Goal: Information Seeking & Learning: Find specific fact

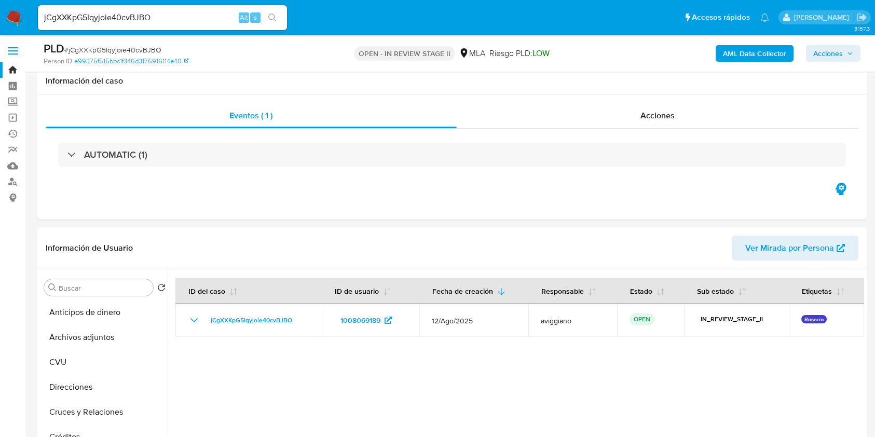
select select "10"
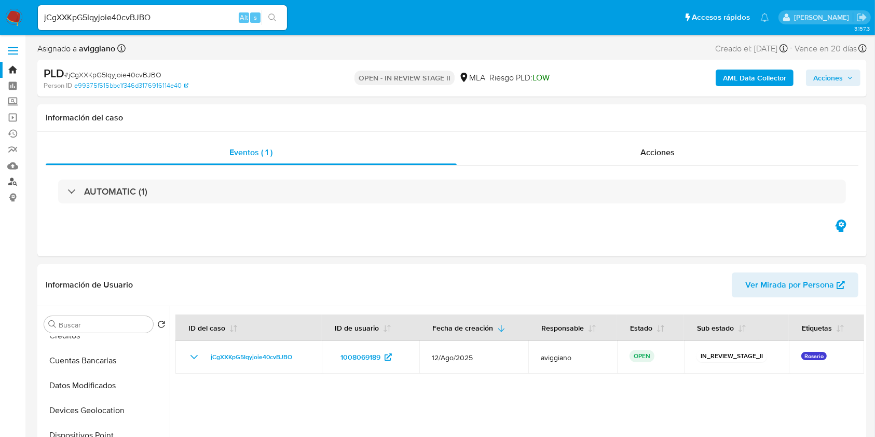
click at [12, 179] on link "Buscador de personas" at bounding box center [62, 182] width 124 height 16
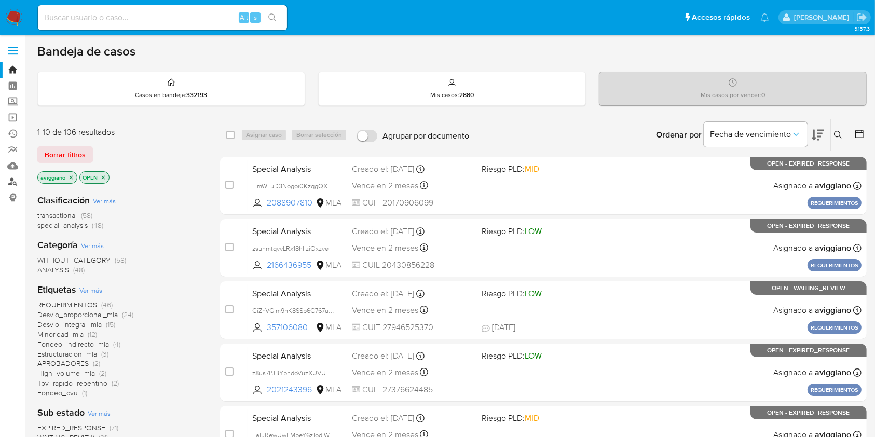
click at [14, 183] on link "Buscador de personas" at bounding box center [62, 182] width 124 height 16
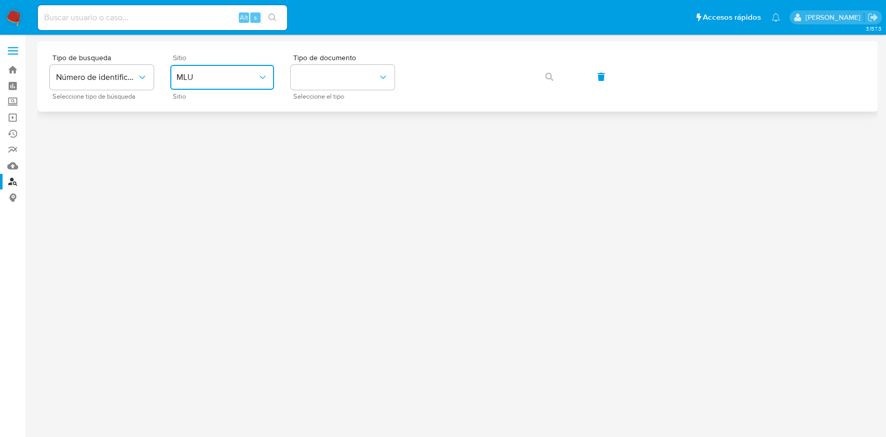
drag, startPoint x: 239, startPoint y: 74, endPoint x: 243, endPoint y: 83, distance: 9.8
click at [239, 74] on span "MLU" at bounding box center [216, 77] width 81 height 10
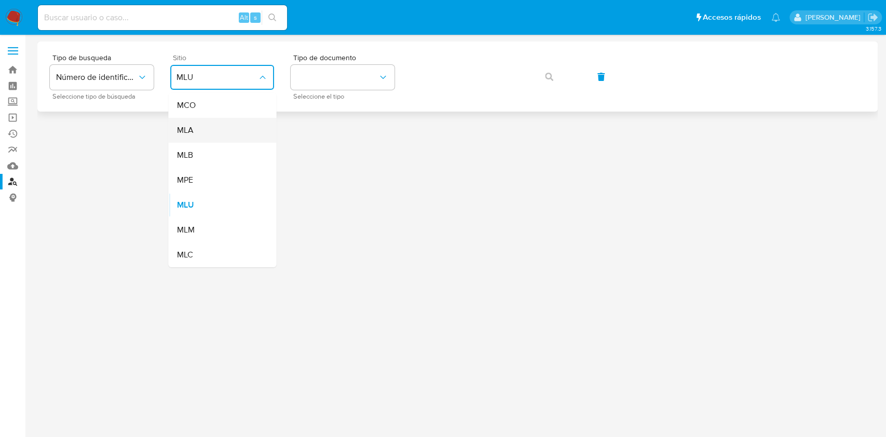
click at [231, 136] on div "MLA" at bounding box center [218, 130] width 85 height 25
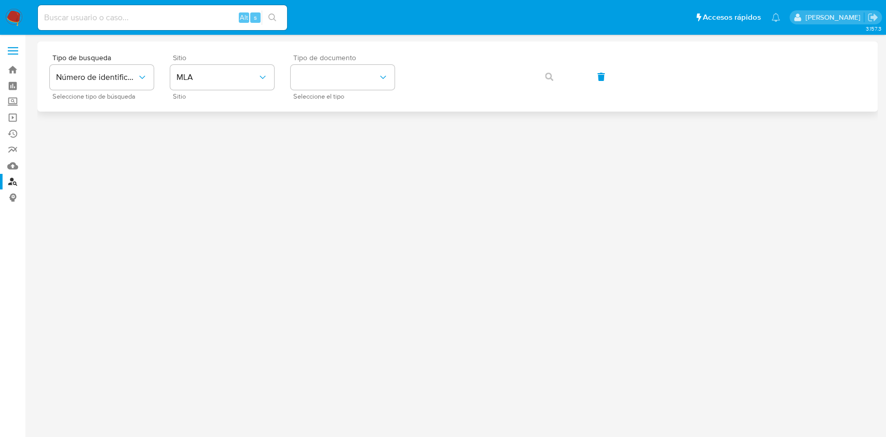
click at [371, 61] on div "Tipo de documento Seleccione el tipo" at bounding box center [343, 76] width 104 height 45
click at [345, 96] on span "Seleccione el tipo" at bounding box center [345, 96] width 104 height 5
click at [344, 89] on button "identificationType" at bounding box center [343, 77] width 104 height 25
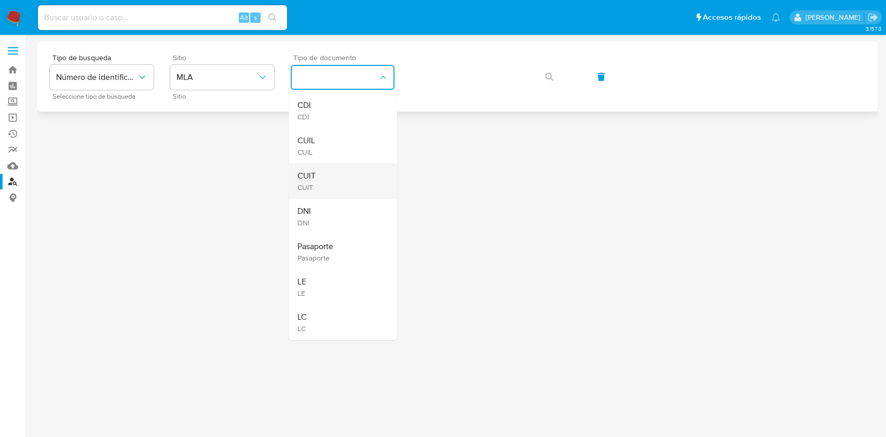
click at [349, 185] on div "CUIT CUIT" at bounding box center [339, 180] width 85 height 35
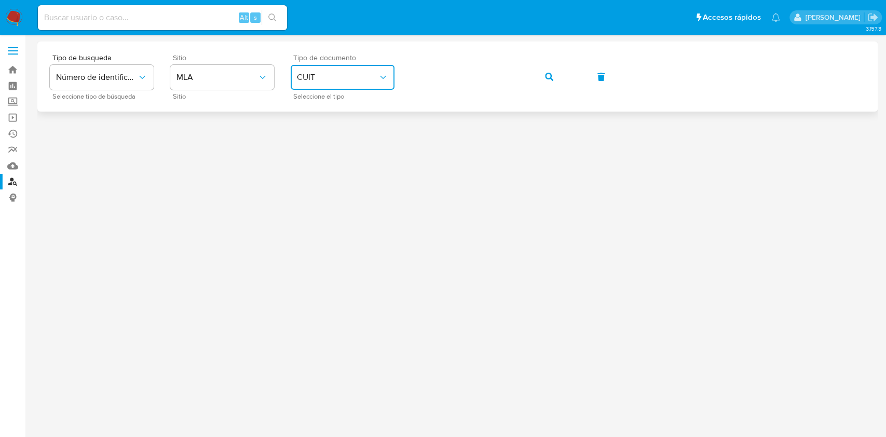
click at [527, 73] on div "Tipo de busqueda Número de identificación Seleccione tipo de búsqueda Sitio MLA…" at bounding box center [457, 76] width 815 height 45
click at [551, 71] on span "button" at bounding box center [549, 76] width 8 height 23
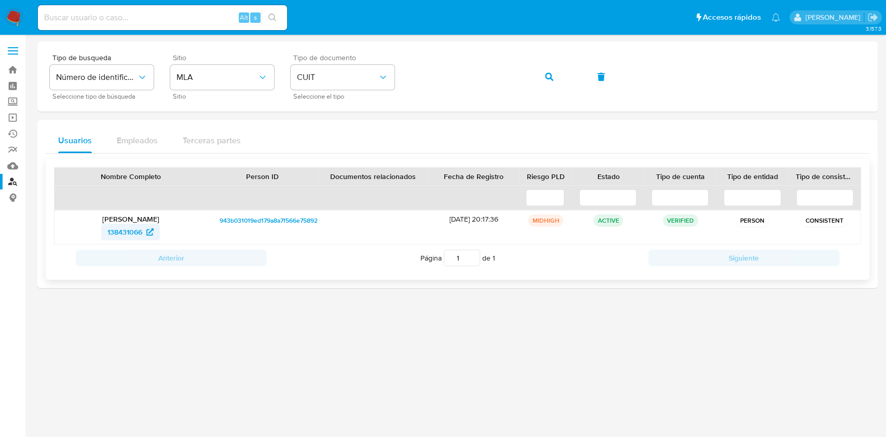
click at [112, 235] on span "138431066" at bounding box center [124, 232] width 35 height 17
click at [123, 235] on span "138431066" at bounding box center [124, 232] width 35 height 17
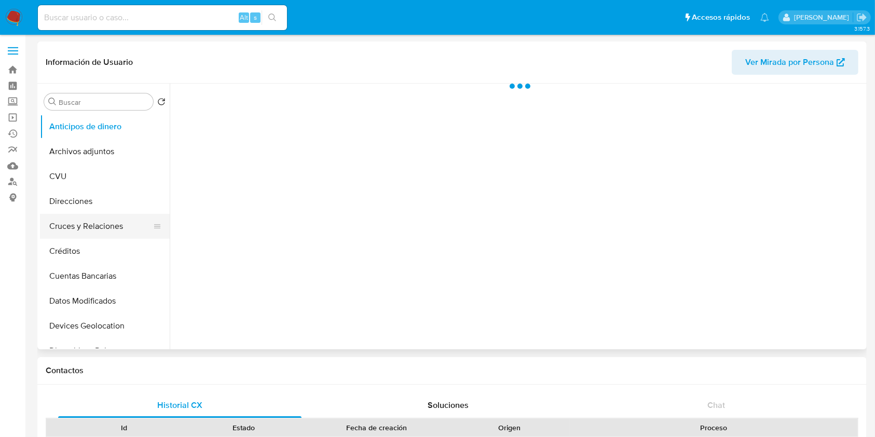
scroll to position [138, 0]
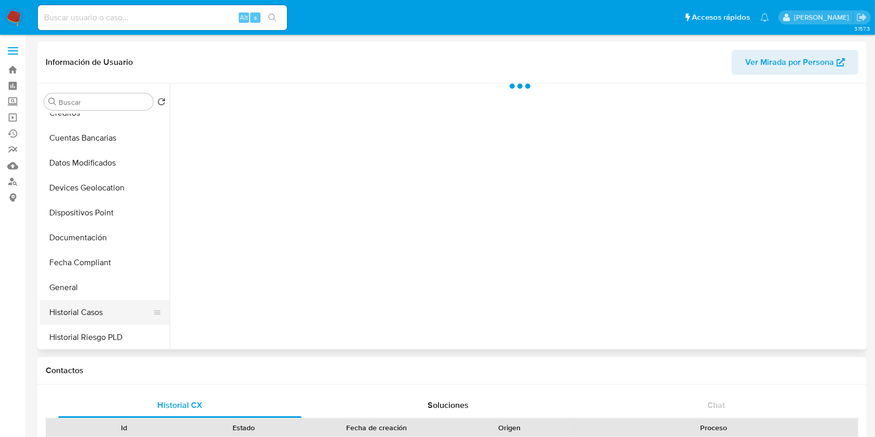
click at [89, 305] on button "Historial Casos" at bounding box center [100, 312] width 121 height 25
select select "10"
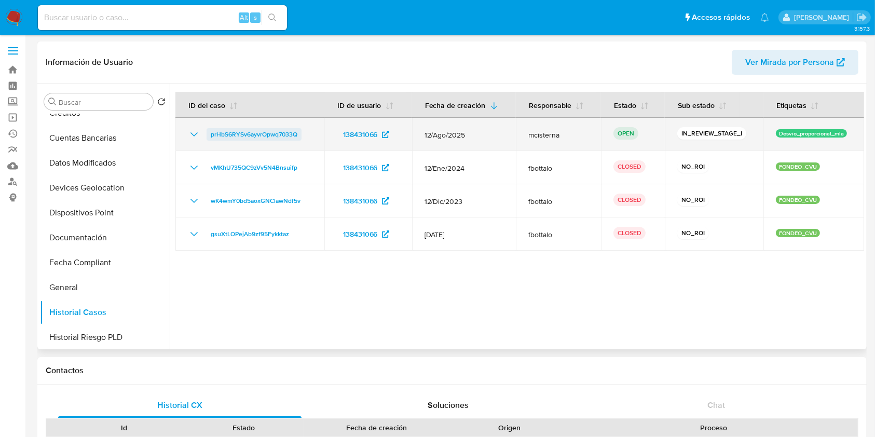
drag, startPoint x: 310, startPoint y: 136, endPoint x: 208, endPoint y: 131, distance: 102.4
click at [208, 131] on div "prHbS6RYSv6ayvrOpwq7033Q" at bounding box center [250, 134] width 124 height 12
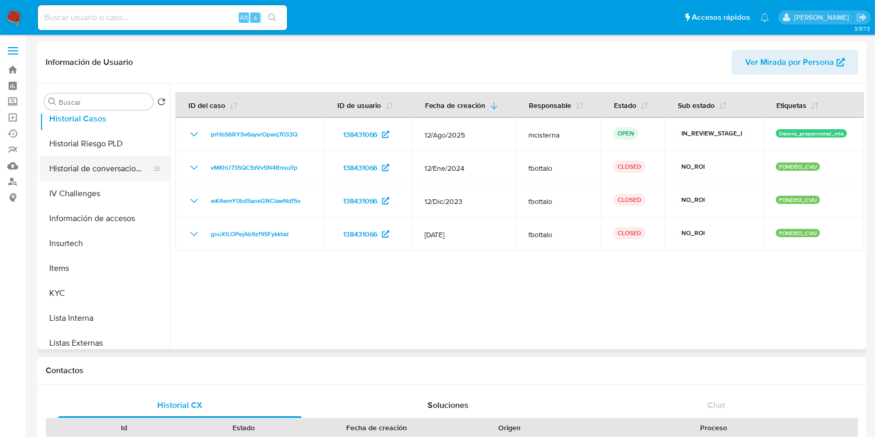
scroll to position [415, 0]
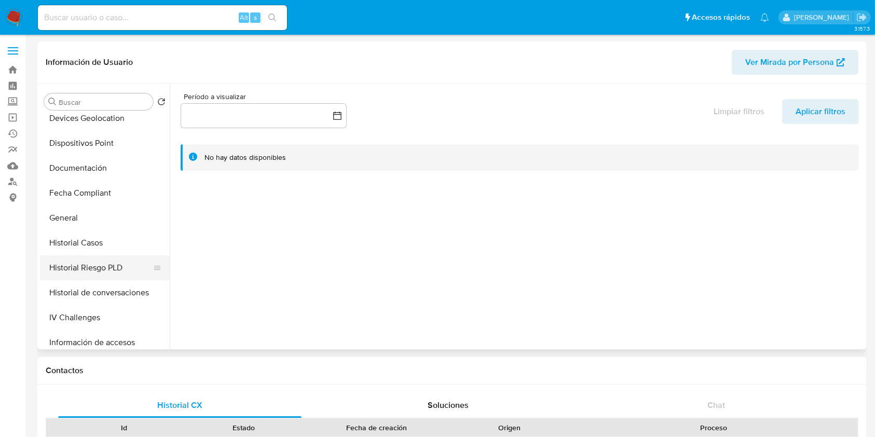
select select "10"
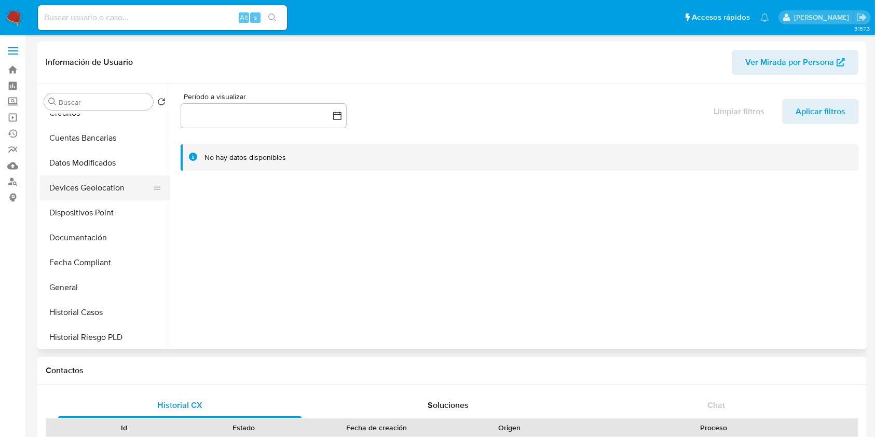
click at [93, 190] on button "Devices Geolocation" at bounding box center [100, 187] width 121 height 25
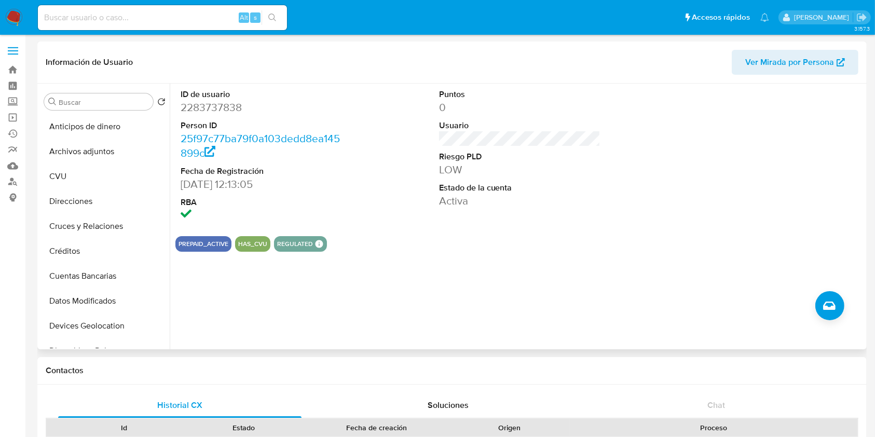
scroll to position [208, 0]
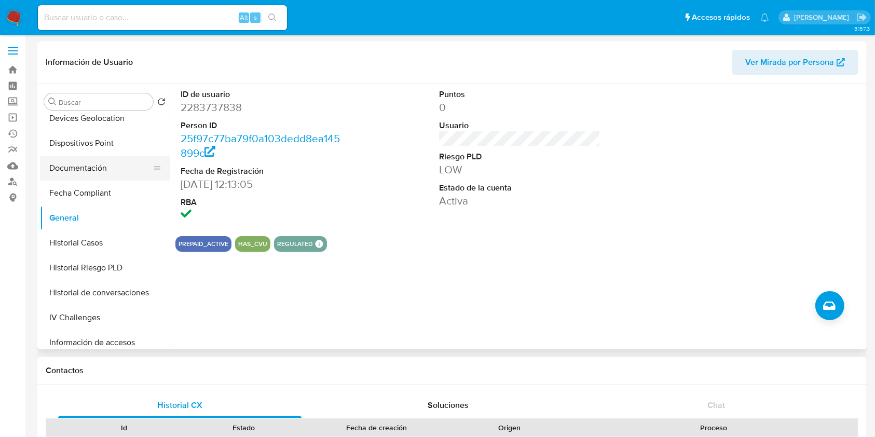
click at [79, 165] on button "Documentación" at bounding box center [100, 168] width 121 height 25
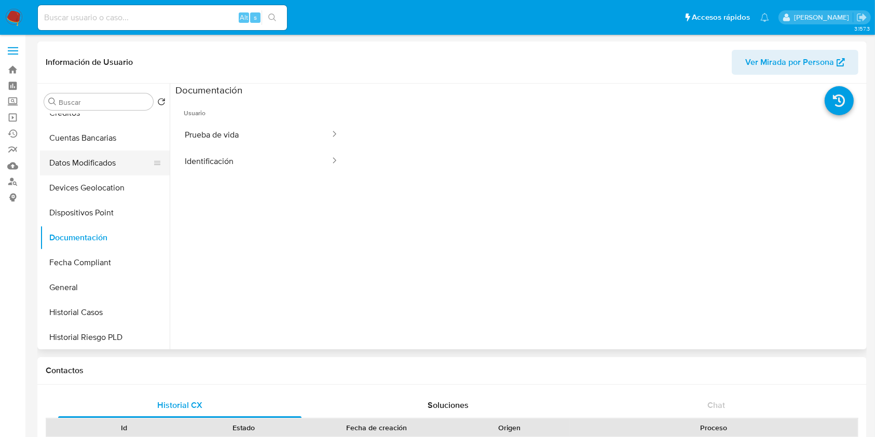
scroll to position [69, 0]
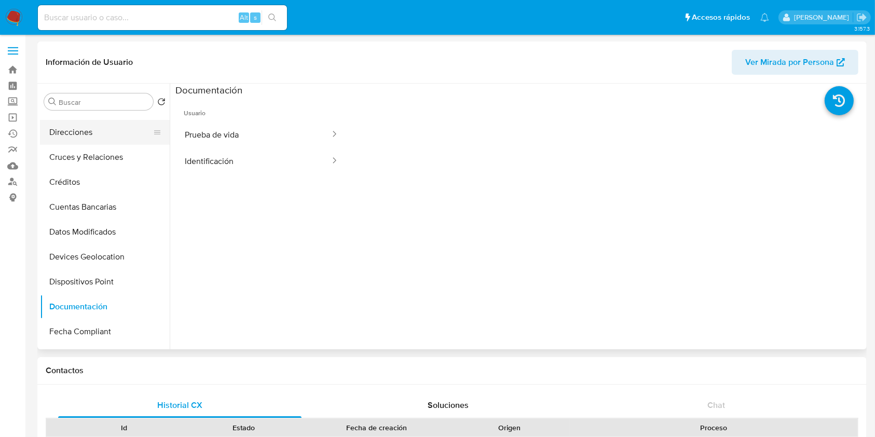
click at [90, 140] on button "Direcciones" at bounding box center [100, 132] width 121 height 25
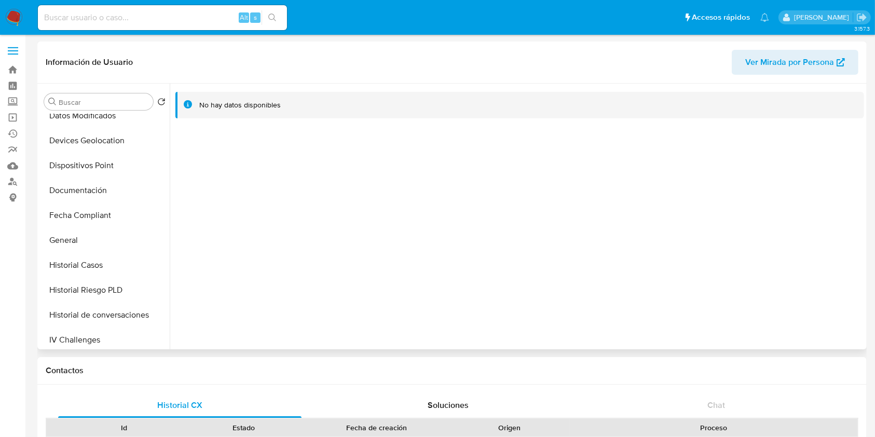
scroll to position [208, 0]
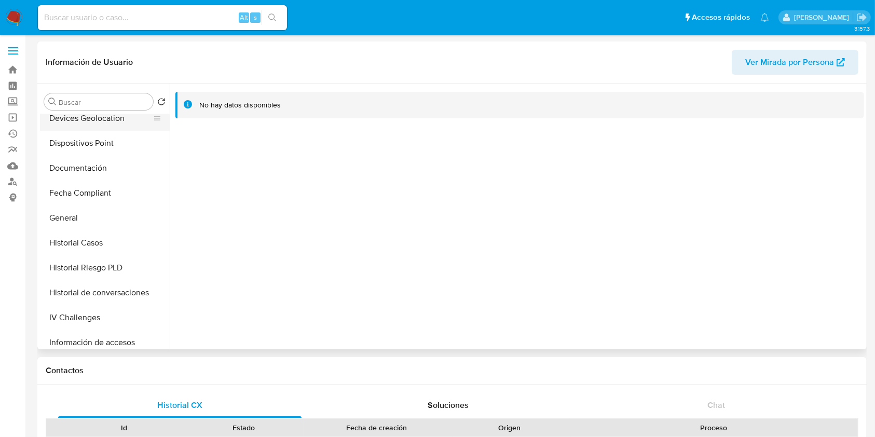
click at [110, 120] on button "Devices Geolocation" at bounding box center [100, 118] width 121 height 25
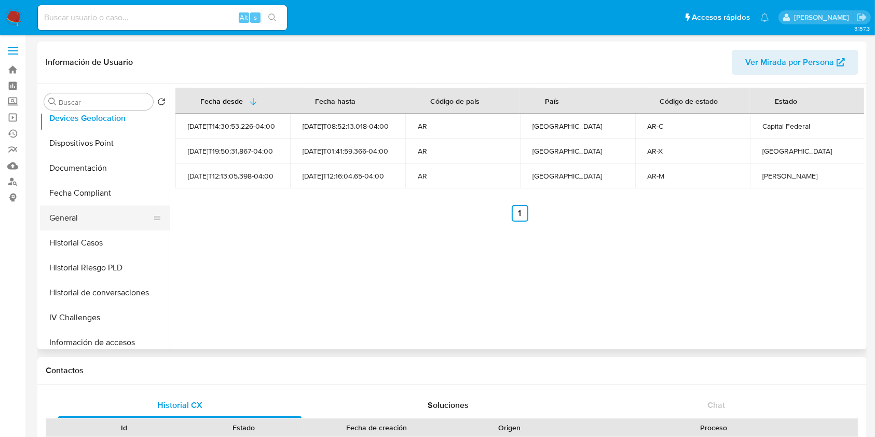
click at [71, 220] on button "General" at bounding box center [100, 218] width 121 height 25
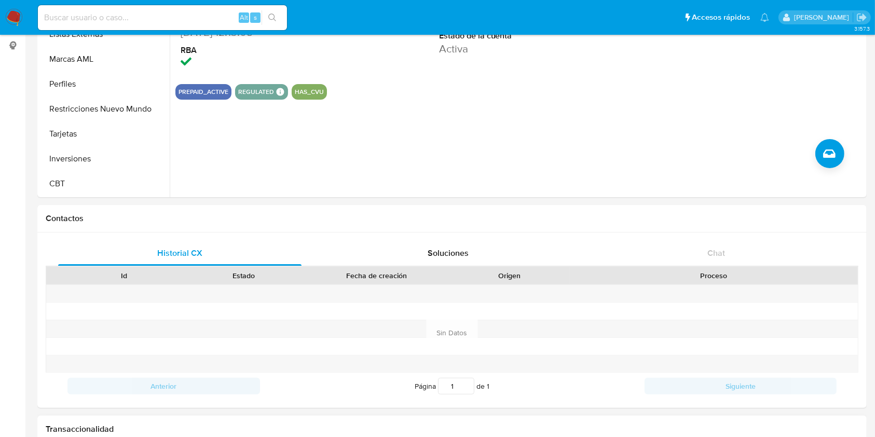
scroll to position [0, 0]
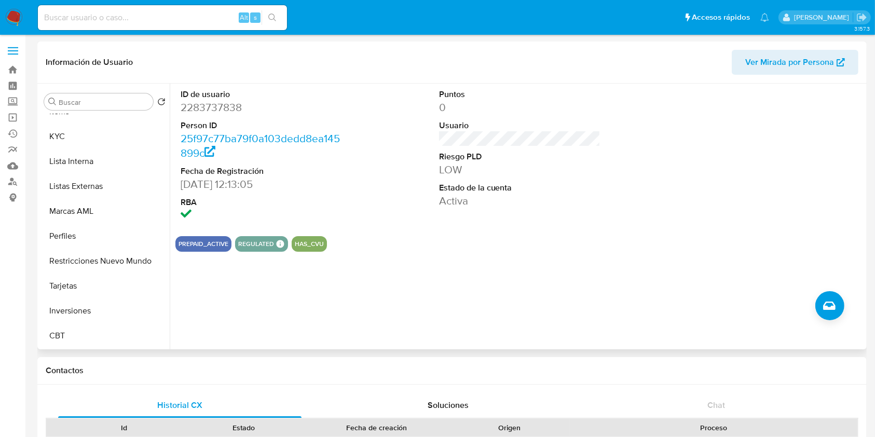
click at [226, 100] on dd "2283737838" at bounding box center [262, 107] width 162 height 15
click at [228, 106] on dd "2283737838" at bounding box center [262, 107] width 162 height 15
copy dd "2283737838"
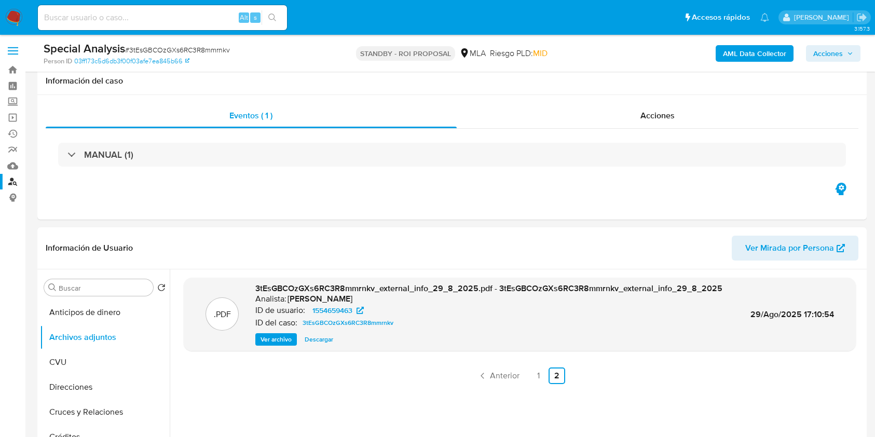
select select "10"
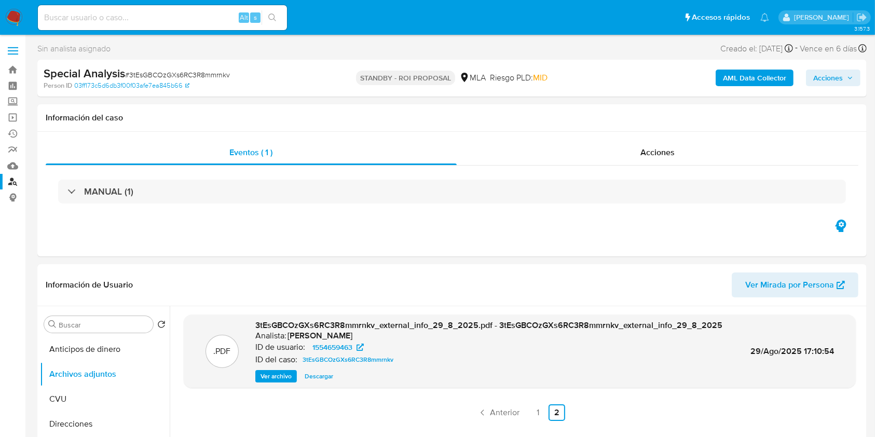
click at [8, 181] on link "Buscador de personas" at bounding box center [62, 182] width 124 height 16
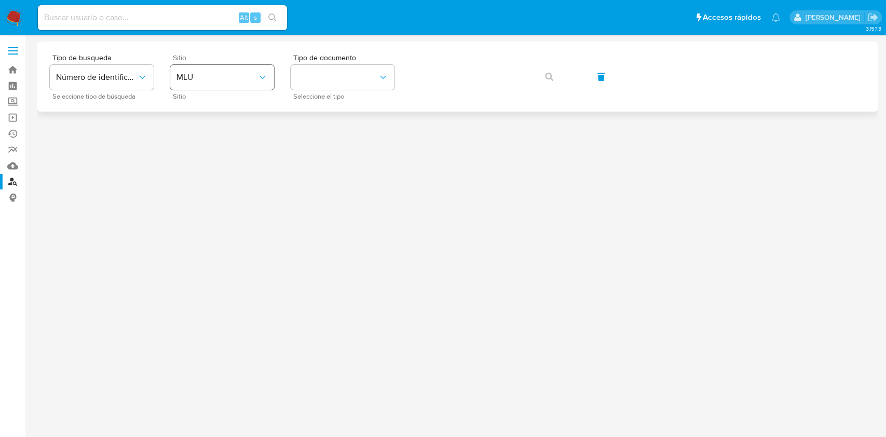
click at [224, 64] on div "Sitio MLU Sitio" at bounding box center [222, 76] width 104 height 45
click at [211, 81] on span "MLU" at bounding box center [216, 77] width 81 height 10
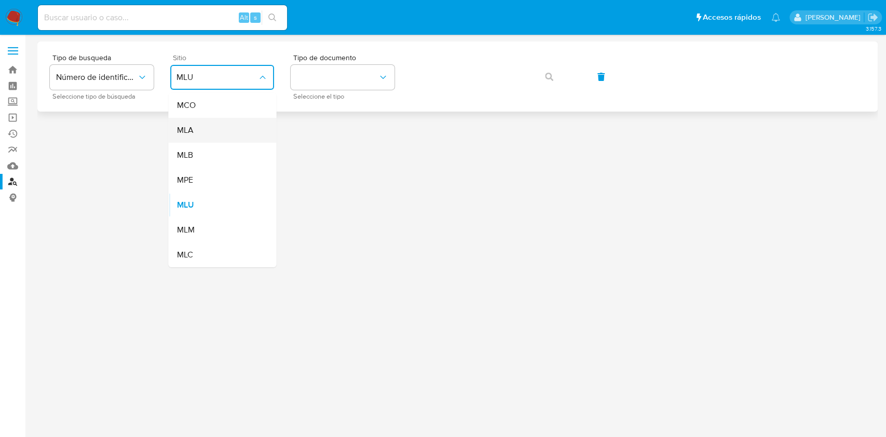
click at [203, 128] on div "MLA" at bounding box center [218, 130] width 85 height 25
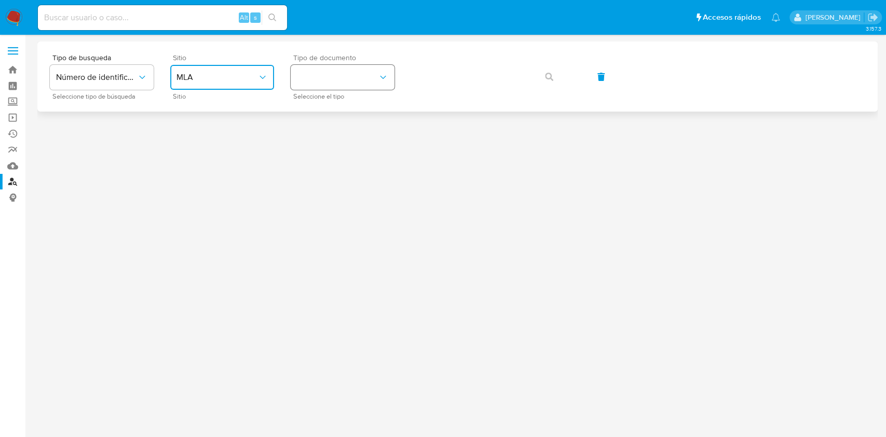
drag, startPoint x: 342, startPoint y: 77, endPoint x: 342, endPoint y: 86, distance: 9.4
click at [342, 76] on button "identificationType" at bounding box center [343, 77] width 104 height 25
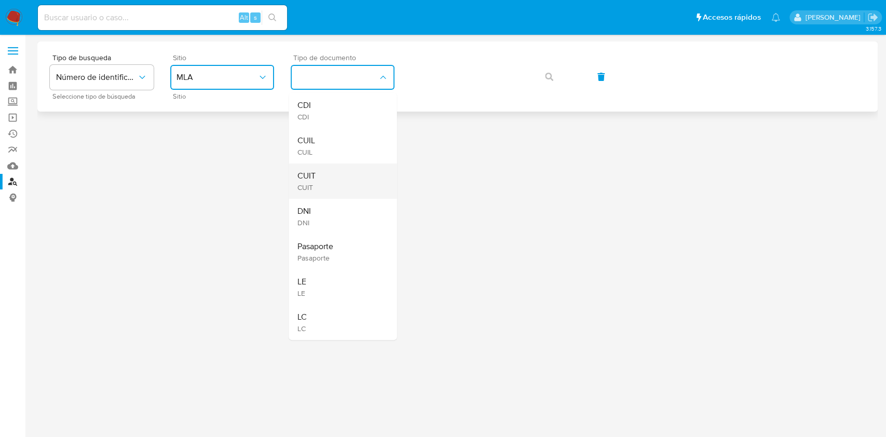
click at [308, 172] on span "CUIT" at bounding box center [306, 176] width 18 height 10
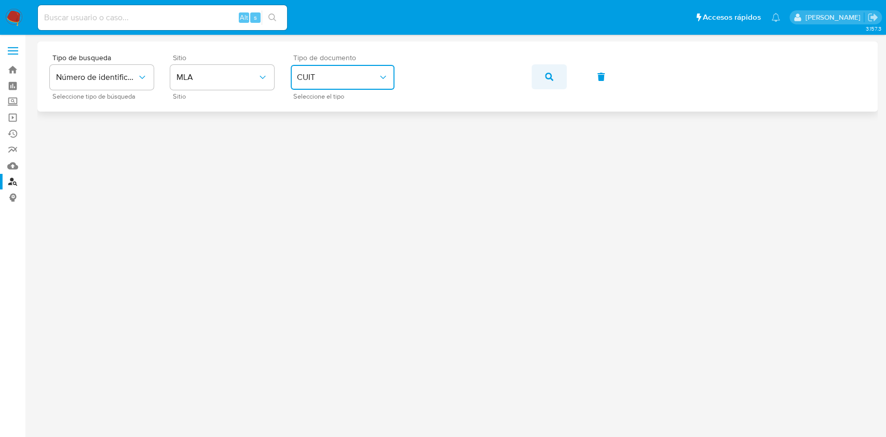
click at [558, 72] on button "button" at bounding box center [548, 76] width 35 height 25
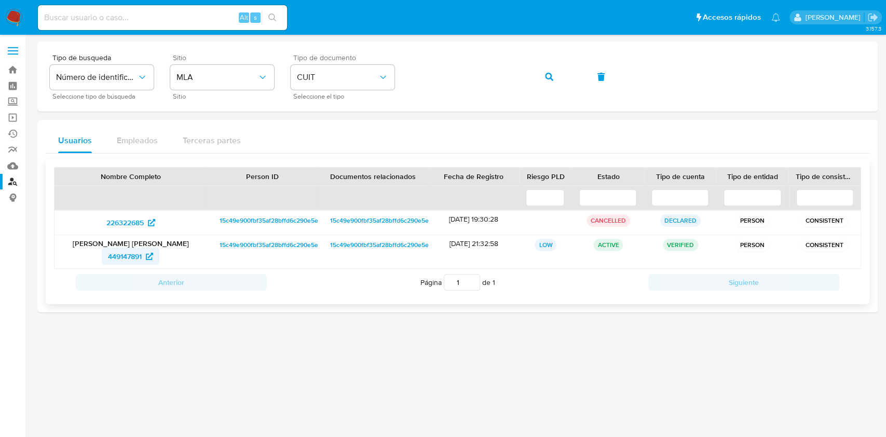
click at [127, 255] on span "449147891" at bounding box center [125, 256] width 34 height 17
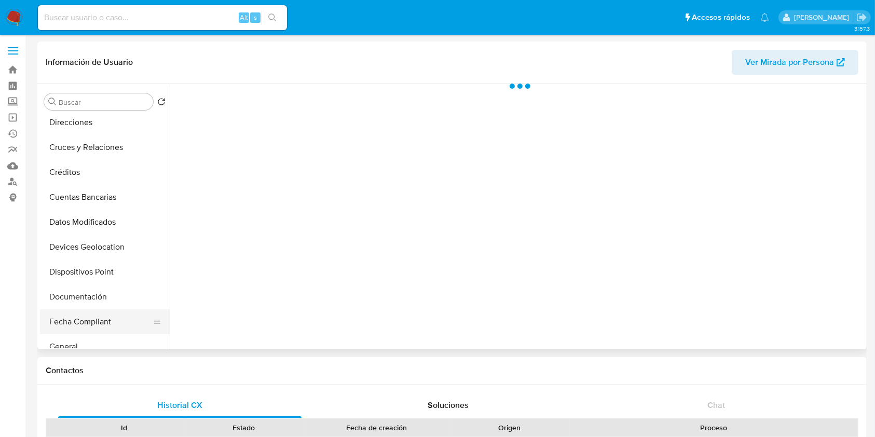
scroll to position [138, 0]
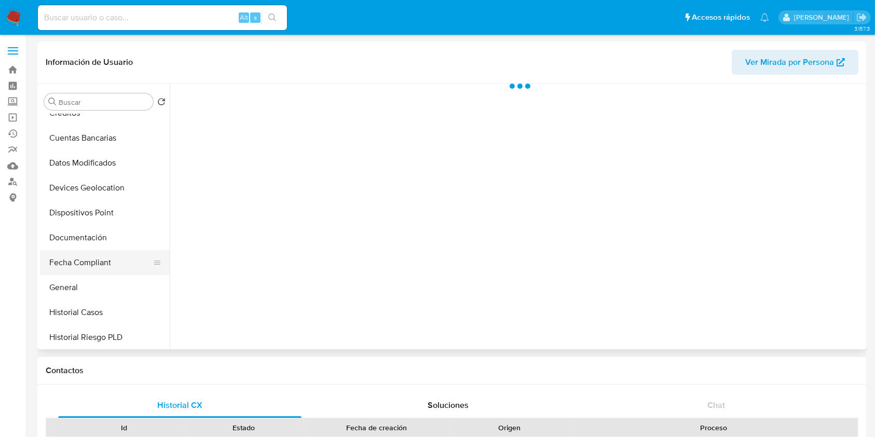
click at [90, 264] on button "Fecha Compliant" at bounding box center [100, 262] width 121 height 25
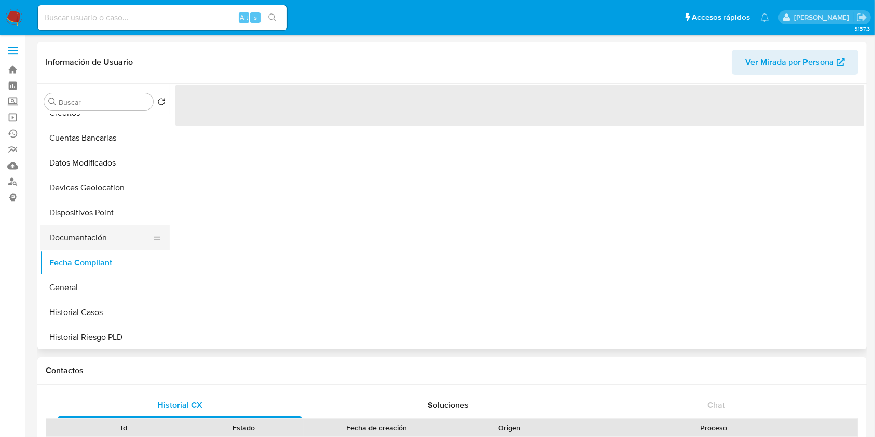
click at [81, 229] on button "Documentación" at bounding box center [100, 237] width 121 height 25
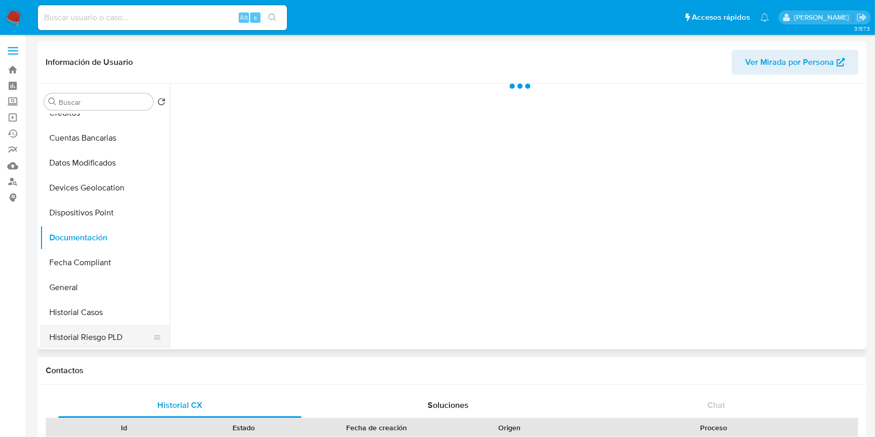
click at [62, 325] on button "Historial Riesgo PLD" at bounding box center [100, 337] width 121 height 25
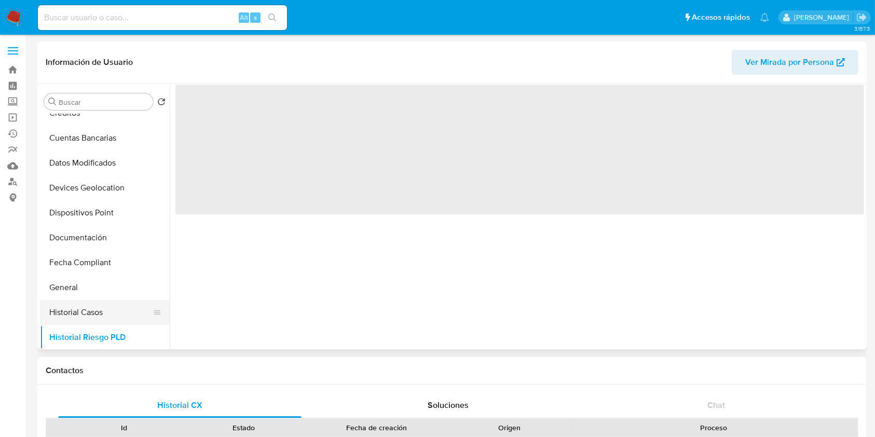
click at [62, 313] on button "Historial Casos" at bounding box center [100, 312] width 121 height 25
select select "10"
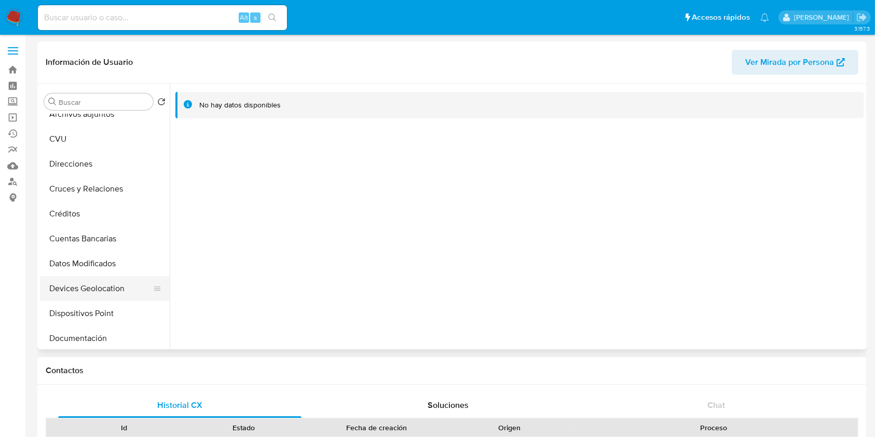
scroll to position [69, 0]
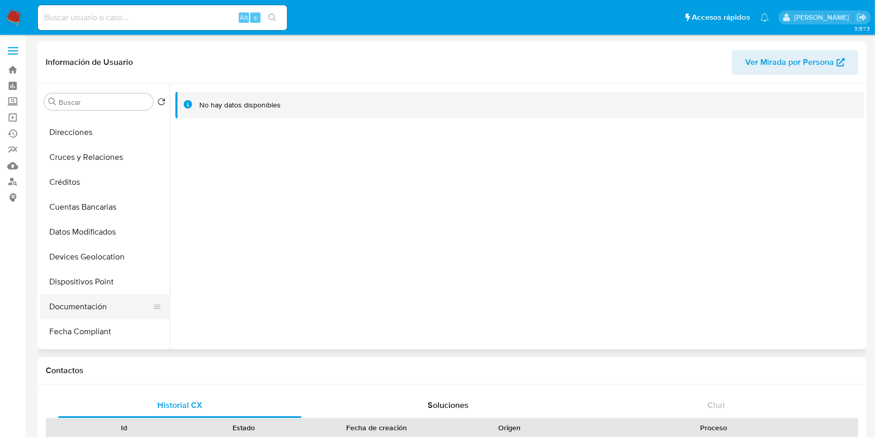
click at [69, 301] on button "Documentación" at bounding box center [100, 306] width 121 height 25
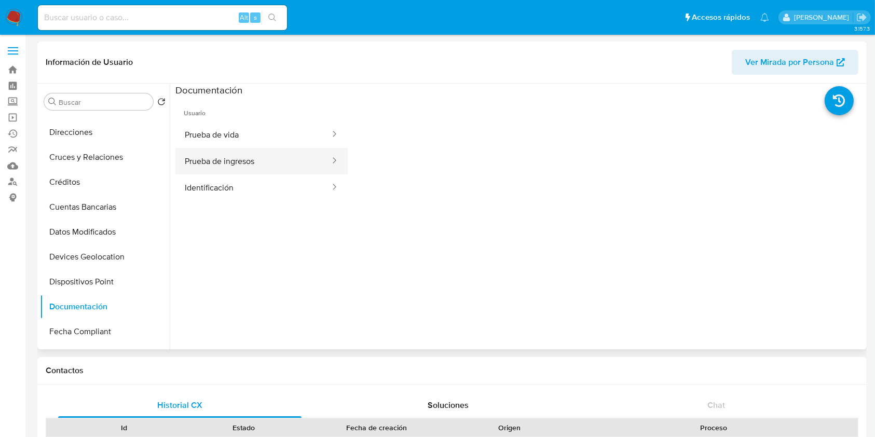
click at [230, 169] on button "Prueba de ingresos" at bounding box center [253, 161] width 156 height 26
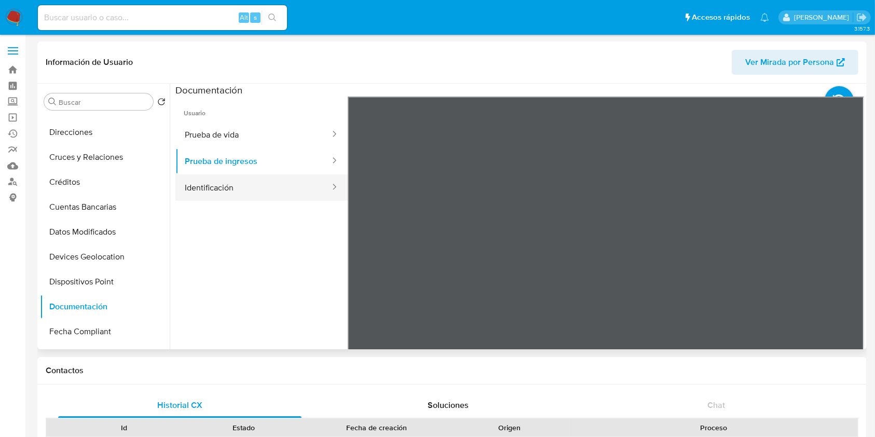
click at [214, 181] on button "Identificación" at bounding box center [253, 187] width 156 height 26
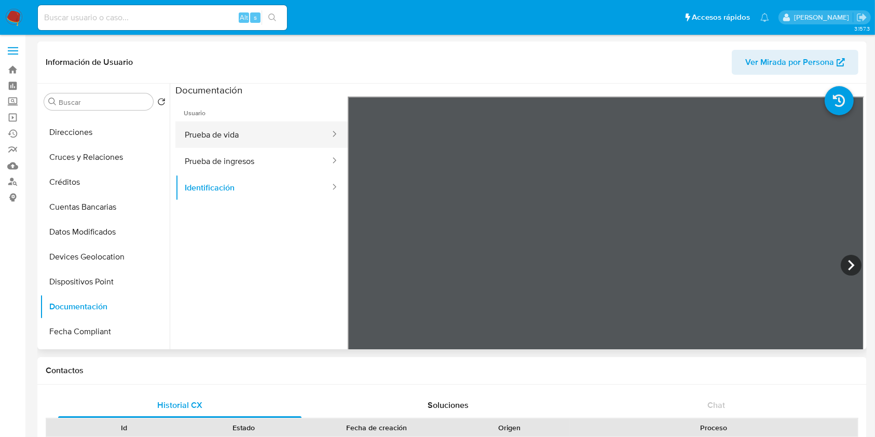
click at [255, 134] on button "Prueba de vida" at bounding box center [253, 134] width 156 height 26
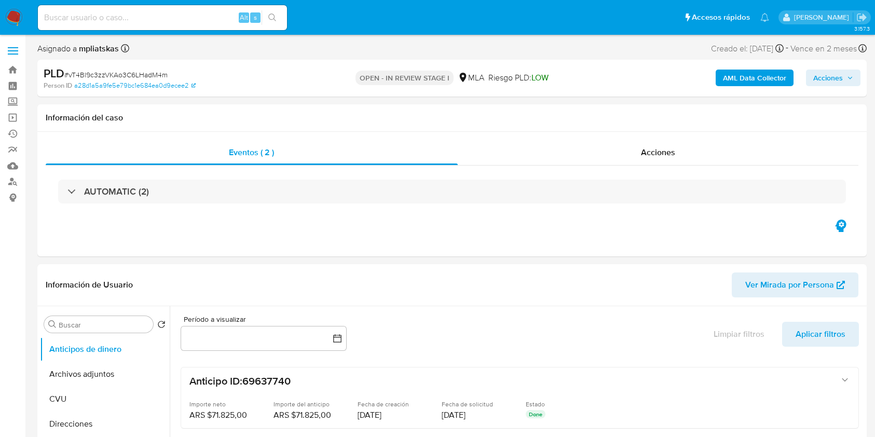
select select "10"
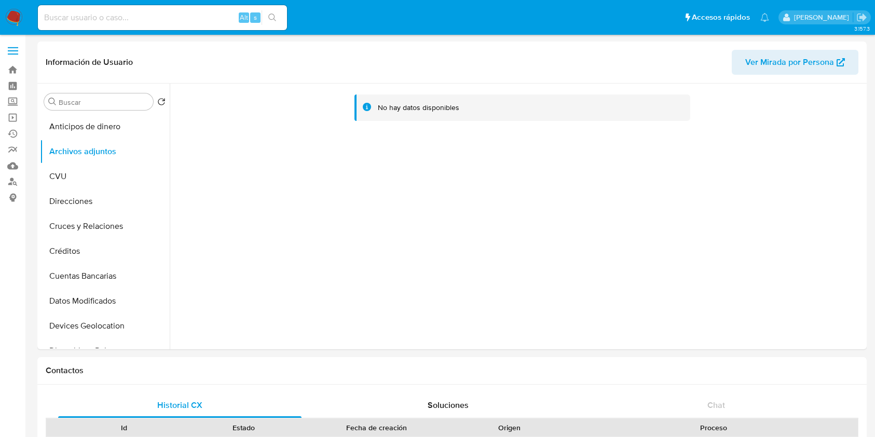
select select "10"
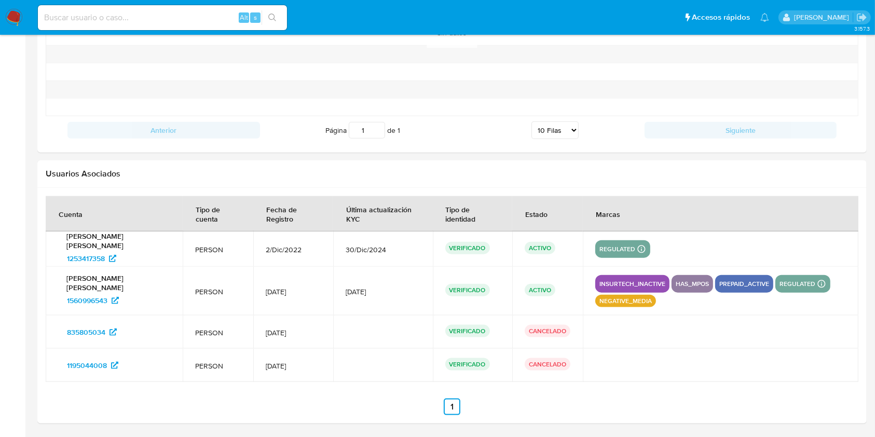
scroll to position [277, 0]
click at [84, 299] on span "1560996543" at bounding box center [87, 300] width 40 height 17
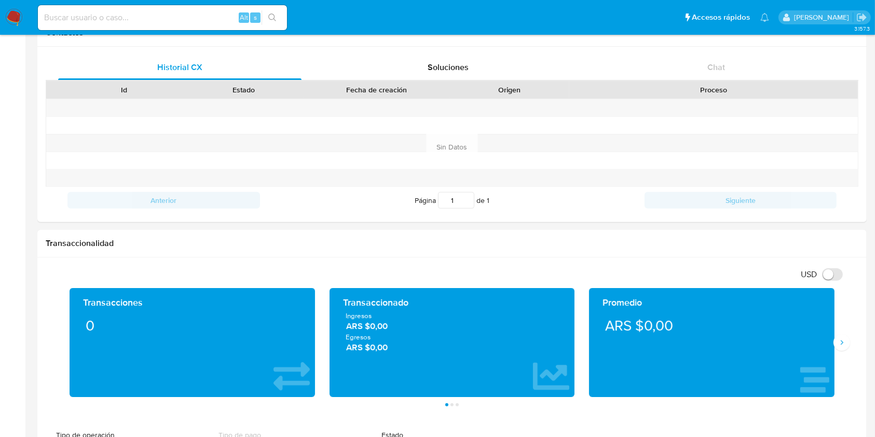
scroll to position [209, 0]
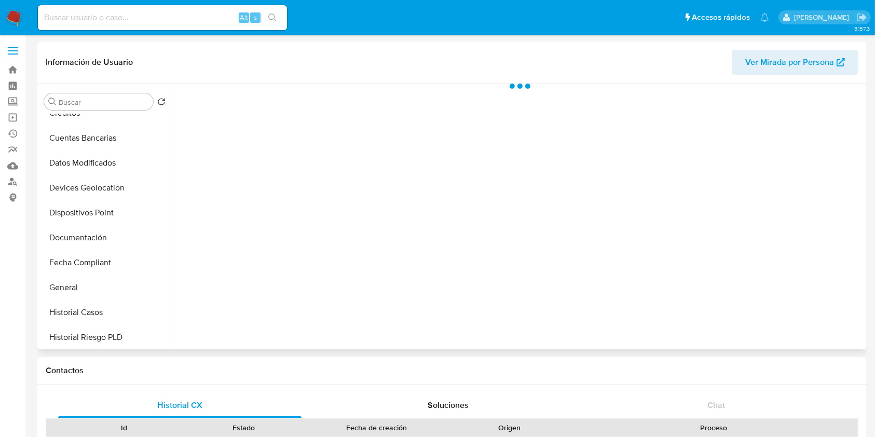
scroll to position [277, 0]
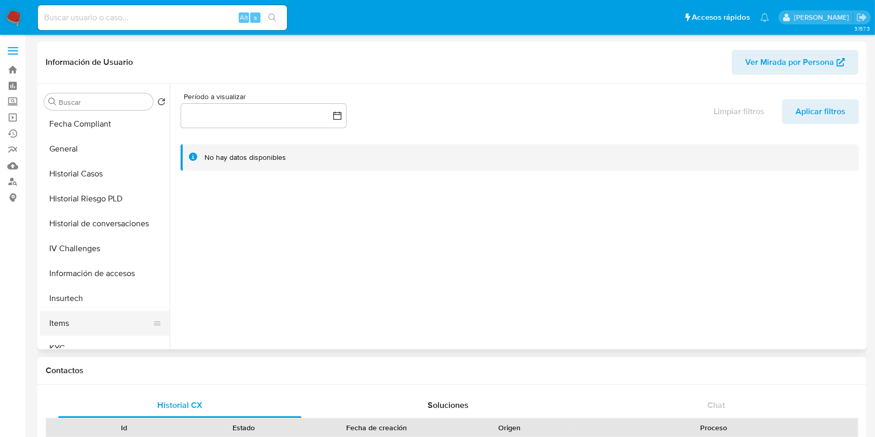
select select "10"
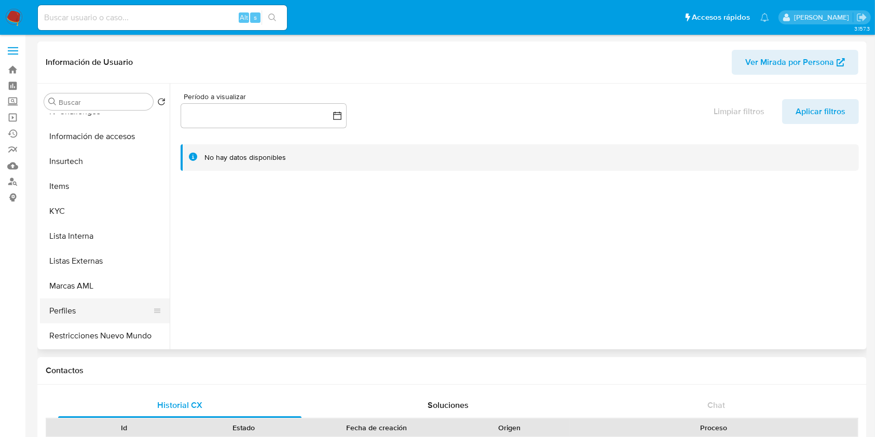
scroll to position [415, 0]
click at [66, 208] on button "KYC" at bounding box center [100, 209] width 121 height 25
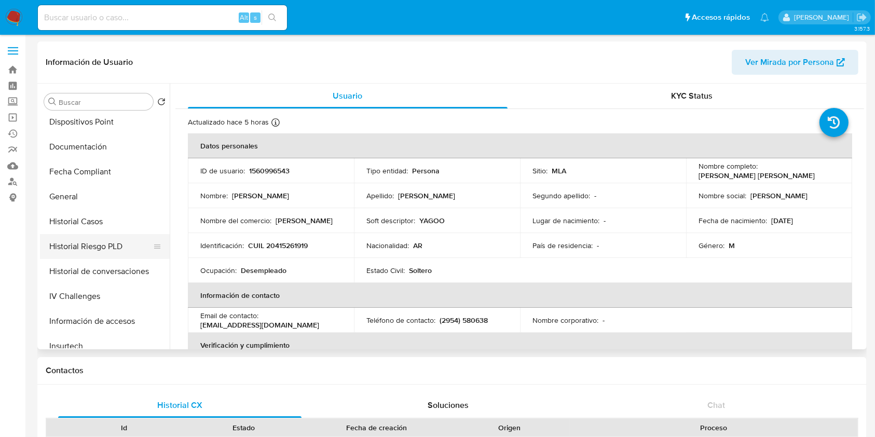
scroll to position [208, 0]
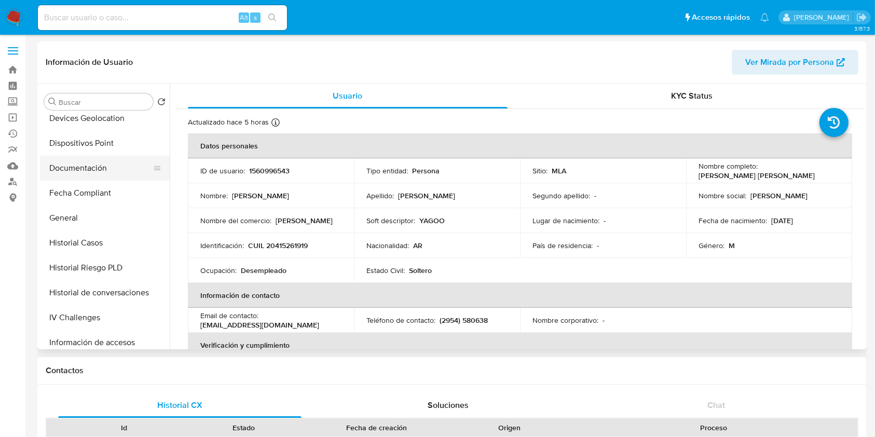
click at [93, 168] on button "Documentación" at bounding box center [100, 168] width 121 height 25
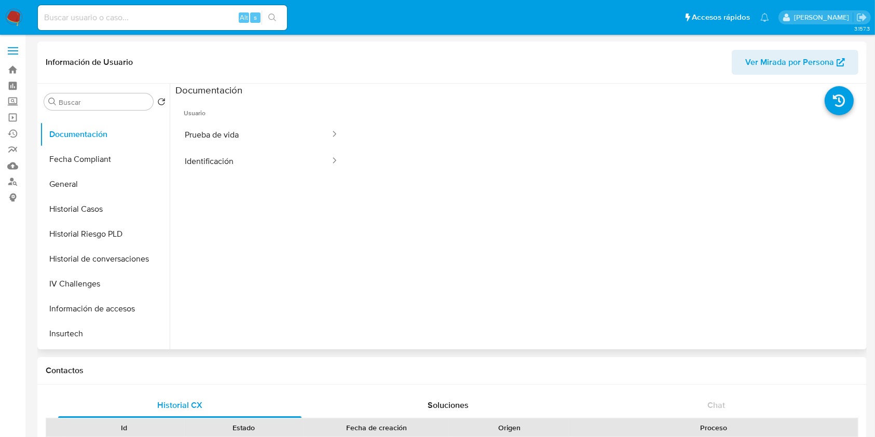
scroll to position [346, 0]
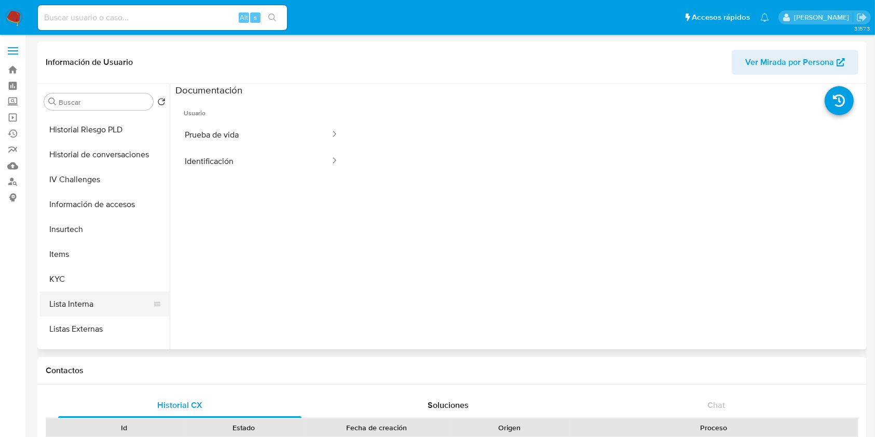
click at [82, 298] on button "Lista Interna" at bounding box center [100, 304] width 121 height 25
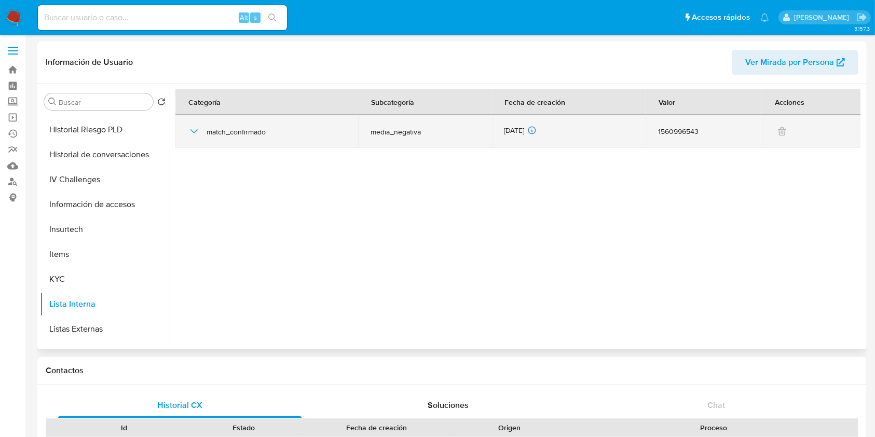
click at [208, 136] on div "match_confirmado" at bounding box center [267, 131] width 158 height 33
click at [196, 131] on icon "button" at bounding box center [194, 131] width 12 height 12
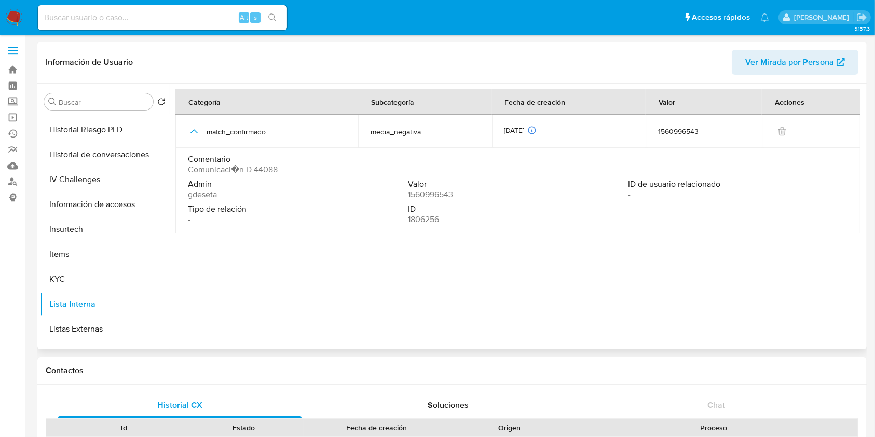
click at [261, 171] on span "Comunicaci�n D 44088" at bounding box center [233, 170] width 90 height 10
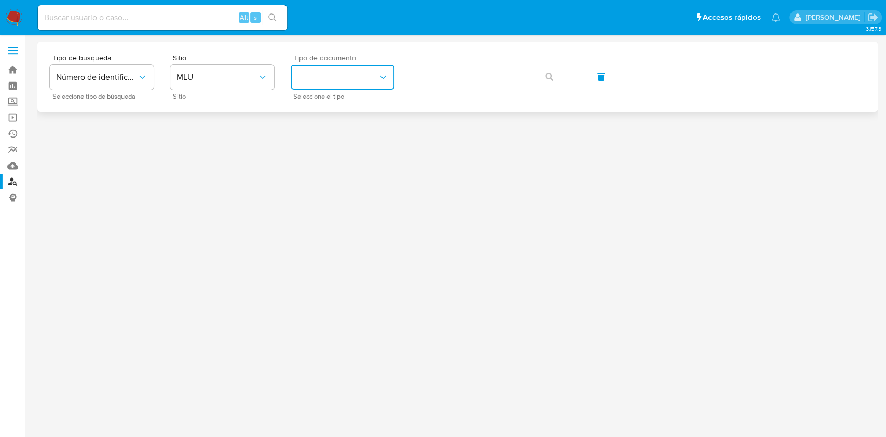
drag, startPoint x: 333, startPoint y: 76, endPoint x: 323, endPoint y: 78, distance: 9.5
click at [328, 77] on button "identificationType" at bounding box center [343, 77] width 104 height 25
click at [227, 89] on button "MLU" at bounding box center [222, 77] width 104 height 25
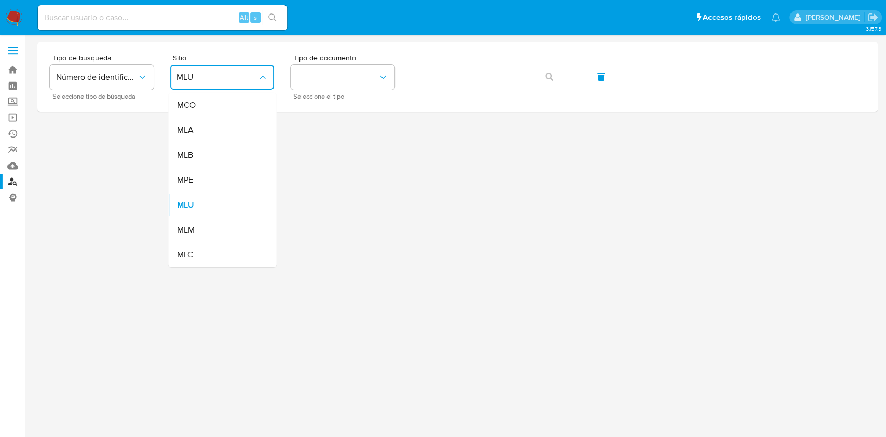
click at [197, 123] on div "MLA" at bounding box center [218, 130] width 85 height 25
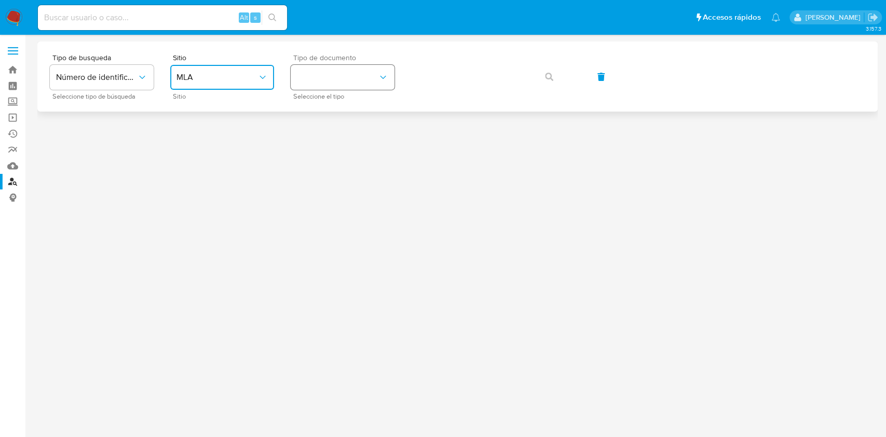
click at [333, 85] on button "identificationType" at bounding box center [343, 77] width 104 height 25
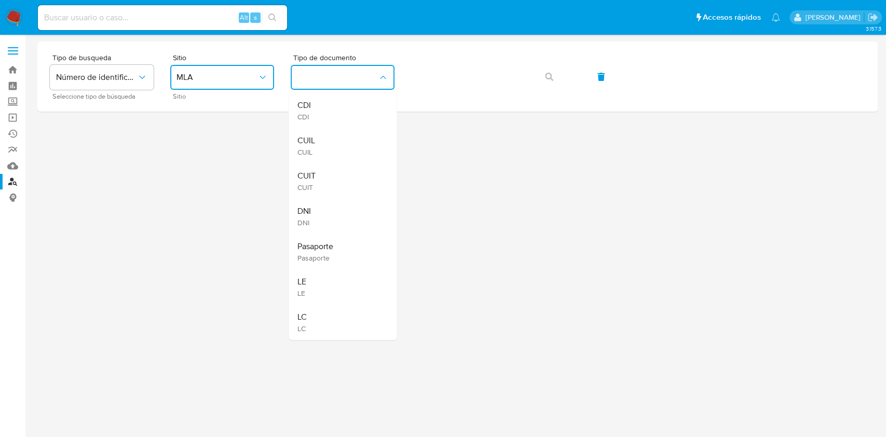
click at [311, 173] on span "CUIT" at bounding box center [306, 176] width 18 height 10
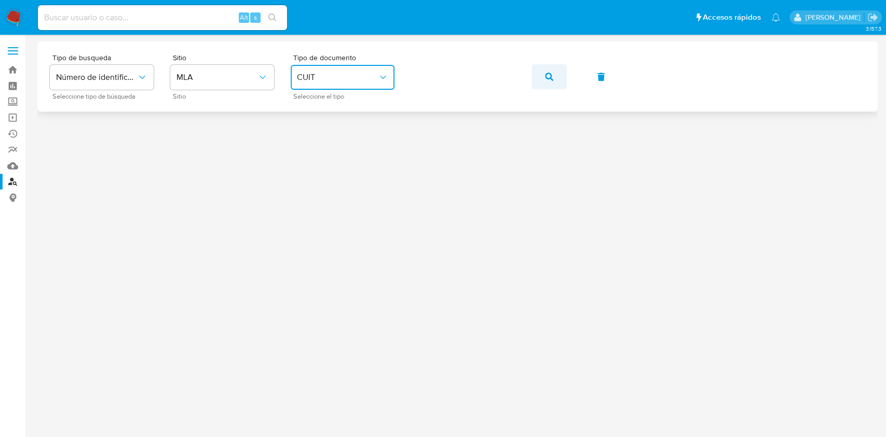
click at [552, 71] on span "button" at bounding box center [549, 76] width 8 height 23
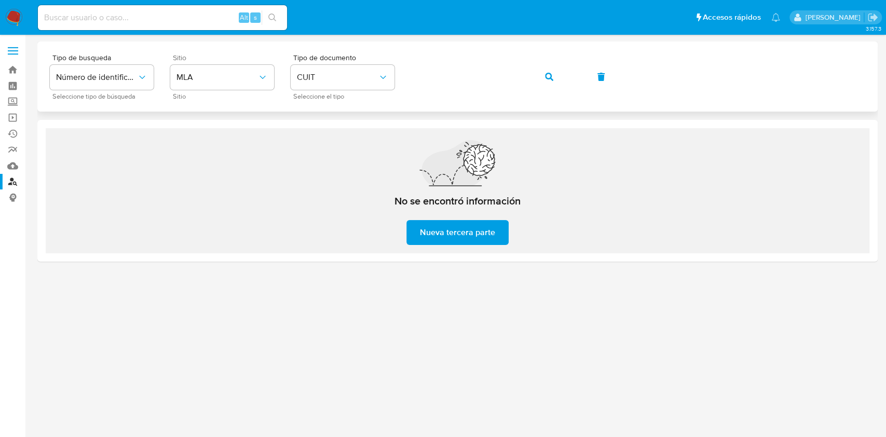
click at [254, 64] on div "Sitio MLA Sitio" at bounding box center [222, 76] width 104 height 45
click at [411, 80] on div "Tipo de busqueda Número de identificación Seleccione tipo de búsqueda Sitio MLA…" at bounding box center [457, 76] width 815 height 45
click at [558, 72] on button "button" at bounding box center [548, 76] width 35 height 25
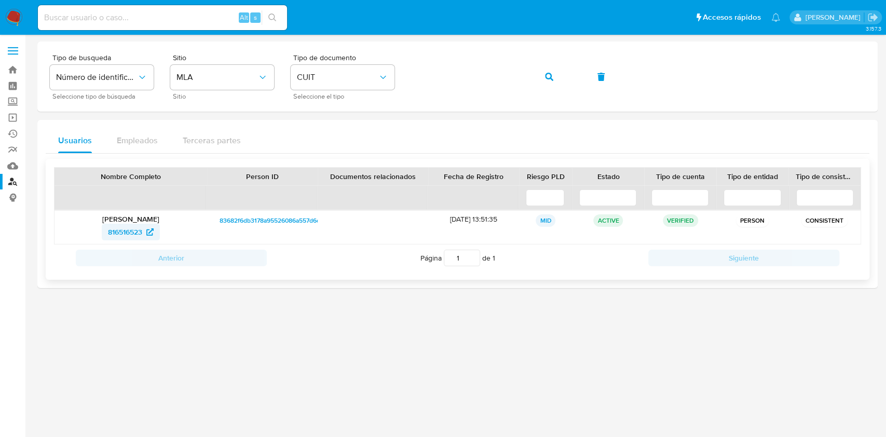
click at [122, 235] on span "816516523" at bounding box center [125, 232] width 34 height 17
click at [551, 85] on span "button" at bounding box center [549, 76] width 8 height 23
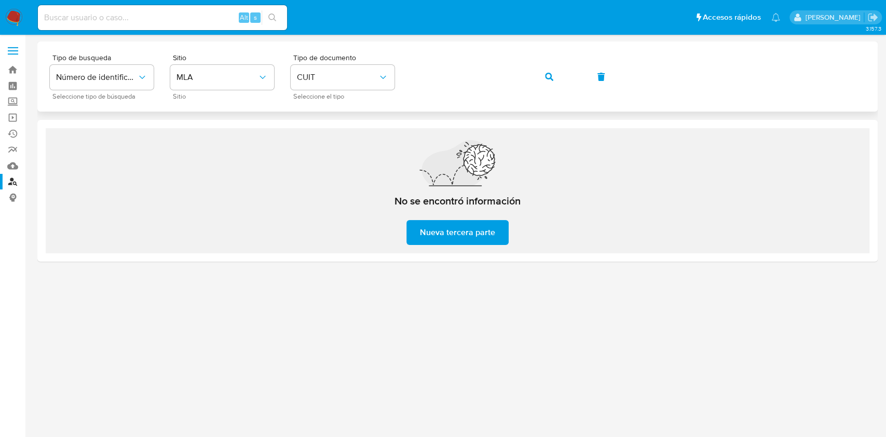
click at [397, 80] on div "Tipo de busqueda Número de identificación Seleccione tipo de búsqueda Sitio MLA…" at bounding box center [457, 76] width 815 height 45
click at [554, 84] on button "button" at bounding box center [548, 76] width 35 height 25
click at [398, 69] on div "Tipo de busqueda Número de identificación Seleccione tipo de búsqueda Sitio MLA…" at bounding box center [457, 76] width 815 height 45
click at [550, 81] on span "button" at bounding box center [549, 76] width 8 height 23
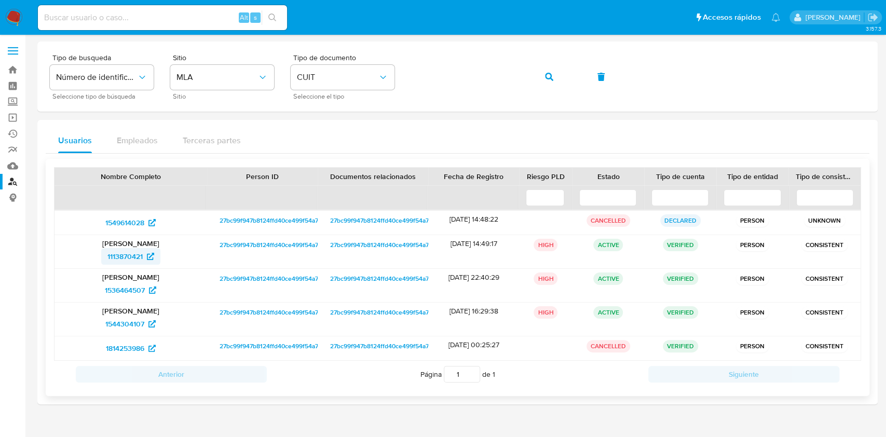
click at [113, 257] on span "1113870421" at bounding box center [124, 256] width 35 height 17
click at [404, 74] on div "Tipo de busqueda Número de identificación Seleccione tipo de búsqueda Sitio MLA…" at bounding box center [457, 76] width 815 height 45
click at [370, 84] on div "Tipo de busqueda Número de identificación Seleccione tipo de búsqueda Sitio MLA…" at bounding box center [457, 76] width 815 height 45
click at [535, 75] on button "button" at bounding box center [548, 76] width 35 height 25
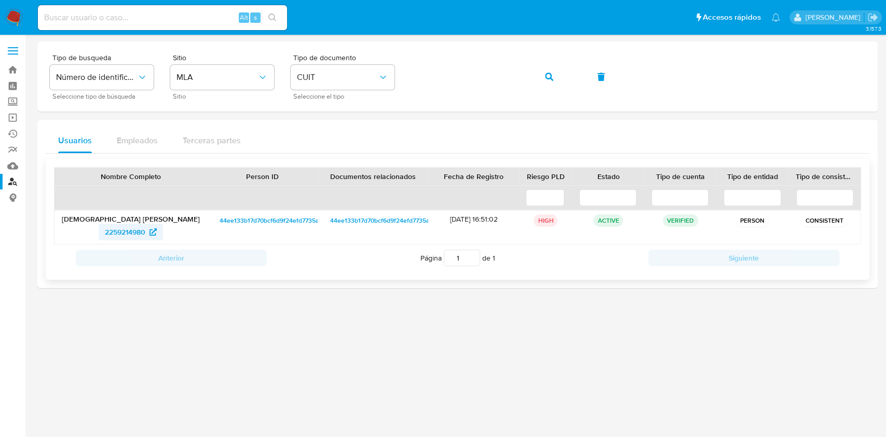
click at [117, 234] on span "2259214980" at bounding box center [125, 232] width 40 height 17
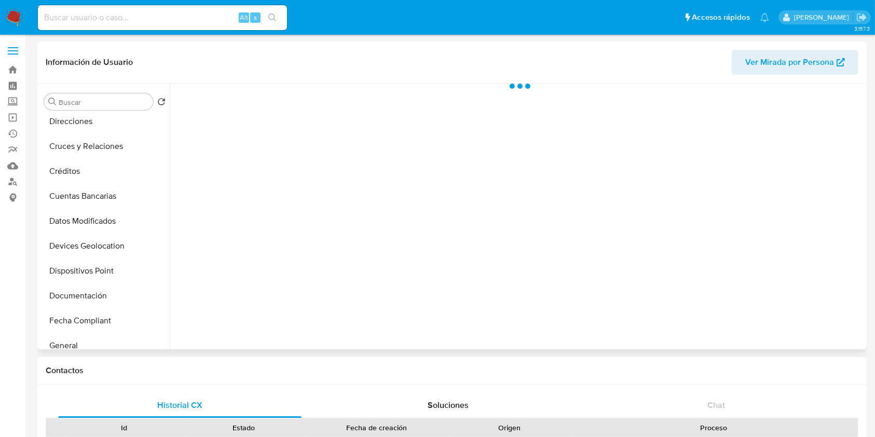
scroll to position [208, 0]
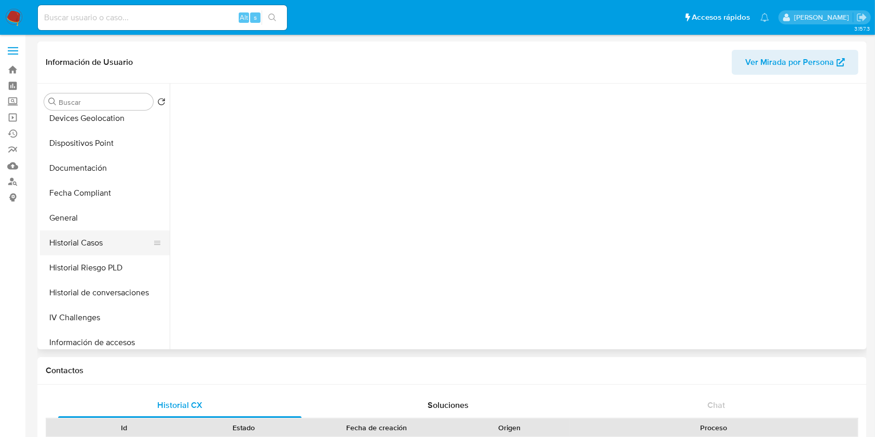
click at [85, 243] on button "Historial Casos" at bounding box center [100, 242] width 121 height 25
select select "10"
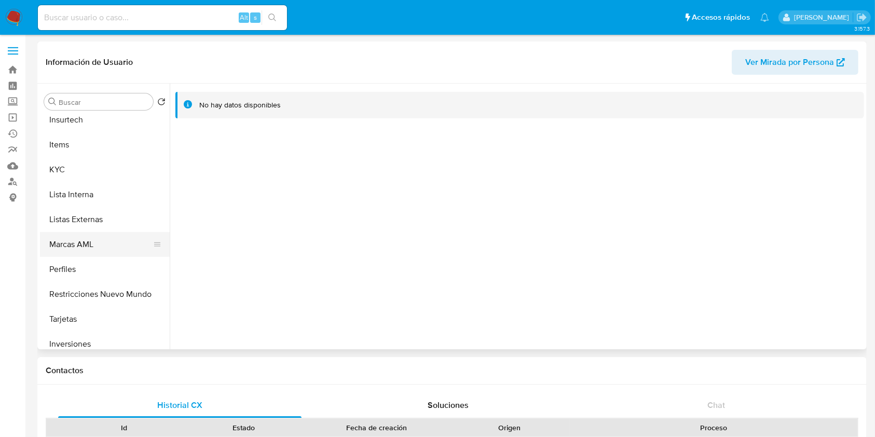
scroll to position [488, 0]
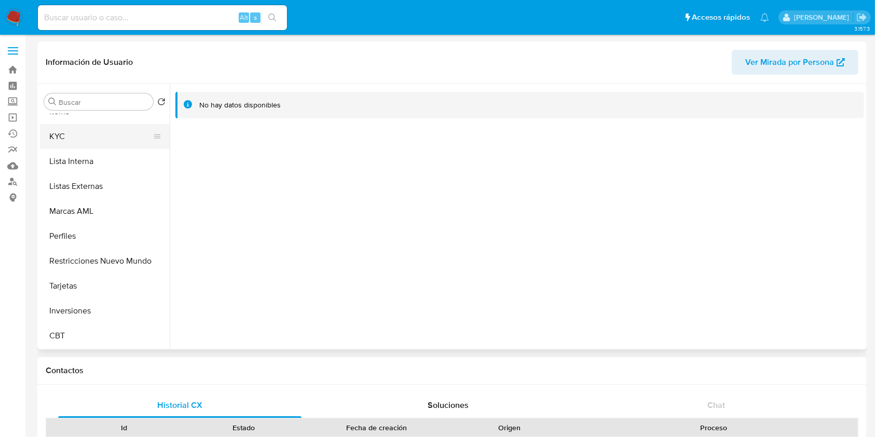
click at [91, 140] on button "KYC" at bounding box center [100, 136] width 121 height 25
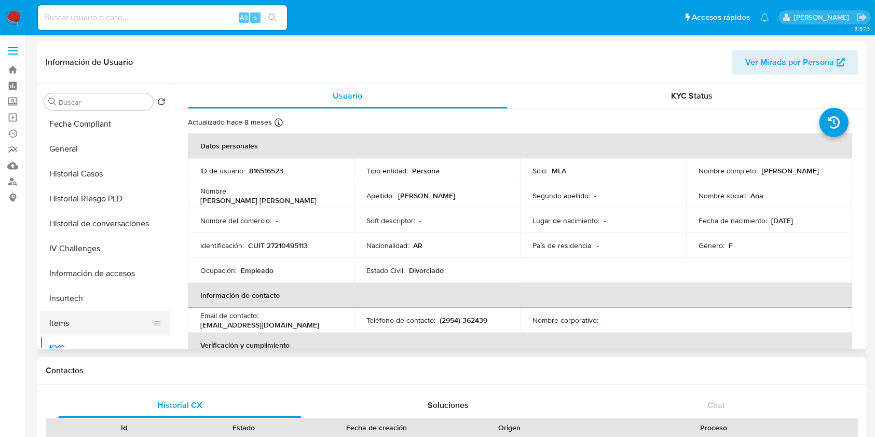
scroll to position [350, 0]
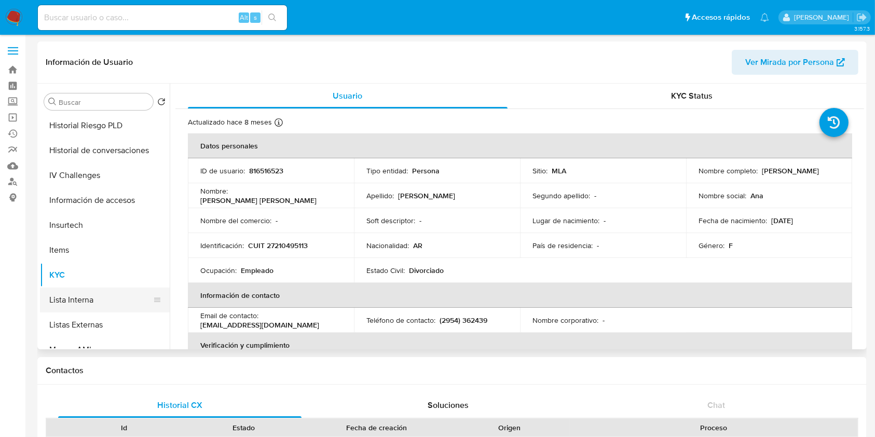
click at [95, 296] on button "Lista Interna" at bounding box center [100, 300] width 121 height 25
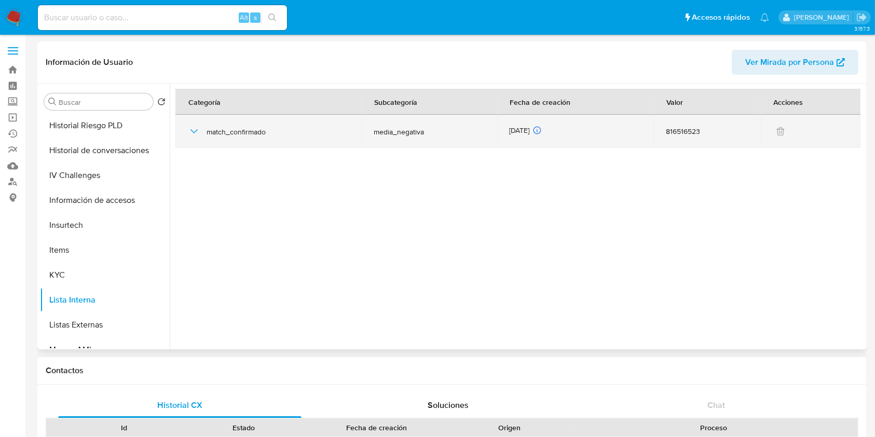
click at [192, 130] on icon "button" at bounding box center [194, 131] width 12 height 12
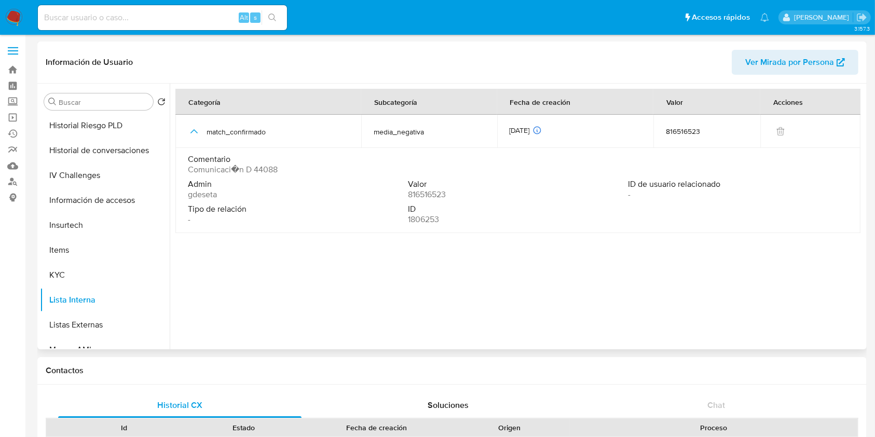
drag, startPoint x: 188, startPoint y: 171, endPoint x: 285, endPoint y: 166, distance: 96.7
click at [285, 166] on div "Comentario Comunicaci�n D 44088" at bounding box center [518, 164] width 660 height 21
drag, startPoint x: 276, startPoint y: 171, endPoint x: 188, endPoint y: 175, distance: 87.8
click at [188, 175] on div "Comentario Comunicaci�n D 44088" at bounding box center [518, 166] width 660 height 25
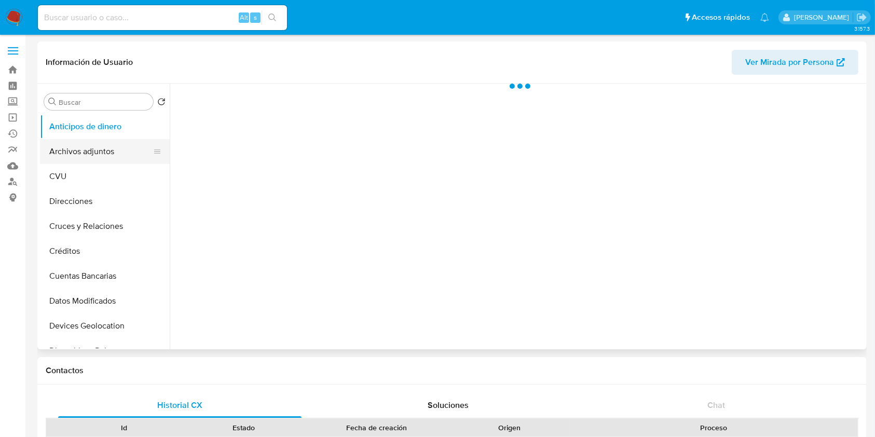
click at [108, 144] on button "Archivos adjuntos" at bounding box center [100, 151] width 121 height 25
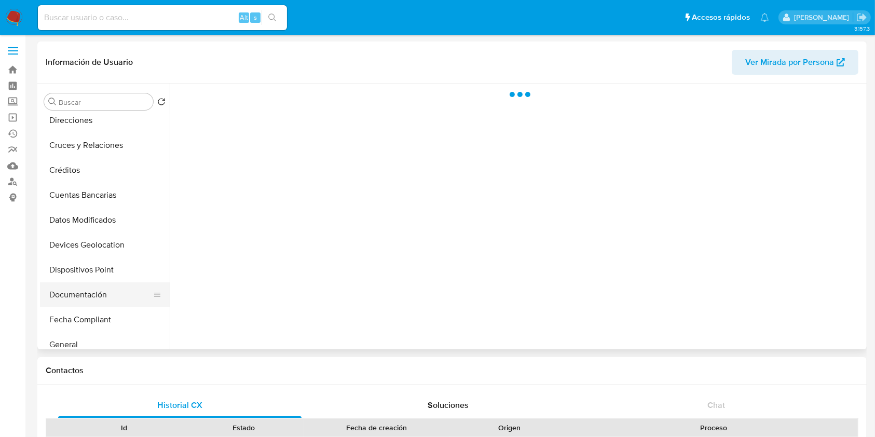
scroll to position [138, 0]
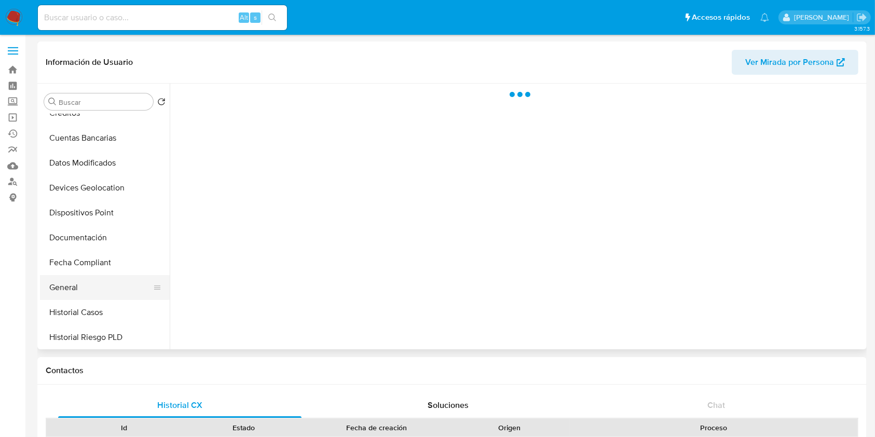
select select "10"
click at [94, 298] on button "General" at bounding box center [100, 287] width 121 height 25
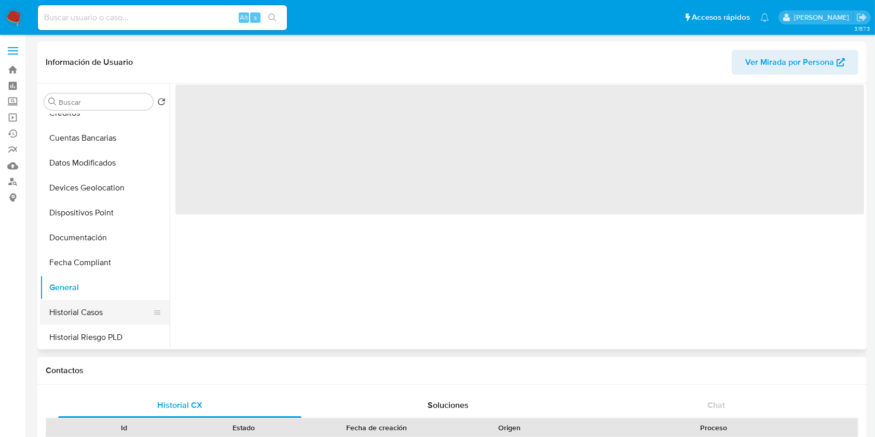
click at [89, 305] on button "Historial Casos" at bounding box center [100, 312] width 121 height 25
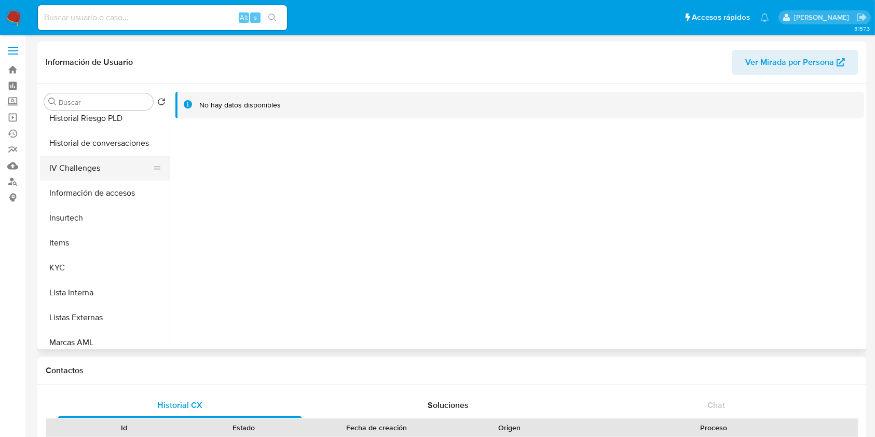
scroll to position [484, 0]
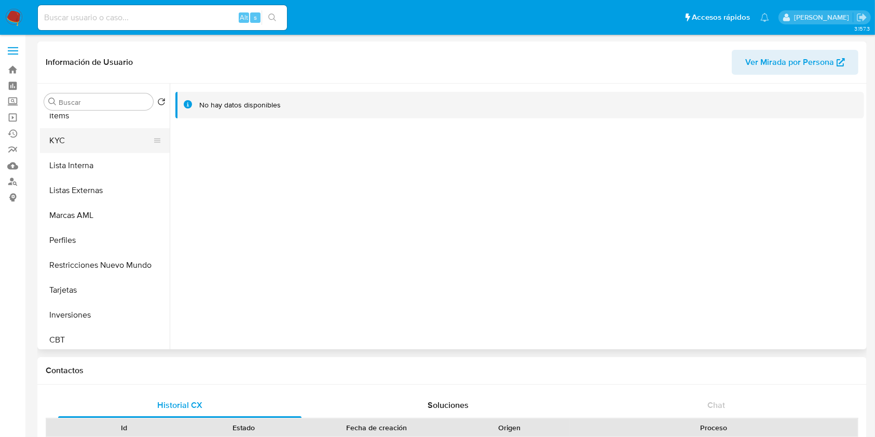
click at [63, 134] on button "KYC" at bounding box center [100, 140] width 121 height 25
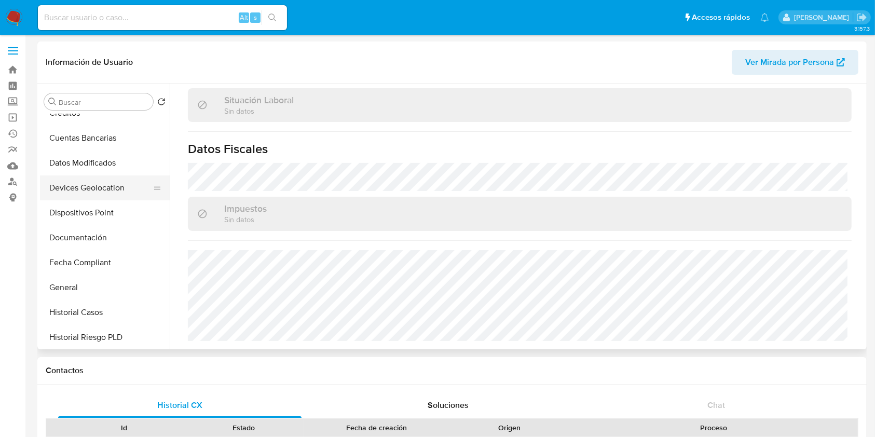
scroll to position [0, 0]
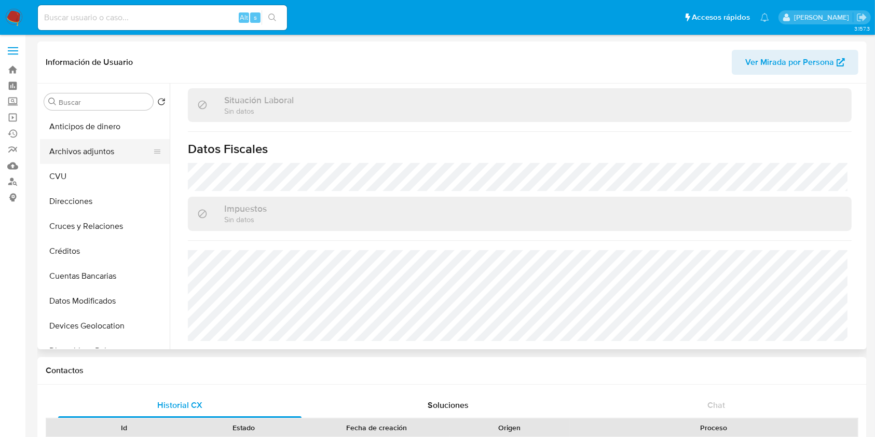
click at [86, 157] on button "Archivos adjuntos" at bounding box center [100, 151] width 121 height 25
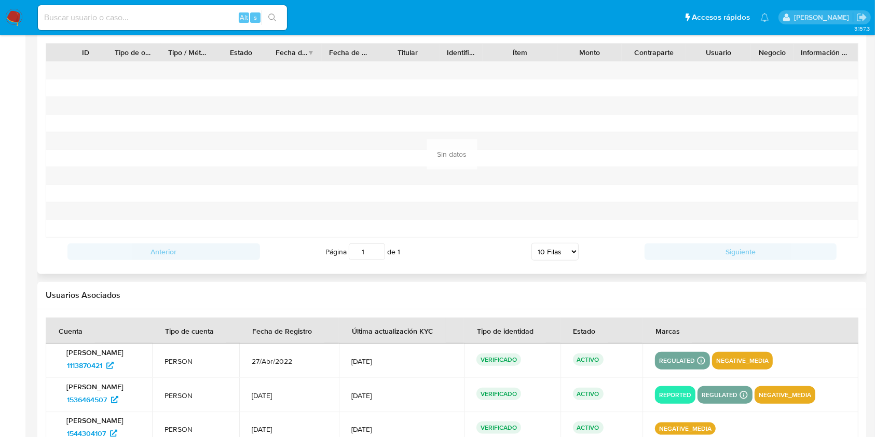
scroll to position [1176, 0]
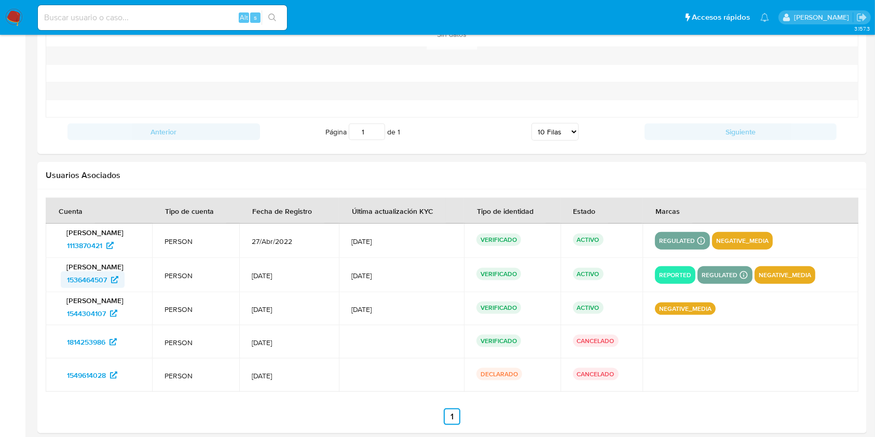
click at [90, 277] on span "1536464507" at bounding box center [87, 279] width 40 height 17
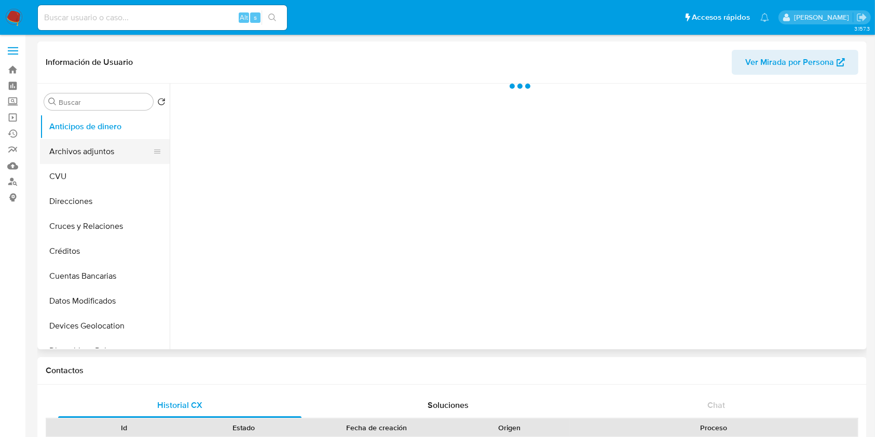
click at [120, 150] on button "Archivos adjuntos" at bounding box center [100, 151] width 121 height 25
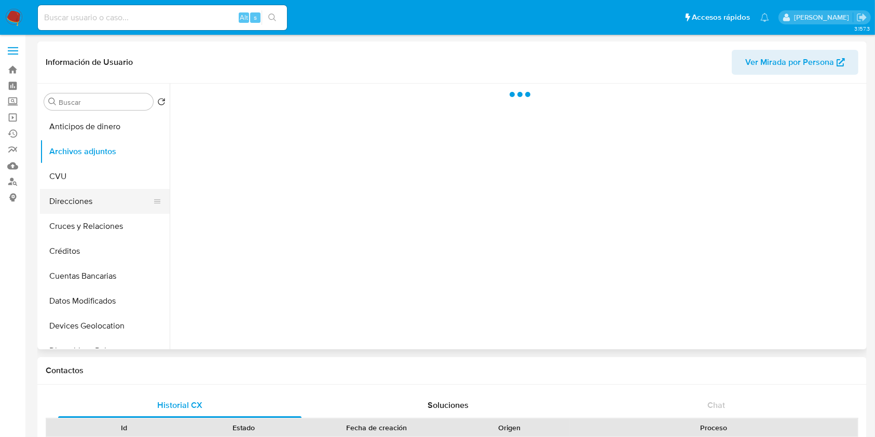
select select "10"
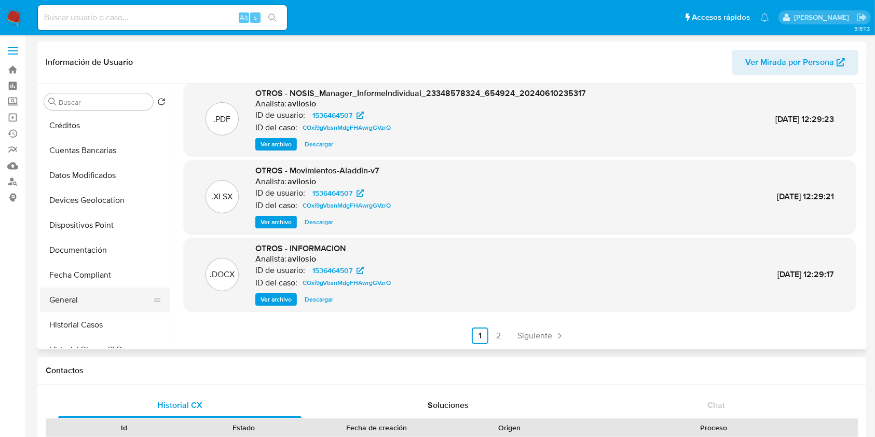
scroll to position [208, 0]
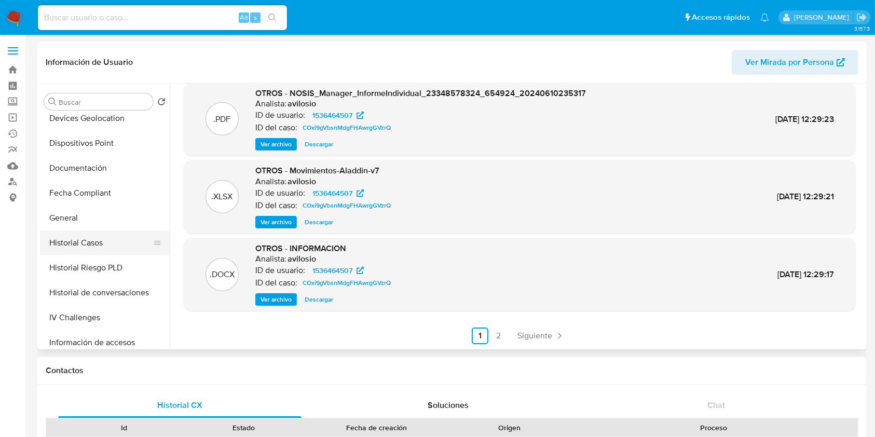
click at [89, 243] on button "Historial Casos" at bounding box center [100, 242] width 121 height 25
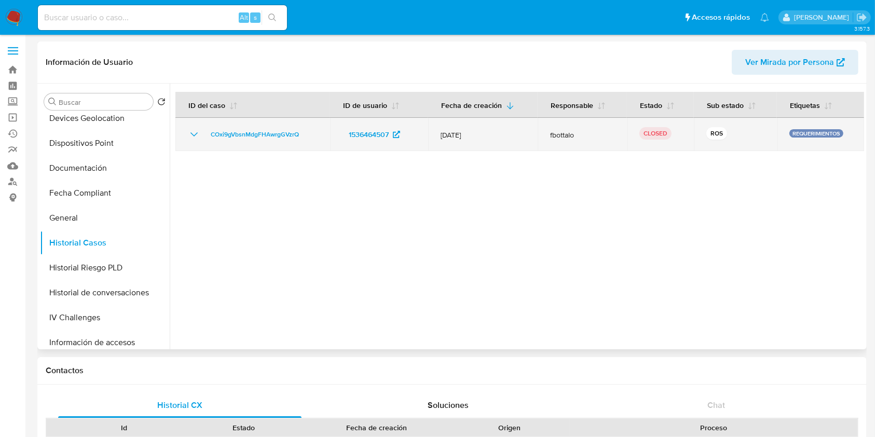
click at [192, 134] on icon "Mostrar/Ocultar" at bounding box center [193, 134] width 7 height 4
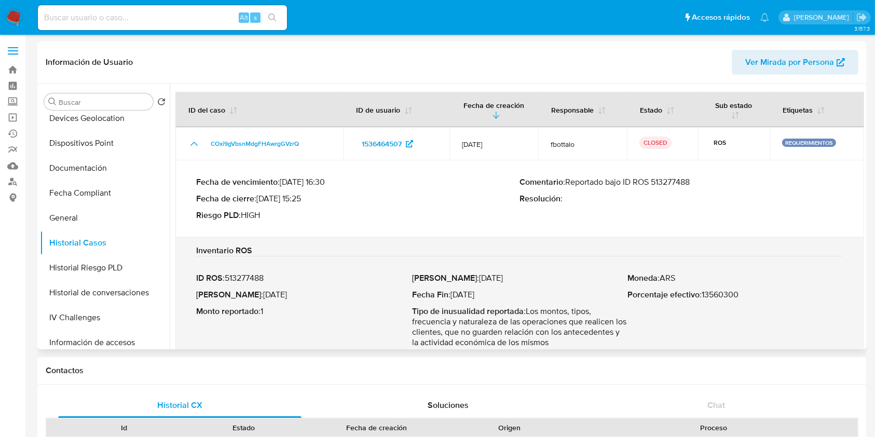
drag, startPoint x: 565, startPoint y: 183, endPoint x: 694, endPoint y: 185, distance: 128.7
click at [694, 185] on p "Comentario : Reportado bajo ID ROS 513277488" at bounding box center [682, 182] width 324 height 10
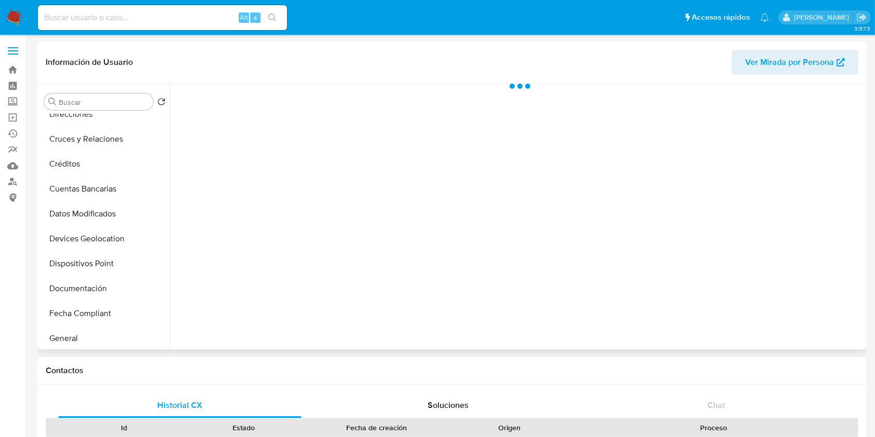
scroll to position [208, 0]
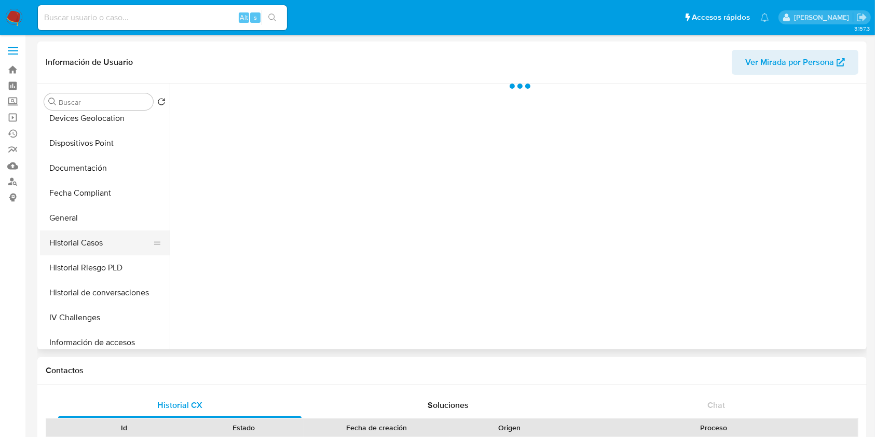
click at [112, 230] on button "Historial Casos" at bounding box center [100, 242] width 121 height 25
select select "10"
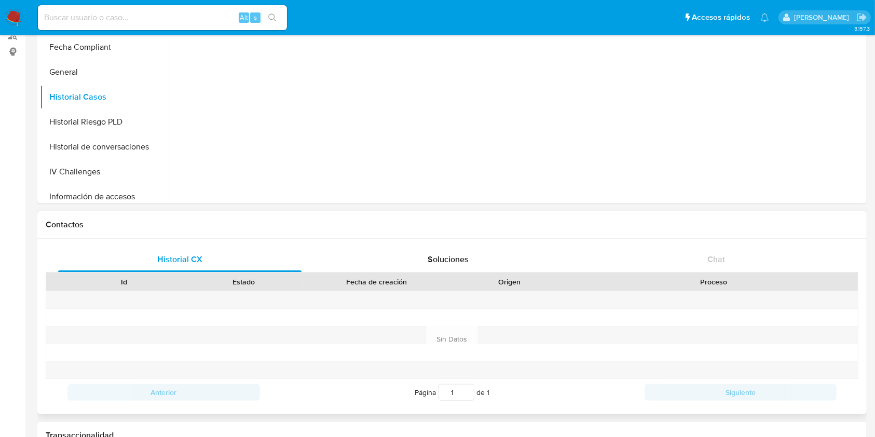
scroll to position [0, 0]
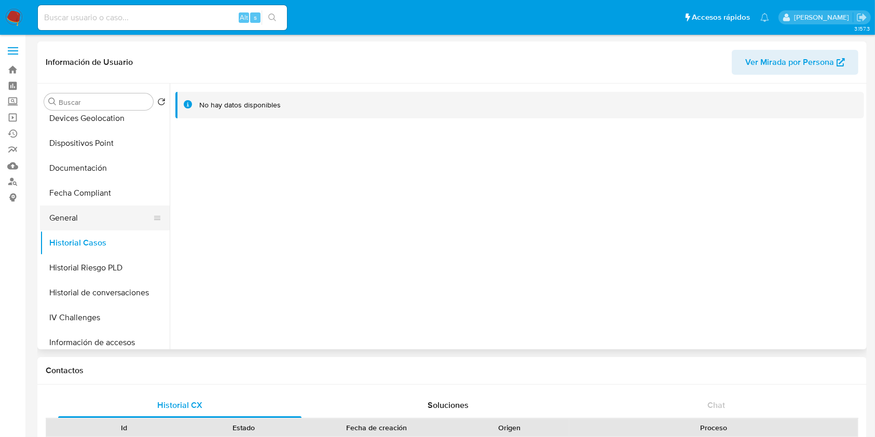
drag, startPoint x: 99, startPoint y: 209, endPoint x: 104, endPoint y: 221, distance: 12.8
click at [99, 209] on button "General" at bounding box center [100, 218] width 121 height 25
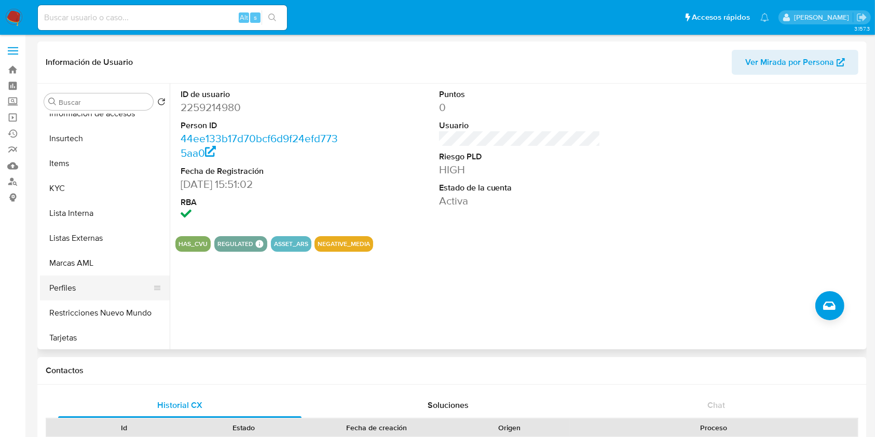
scroll to position [488, 0]
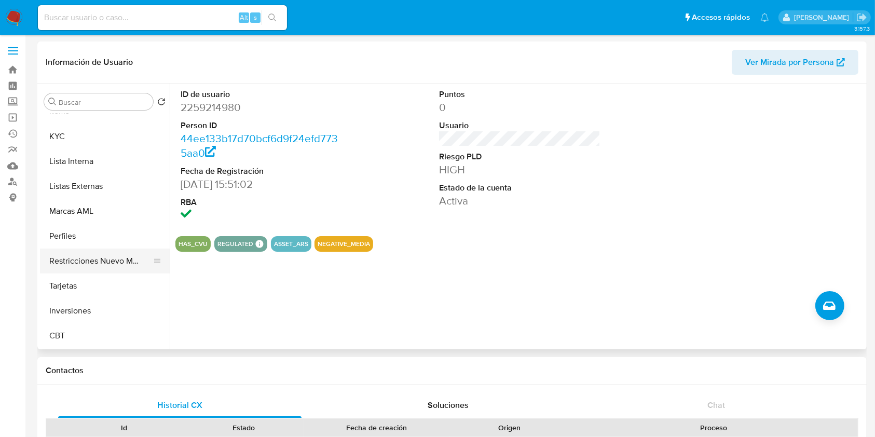
click at [101, 262] on button "Restricciones Nuevo Mundo" at bounding box center [100, 261] width 121 height 25
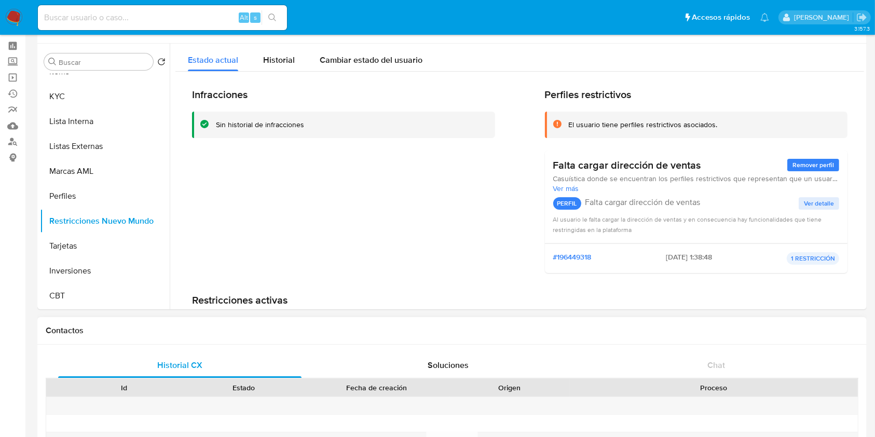
scroll to position [0, 0]
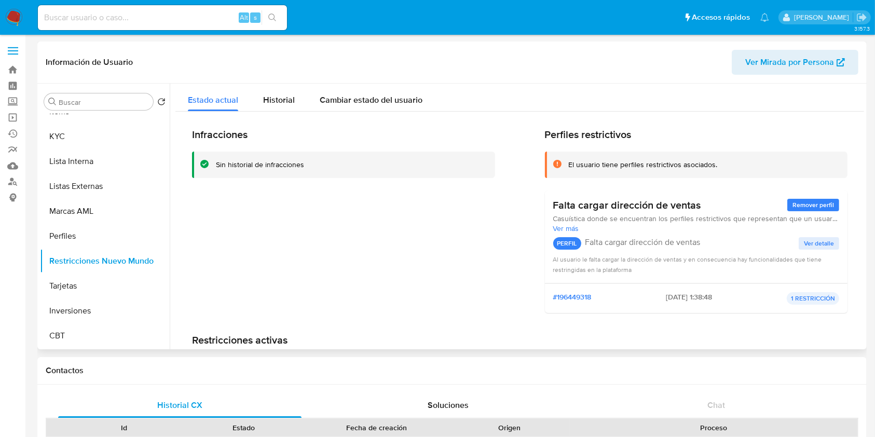
click at [577, 243] on p "PERFIL" at bounding box center [567, 243] width 28 height 12
click at [107, 138] on button "KYC" at bounding box center [100, 136] width 121 height 25
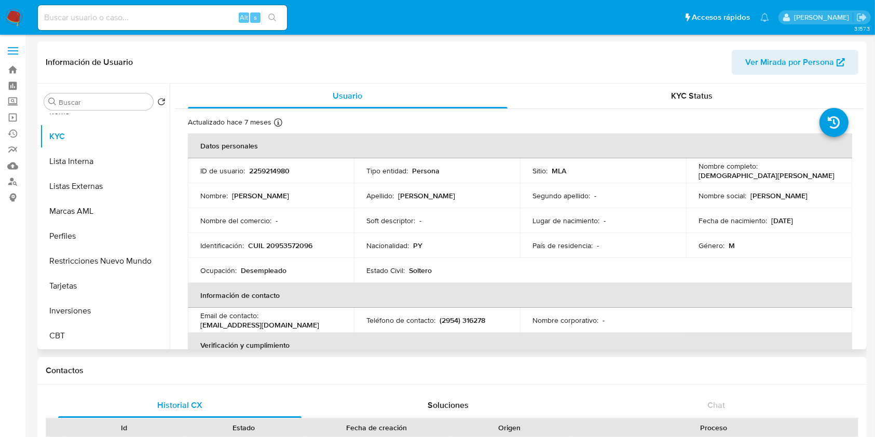
click at [278, 242] on p "CUIL 20953572096" at bounding box center [280, 245] width 64 height 9
copy p "20953572096"
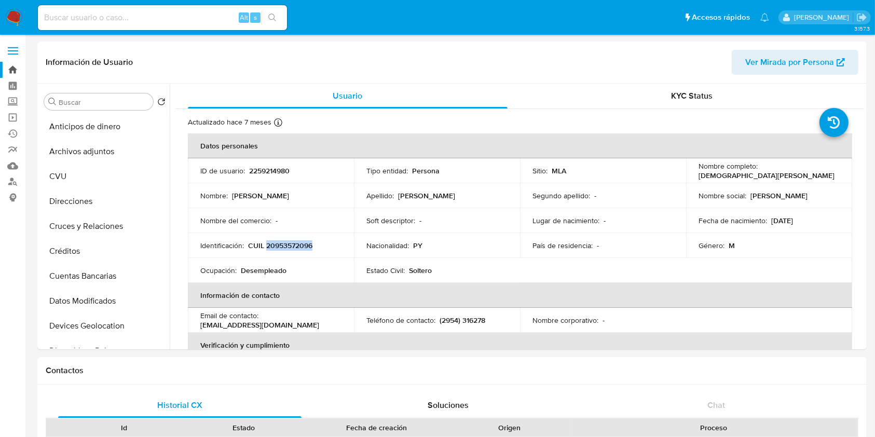
click at [12, 70] on link "Bandeja" at bounding box center [62, 70] width 124 height 16
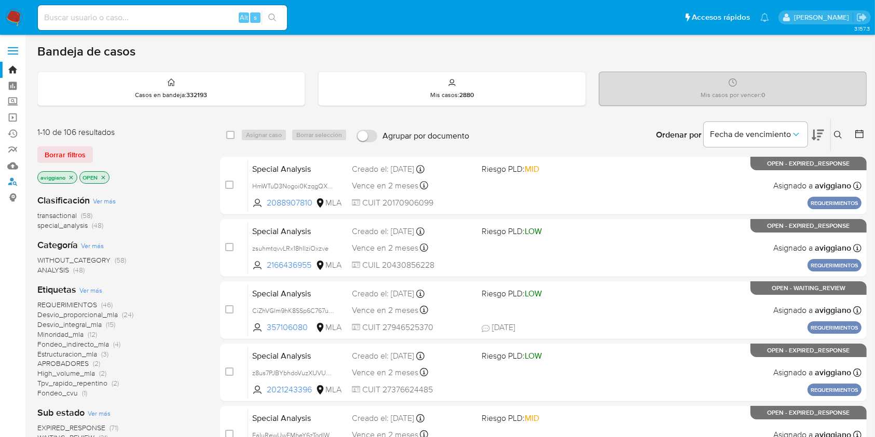
click at [12, 180] on link "Buscador de personas" at bounding box center [62, 182] width 124 height 16
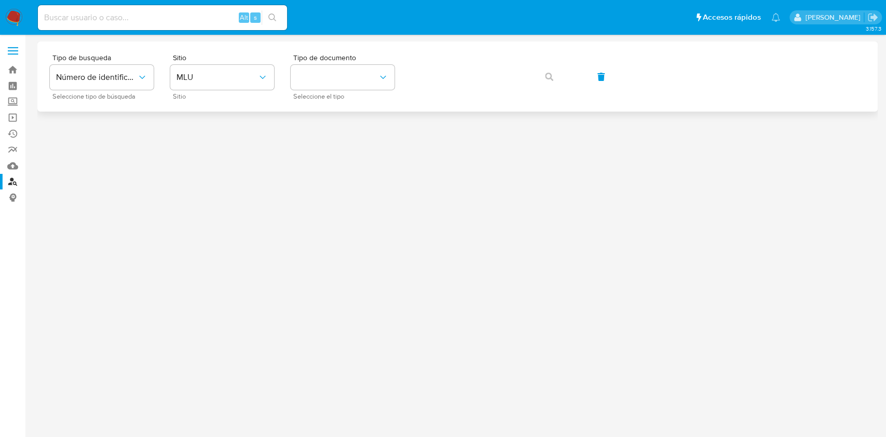
click at [274, 71] on div "Tipo de busqueda Número de identificación Seleccione tipo de búsqueda Sitio MLU…" at bounding box center [457, 76] width 815 height 45
click at [258, 80] on icon "site_id" at bounding box center [262, 77] width 10 height 10
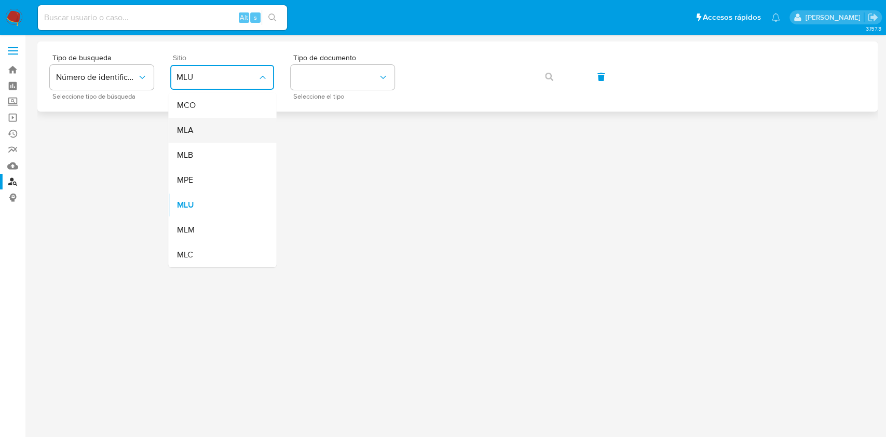
click at [220, 124] on div "MLA" at bounding box center [218, 130] width 85 height 25
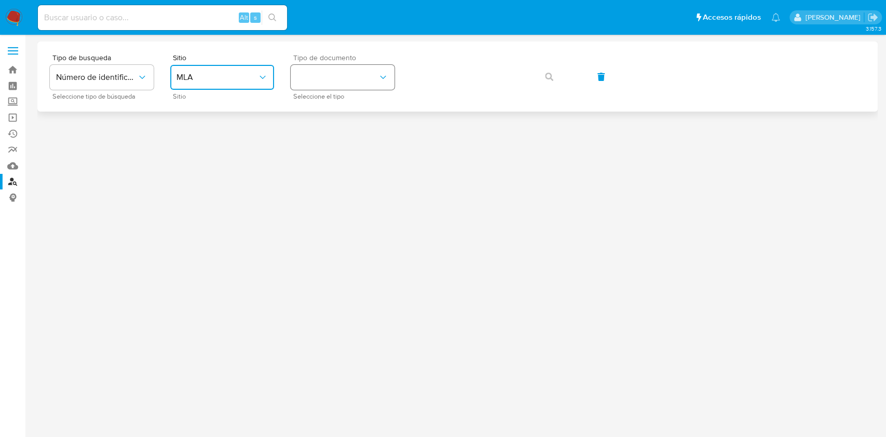
click at [323, 81] on button "identificationType" at bounding box center [343, 77] width 104 height 25
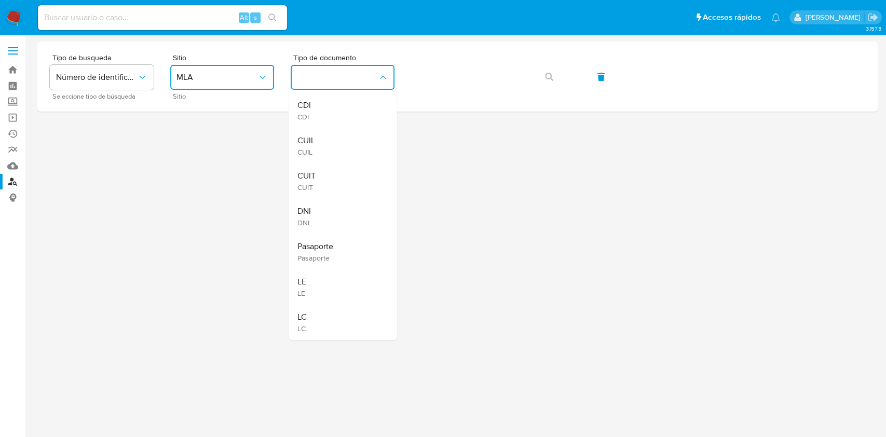
drag, startPoint x: 322, startPoint y: 173, endPoint x: 390, endPoint y: 114, distance: 90.5
click at [322, 174] on div "CUIT CUIT" at bounding box center [339, 180] width 85 height 35
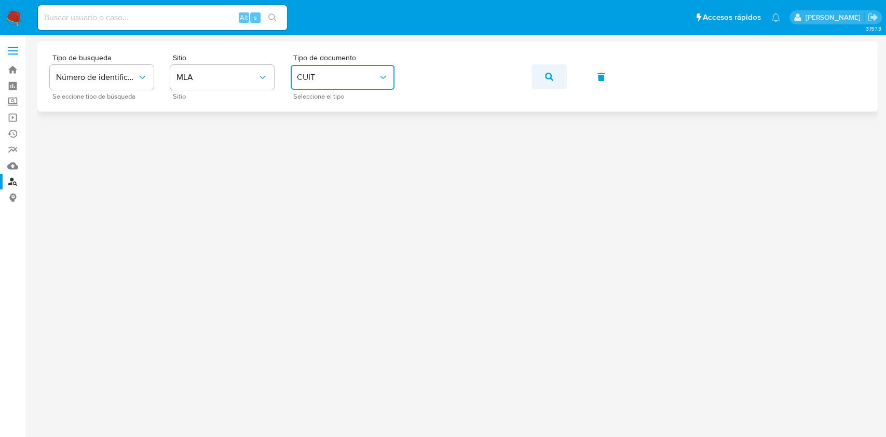
click at [554, 84] on button "button" at bounding box center [548, 76] width 35 height 25
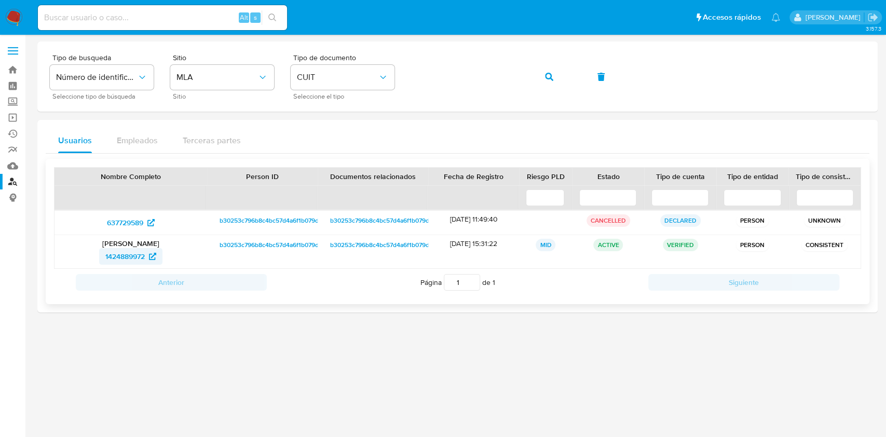
click at [109, 259] on span "1424889972" at bounding box center [124, 256] width 39 height 17
click at [401, 79] on div "Tipo de busqueda Número de identificación Seleccione tipo de búsqueda Sitio MLA…" at bounding box center [457, 76] width 815 height 45
click at [547, 74] on icon "button" at bounding box center [549, 77] width 8 height 8
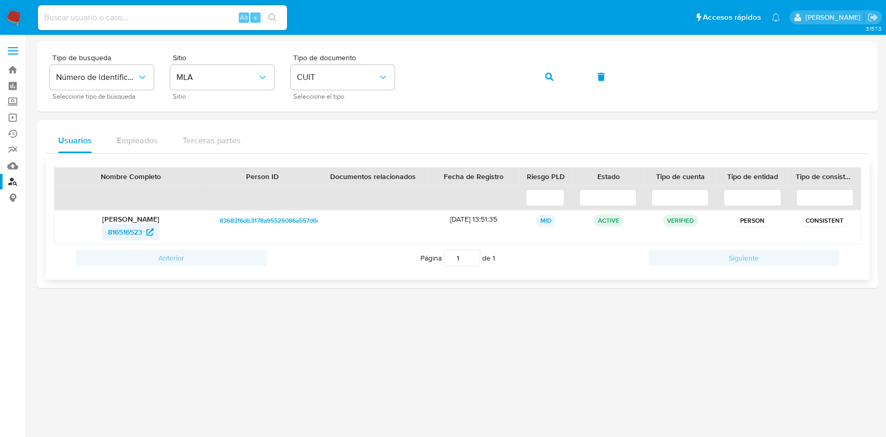
click at [133, 233] on span "816516523" at bounding box center [125, 232] width 34 height 17
click at [562, 75] on button "button" at bounding box center [548, 76] width 35 height 25
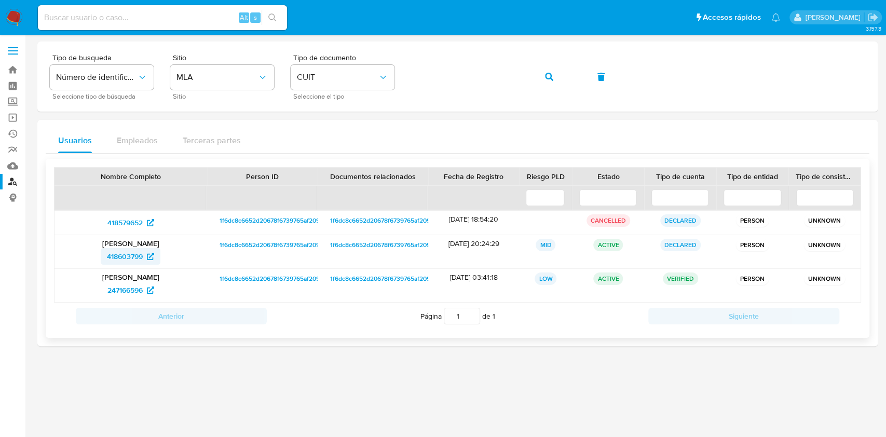
click at [117, 250] on span "418603799" at bounding box center [125, 256] width 36 height 17
click at [387, 73] on div "Tipo de busqueda Número de identificación Seleccione tipo de búsqueda Sitio MLA…" at bounding box center [457, 76] width 815 height 45
drag, startPoint x: 534, startPoint y: 81, endPoint x: 524, endPoint y: 88, distance: 11.5
click at [534, 81] on button "button" at bounding box center [548, 76] width 35 height 25
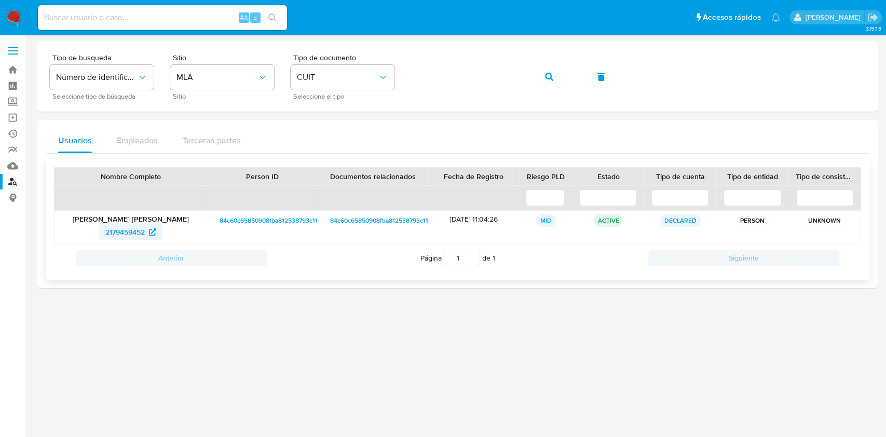
click at [130, 230] on span "2179459452" at bounding box center [124, 232] width 39 height 17
click at [546, 85] on span "button" at bounding box center [549, 76] width 8 height 23
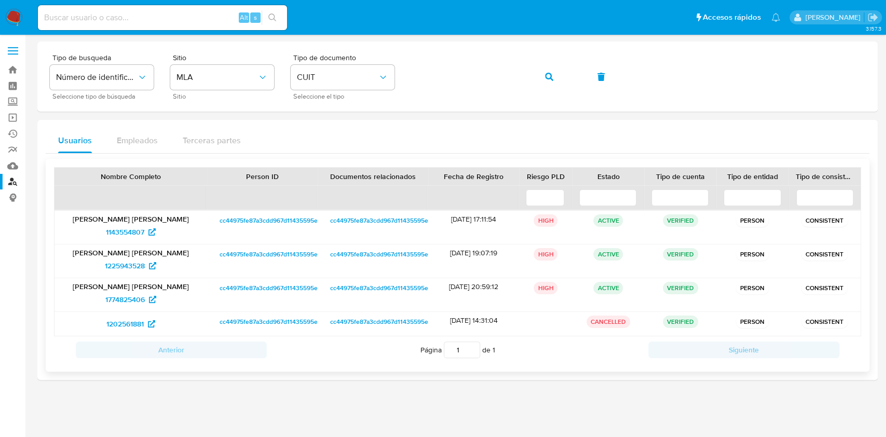
click at [143, 249] on p "Sonia Yanet Yohana Santillan" at bounding box center [131, 252] width 138 height 9
click at [124, 260] on span "1225943528" at bounding box center [125, 265] width 40 height 17
click at [407, 69] on div "Tipo de busqueda Número de identificación Seleccione tipo de búsqueda Sitio MLA…" at bounding box center [457, 76] width 815 height 45
click at [547, 81] on span "button" at bounding box center [549, 76] width 8 height 23
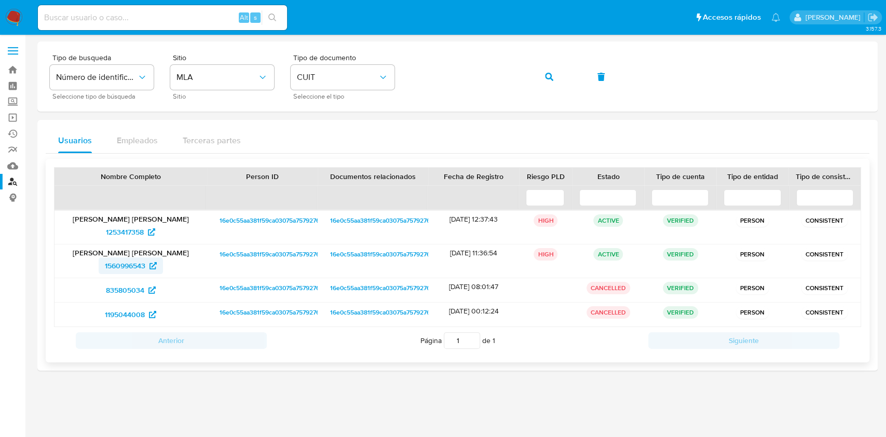
click at [140, 266] on span "1560996543" at bounding box center [125, 265] width 40 height 17
click at [372, 60] on div "Tipo de busqueda Número de identificación Seleccione tipo de búsqueda Sitio MLA…" at bounding box center [457, 76] width 815 height 45
click at [540, 81] on button "button" at bounding box center [548, 76] width 35 height 25
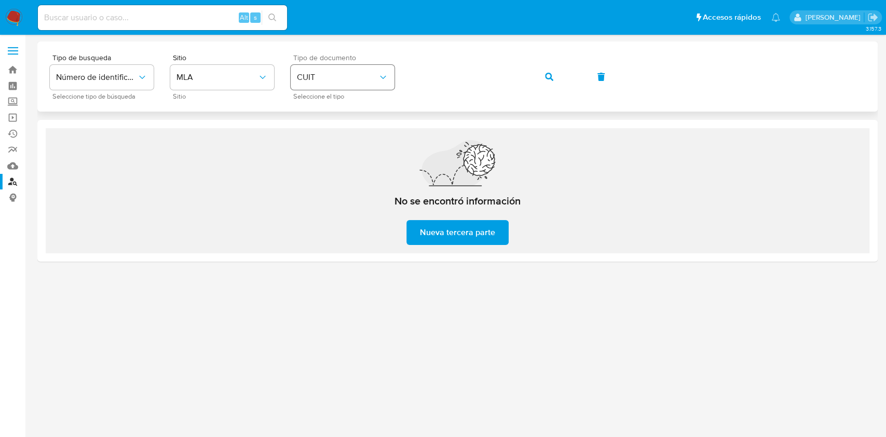
click at [390, 85] on div "Tipo de busqueda Número de identificación Seleccione tipo de búsqueda Sitio MLA…" at bounding box center [457, 76] width 815 height 45
click at [531, 85] on div "Tipo de busqueda Número de identificación Seleccione tipo de búsqueda Sitio MLA…" at bounding box center [457, 76] width 815 height 45
click at [534, 83] on button "button" at bounding box center [548, 76] width 35 height 25
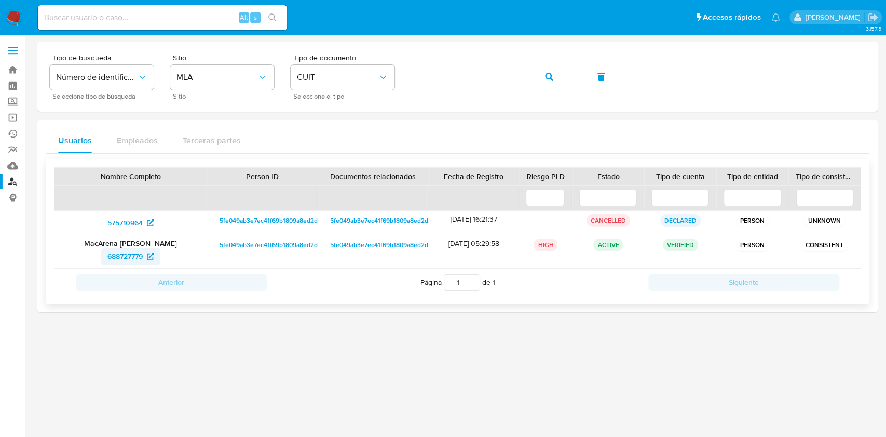
click at [126, 251] on span "688727779" at bounding box center [124, 256] width 35 height 17
click at [403, 71] on div "Tipo de busqueda Número de identificación Seleccione tipo de búsqueda Sitio MLA…" at bounding box center [457, 76] width 815 height 45
click at [541, 74] on button "button" at bounding box center [548, 76] width 35 height 25
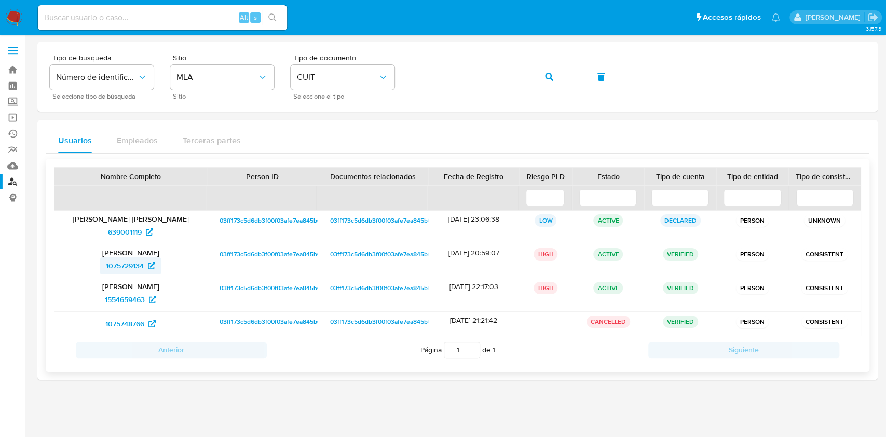
click at [126, 264] on span "1075729134" at bounding box center [125, 265] width 38 height 17
click at [392, 65] on div "Tipo de busqueda Número de identificación Seleccione tipo de búsqueda Sitio MLA…" at bounding box center [457, 76] width 815 height 45
click at [544, 77] on button "button" at bounding box center [548, 76] width 35 height 25
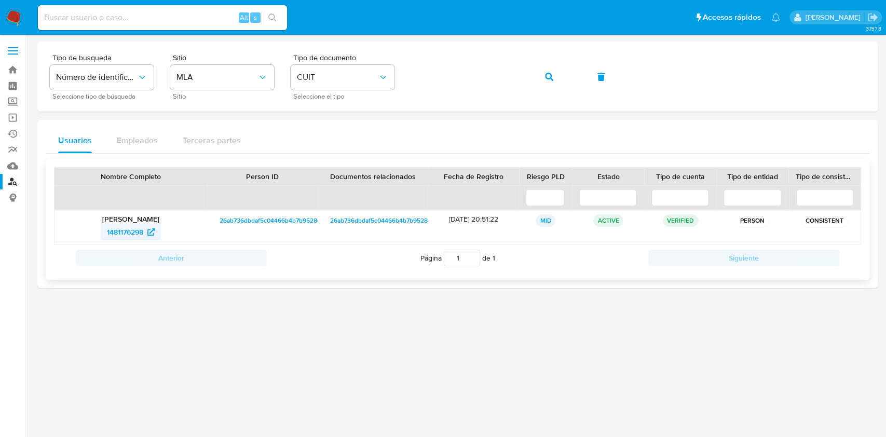
click at [120, 233] on span "1481176298" at bounding box center [125, 232] width 36 height 17
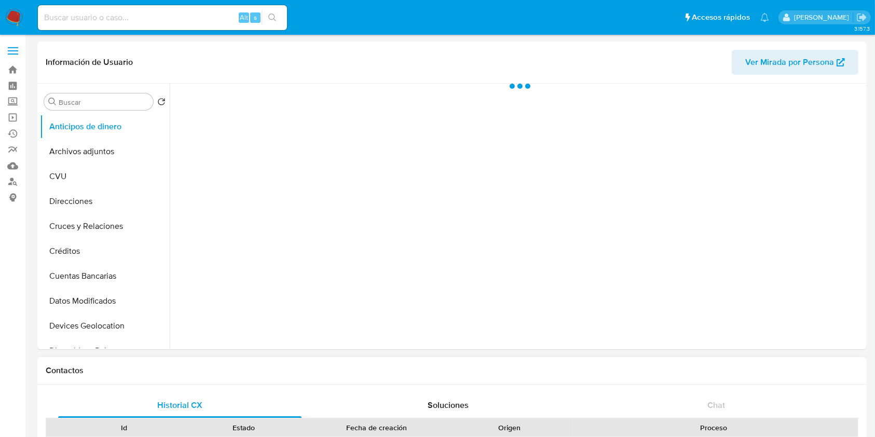
select select "10"
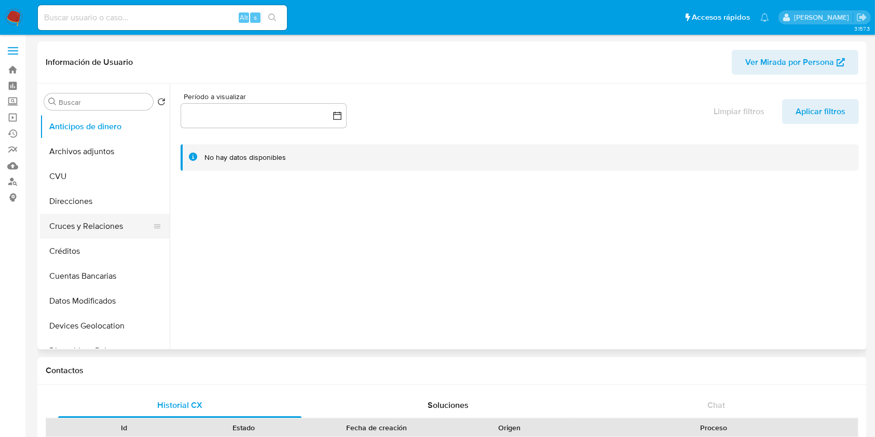
scroll to position [208, 0]
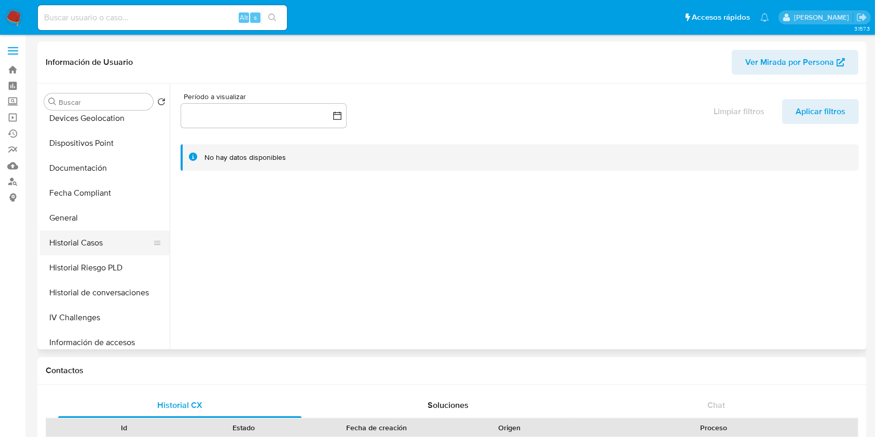
click at [98, 248] on button "Historial Casos" at bounding box center [100, 242] width 121 height 25
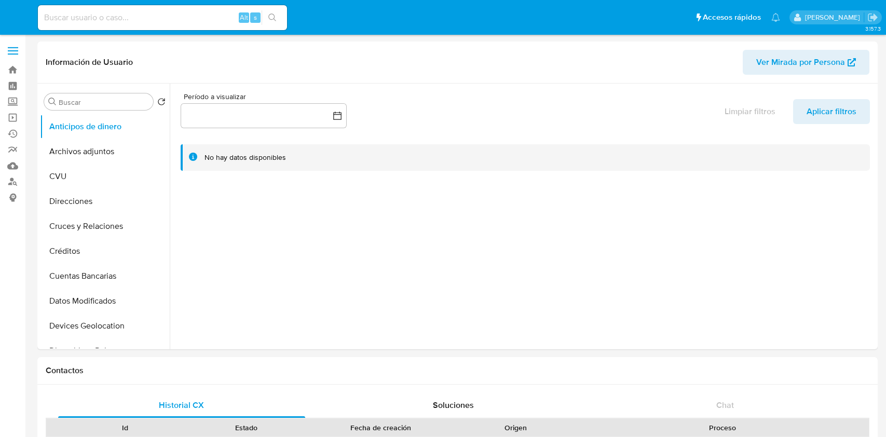
select select "10"
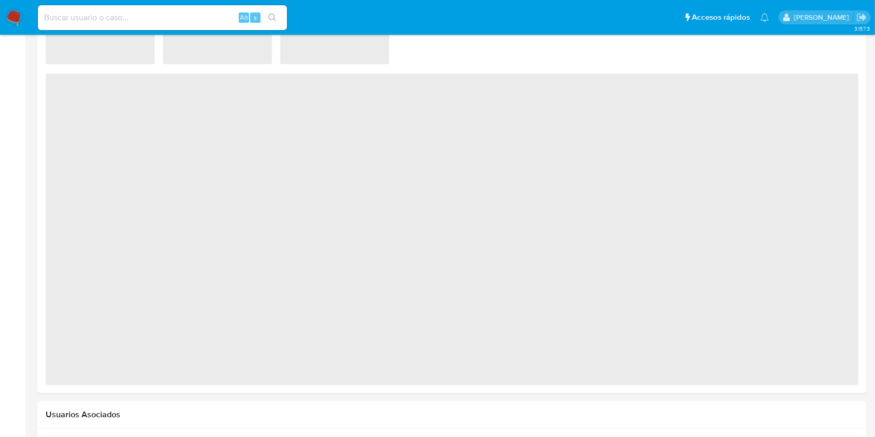
select select "10"
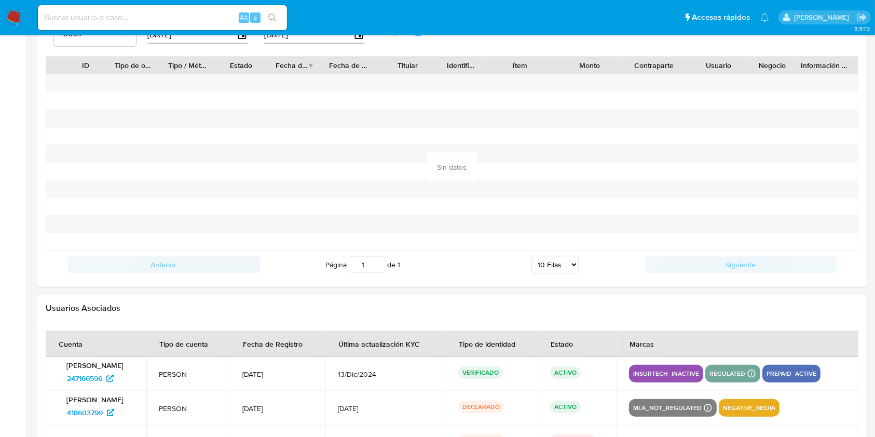
scroll to position [1119, 0]
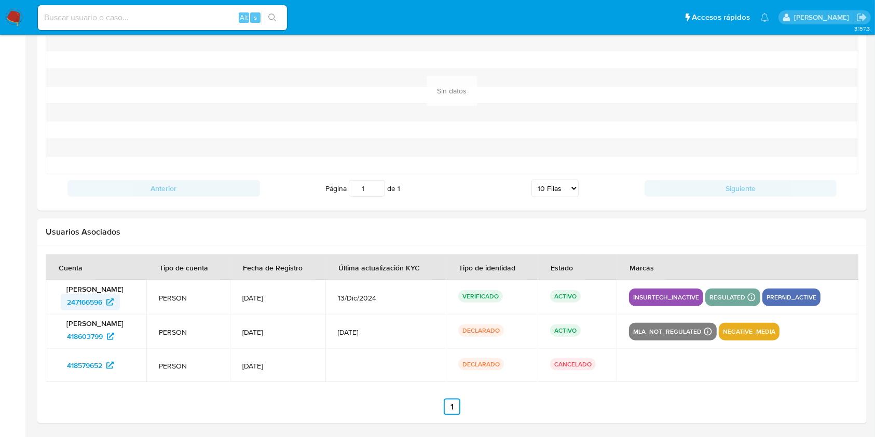
click at [79, 296] on span "247166596" at bounding box center [84, 302] width 35 height 17
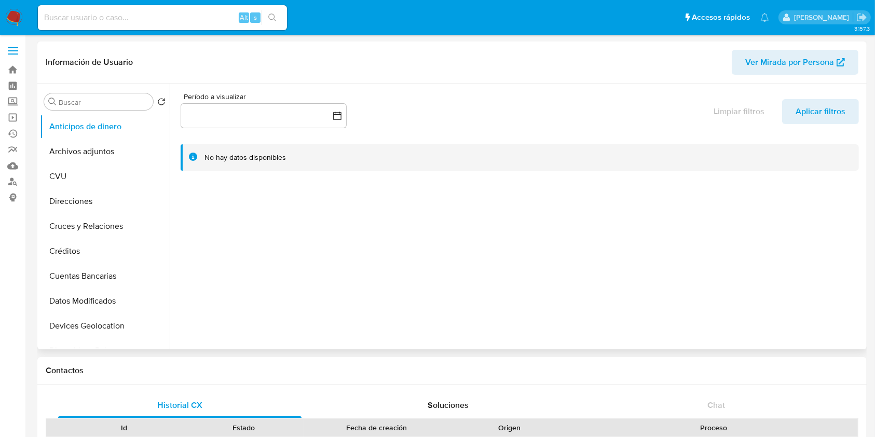
select select "10"
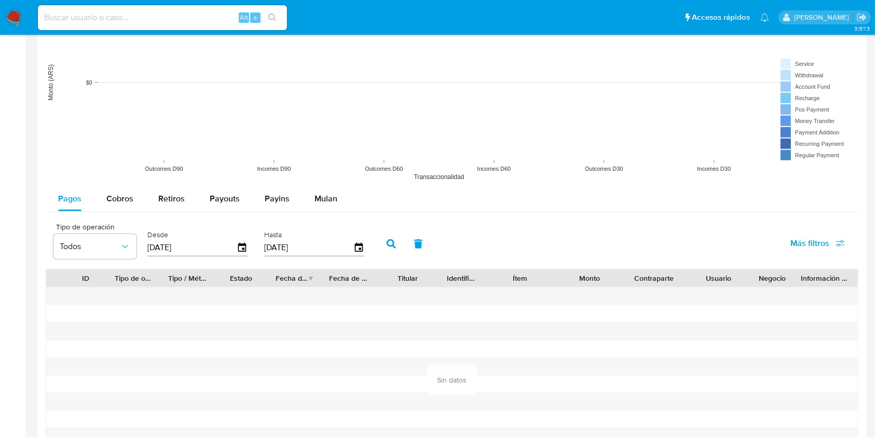
scroll to position [1119, 0]
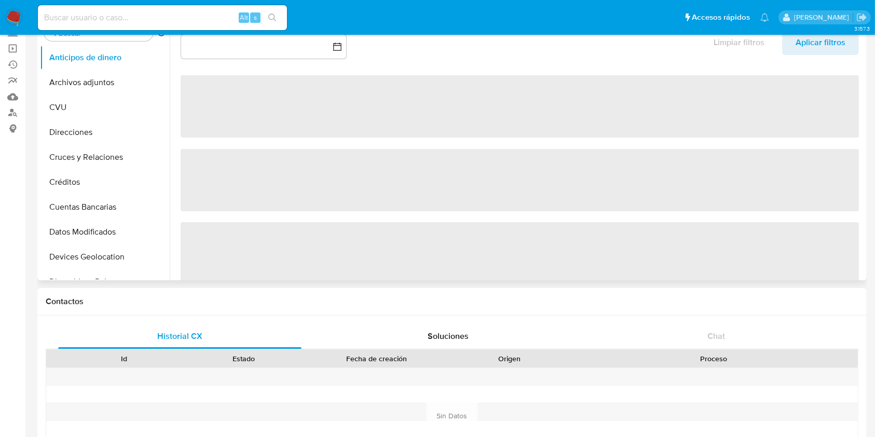
scroll to position [12, 0]
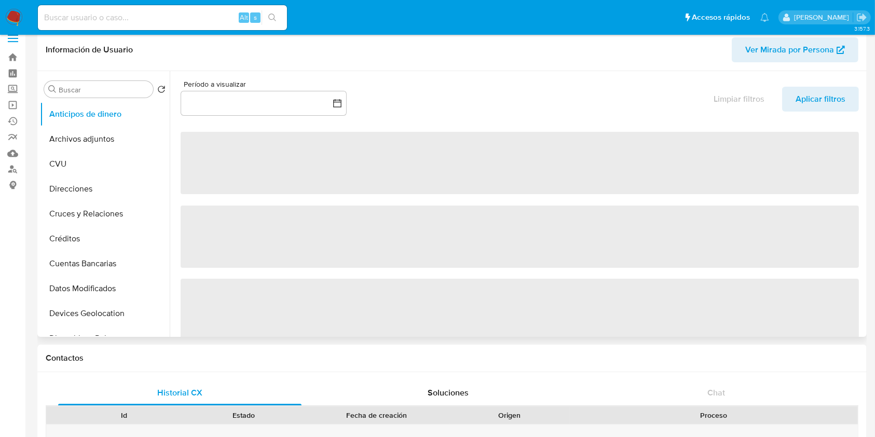
select select "10"
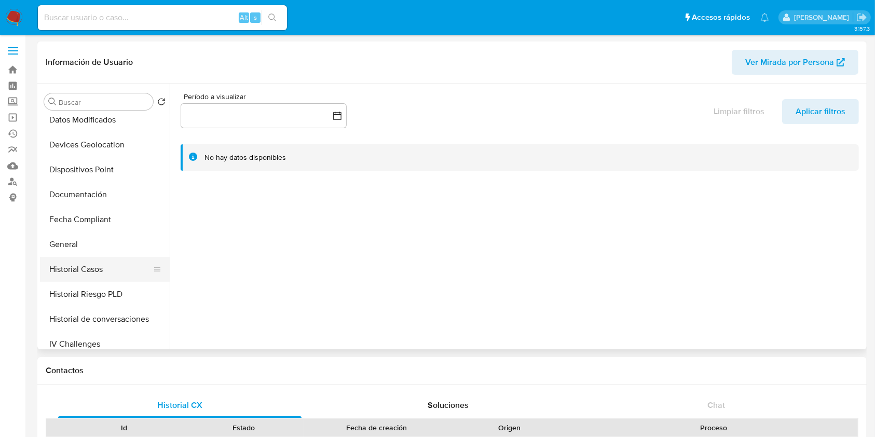
scroll to position [208, 0]
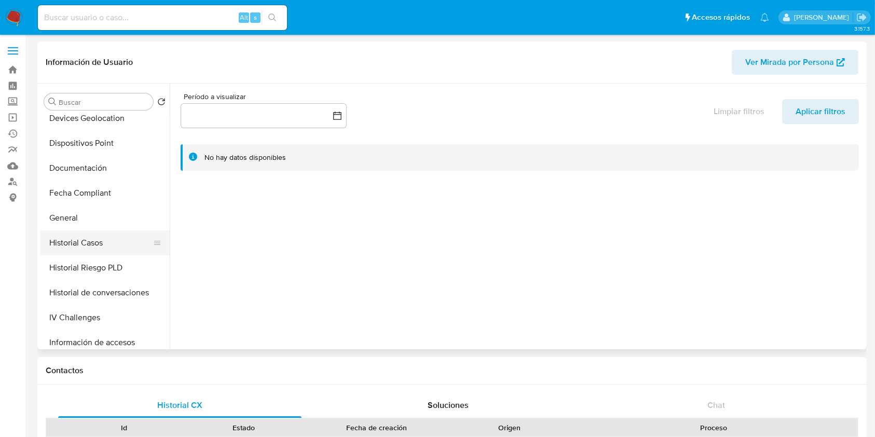
click at [93, 238] on button "Historial Casos" at bounding box center [100, 242] width 121 height 25
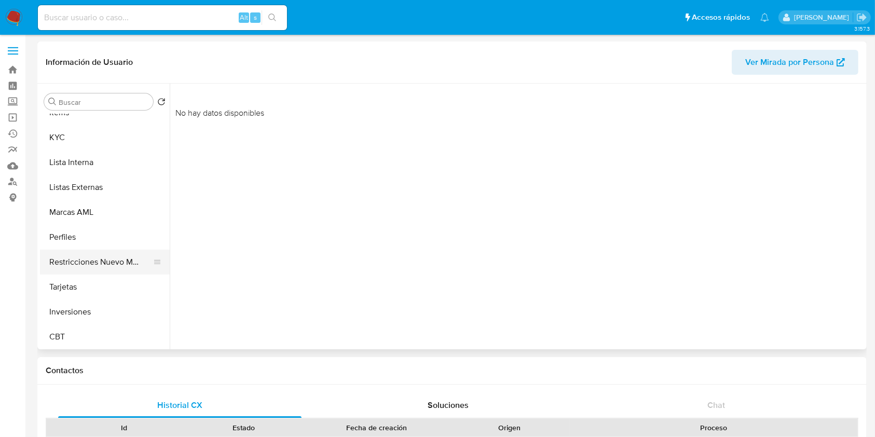
scroll to position [488, 0]
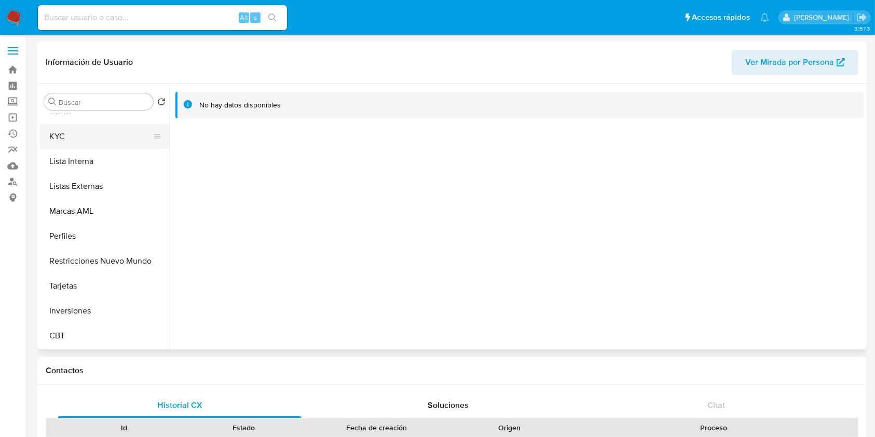
click at [87, 142] on button "KYC" at bounding box center [100, 136] width 121 height 25
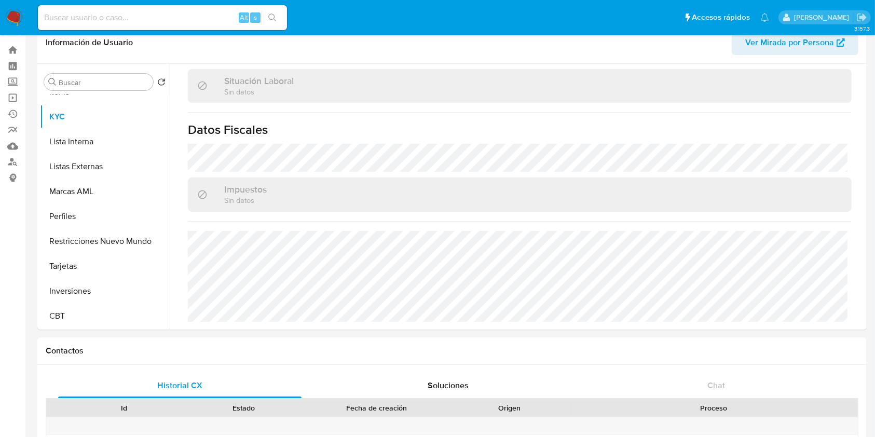
scroll to position [0, 0]
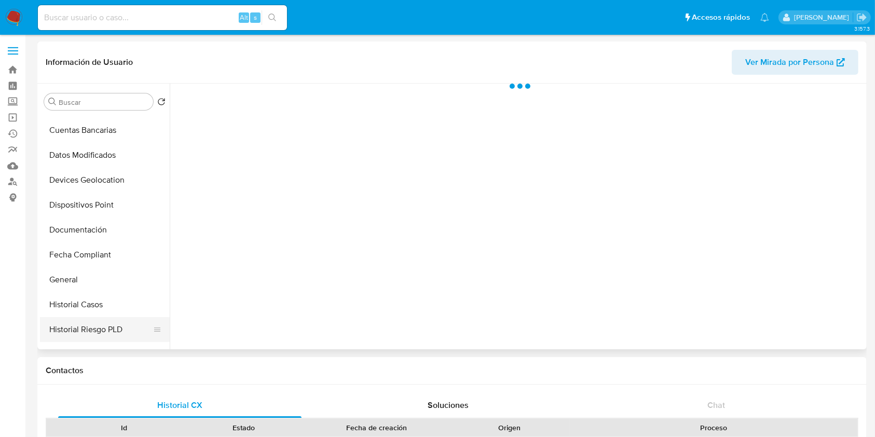
scroll to position [208, 0]
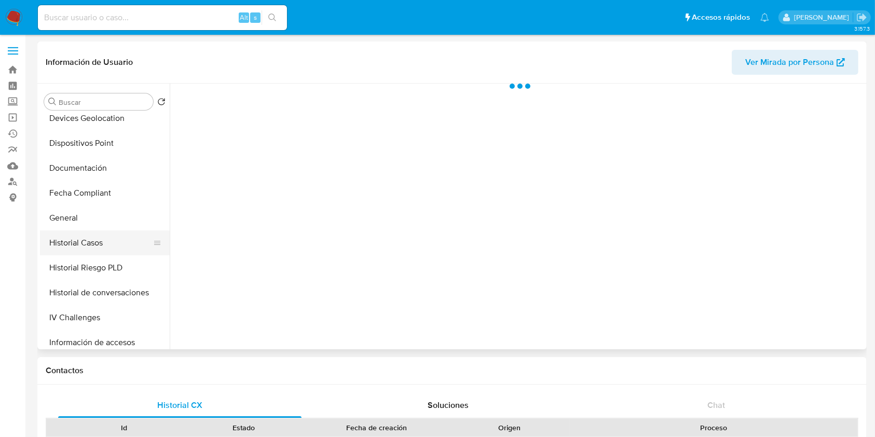
click at [118, 248] on button "Historial Casos" at bounding box center [100, 242] width 121 height 25
select select "10"
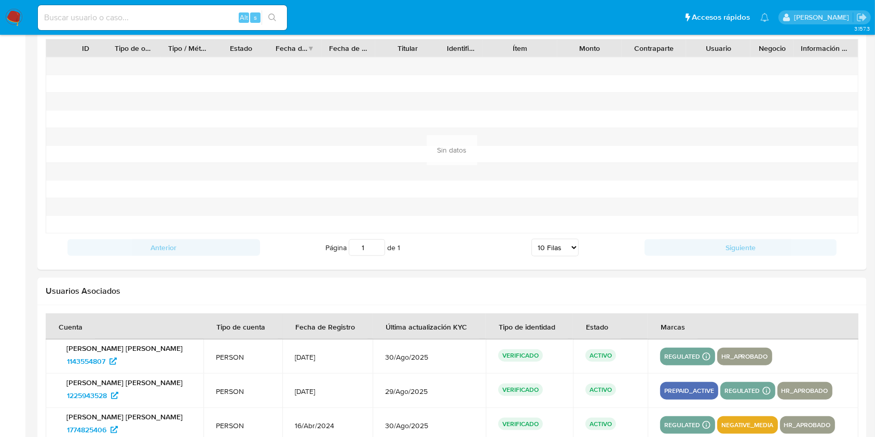
scroll to position [1154, 0]
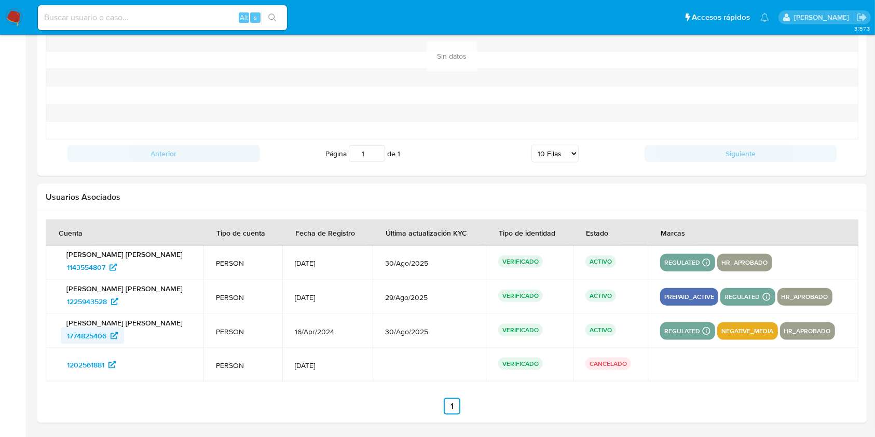
click at [98, 334] on span "1774825406" at bounding box center [86, 335] width 39 height 17
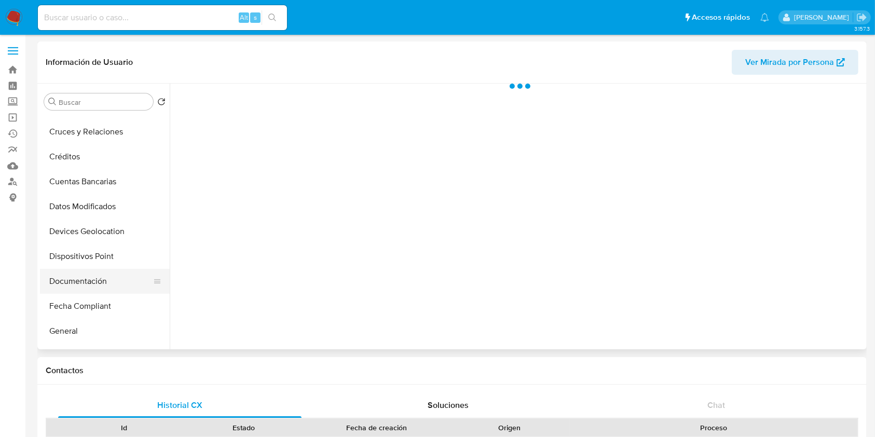
scroll to position [138, 0]
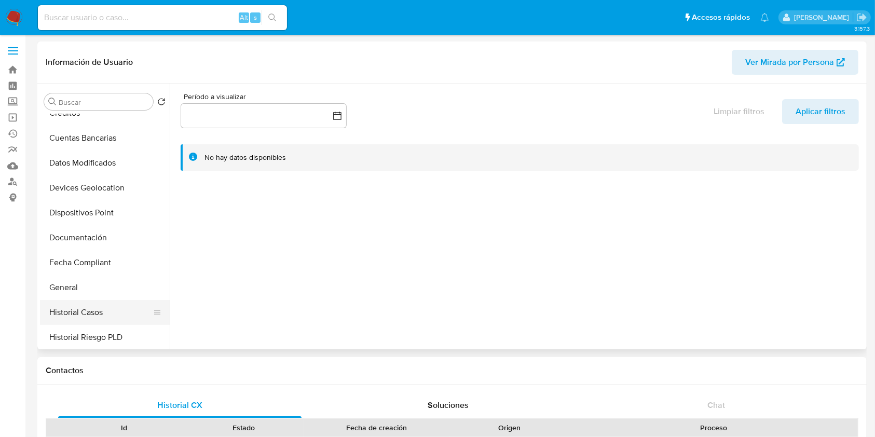
click at [74, 302] on button "Historial Casos" at bounding box center [100, 312] width 121 height 25
select select "10"
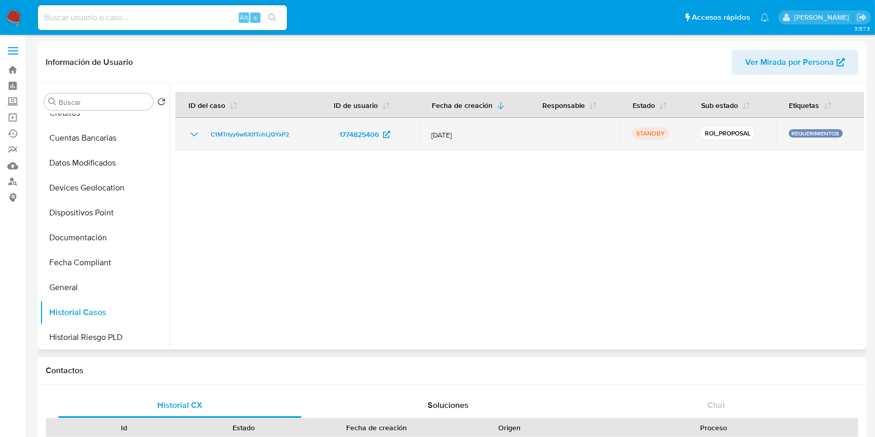
click at [188, 136] on icon "Mostrar/Ocultar" at bounding box center [194, 134] width 12 height 12
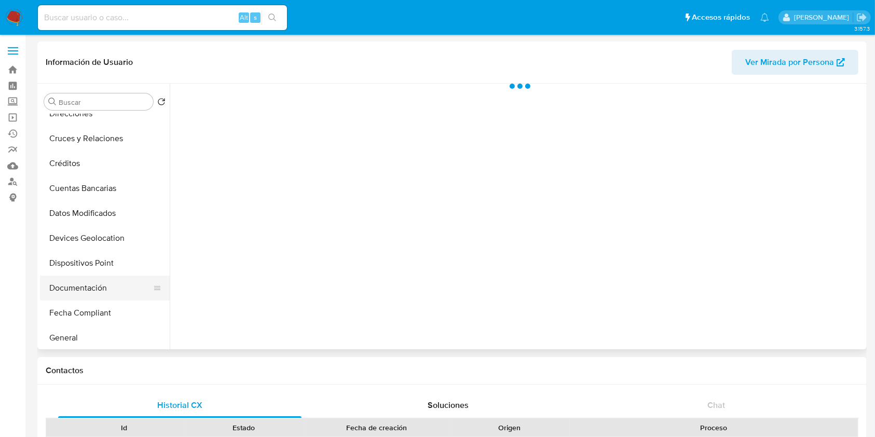
scroll to position [138, 0]
click at [98, 309] on button "Historial Casos" at bounding box center [100, 312] width 121 height 25
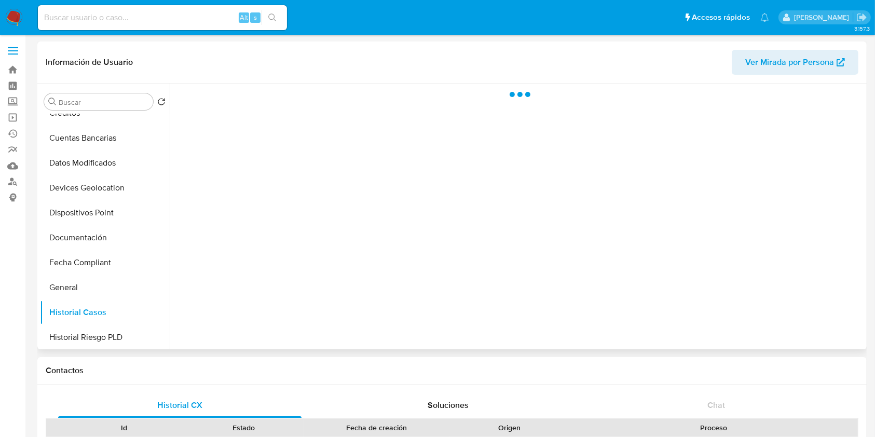
select select "10"
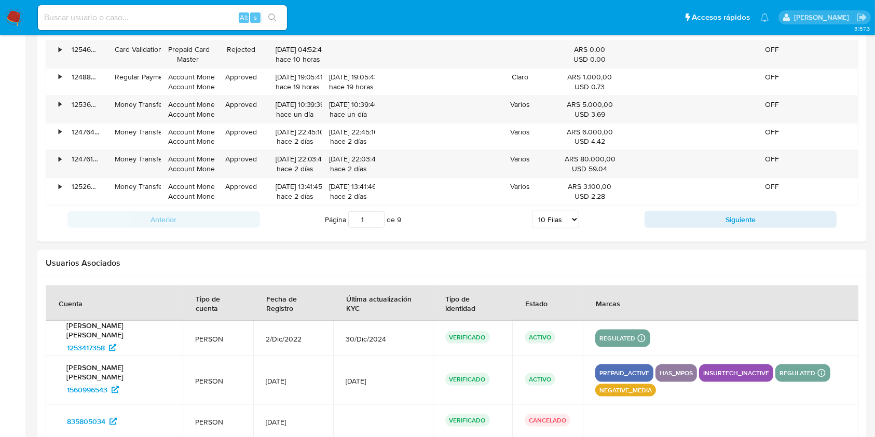
scroll to position [1276, 0]
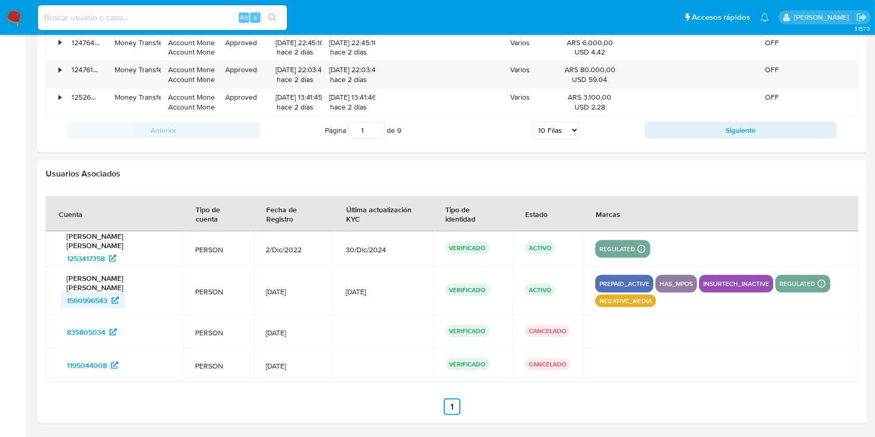
click at [75, 297] on span "1560996543" at bounding box center [87, 300] width 40 height 17
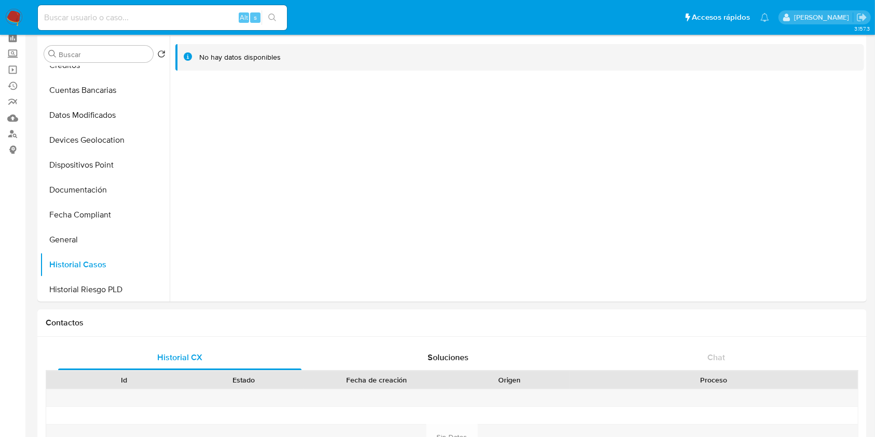
scroll to position [0, 0]
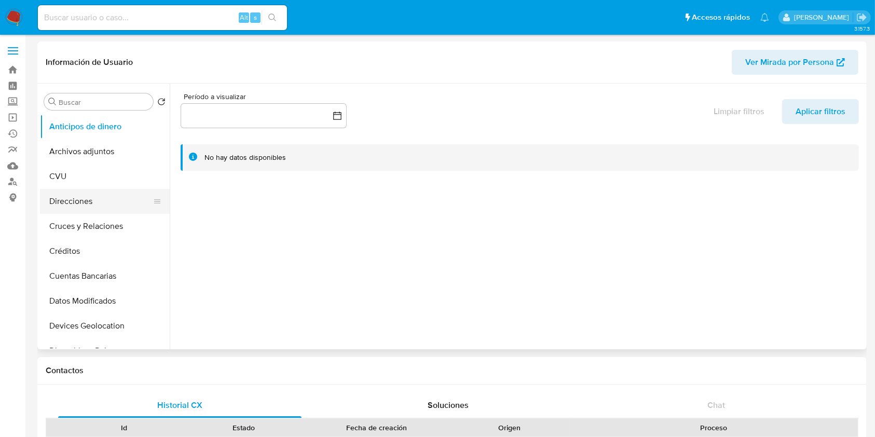
select select "10"
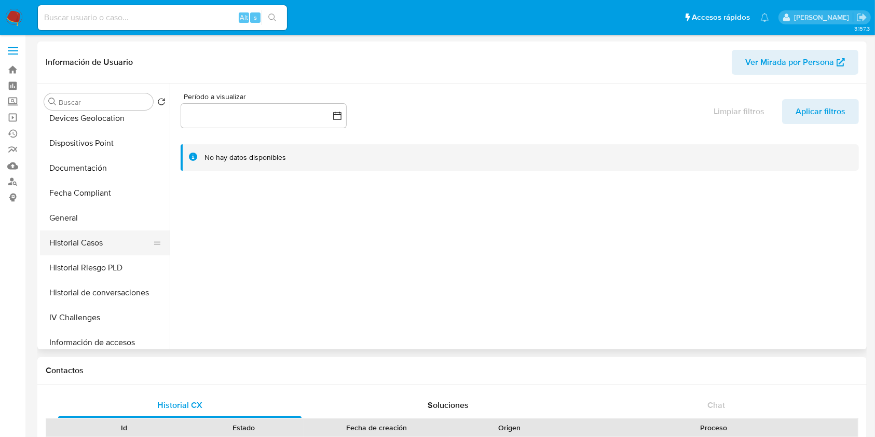
click at [90, 241] on button "Historial Casos" at bounding box center [100, 242] width 121 height 25
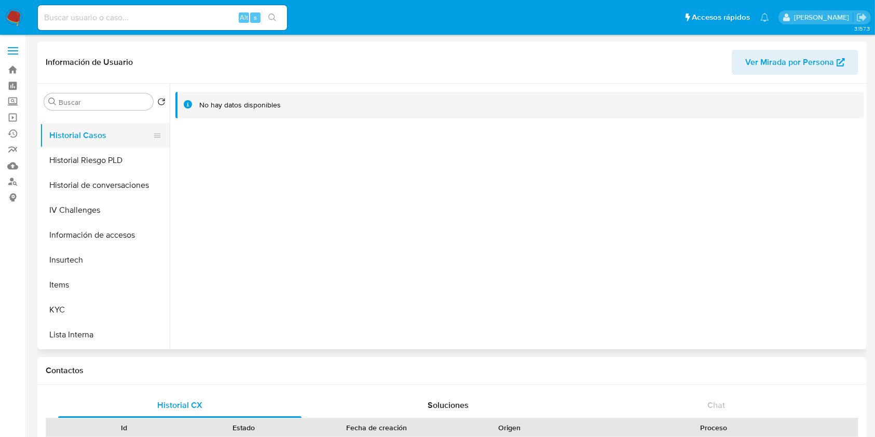
scroll to position [415, 0]
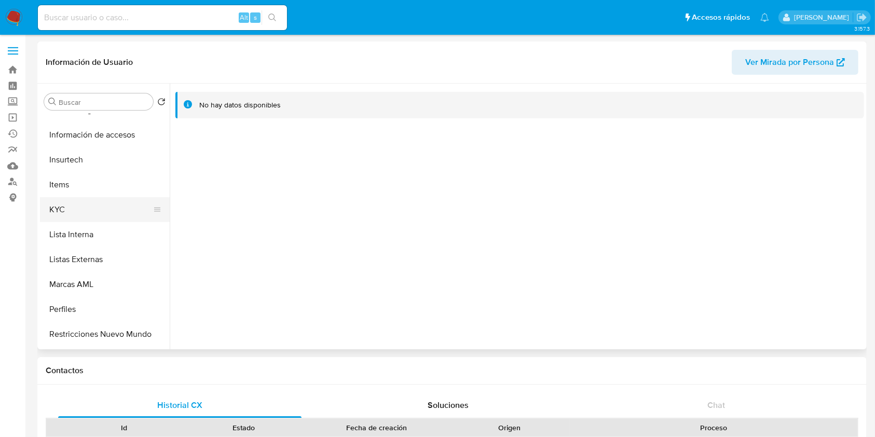
click at [86, 220] on button "KYC" at bounding box center [100, 209] width 121 height 25
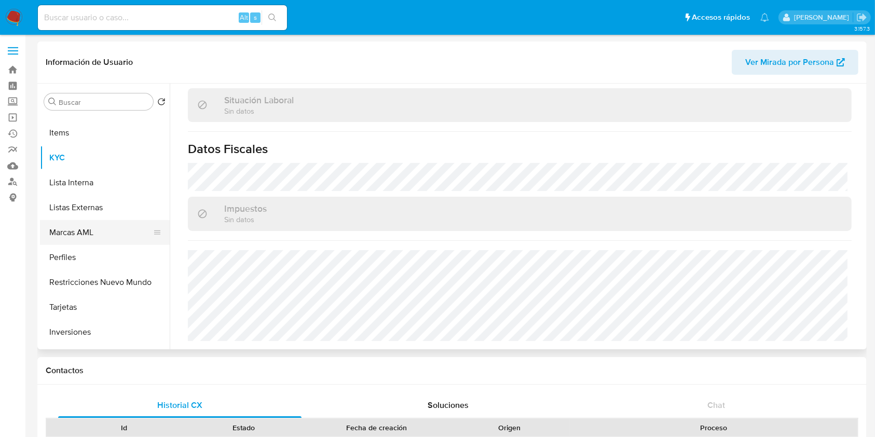
scroll to position [488, 0]
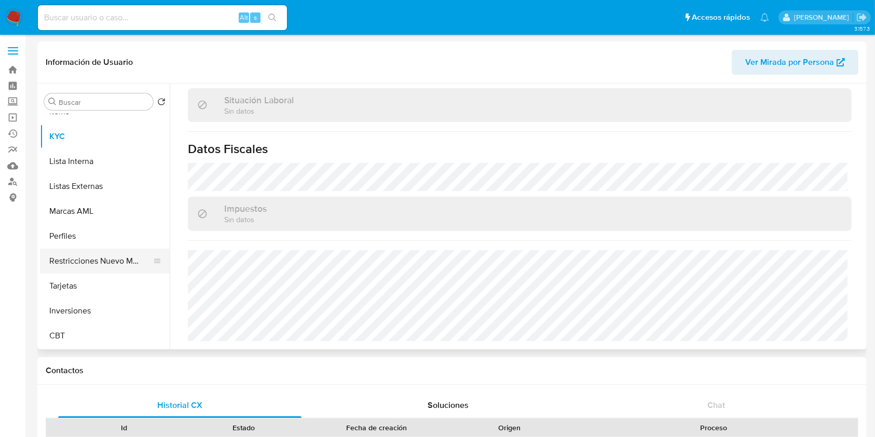
click at [107, 252] on button "Restricciones Nuevo Mundo" at bounding box center [100, 261] width 121 height 25
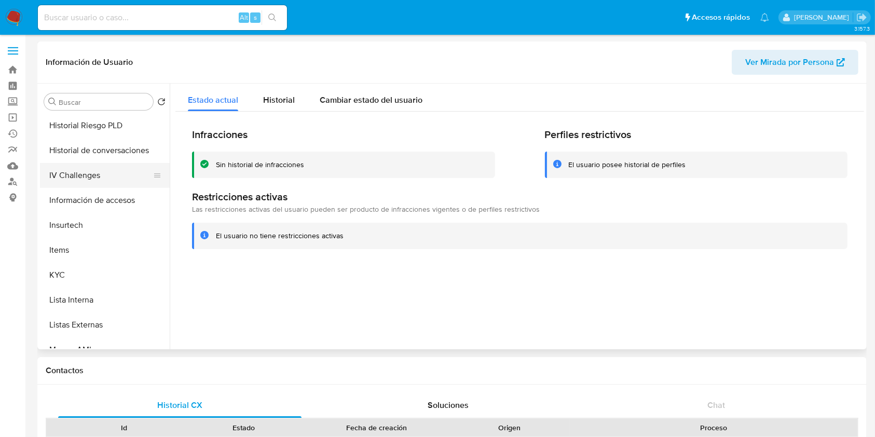
scroll to position [281, 0]
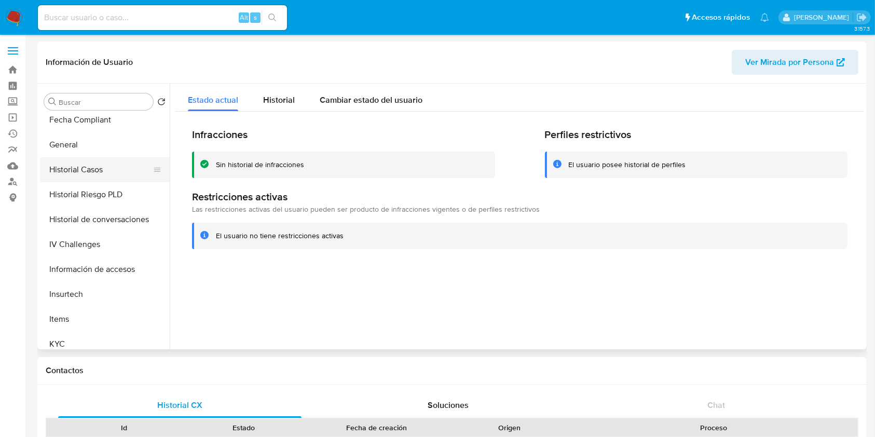
click at [115, 168] on button "Historial Casos" at bounding box center [100, 169] width 121 height 25
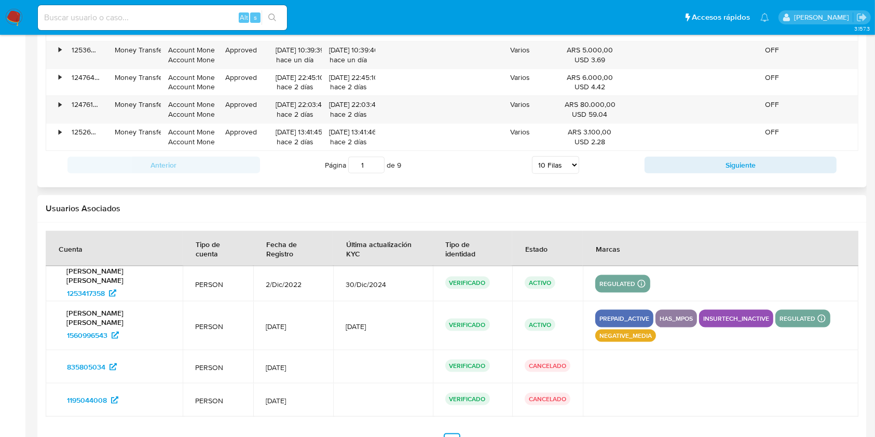
scroll to position [1246, 0]
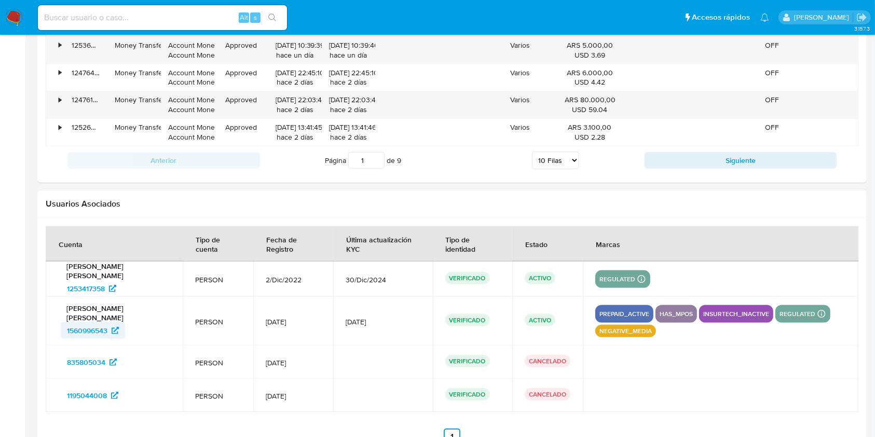
click at [93, 325] on span "1560996543" at bounding box center [87, 330] width 40 height 17
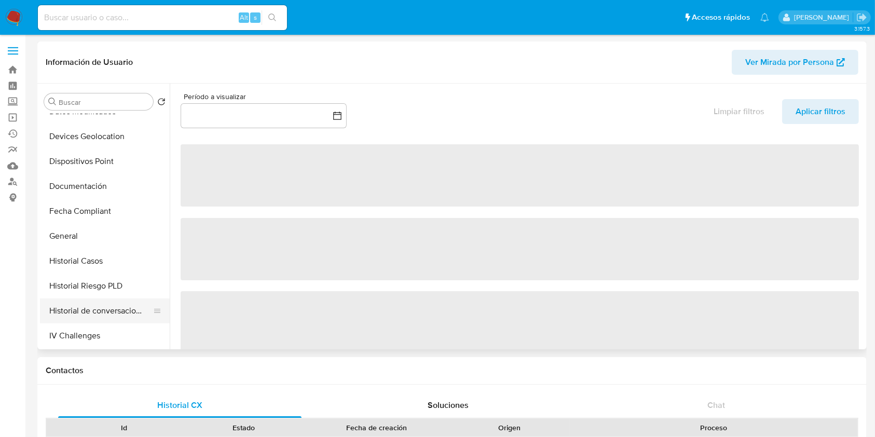
scroll to position [277, 0]
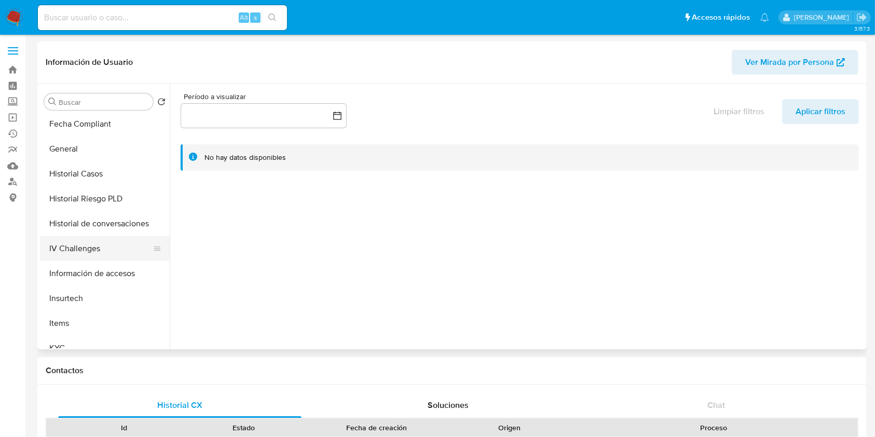
select select "10"
click at [100, 171] on button "Historial Casos" at bounding box center [100, 173] width 121 height 25
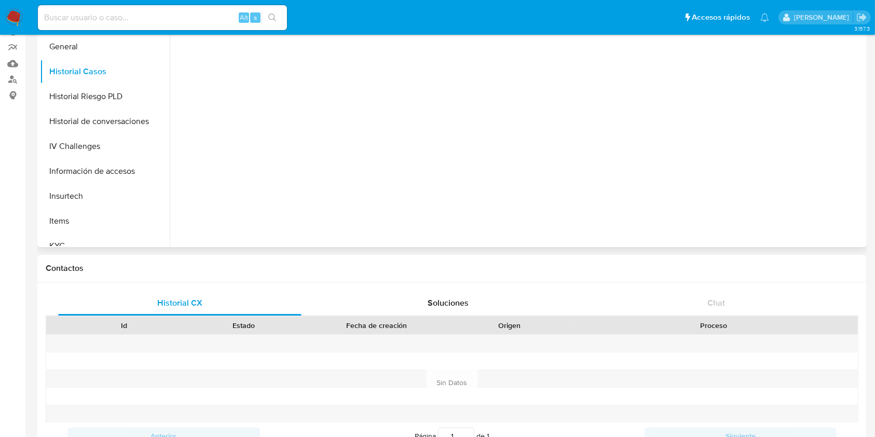
scroll to position [0, 0]
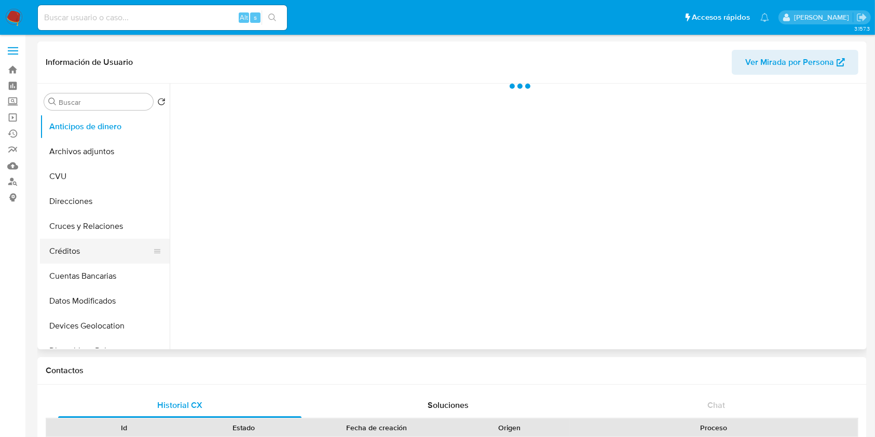
scroll to position [208, 0]
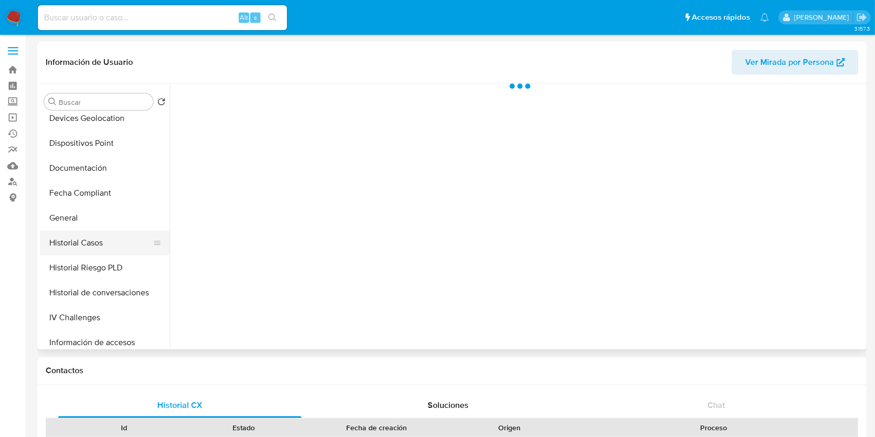
click at [103, 252] on button "Historial Casos" at bounding box center [100, 242] width 121 height 25
select select "10"
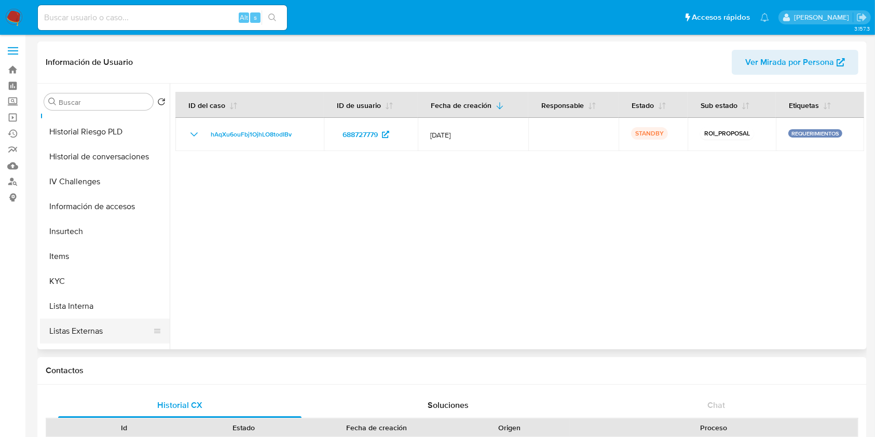
scroll to position [488, 0]
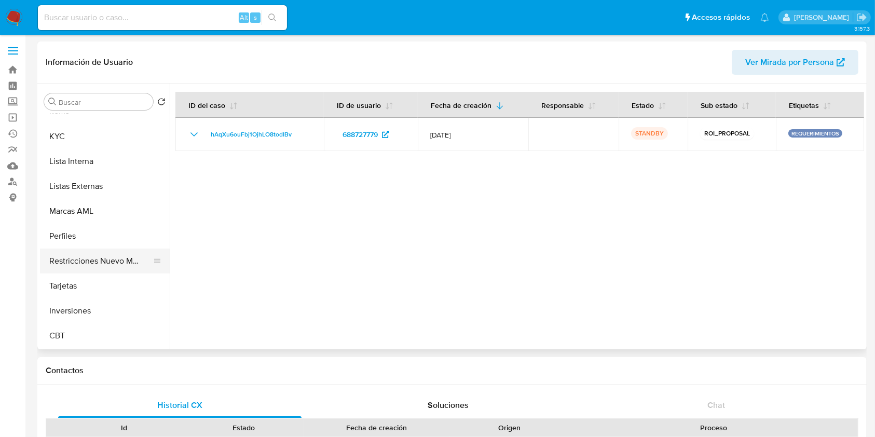
click at [116, 260] on button "Restricciones Nuevo Mundo" at bounding box center [100, 261] width 121 height 25
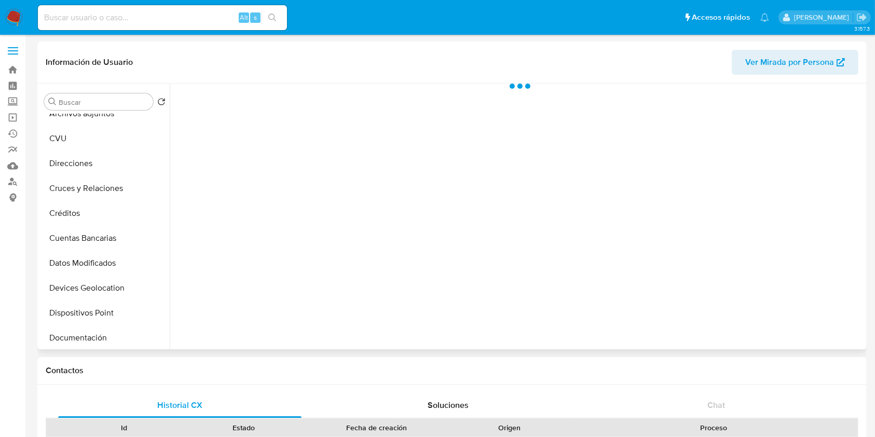
scroll to position [208, 0]
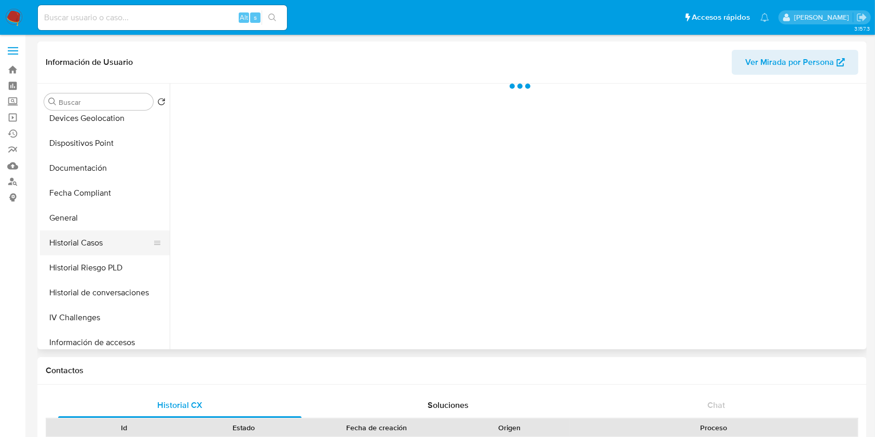
click at [97, 235] on button "Historial Casos" at bounding box center [100, 242] width 121 height 25
select select "10"
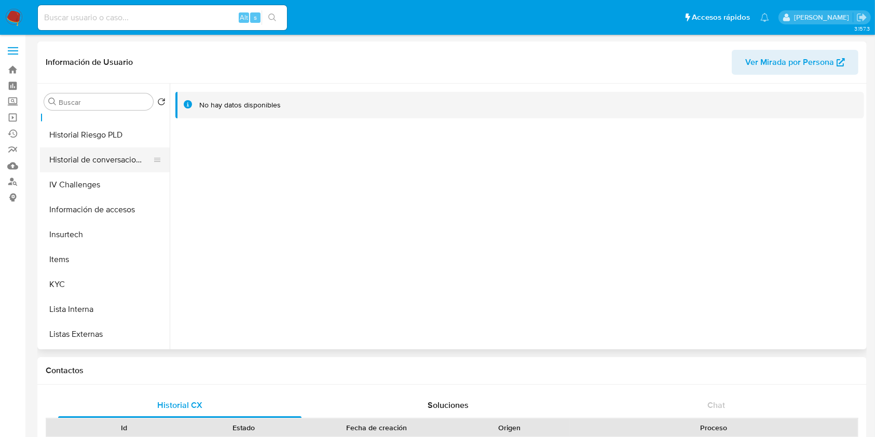
scroll to position [484, 0]
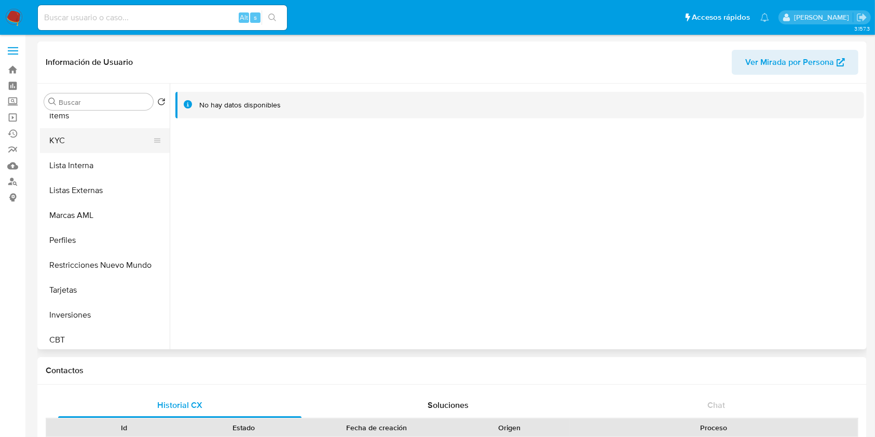
click at [89, 152] on button "KYC" at bounding box center [100, 140] width 121 height 25
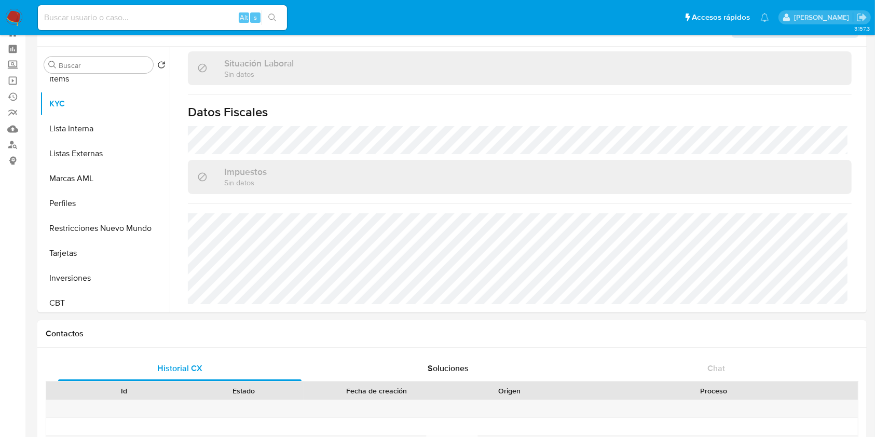
scroll to position [0, 0]
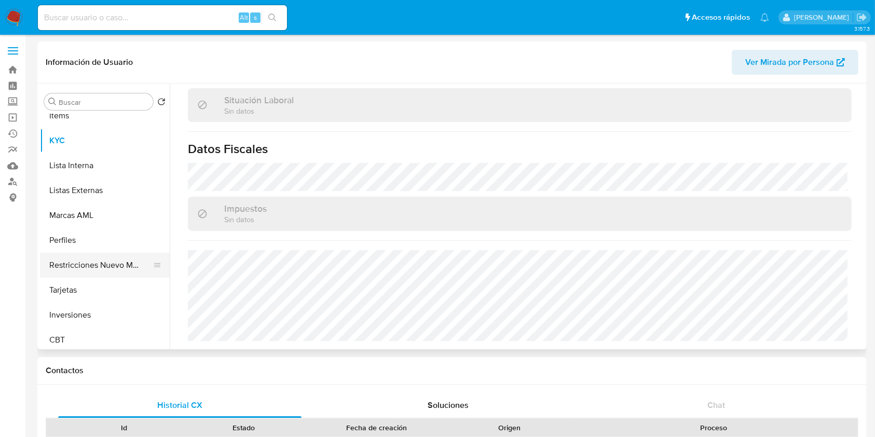
click at [99, 268] on button "Restricciones Nuevo Mundo" at bounding box center [100, 265] width 121 height 25
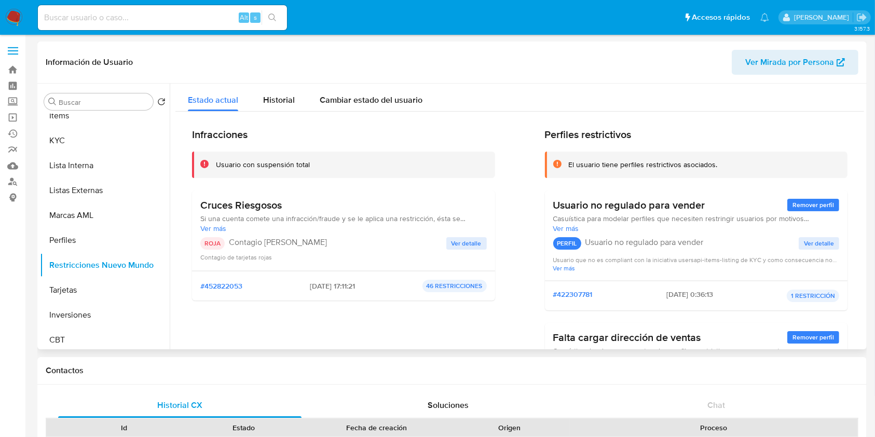
click at [453, 243] on span "Ver detalle" at bounding box center [467, 243] width 30 height 10
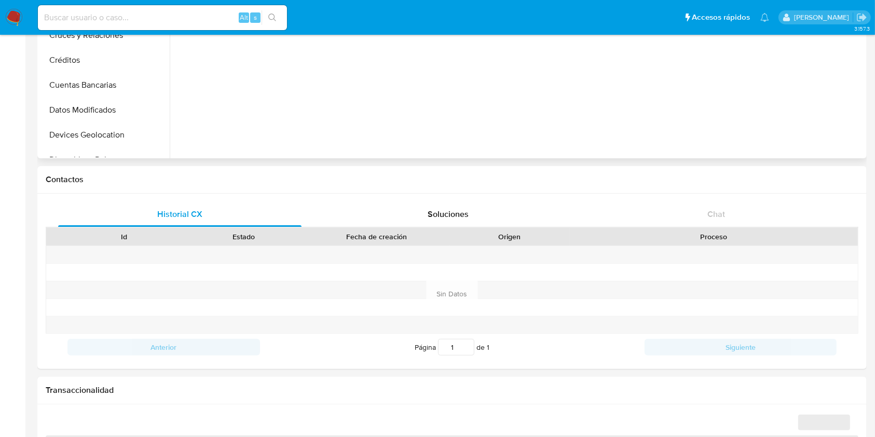
scroll to position [346, 0]
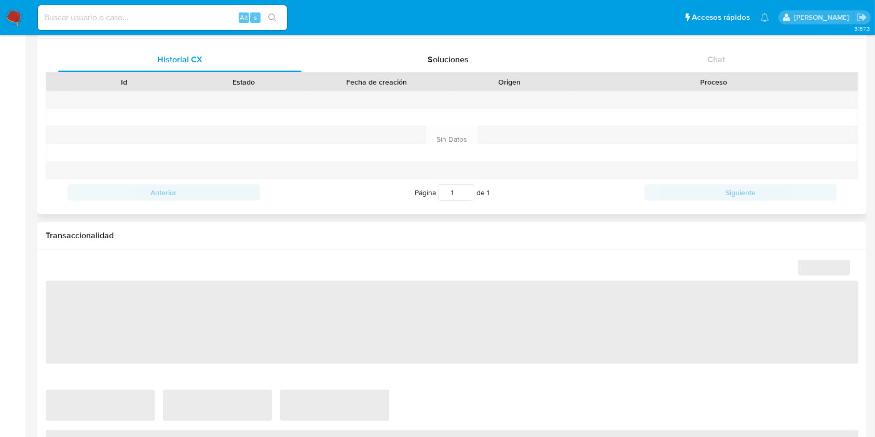
select select "10"
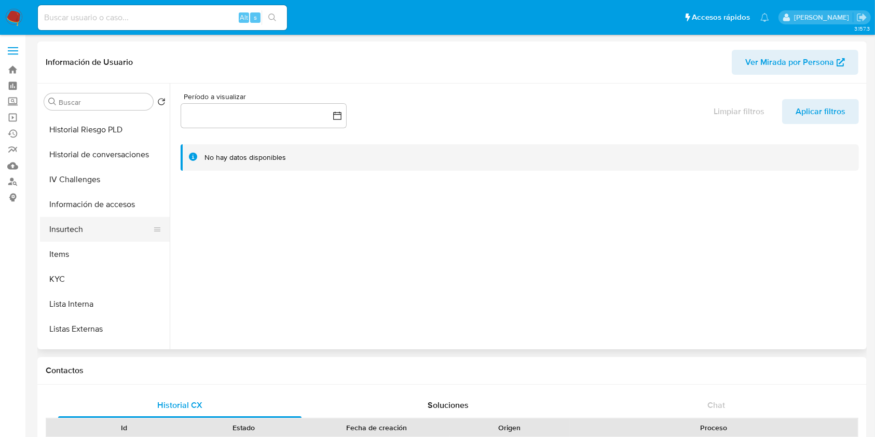
scroll to position [488, 0]
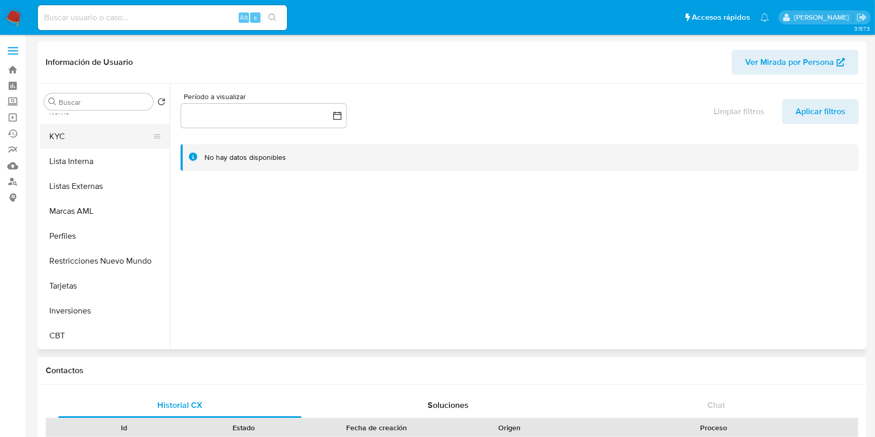
click at [94, 135] on button "KYC" at bounding box center [100, 136] width 121 height 25
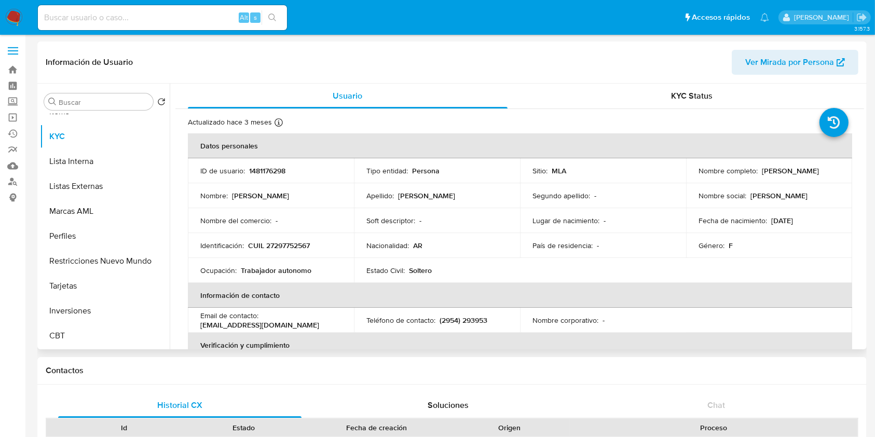
drag, startPoint x: 760, startPoint y: 171, endPoint x: 827, endPoint y: 166, distance: 67.2
click at [827, 166] on div "Nombre completo : Nidia Mariela Olivera" at bounding box center [769, 170] width 141 height 9
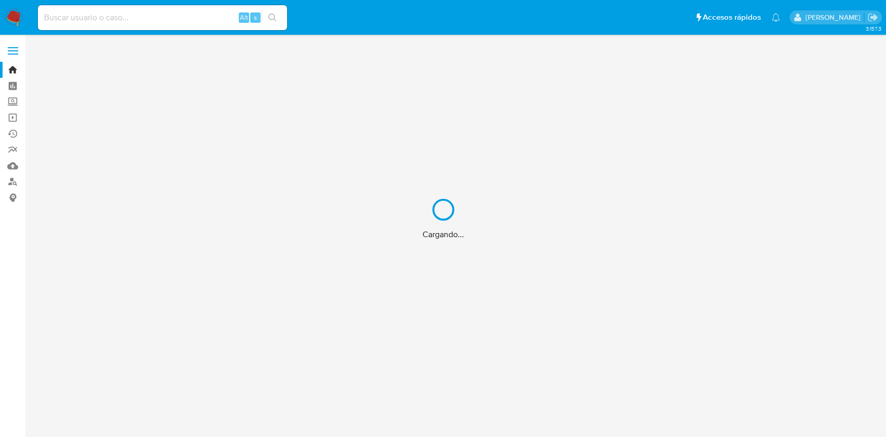
click at [161, 17] on div "Cargando..." at bounding box center [443, 218] width 886 height 437
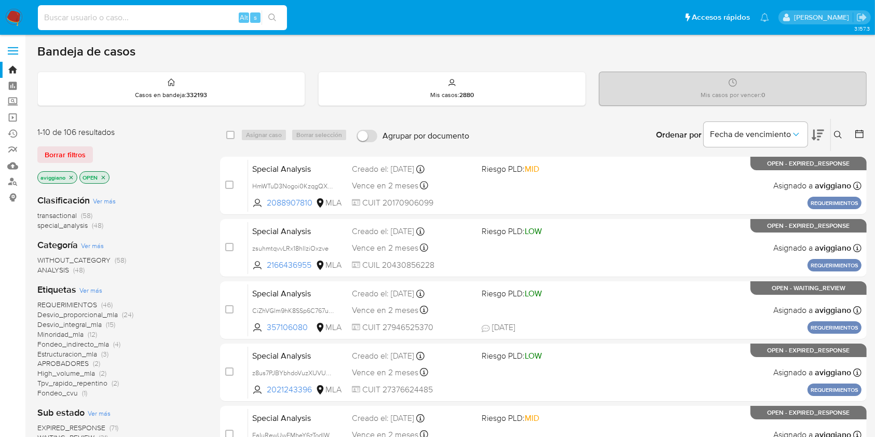
click at [163, 11] on input at bounding box center [162, 17] width 249 height 13
paste input "3tEsGBCOzGXs6RC3R8mmrnkv"
type input "3tEsGBCOzGXs6RC3R8mmrnkv"
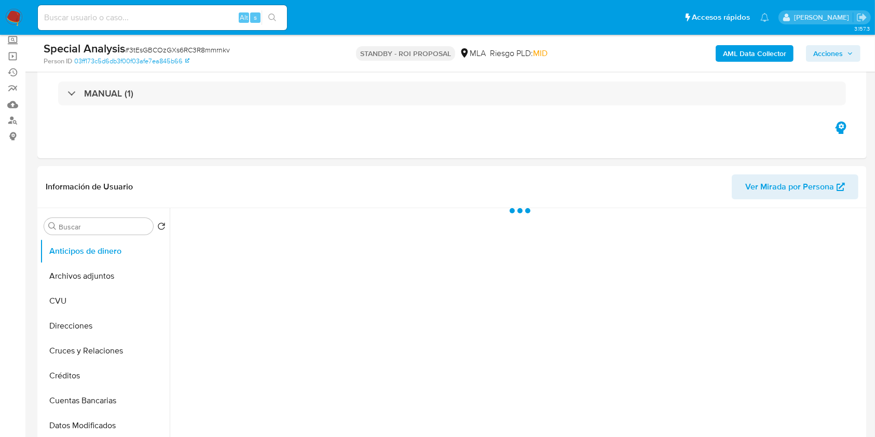
scroll to position [138, 0]
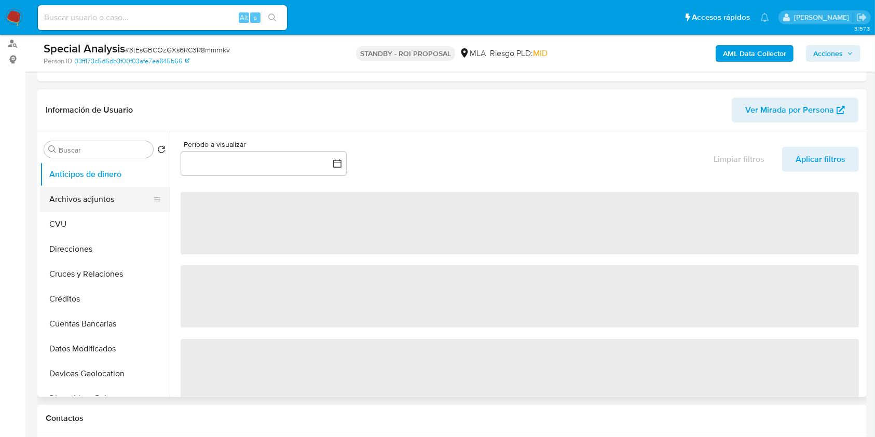
click at [58, 194] on button "Archivos adjuntos" at bounding box center [100, 199] width 121 height 25
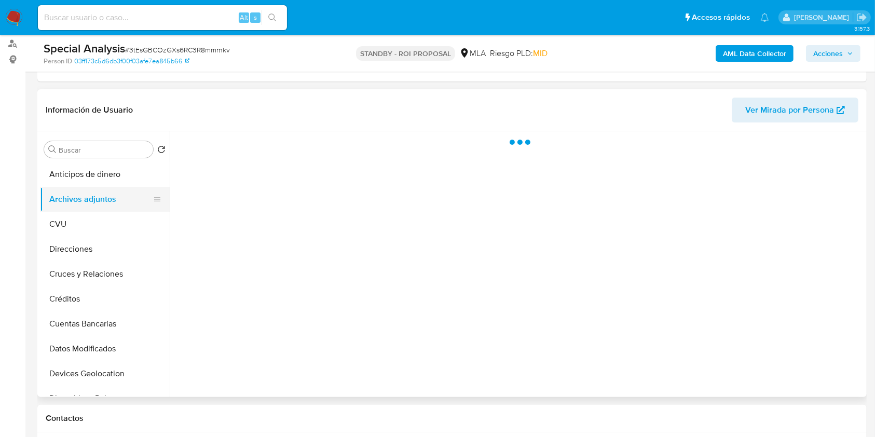
select select "10"
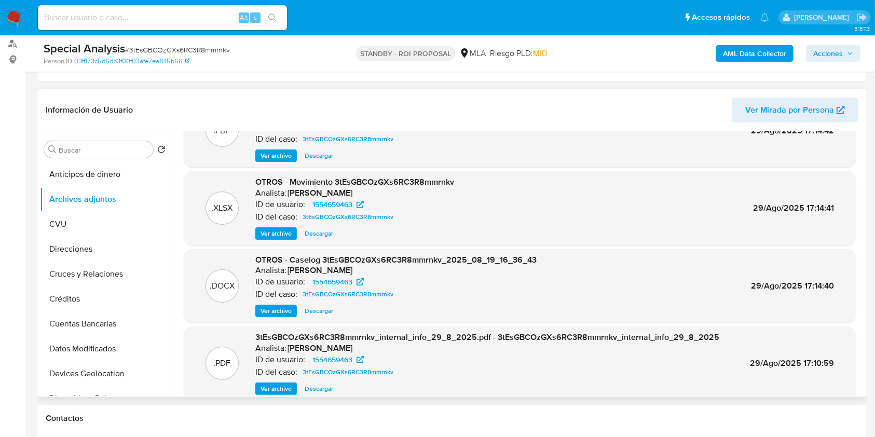
scroll to position [87, 0]
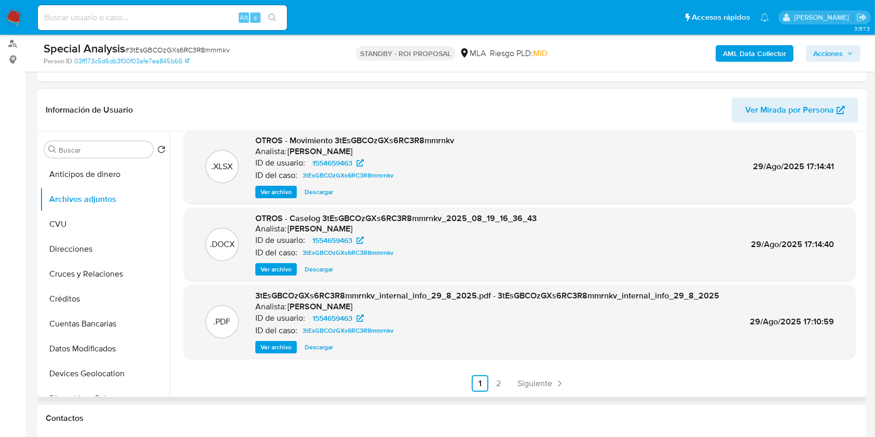
click at [284, 266] on span "Ver archivo" at bounding box center [276, 269] width 31 height 10
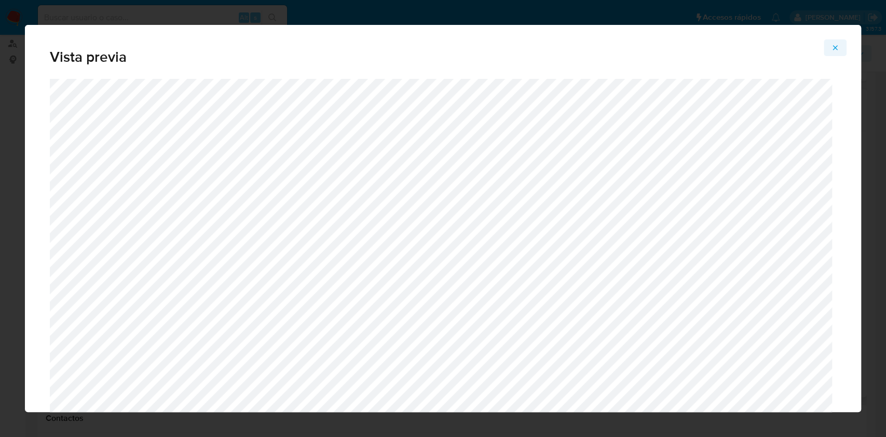
click at [839, 51] on button "Attachment preview" at bounding box center [835, 47] width 23 height 17
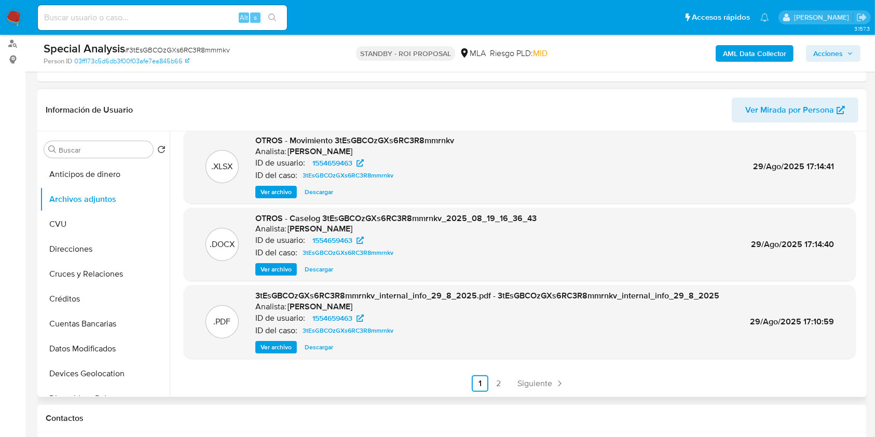
click at [329, 190] on span "Descargar" at bounding box center [319, 192] width 29 height 10
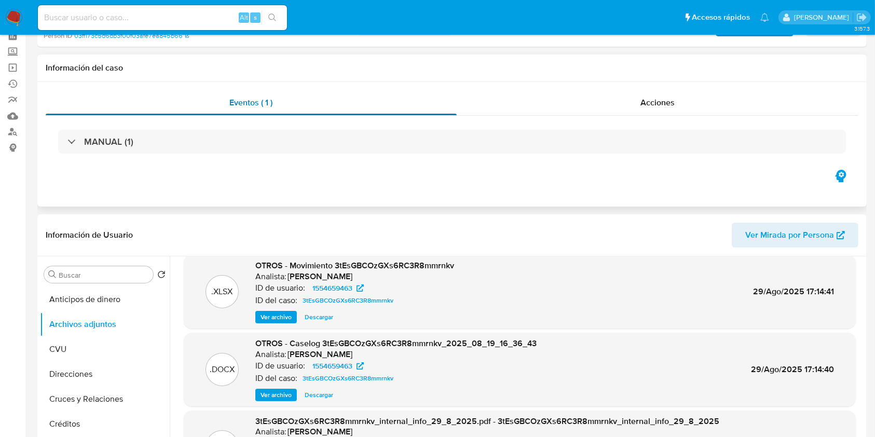
scroll to position [0, 0]
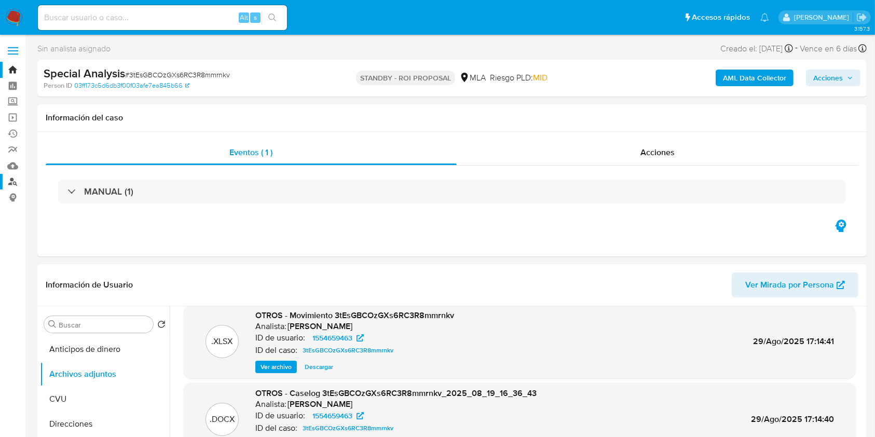
click at [12, 181] on link "Buscador de personas" at bounding box center [62, 182] width 124 height 16
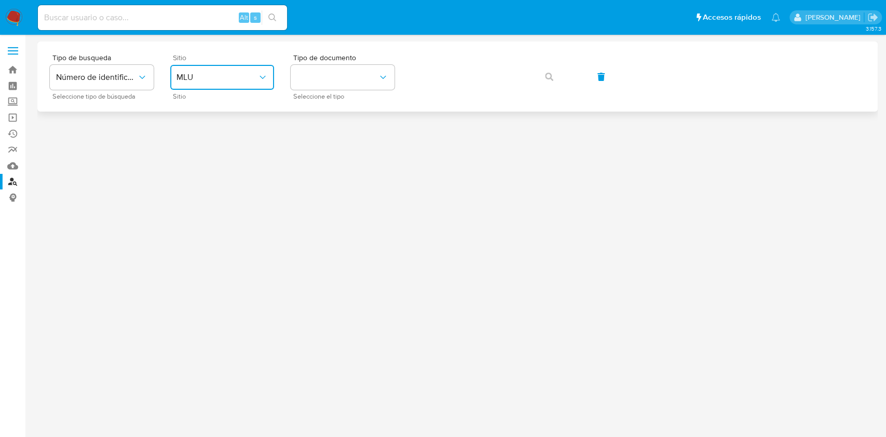
click at [260, 69] on button "MLU" at bounding box center [222, 77] width 104 height 25
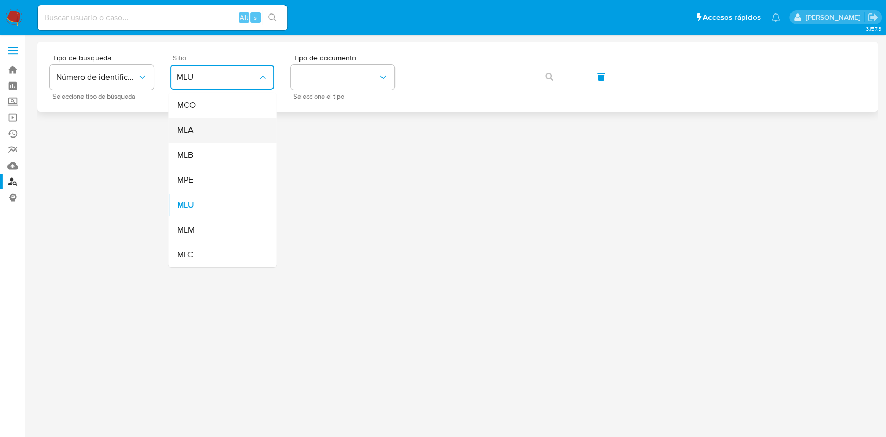
click at [225, 134] on div "MLA" at bounding box center [218, 130] width 85 height 25
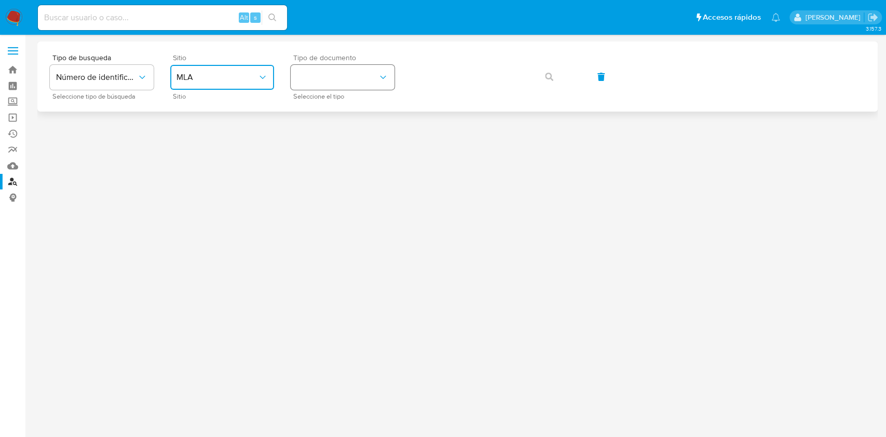
click at [358, 83] on button "identificationType" at bounding box center [343, 77] width 104 height 25
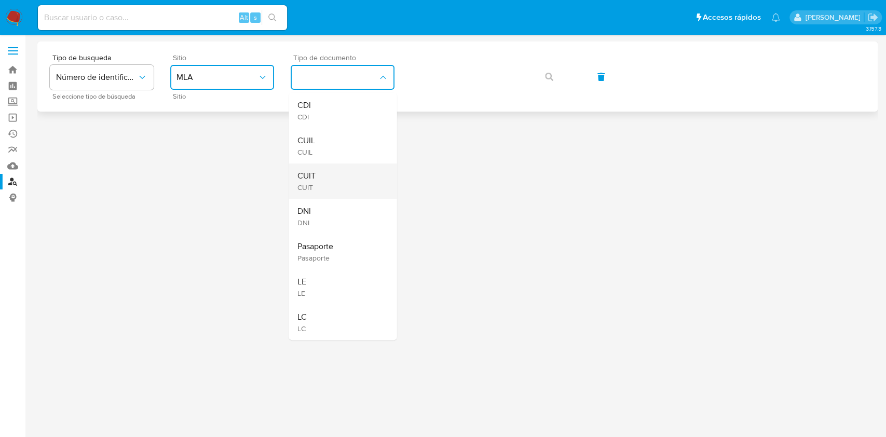
click at [342, 177] on div "CUIT CUIT" at bounding box center [339, 180] width 85 height 35
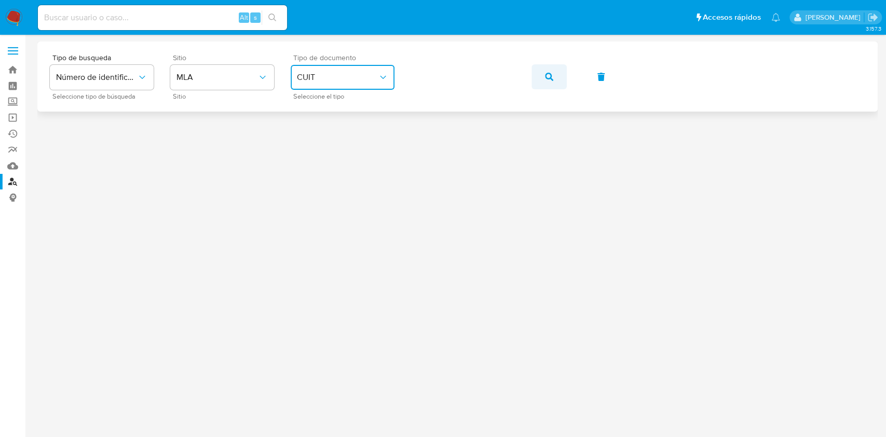
click at [542, 74] on button "button" at bounding box center [548, 76] width 35 height 25
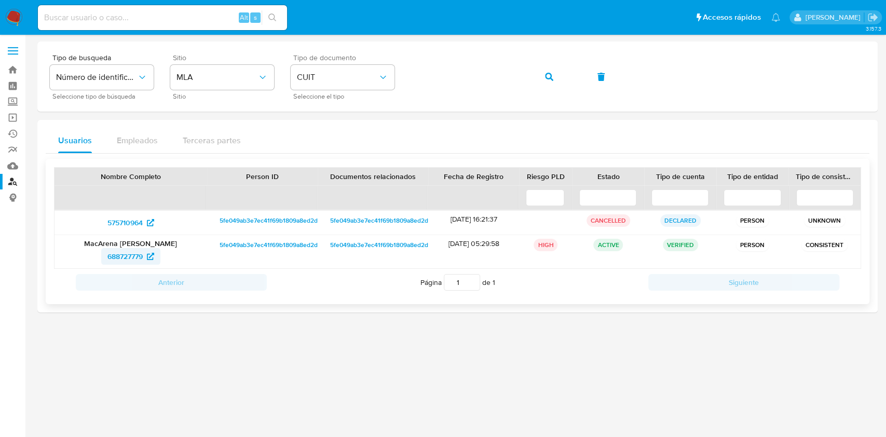
click at [121, 257] on span "688727779" at bounding box center [124, 256] width 35 height 17
click at [382, 70] on div "Tipo de busqueda Número de identificación Seleccione tipo de búsqueda Sitio MLA…" at bounding box center [457, 76] width 815 height 45
click at [539, 74] on button "button" at bounding box center [548, 76] width 35 height 25
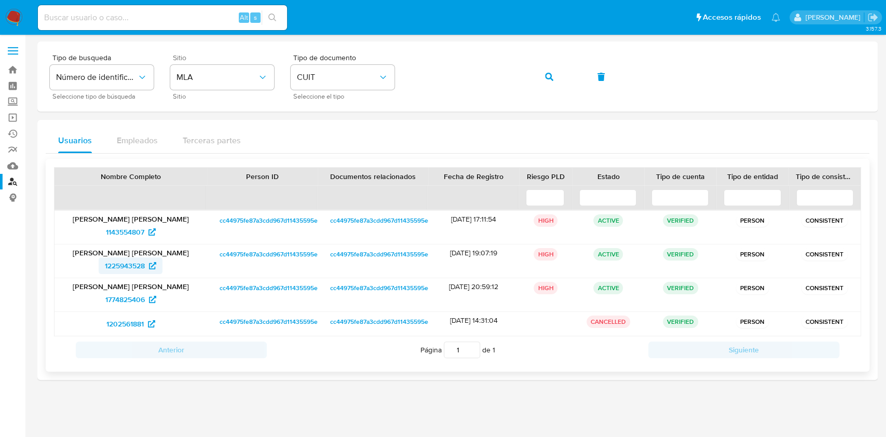
click at [123, 265] on span "1225943528" at bounding box center [125, 265] width 40 height 17
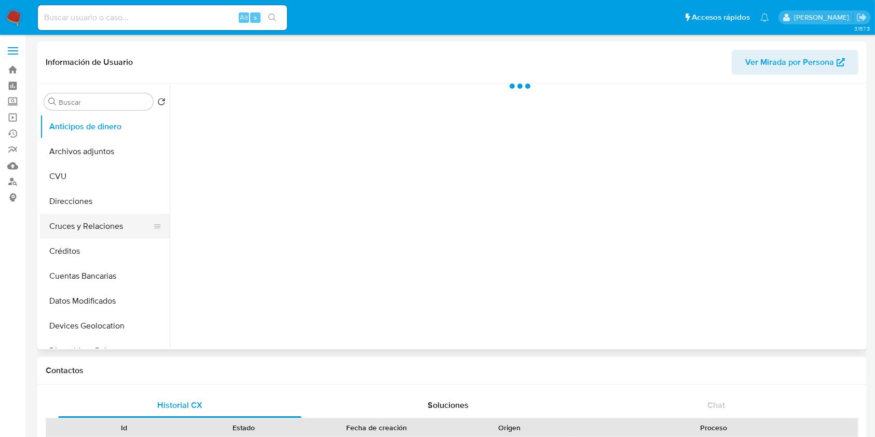
scroll to position [138, 0]
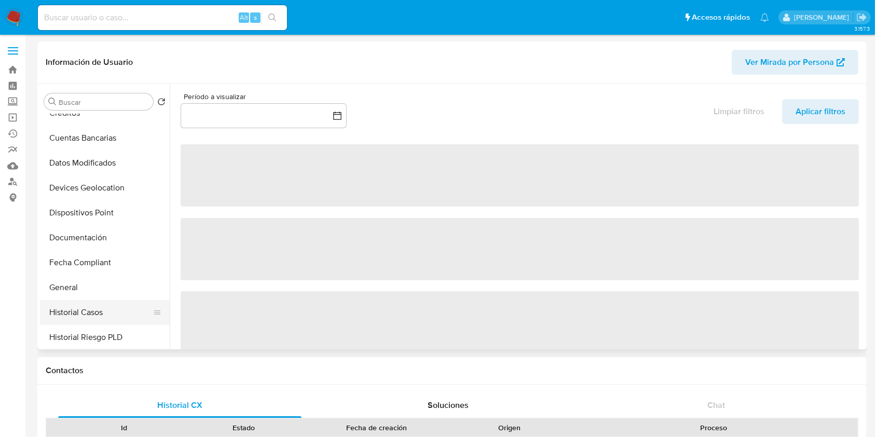
click at [99, 302] on button "Historial Casos" at bounding box center [100, 312] width 121 height 25
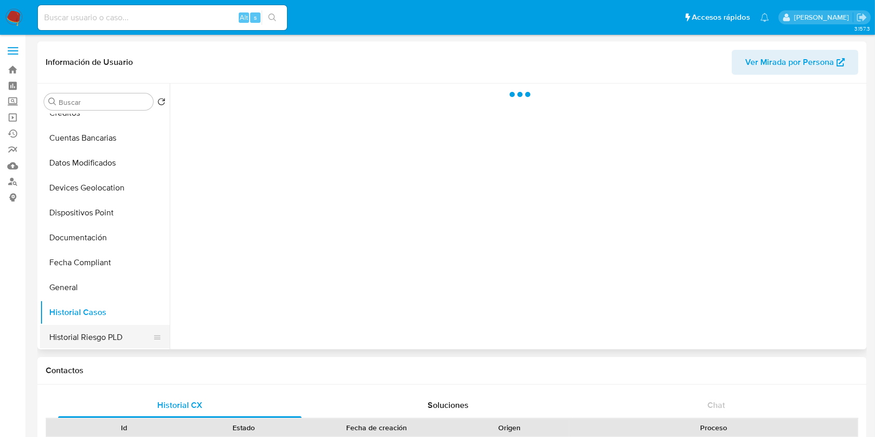
select select "10"
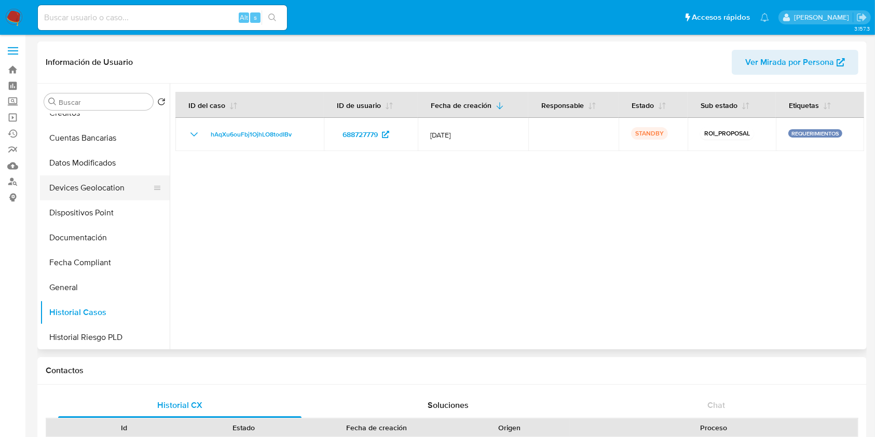
scroll to position [0, 0]
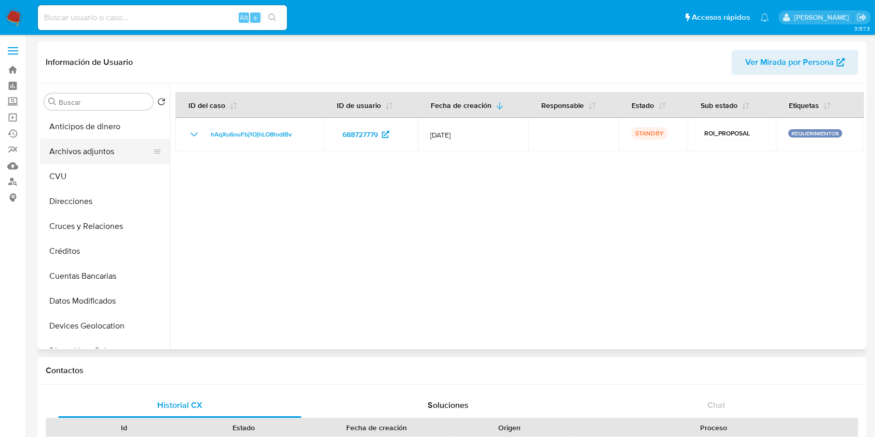
click at [99, 147] on button "Archivos adjuntos" at bounding box center [100, 151] width 121 height 25
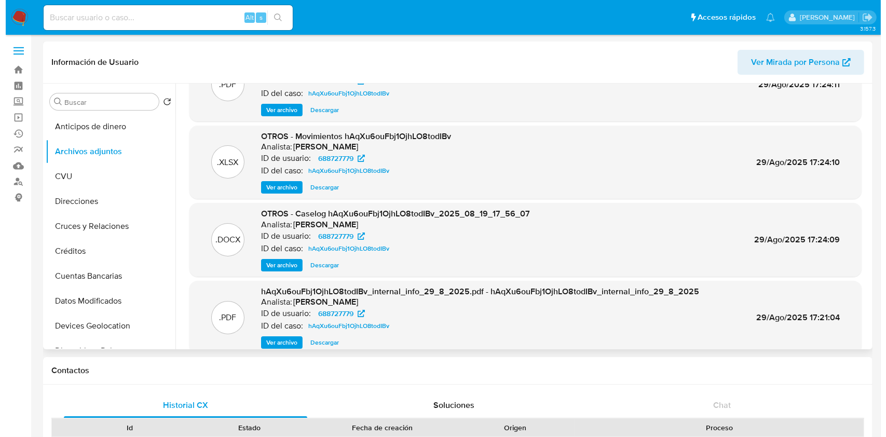
scroll to position [87, 0]
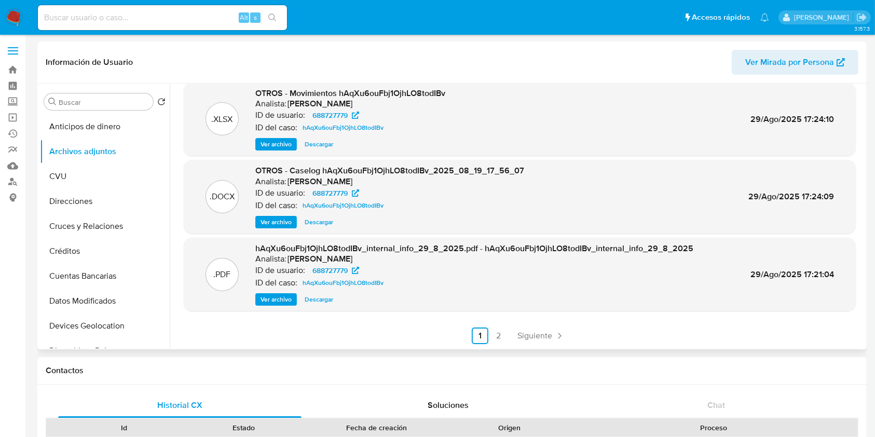
click at [279, 224] on span "Ver archivo" at bounding box center [276, 222] width 31 height 10
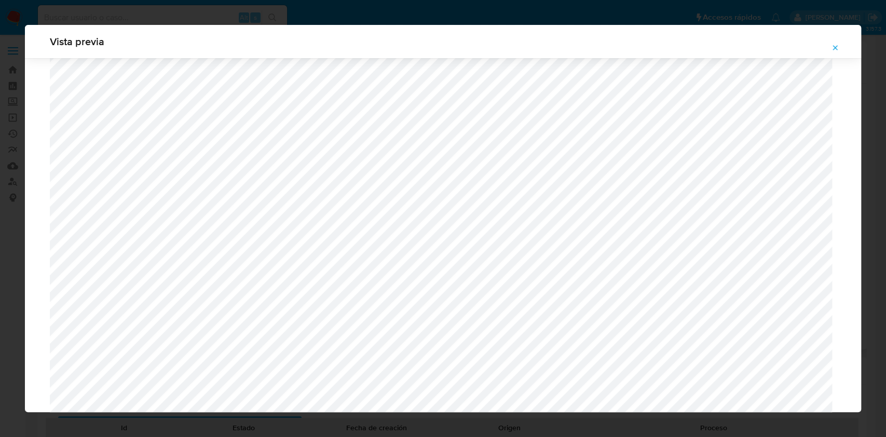
scroll to position [602, 0]
click at [838, 42] on span "Attachment preview" at bounding box center [835, 47] width 8 height 15
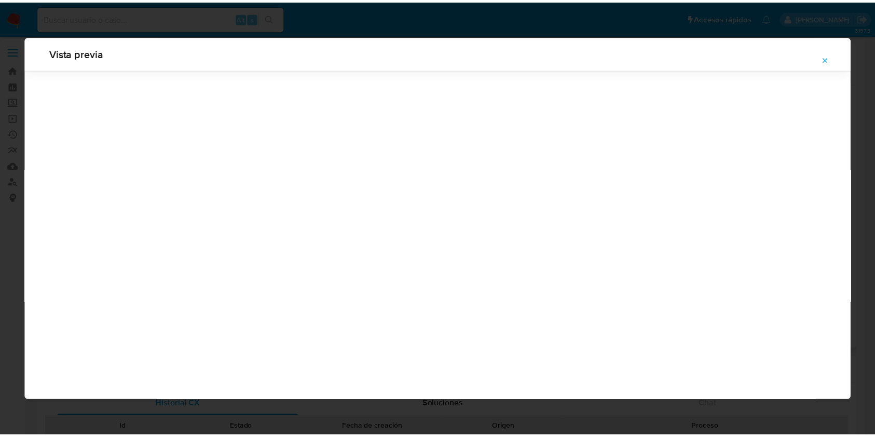
scroll to position [0, 0]
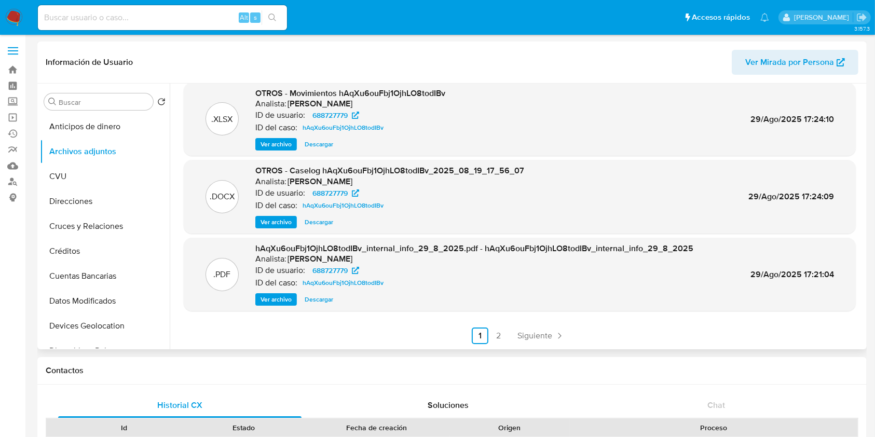
click at [318, 141] on span "Descargar" at bounding box center [319, 144] width 29 height 10
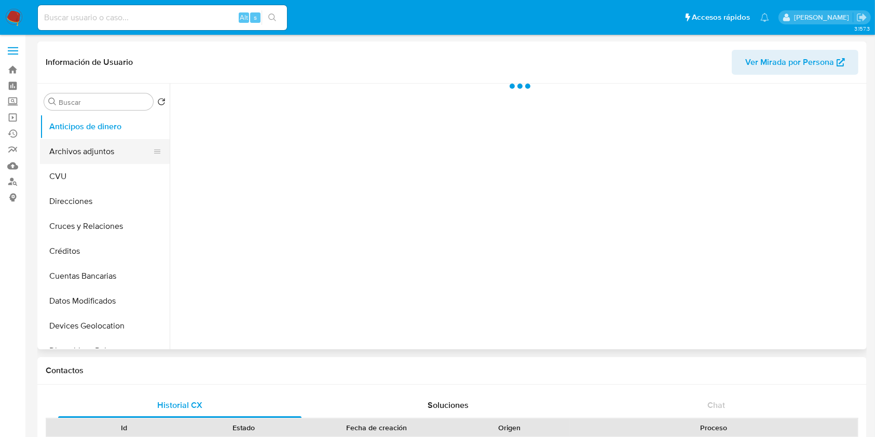
click at [138, 147] on button "Archivos adjuntos" at bounding box center [100, 151] width 121 height 25
select select "10"
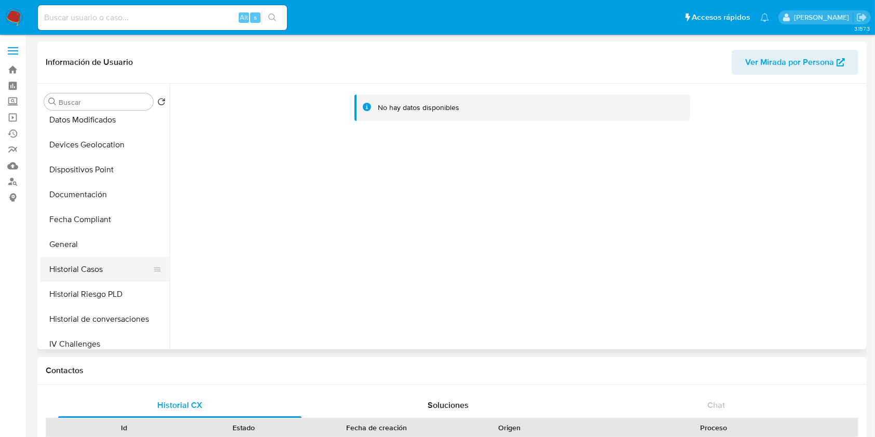
scroll to position [208, 0]
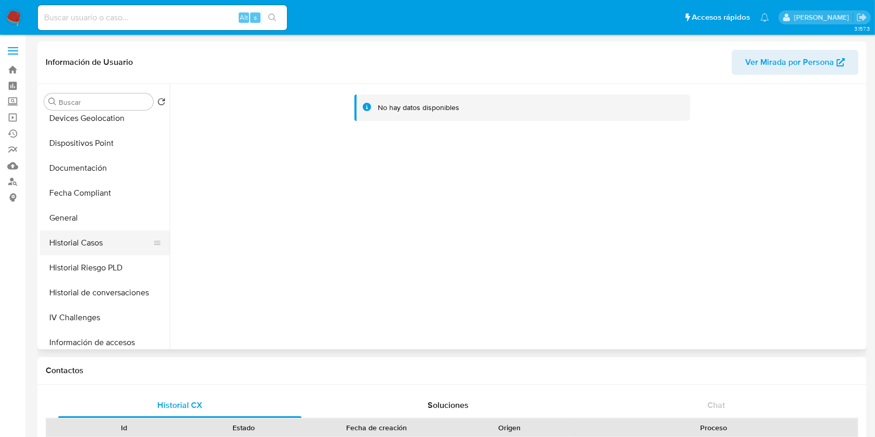
click at [107, 239] on button "Historial Casos" at bounding box center [100, 242] width 121 height 25
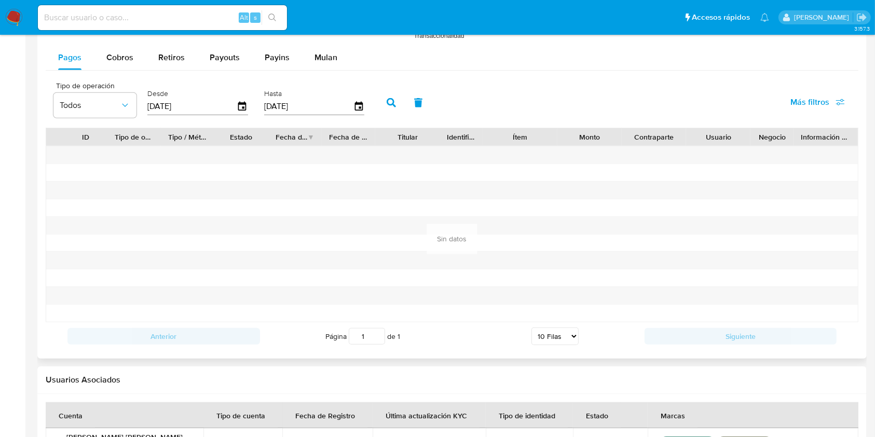
scroll to position [1154, 0]
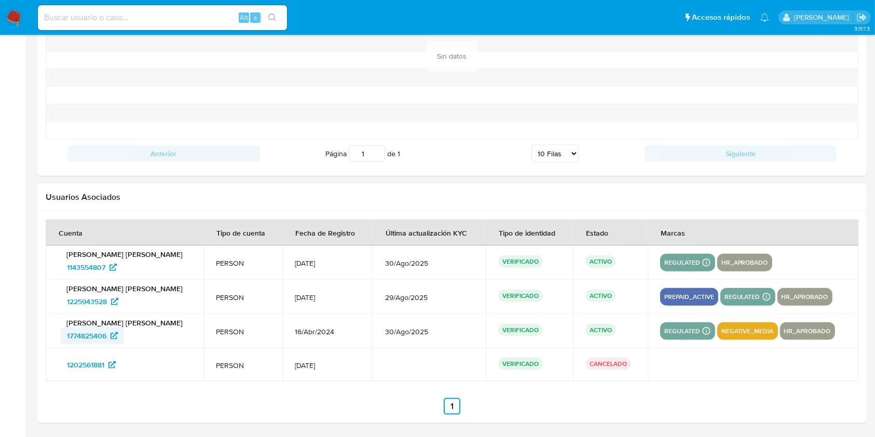
click at [97, 334] on span "1774825406" at bounding box center [86, 335] width 39 height 17
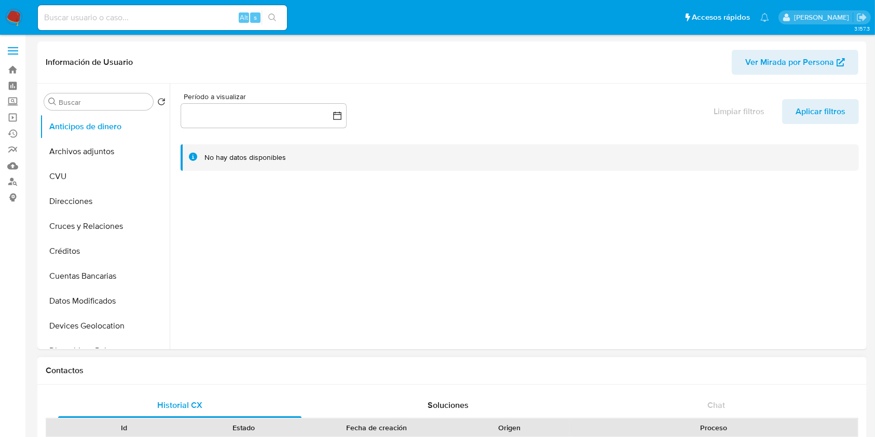
select select "10"
click at [125, 152] on button "Archivos adjuntos" at bounding box center [100, 151] width 121 height 25
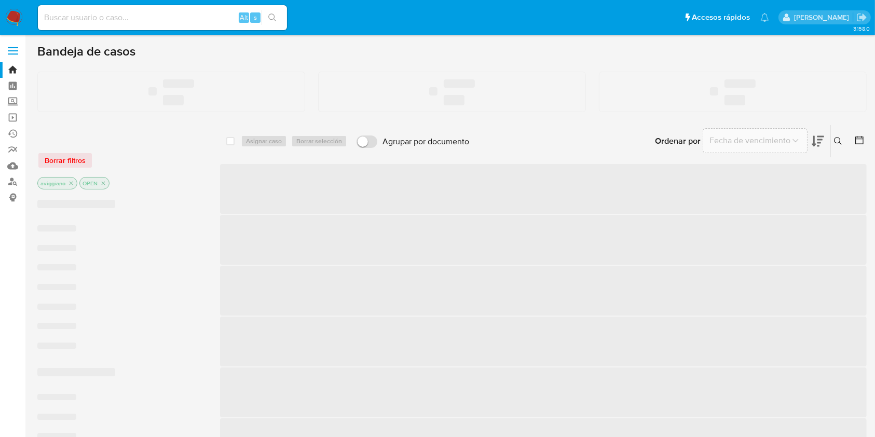
click at [95, 19] on input at bounding box center [162, 17] width 249 height 13
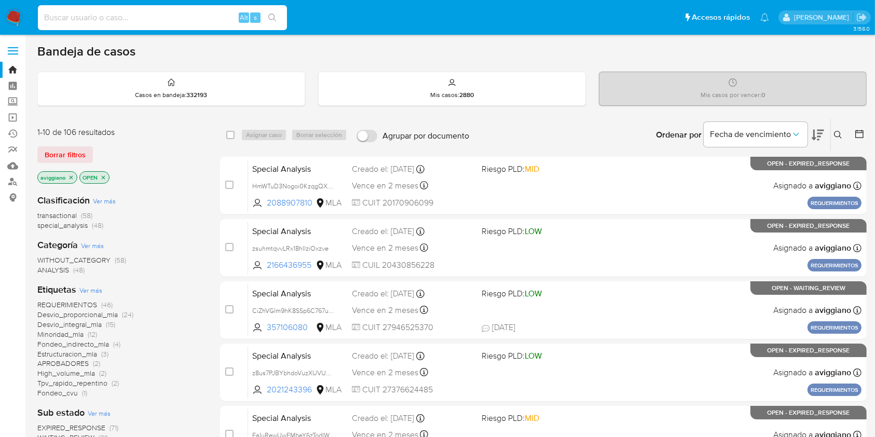
paste input "2283737838"
type input "2283737838"
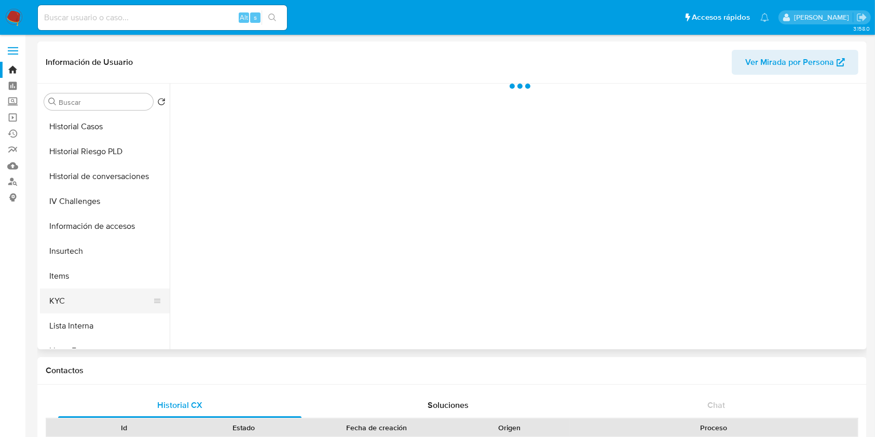
scroll to position [346, 0]
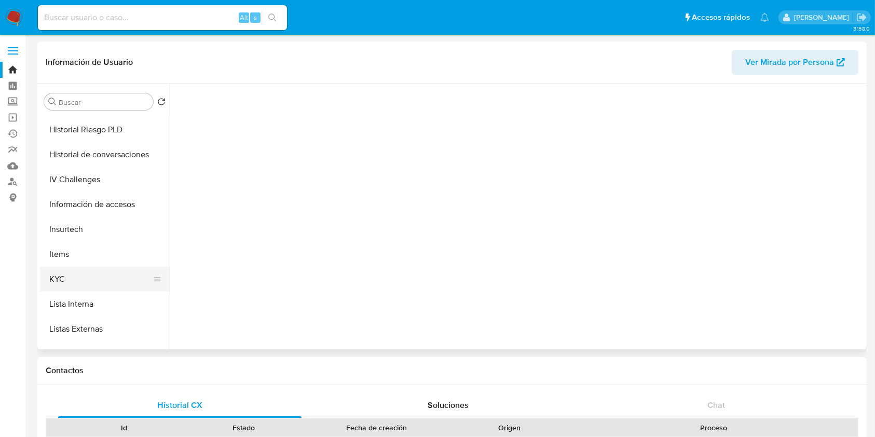
click at [71, 280] on button "KYC" at bounding box center [100, 279] width 121 height 25
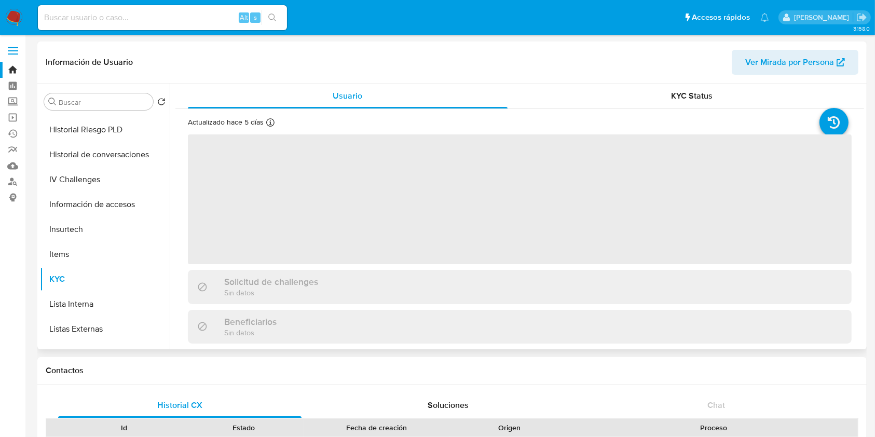
select select "10"
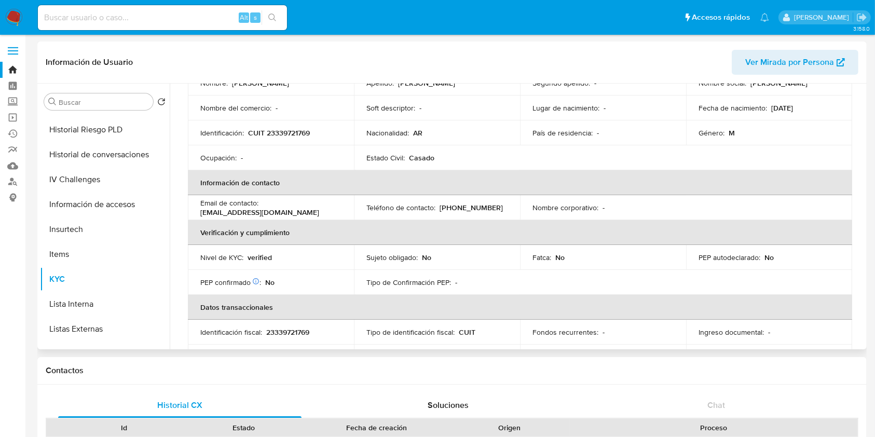
scroll to position [0, 0]
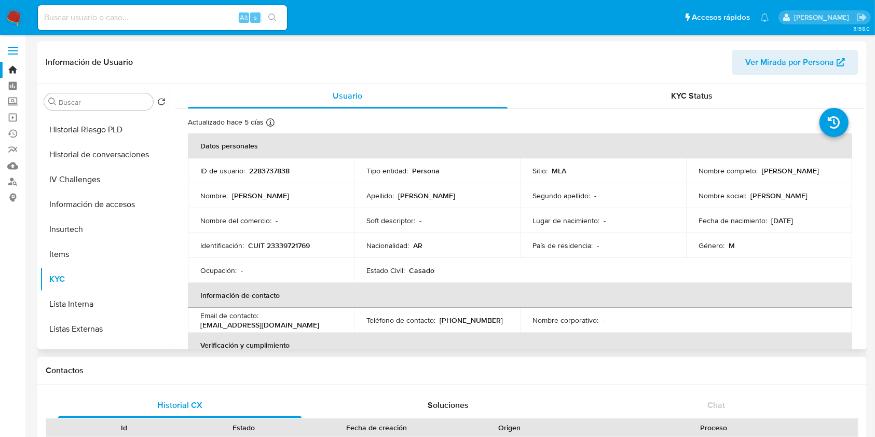
click at [273, 171] on p "2283737838" at bounding box center [269, 170] width 40 height 9
copy p "2283737838"
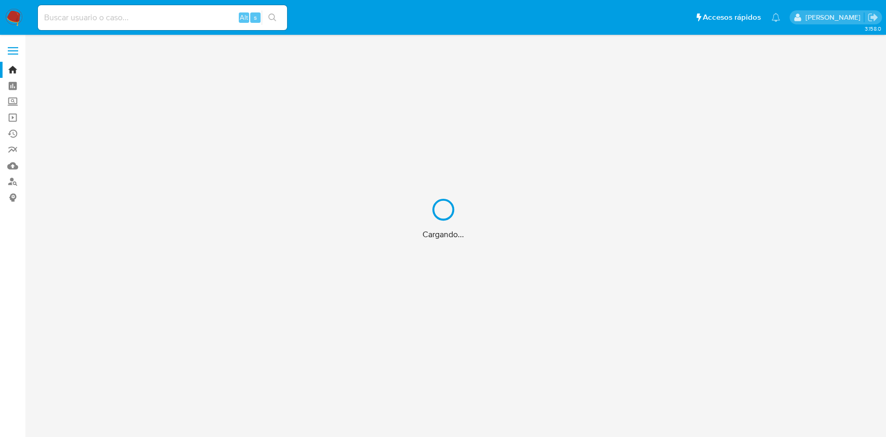
click at [112, 18] on div "Cargando..." at bounding box center [443, 218] width 886 height 437
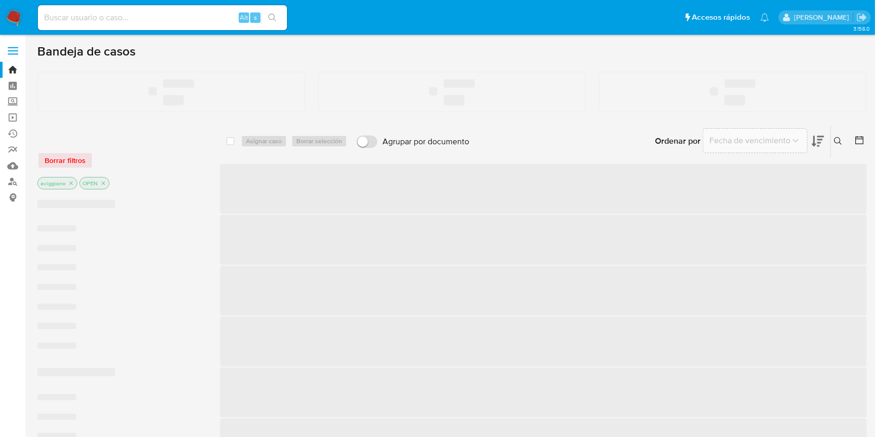
click at [119, 19] on input at bounding box center [162, 17] width 249 height 13
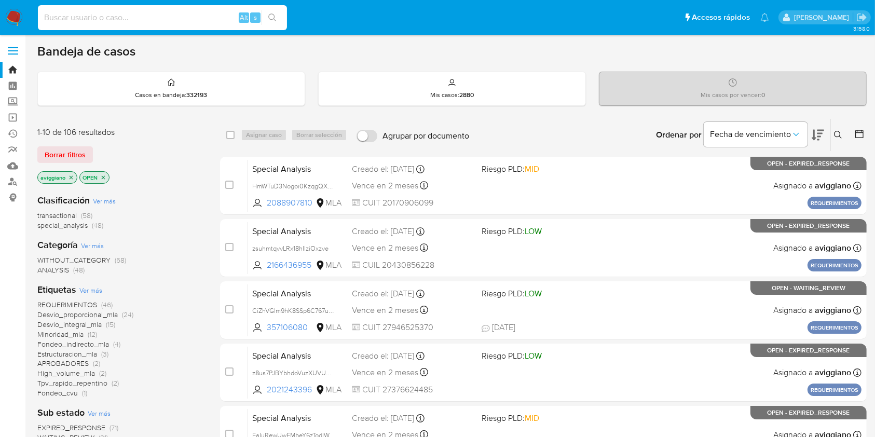
paste input "1833873705"
type input "1833873705"
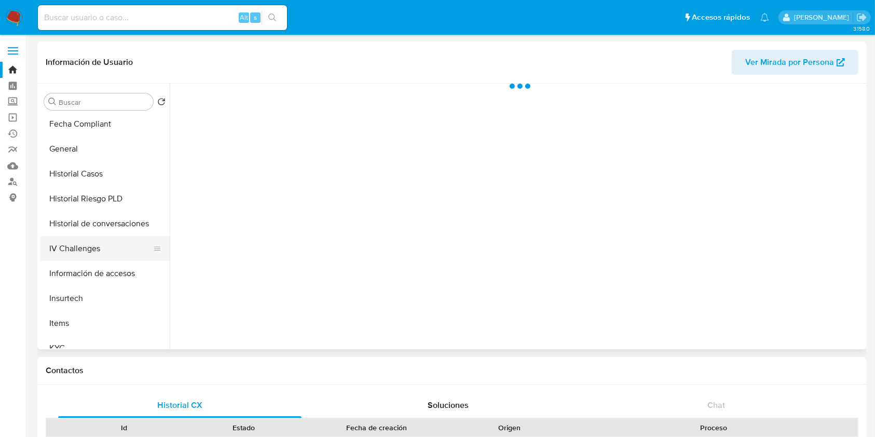
scroll to position [488, 0]
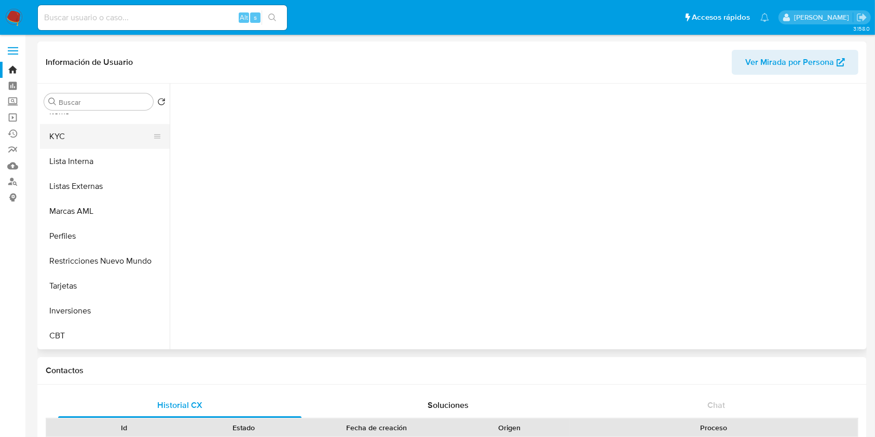
click at [93, 145] on button "KYC" at bounding box center [100, 136] width 121 height 25
select select "10"
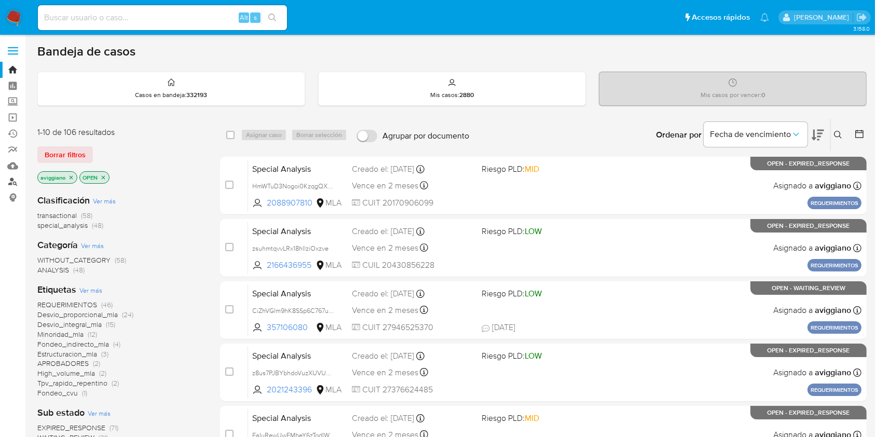
click at [15, 177] on link "Buscador de personas" at bounding box center [62, 182] width 124 height 16
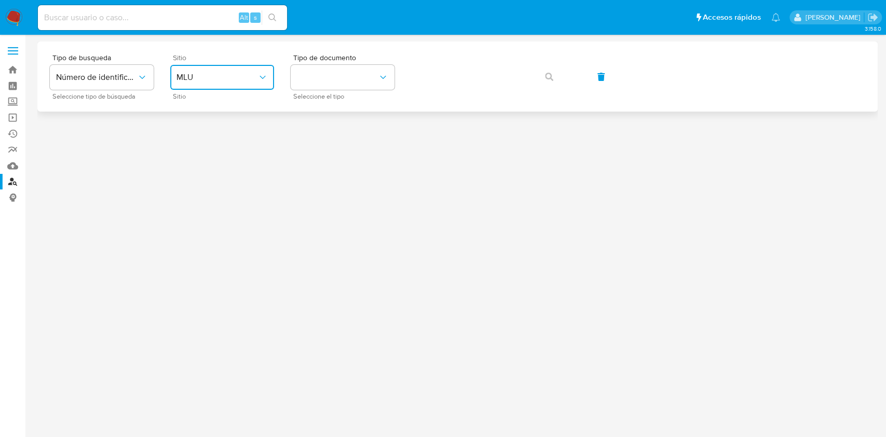
click at [222, 75] on span "MLU" at bounding box center [216, 77] width 81 height 10
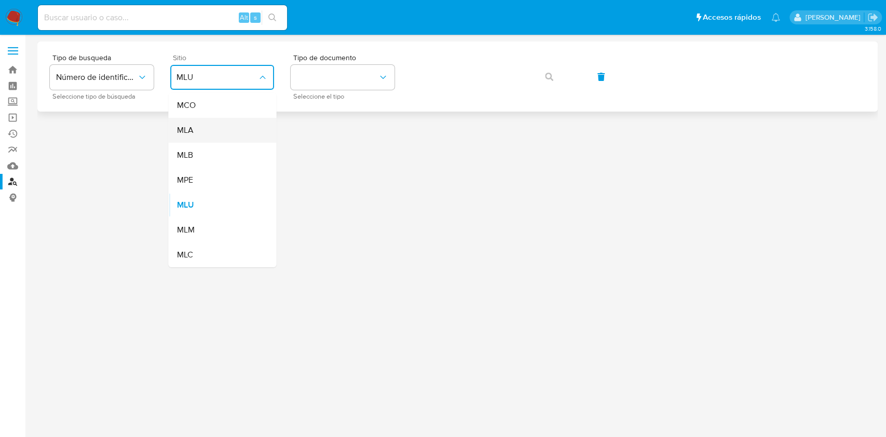
click at [212, 128] on div "MLA" at bounding box center [218, 130] width 85 height 25
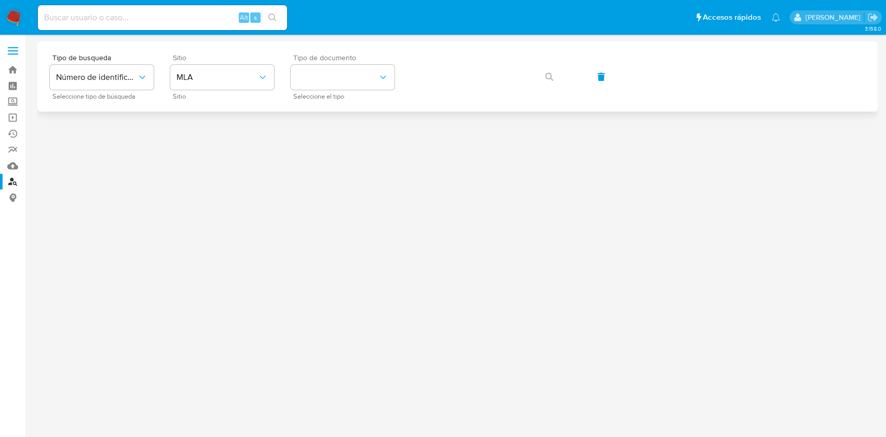
click at [352, 90] on div "Tipo de documento Seleccione el tipo" at bounding box center [343, 76] width 104 height 45
click at [351, 74] on button "identificationType" at bounding box center [343, 77] width 104 height 25
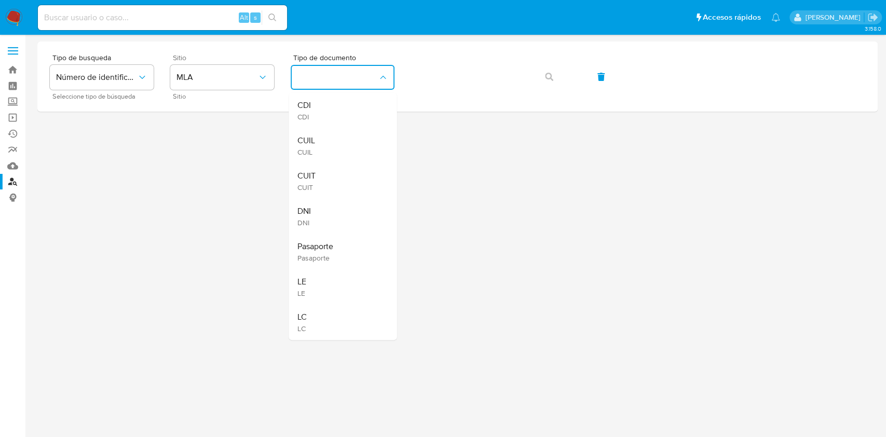
drag, startPoint x: 327, startPoint y: 172, endPoint x: 348, endPoint y: 167, distance: 21.4
click at [328, 172] on div "CUIT CUIT" at bounding box center [339, 180] width 85 height 35
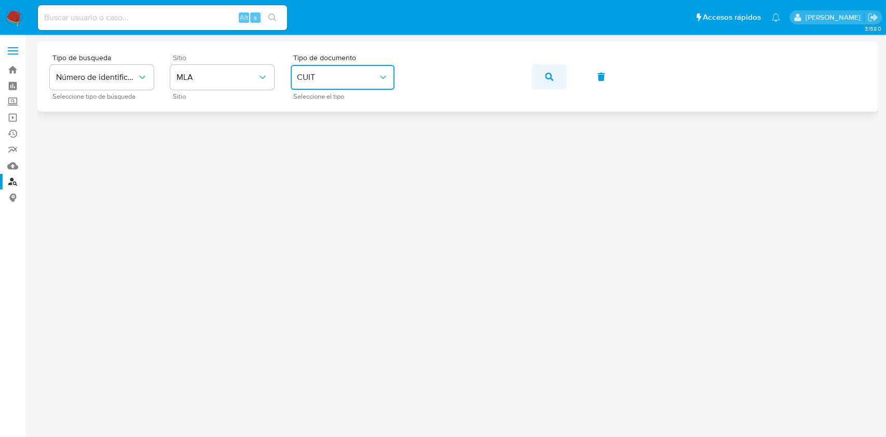
click at [550, 76] on icon "button" at bounding box center [549, 77] width 8 height 8
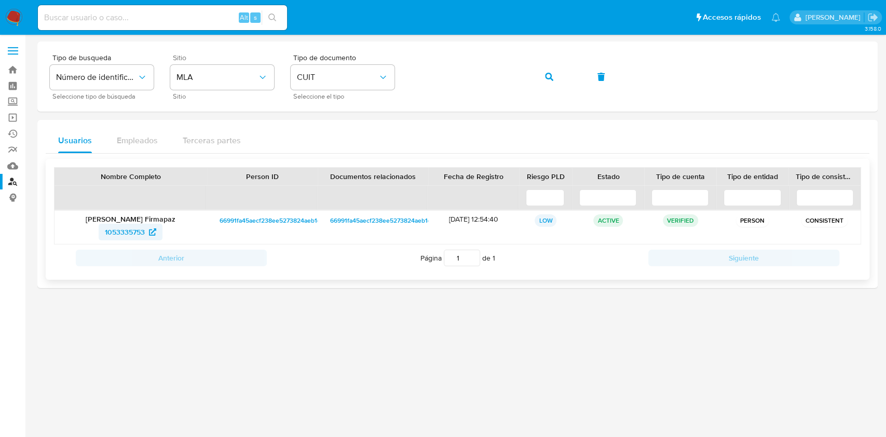
click at [131, 227] on span "1053335753" at bounding box center [125, 232] width 40 height 17
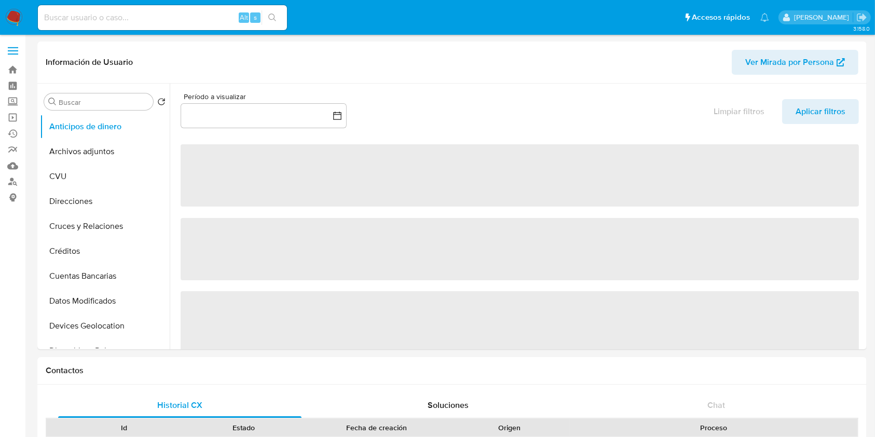
select select "10"
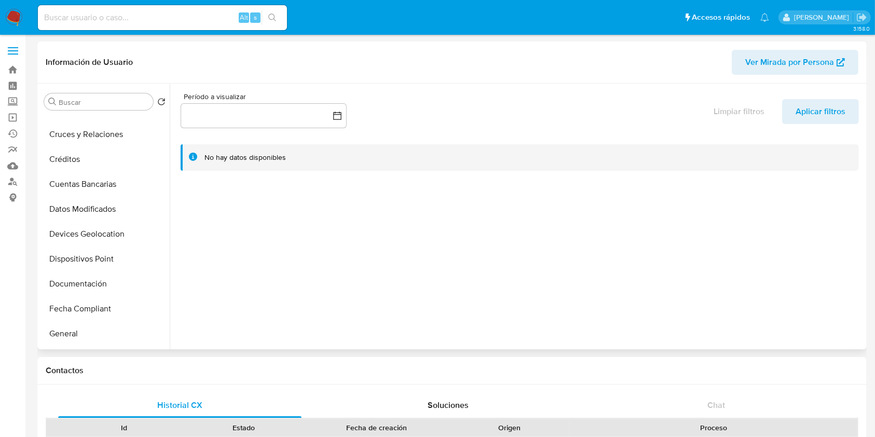
scroll to position [208, 0]
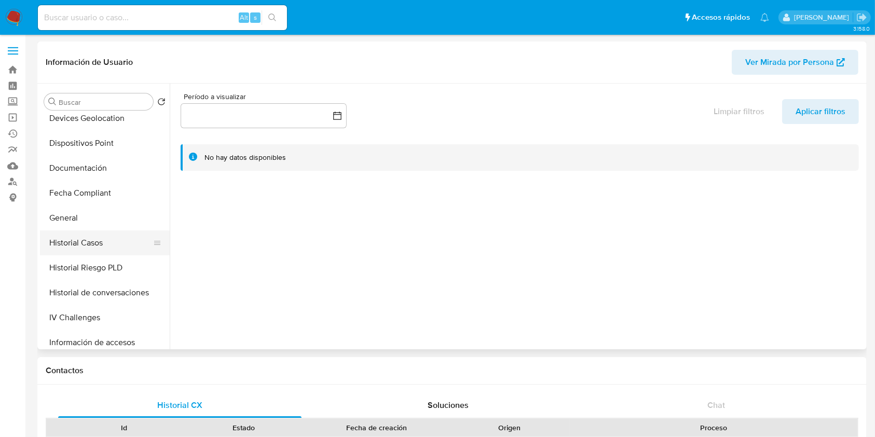
click at [88, 249] on button "Historial Casos" at bounding box center [100, 242] width 121 height 25
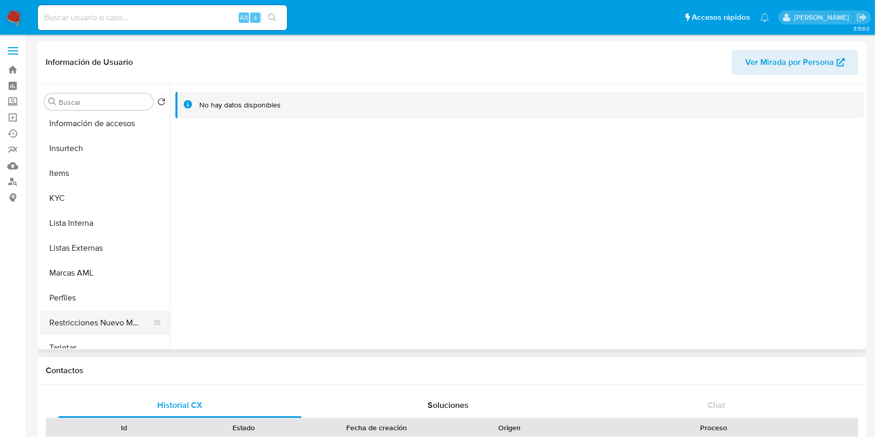
scroll to position [488, 0]
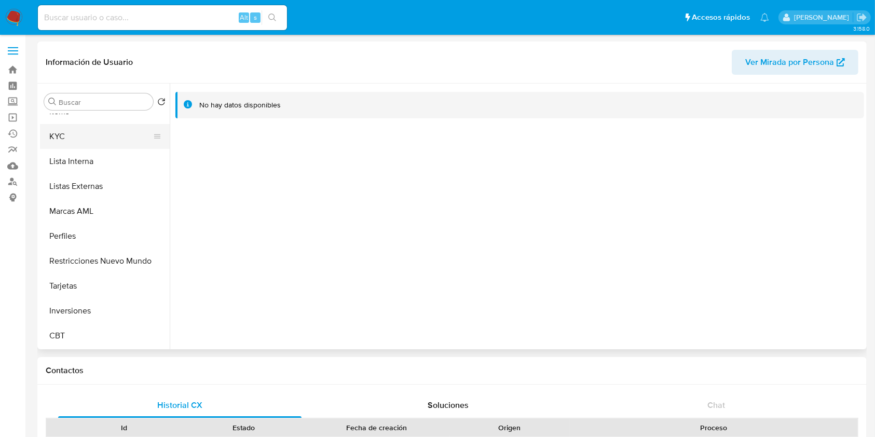
click at [69, 128] on button "KYC" at bounding box center [100, 136] width 121 height 25
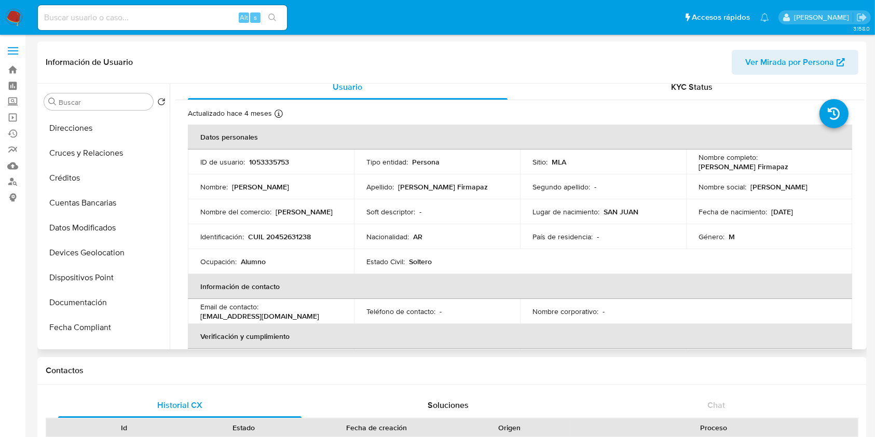
scroll to position [0, 0]
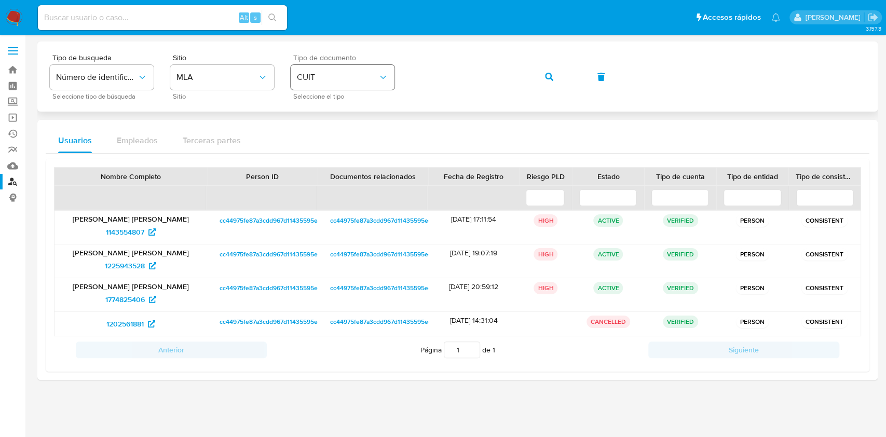
click at [379, 87] on div "Tipo de busqueda Número de identificación Seleccione tipo de búsqueda Sitio MLA…" at bounding box center [457, 76] width 815 height 45
click at [564, 66] on button "button" at bounding box center [548, 76] width 35 height 25
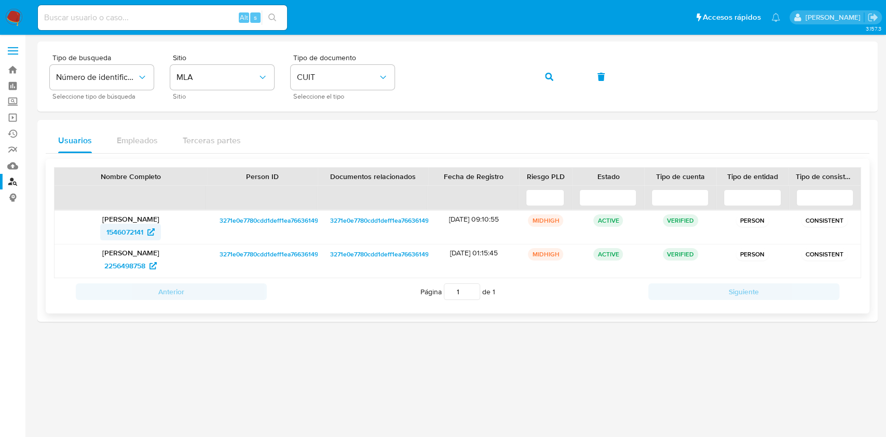
click at [119, 230] on span "1546072141" at bounding box center [124, 232] width 37 height 17
click at [97, 19] on input at bounding box center [162, 17] width 249 height 13
paste input "0z02gwYci8SbwPKkyV5yfvc1"
type input "0z02gwYci8SbwPKkyV5yfvc1"
click at [260, 256] on span "3271e0e7780cdd1deff1ea766361493c" at bounding box center [272, 254] width 105 height 12
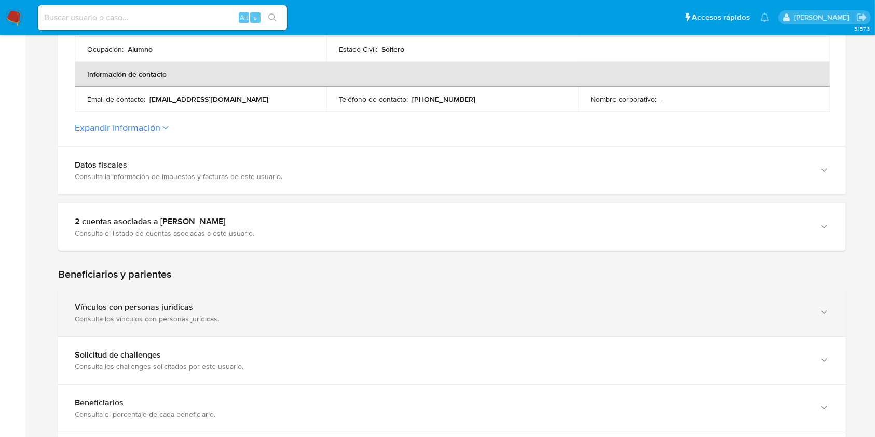
scroll to position [354, 0]
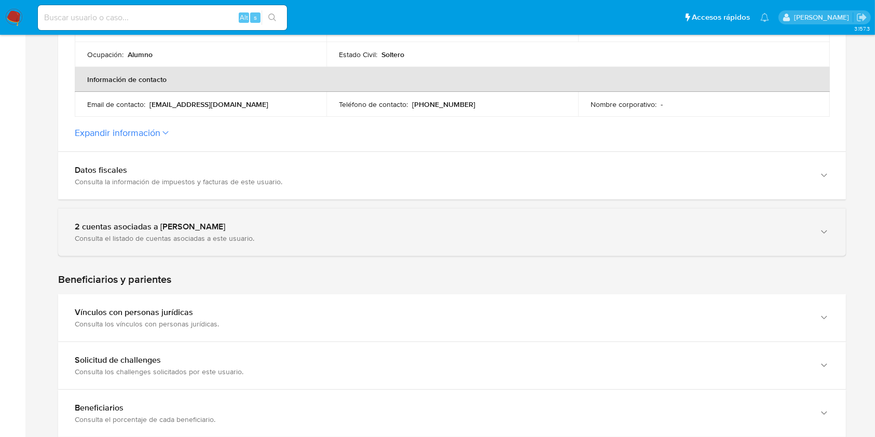
click at [163, 234] on div "Consulta el listado de cuentas asociadas a este usuario." at bounding box center [442, 238] width 734 height 9
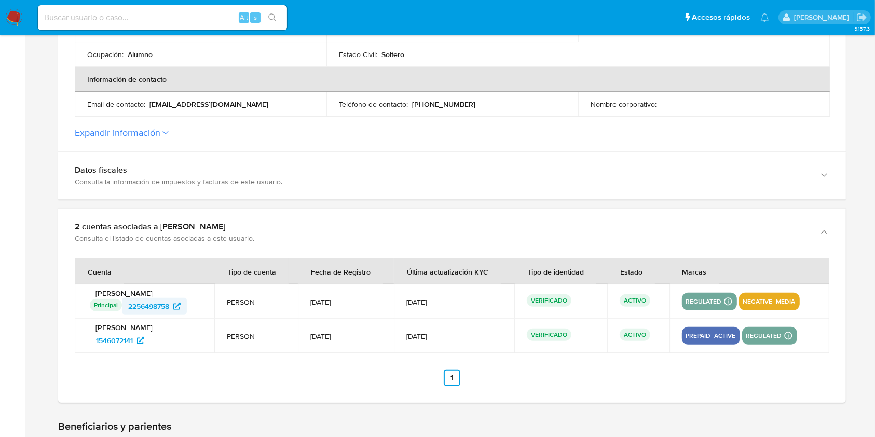
click at [133, 307] on span "2256498758" at bounding box center [148, 306] width 41 height 17
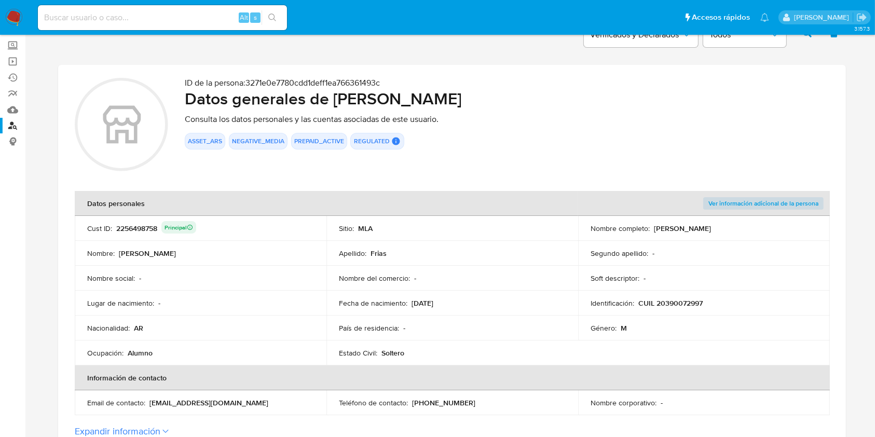
scroll to position [346, 0]
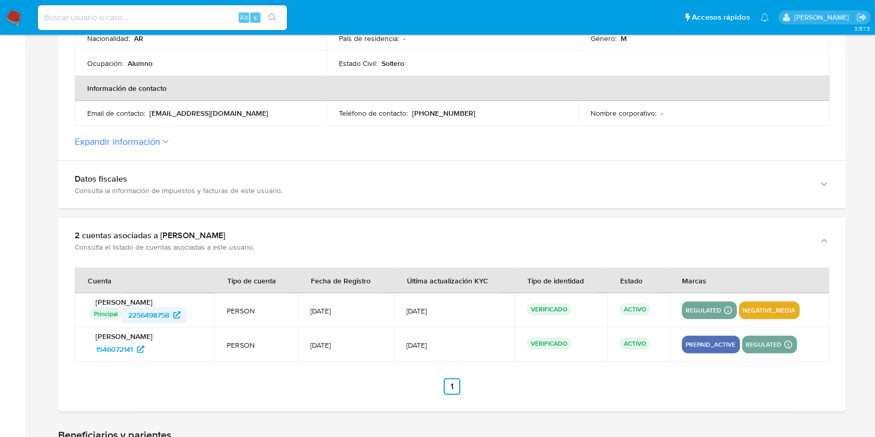
click at [141, 313] on span "2256498758" at bounding box center [148, 315] width 41 height 17
click at [119, 15] on input at bounding box center [162, 17] width 249 height 13
paste input "EzvVvvHMWN9FkS88XcAwiDOM"
type input "EzvVvvHMWN9FkS88XcAwiDOM"
click at [277, 11] on button "search-icon" at bounding box center [272, 17] width 21 height 15
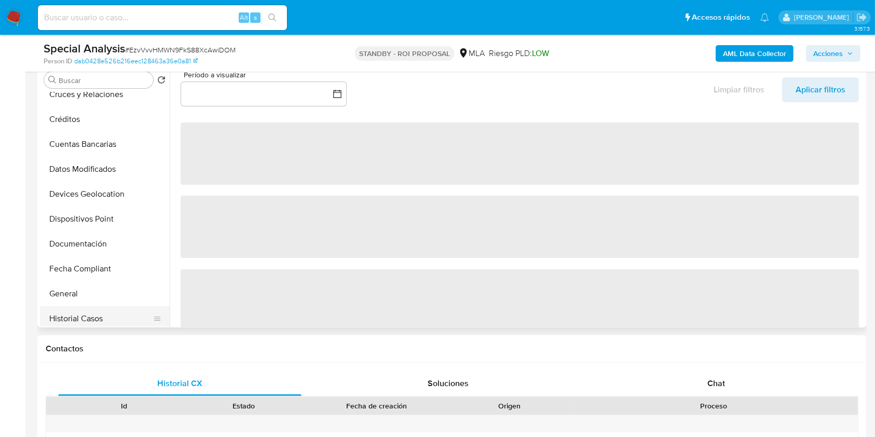
scroll to position [208, 0]
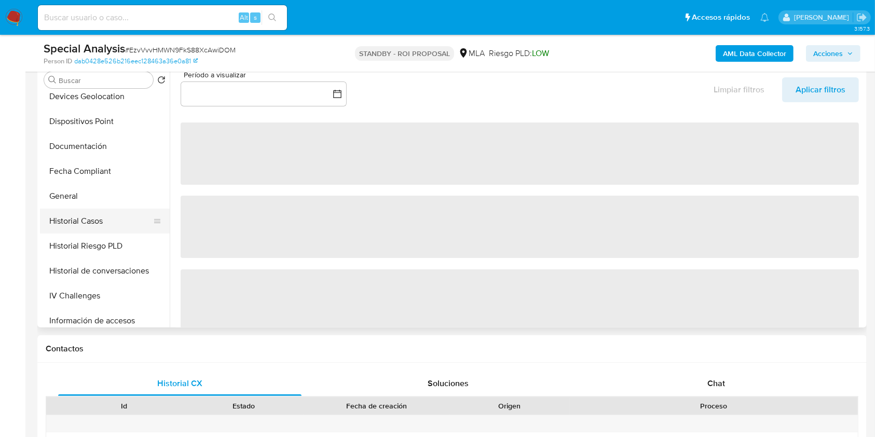
select select "10"
click at [78, 219] on button "Historial Casos" at bounding box center [100, 221] width 121 height 25
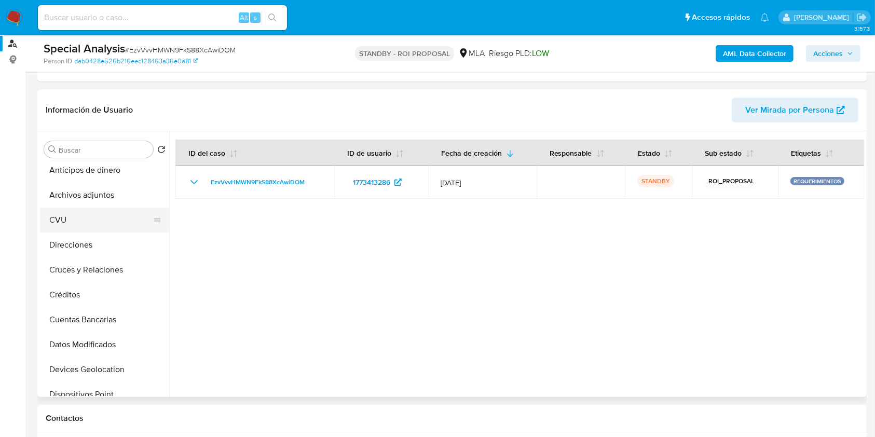
scroll to position [0, 0]
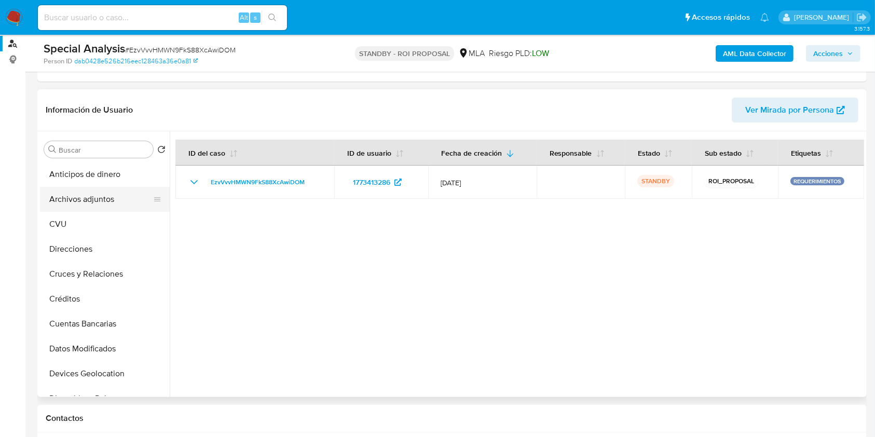
click at [95, 194] on button "Archivos adjuntos" at bounding box center [100, 199] width 121 height 25
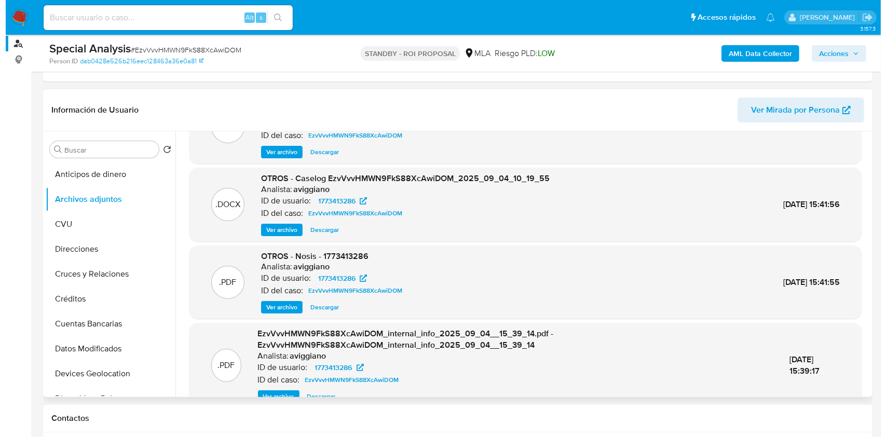
scroll to position [69, 0]
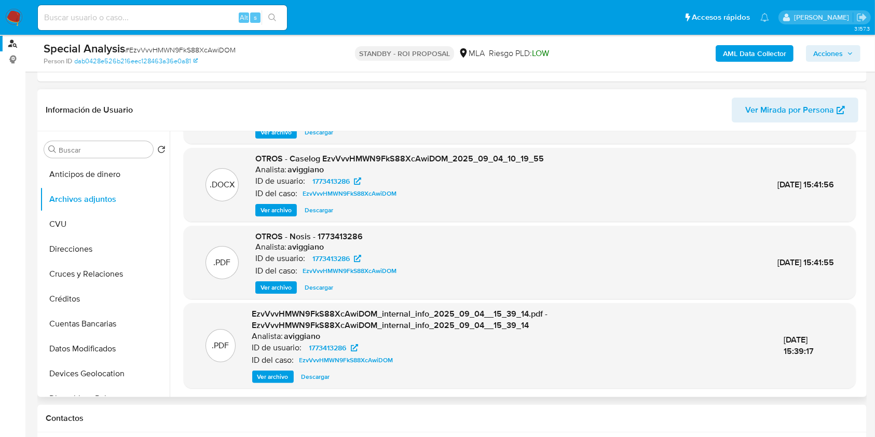
click at [279, 211] on span "Ver archivo" at bounding box center [276, 210] width 31 height 10
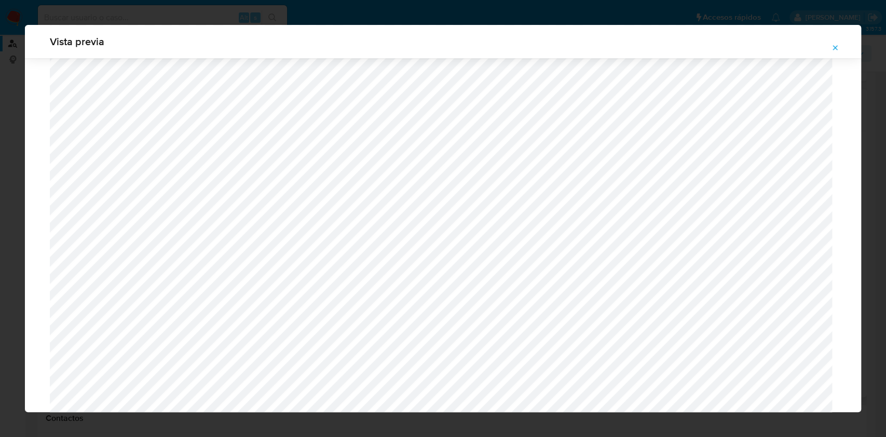
scroll to position [1155, 0]
click at [831, 48] on icon "Attachment preview" at bounding box center [835, 48] width 8 height 8
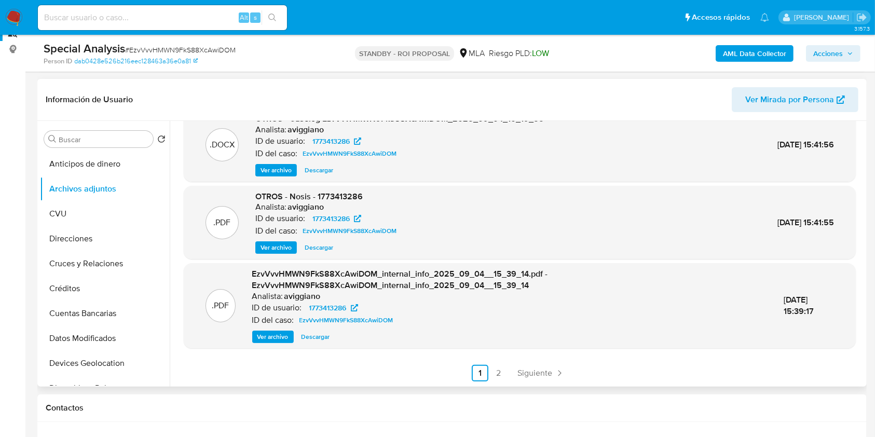
scroll to position [346, 0]
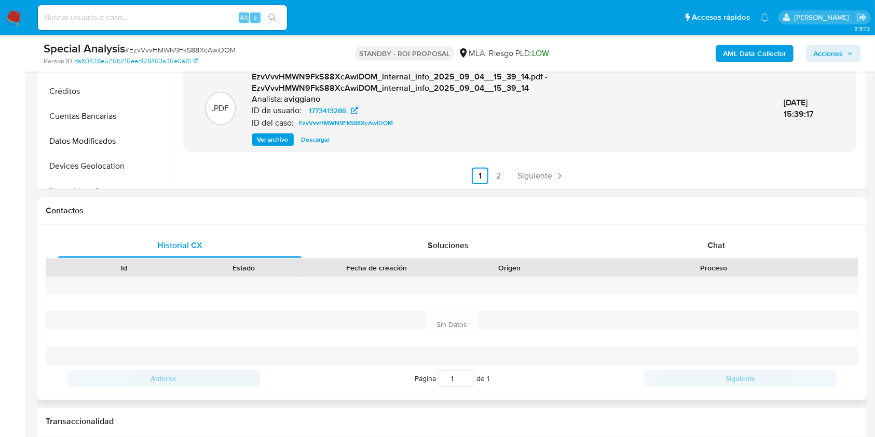
drag, startPoint x: 785, startPoint y: 198, endPoint x: 752, endPoint y: 223, distance: 41.2
click at [781, 199] on div "Contactos" at bounding box center [451, 211] width 829 height 28
click at [726, 244] on div "Chat" at bounding box center [716, 245] width 243 height 25
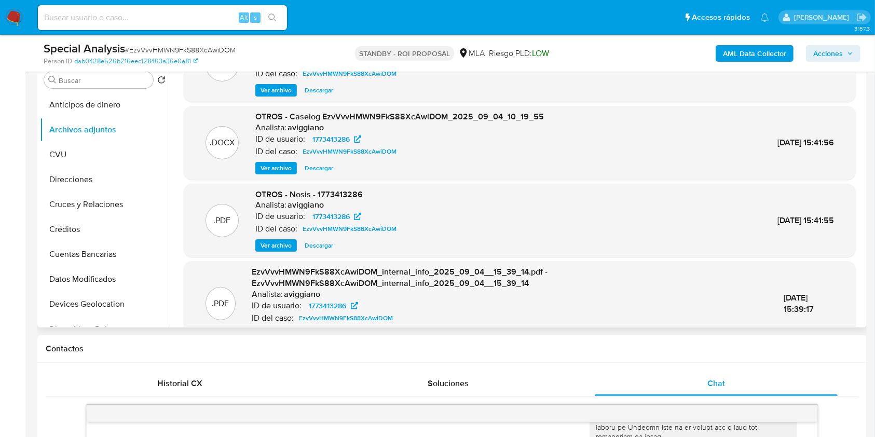
scroll to position [0, 0]
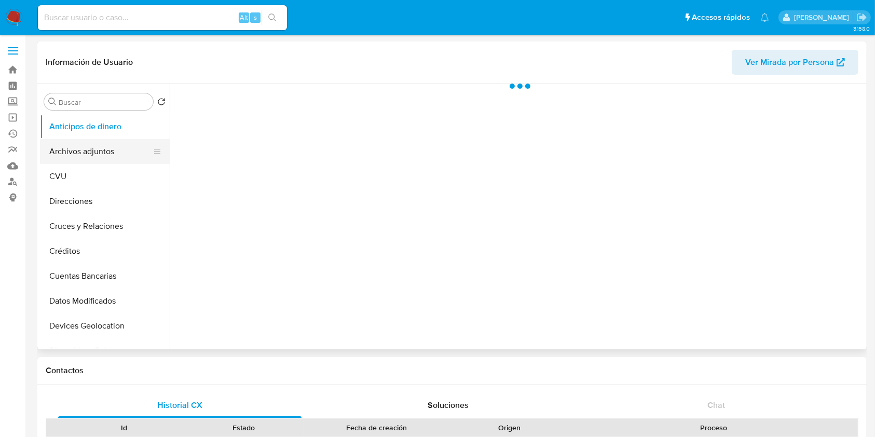
click at [60, 155] on button "Archivos adjuntos" at bounding box center [100, 151] width 121 height 25
select select "10"
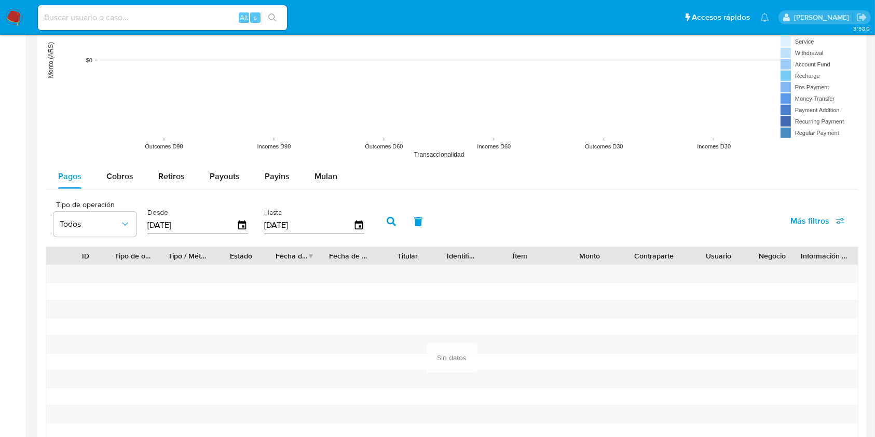
scroll to position [1096, 0]
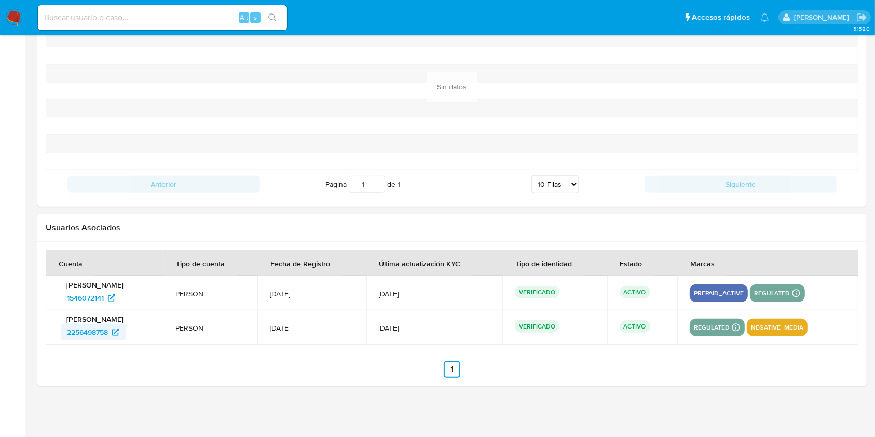
click at [87, 333] on span "2256498758" at bounding box center [87, 332] width 41 height 17
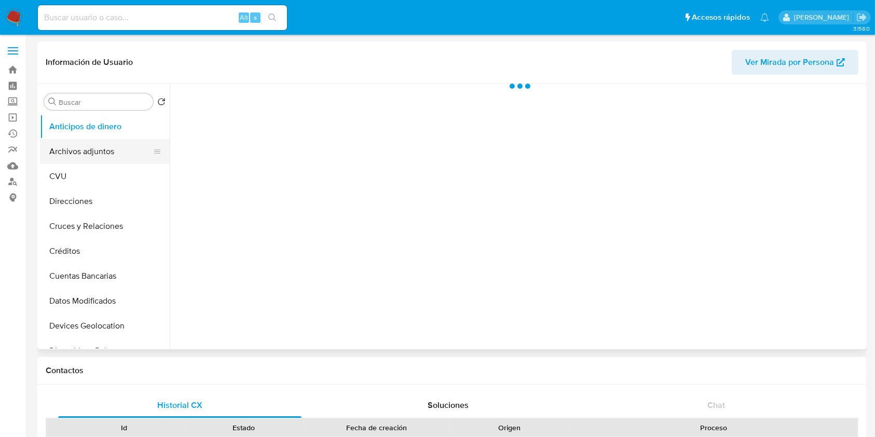
click at [95, 152] on button "Archivos adjuntos" at bounding box center [100, 151] width 121 height 25
select select "10"
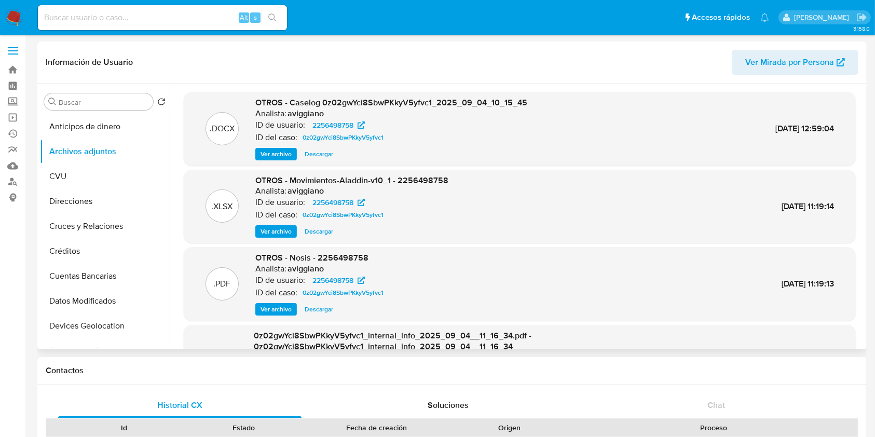
click at [278, 159] on span "Ver archivo" at bounding box center [276, 154] width 31 height 10
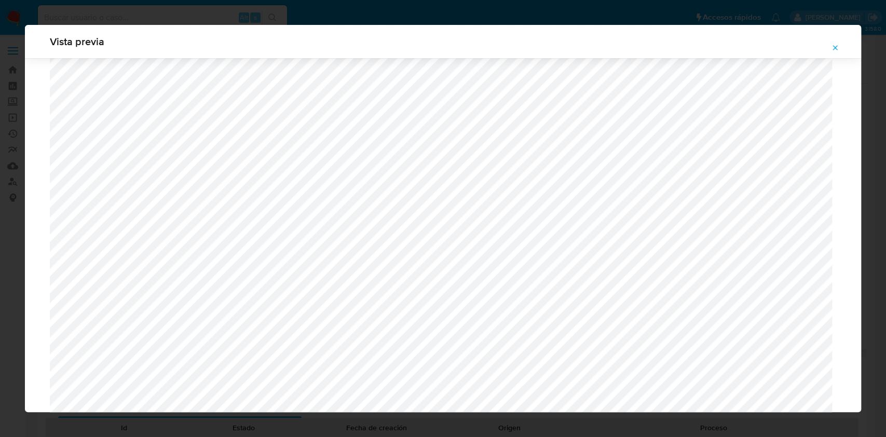
scroll to position [948, 0]
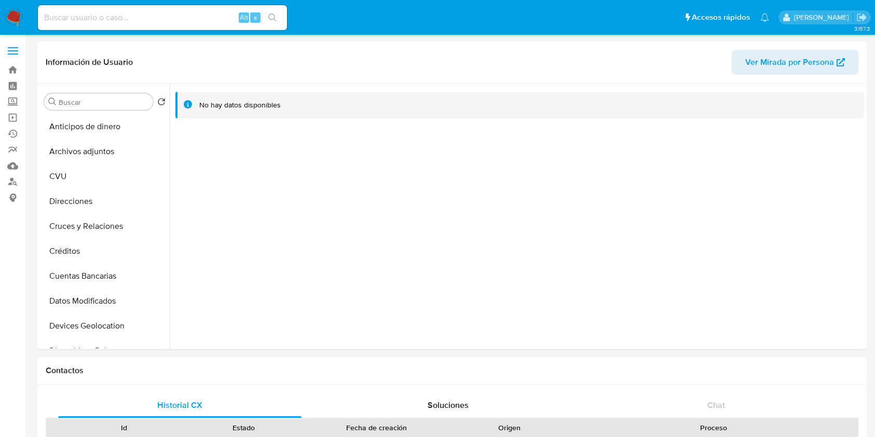
select select "10"
click at [111, 152] on button "Archivos adjuntos" at bounding box center [100, 151] width 121 height 25
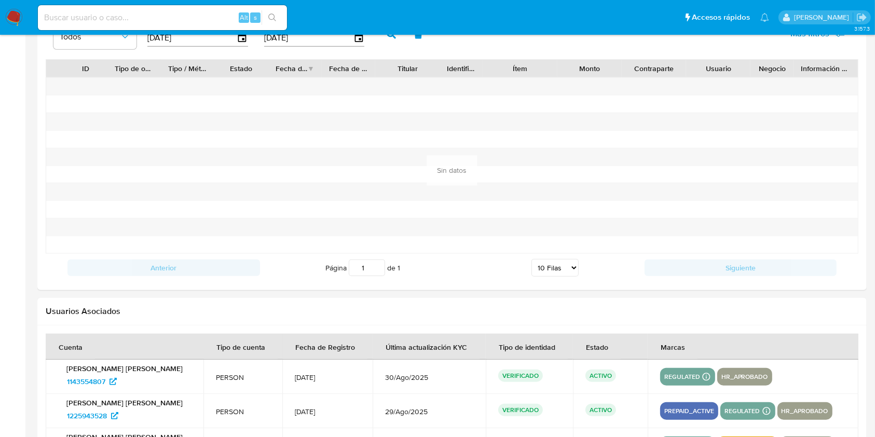
scroll to position [1154, 0]
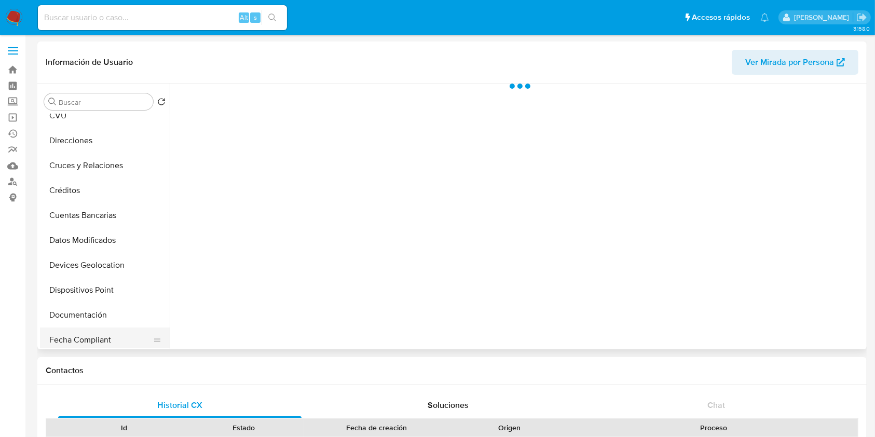
scroll to position [138, 0]
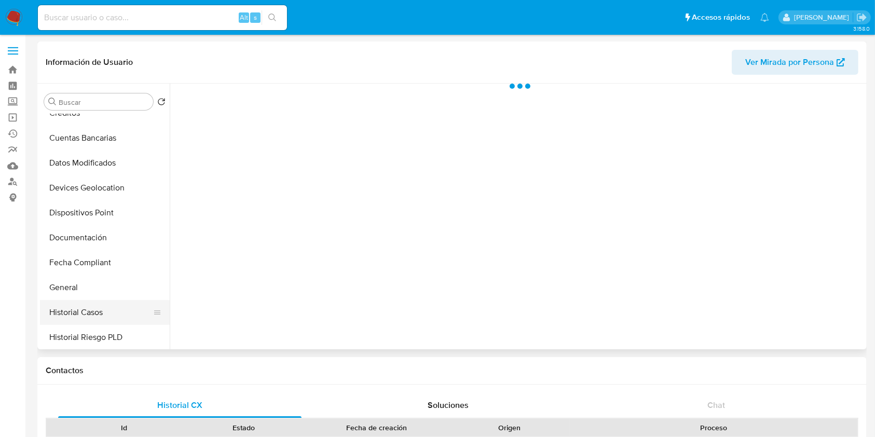
click at [85, 307] on button "Historial Casos" at bounding box center [100, 312] width 121 height 25
select select "10"
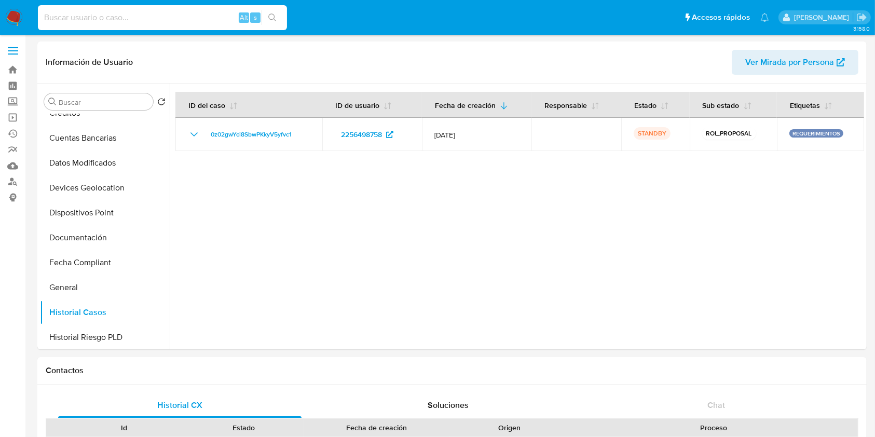
click at [88, 16] on input at bounding box center [162, 17] width 249 height 13
paste input "g3C29nccafgOTeB0fA8UOlx5"
type input "g3C29nccafgOTeB0fA8UOlx5"
click at [270, 17] on icon "search-icon" at bounding box center [272, 17] width 8 height 8
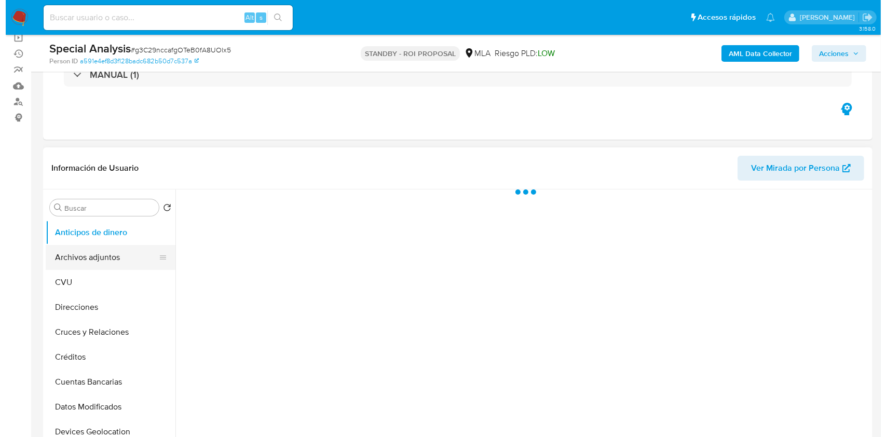
scroll to position [138, 0]
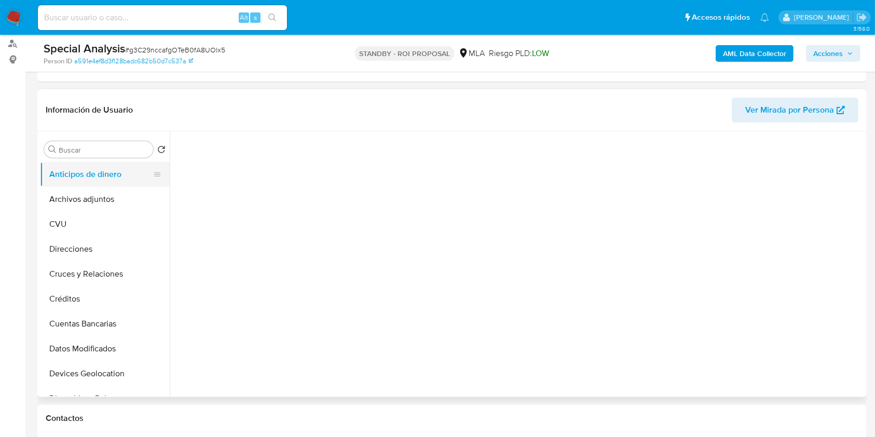
click at [84, 185] on button "Anticipos de dinero" at bounding box center [100, 174] width 121 height 25
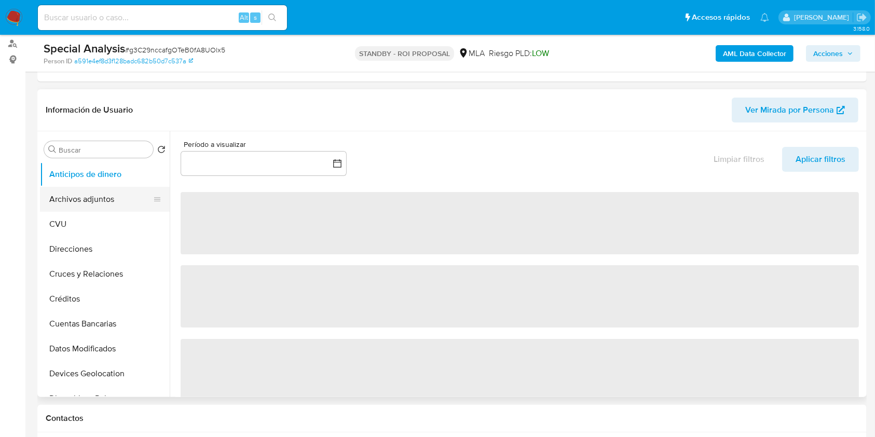
click at [84, 193] on button "Archivos adjuntos" at bounding box center [100, 199] width 121 height 25
select select "10"
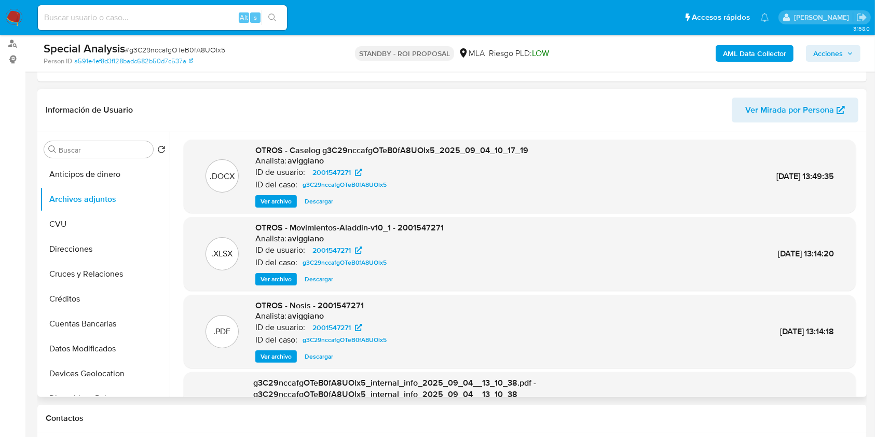
click at [262, 197] on span "Ver archivo" at bounding box center [276, 201] width 31 height 10
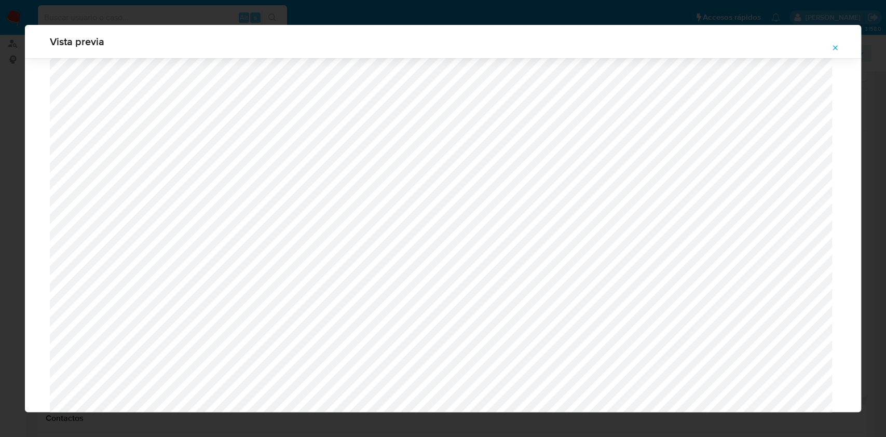
scroll to position [671, 0]
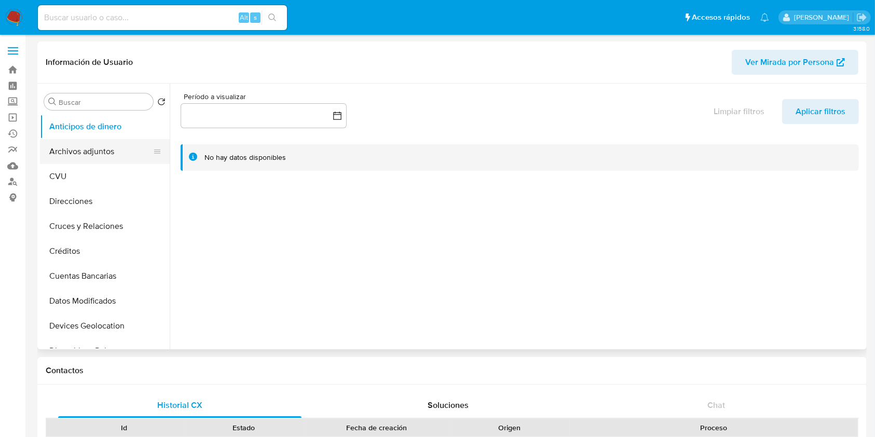
click at [94, 161] on button "Archivos adjuntos" at bounding box center [100, 151] width 121 height 25
select select "10"
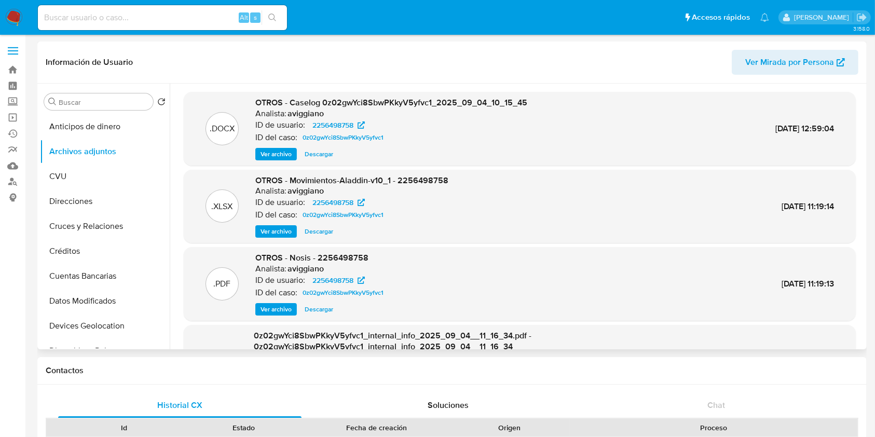
click at [279, 156] on span "Ver archivo" at bounding box center [276, 154] width 31 height 10
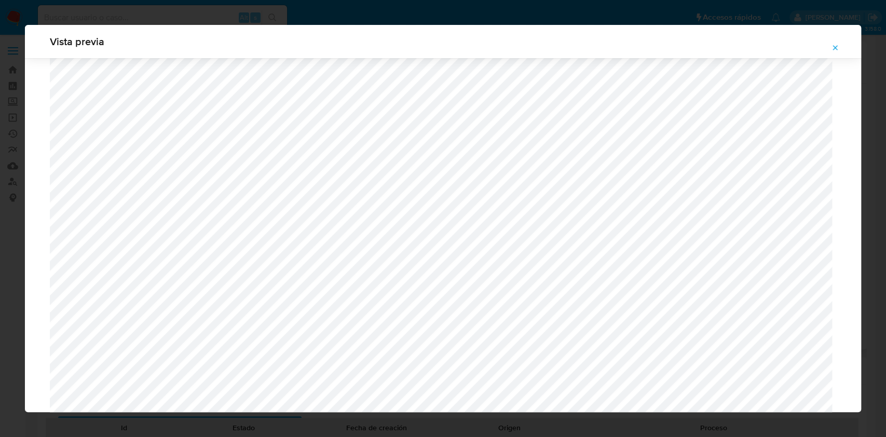
scroll to position [671, 0]
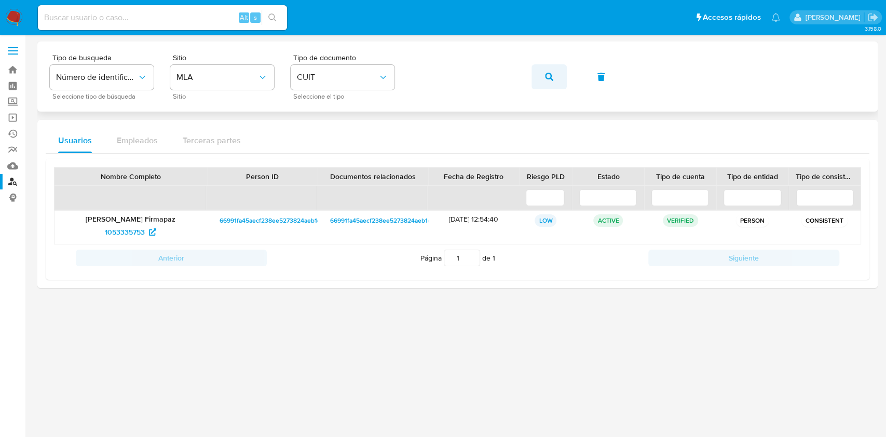
click at [548, 73] on icon "button" at bounding box center [549, 77] width 8 height 8
click at [125, 233] on span "1053335753" at bounding box center [125, 232] width 40 height 17
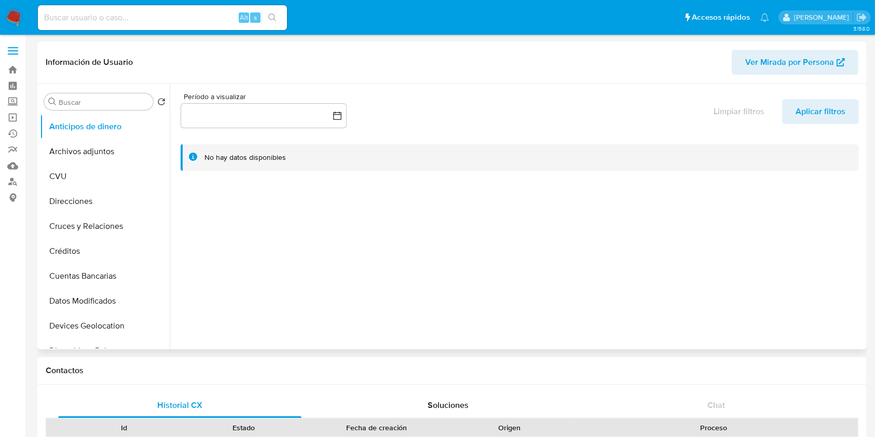
select select "10"
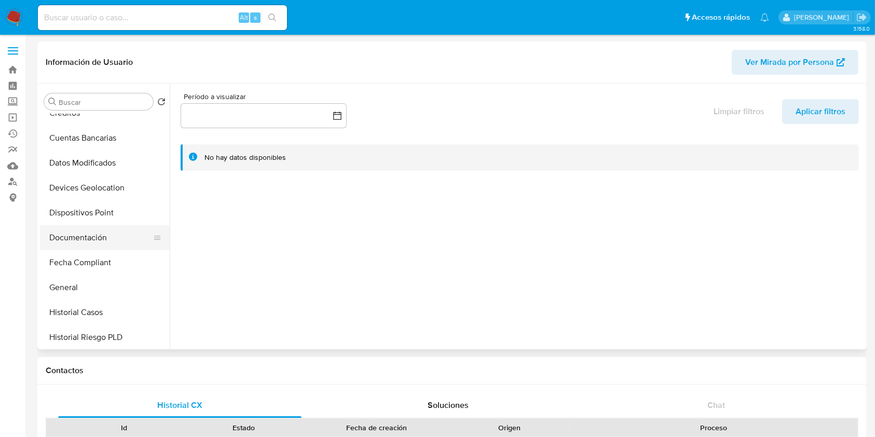
click at [100, 241] on button "Documentación" at bounding box center [100, 237] width 121 height 25
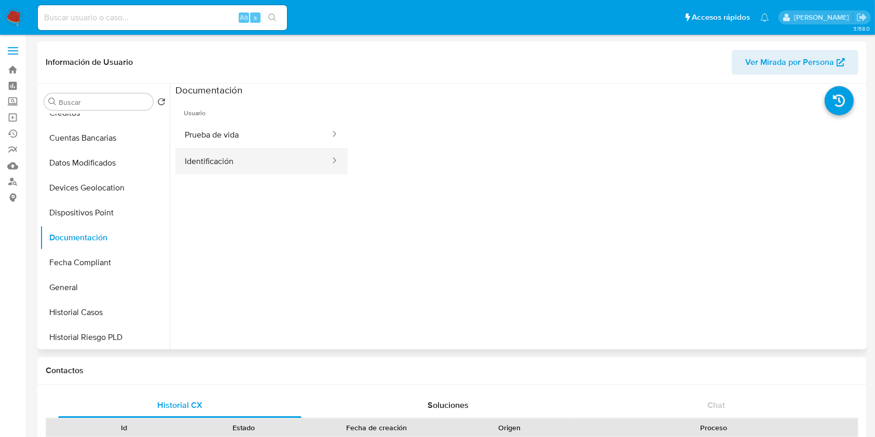
click at [266, 159] on button "Identificación" at bounding box center [253, 161] width 156 height 26
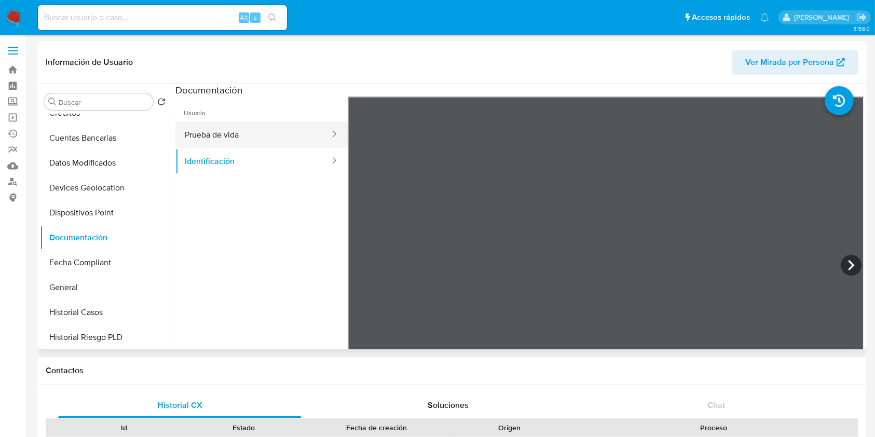
click at [203, 141] on button "Prueba de vida" at bounding box center [253, 134] width 156 height 26
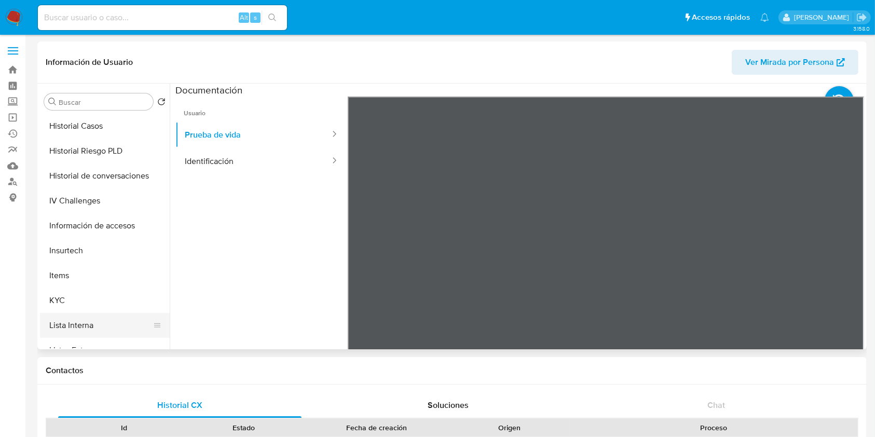
scroll to position [346, 0]
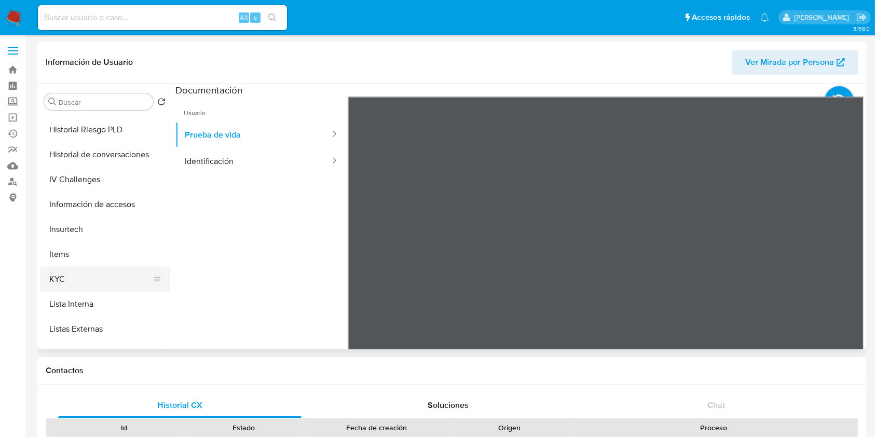
click at [93, 279] on button "KYC" at bounding box center [100, 279] width 121 height 25
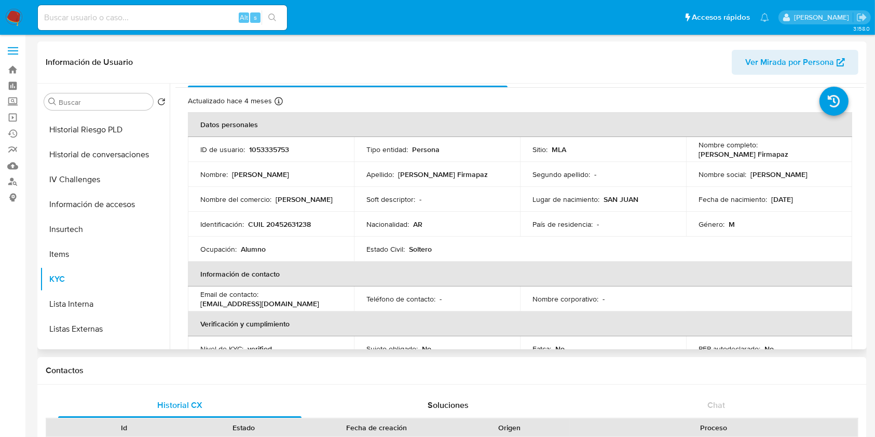
scroll to position [0, 0]
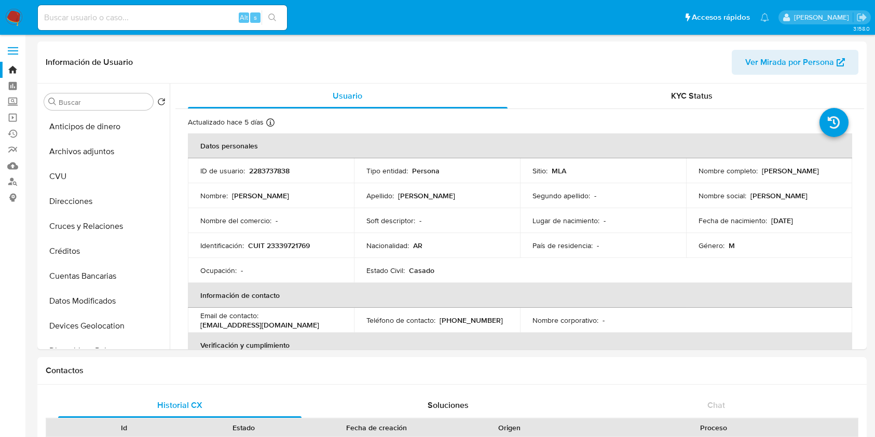
select select "10"
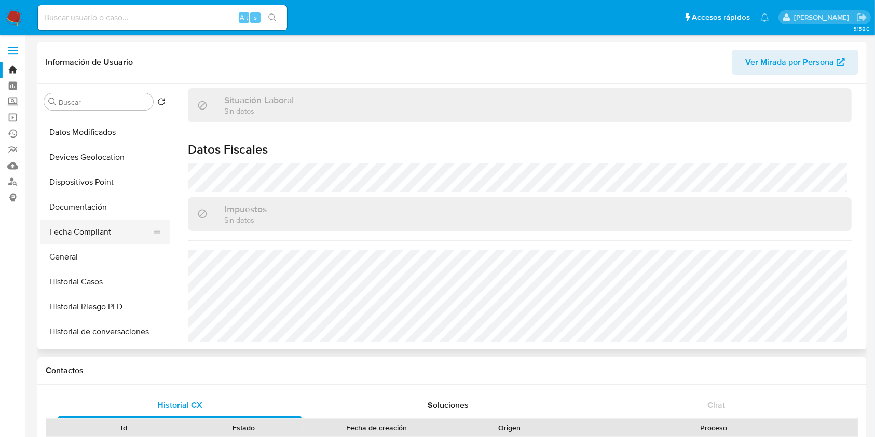
scroll to position [208, 0]
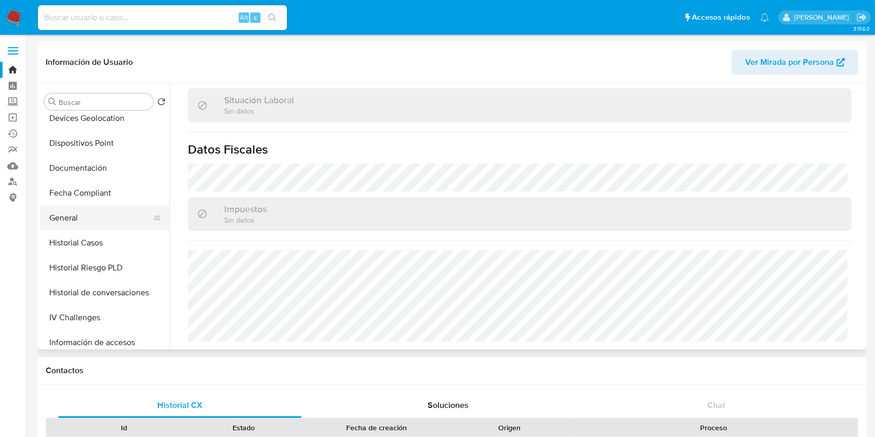
drag, startPoint x: 74, startPoint y: 208, endPoint x: 85, endPoint y: 211, distance: 11.3
click at [73, 208] on button "General" at bounding box center [100, 218] width 121 height 25
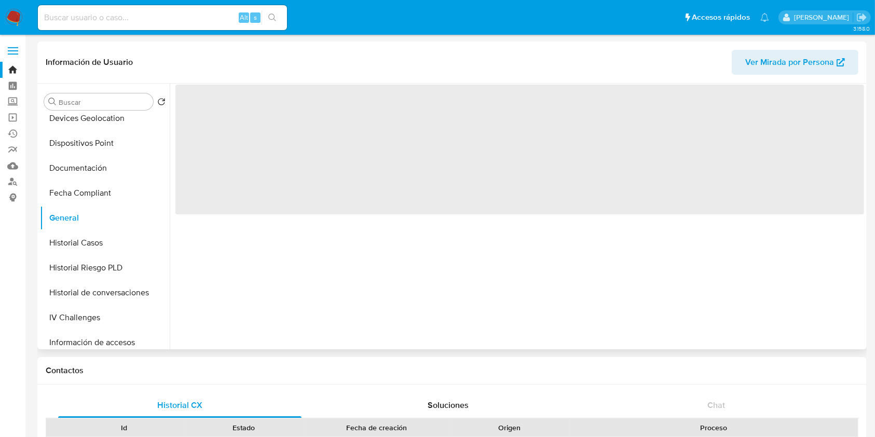
scroll to position [0, 0]
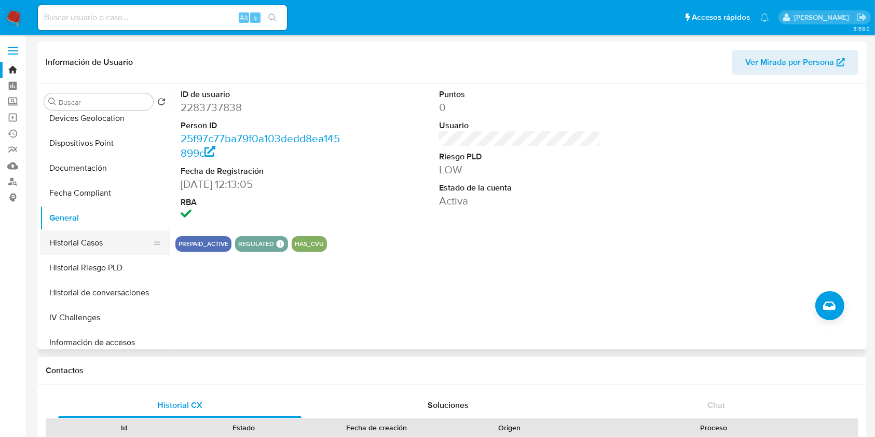
click at [124, 238] on button "Historial Casos" at bounding box center [100, 242] width 121 height 25
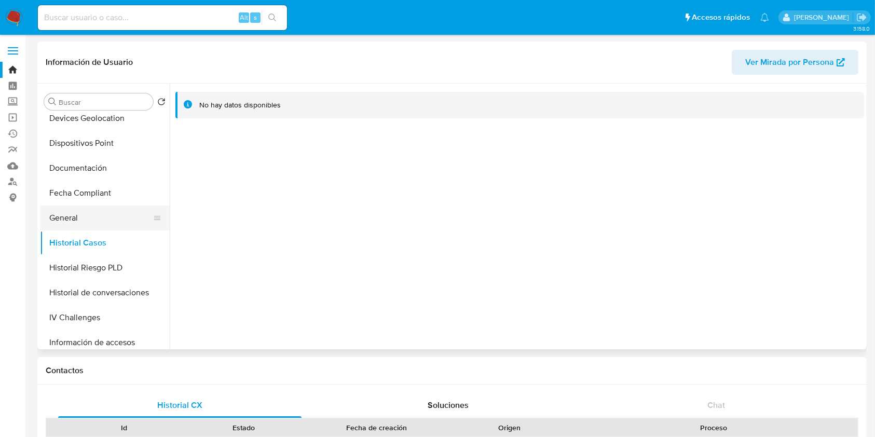
click at [102, 227] on button "General" at bounding box center [100, 218] width 121 height 25
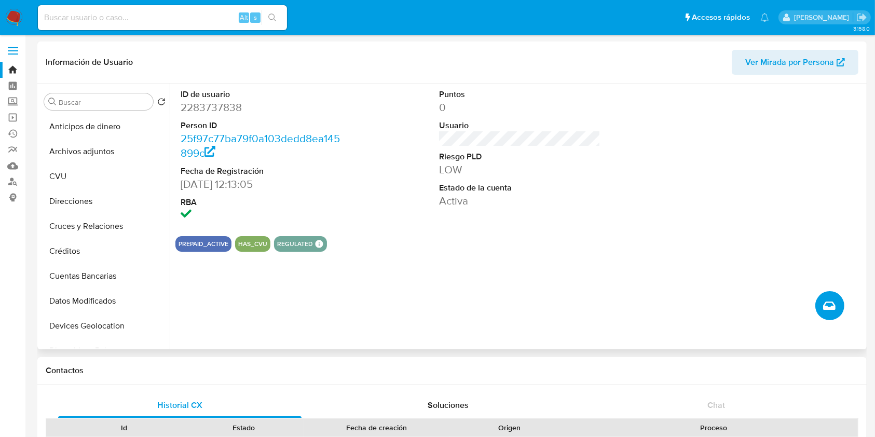
click at [827, 300] on icon "Crear caso manual" at bounding box center [829, 305] width 12 height 12
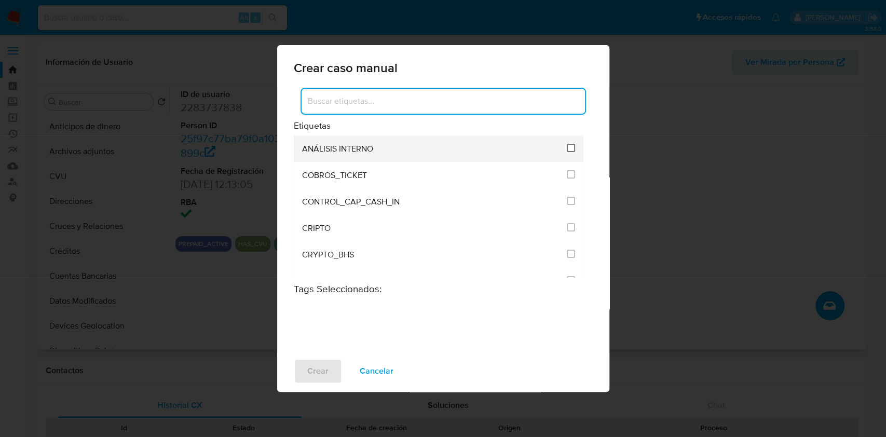
click at [567, 152] on input "1887" at bounding box center [571, 148] width 8 height 8
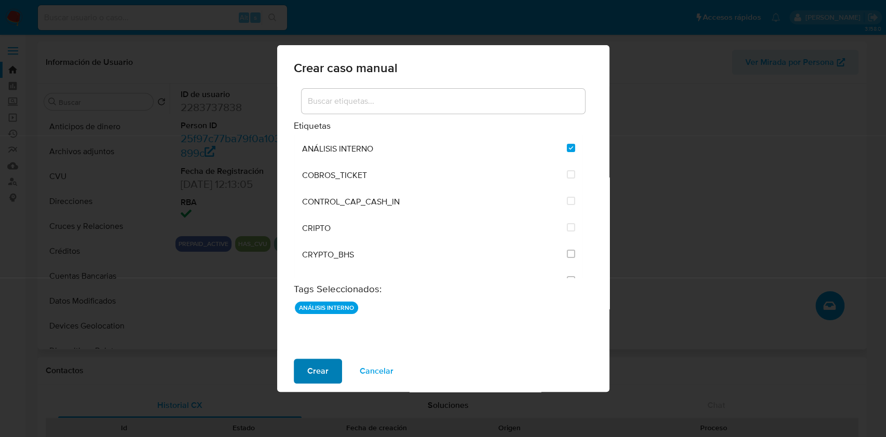
click at [312, 364] on span "Crear" at bounding box center [317, 371] width 21 height 23
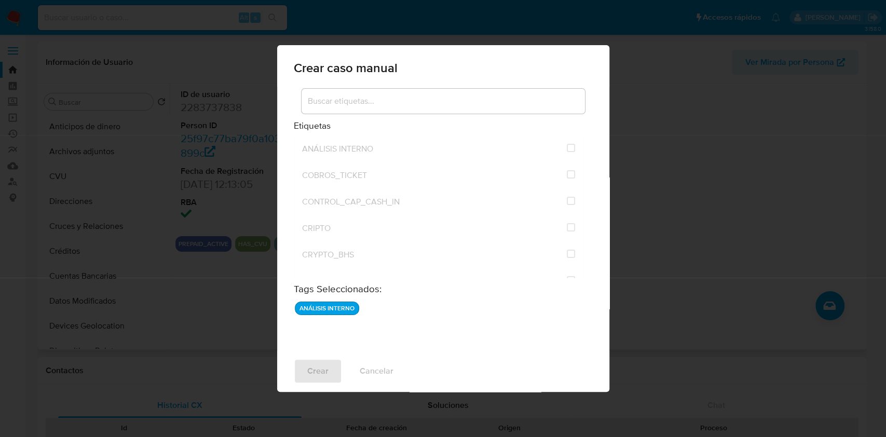
checkbox input "false"
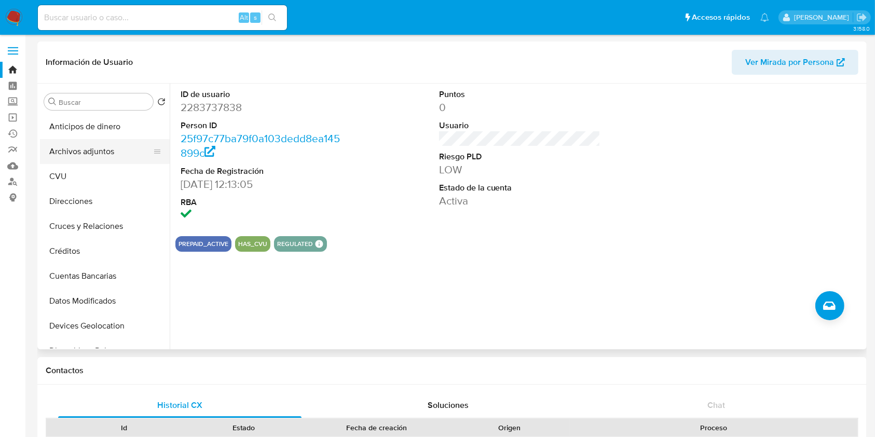
click at [63, 152] on button "Archivos adjuntos" at bounding box center [100, 151] width 121 height 25
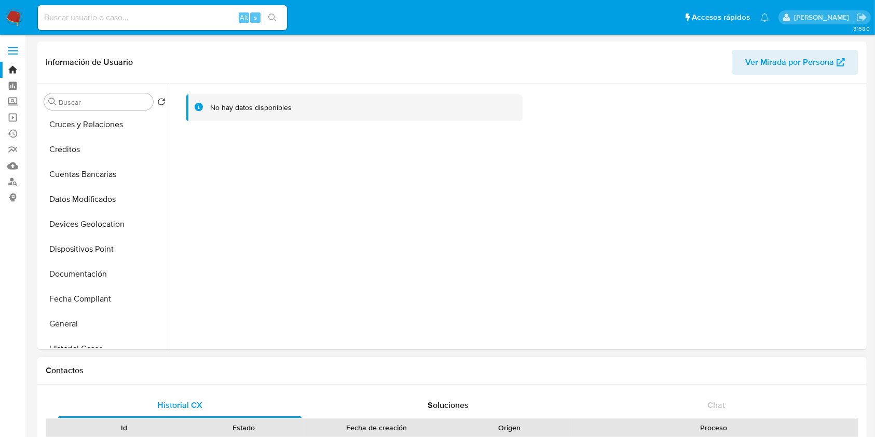
scroll to position [138, 0]
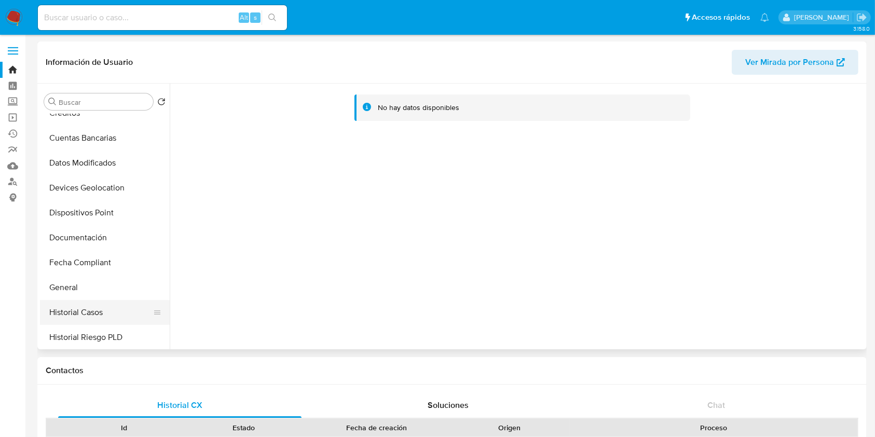
click at [100, 310] on button "Historial Casos" at bounding box center [100, 312] width 121 height 25
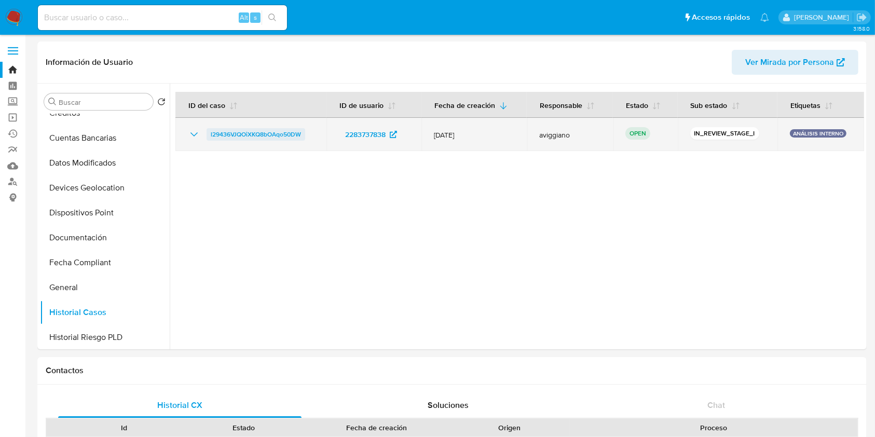
click at [243, 131] on span "l29436VJQOiXKQ8bOAqo50DW" at bounding box center [256, 134] width 90 height 12
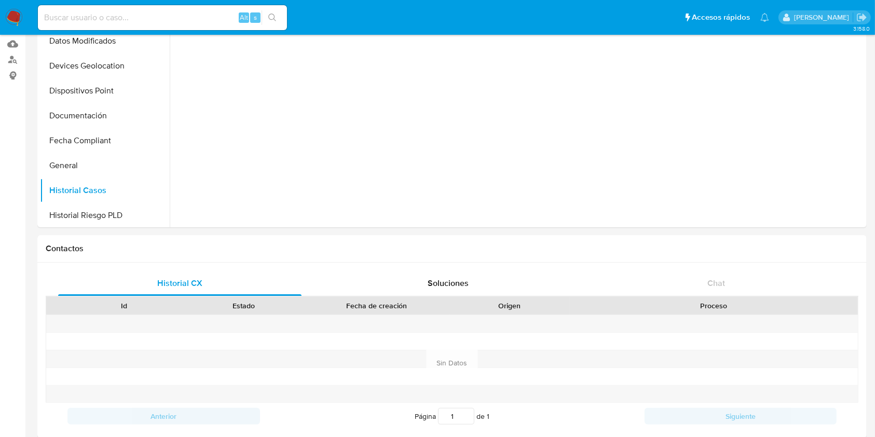
scroll to position [69, 0]
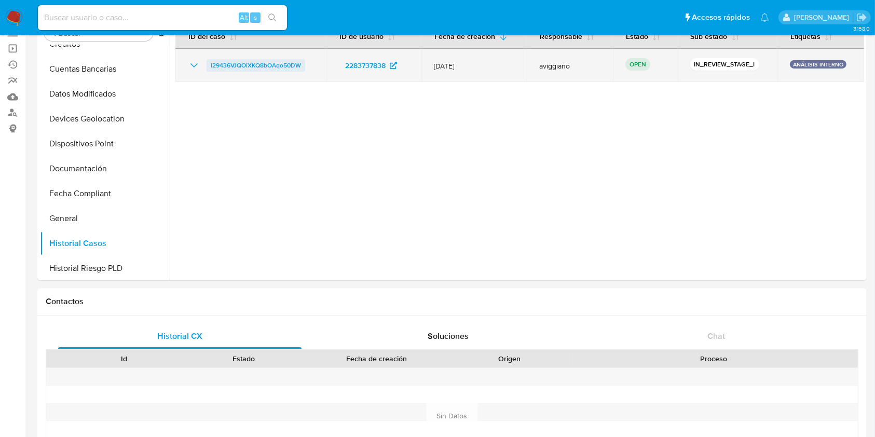
click at [249, 67] on span "l29436VJQOiXKQ8bOAqo50DW" at bounding box center [256, 65] width 90 height 12
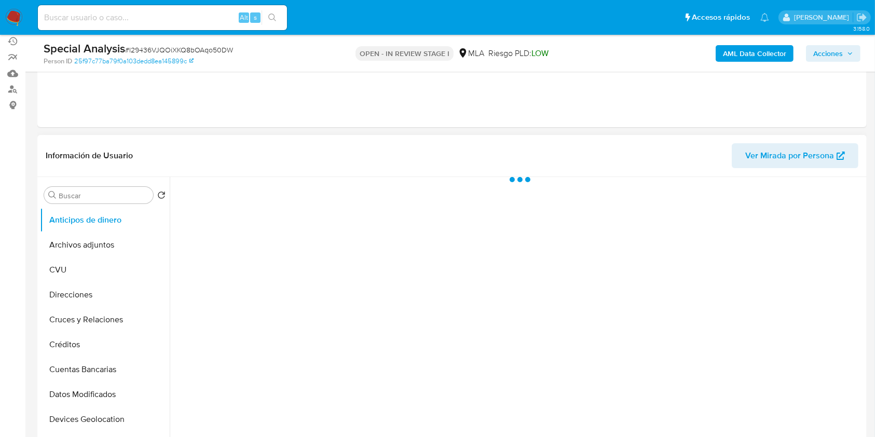
scroll to position [208, 0]
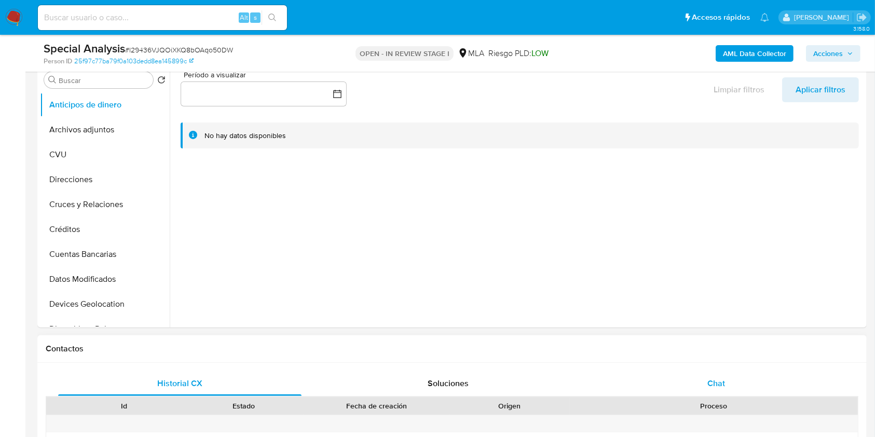
click at [721, 381] on span "Chat" at bounding box center [716, 383] width 18 height 12
select select "10"
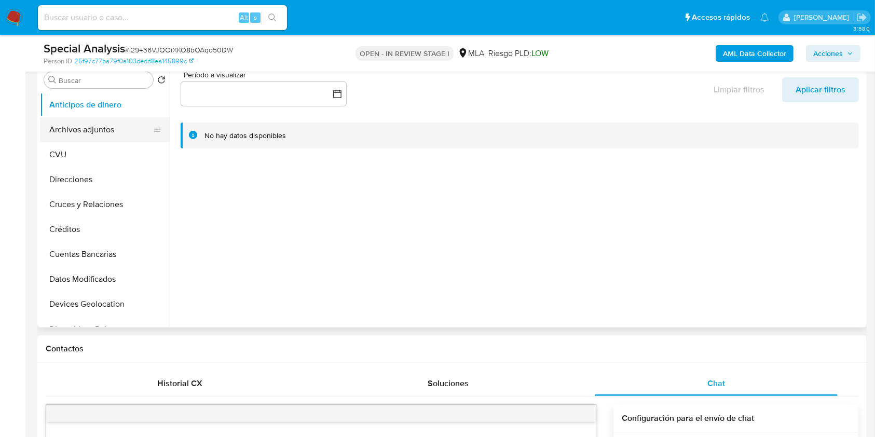
click at [104, 139] on button "Archivos adjuntos" at bounding box center [100, 129] width 121 height 25
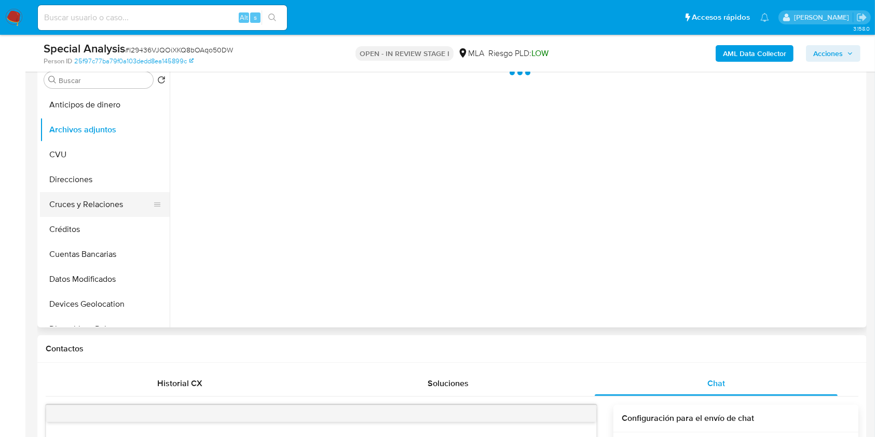
scroll to position [138, 0]
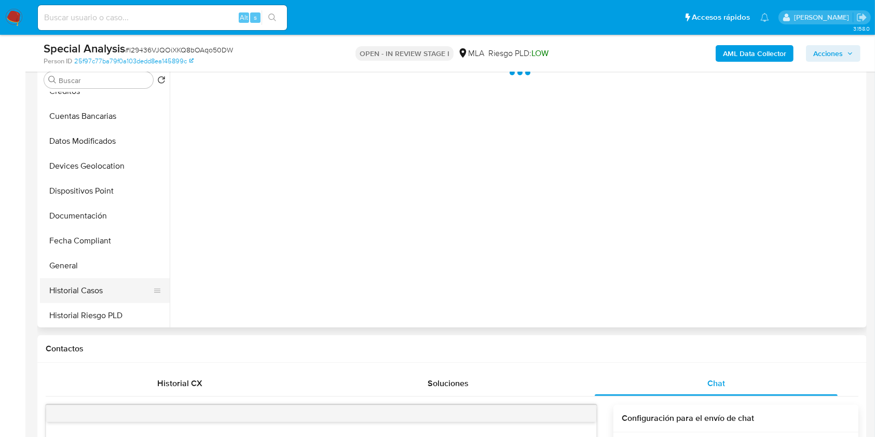
click at [92, 293] on button "Historial Casos" at bounding box center [100, 290] width 121 height 25
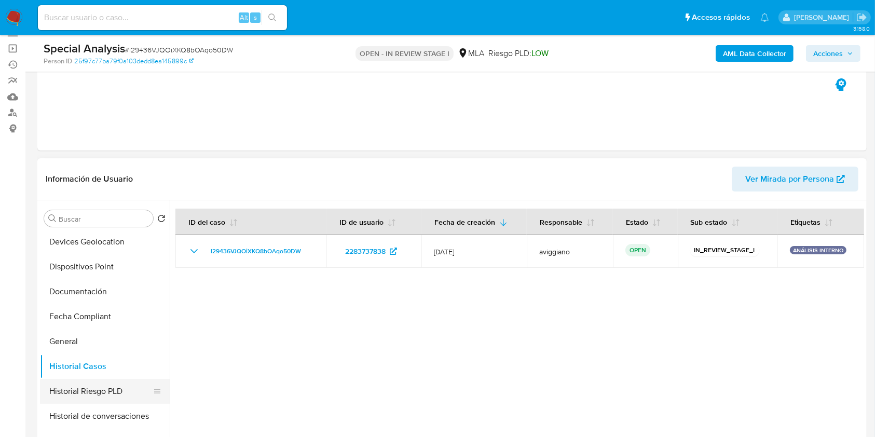
scroll to position [277, 0]
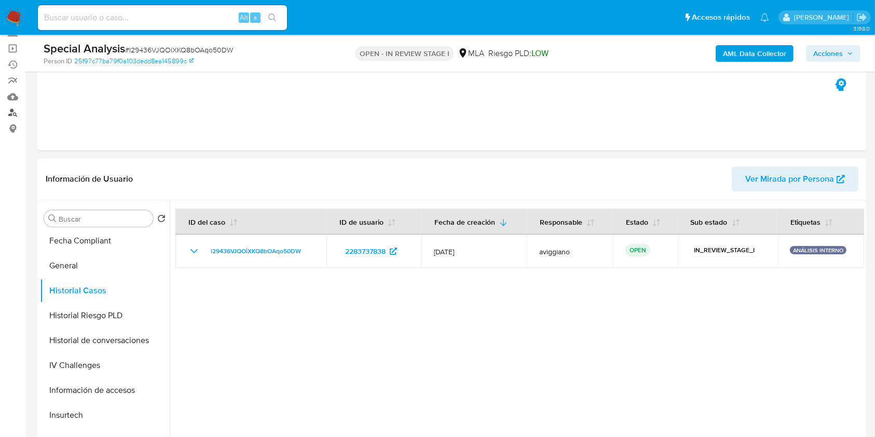
click at [18, 114] on link "Buscador de personas" at bounding box center [62, 113] width 124 height 16
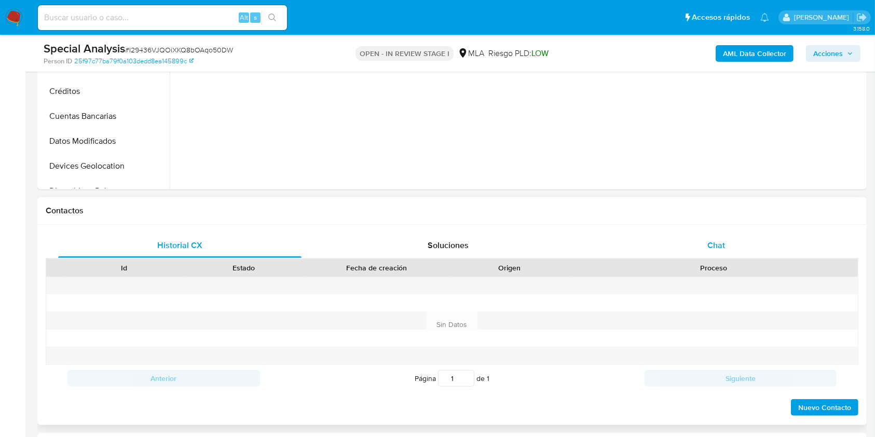
click at [712, 234] on div "Chat" at bounding box center [716, 245] width 243 height 25
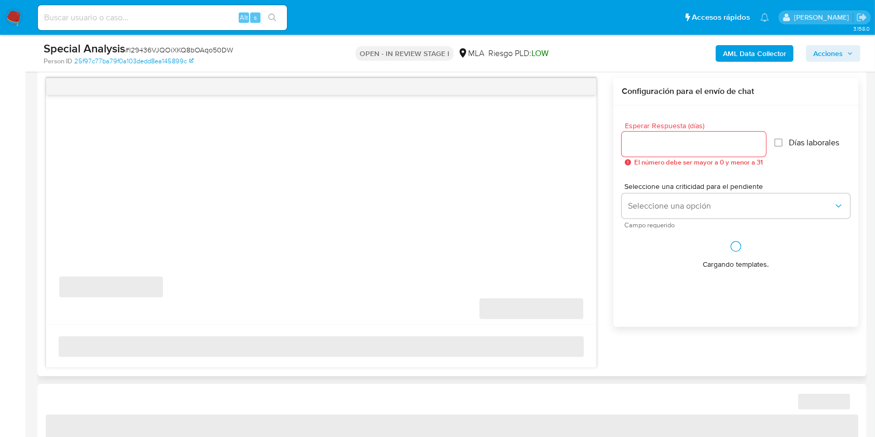
scroll to position [623, 0]
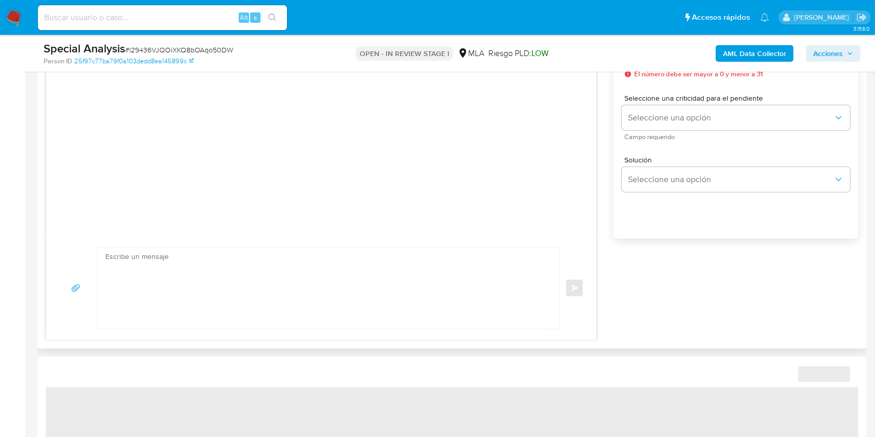
select select "10"
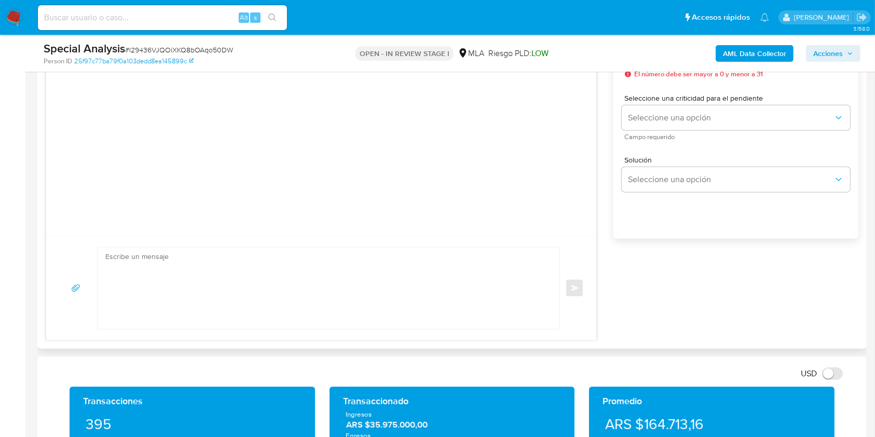
click at [280, 280] on textarea at bounding box center [325, 288] width 441 height 81
paste textarea "Lore, Ip dolorsi am con adipiscinge seddoeiusmo te in utlabo et Dolorem Aliq, e…"
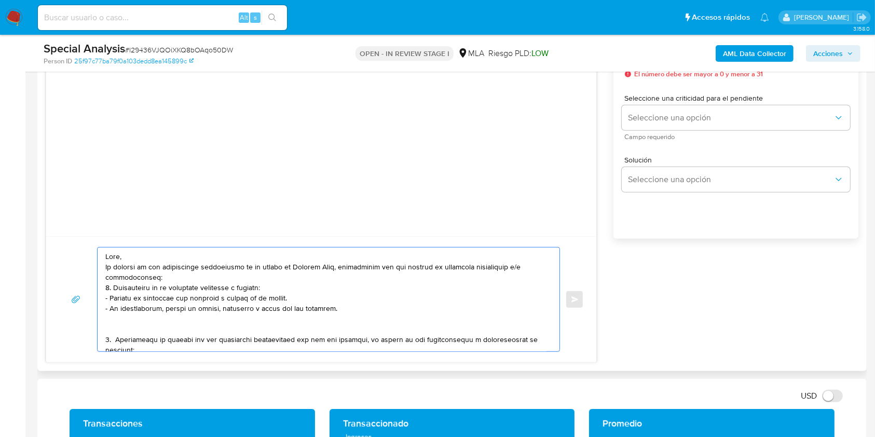
scroll to position [69, 0]
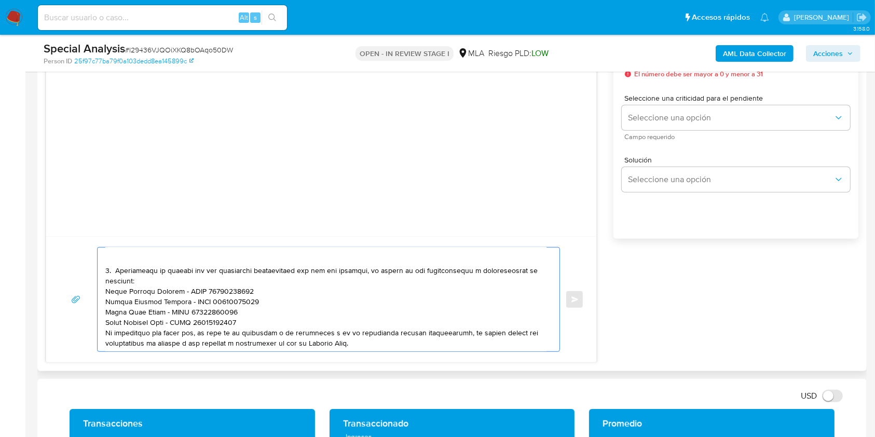
drag, startPoint x: 107, startPoint y: 293, endPoint x: 183, endPoint y: 293, distance: 75.8
click at [183, 293] on textarea at bounding box center [325, 300] width 441 height 104
paste textarea "[PERSON_NAME]"
click at [247, 293] on textarea at bounding box center [325, 300] width 441 height 104
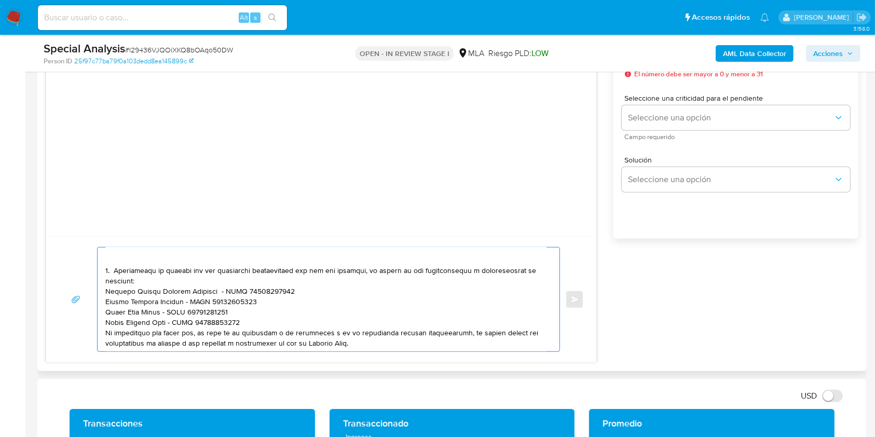
paste textarea "452631238"
drag, startPoint x: 106, startPoint y: 301, endPoint x: 180, endPoint y: 306, distance: 73.9
click at [182, 307] on textarea at bounding box center [325, 300] width 441 height 104
paste textarea "Franco Fabian Trigo"
click at [213, 302] on textarea at bounding box center [325, 300] width 441 height 104
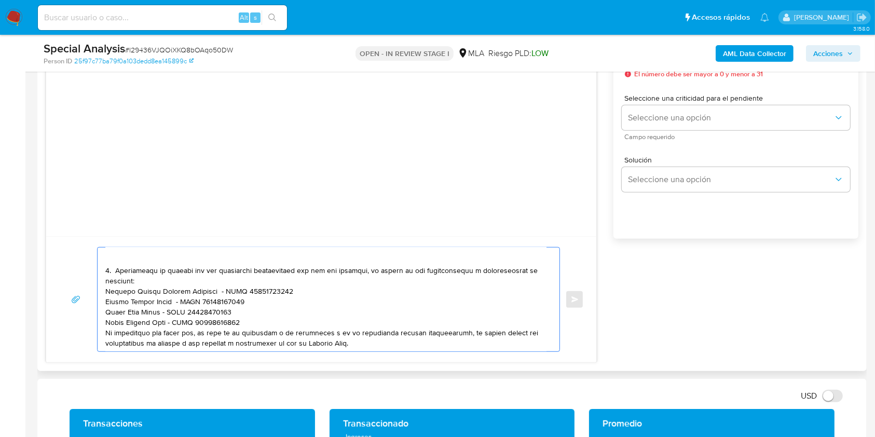
click at [215, 303] on textarea at bounding box center [325, 300] width 441 height 104
paste textarea "0399944822"
drag, startPoint x: 106, startPoint y: 312, endPoint x: 155, endPoint y: 313, distance: 48.8
click at [155, 313] on textarea at bounding box center [325, 300] width 441 height 104
paste textarea "Sergio Emanuel Frias"
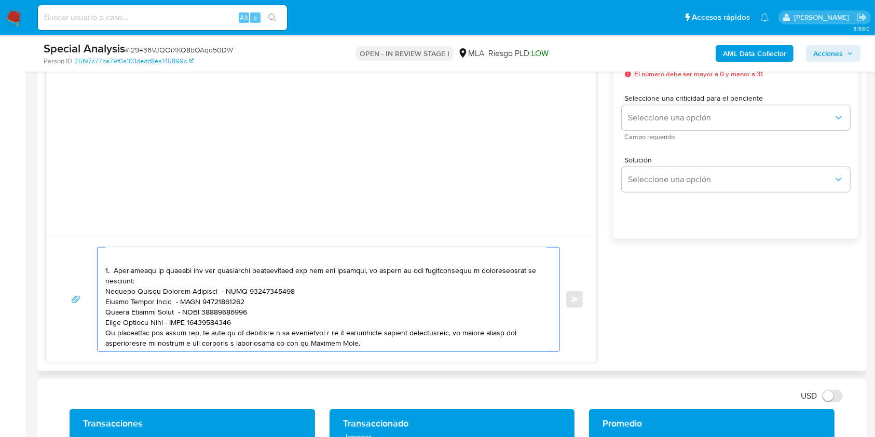
click at [213, 311] on textarea at bounding box center [325, 300] width 441 height 104
paste textarea "90072997"
drag, startPoint x: 110, startPoint y: 325, endPoint x: 163, endPoint y: 321, distance: 53.1
click at [163, 321] on textarea at bounding box center [325, 300] width 441 height 104
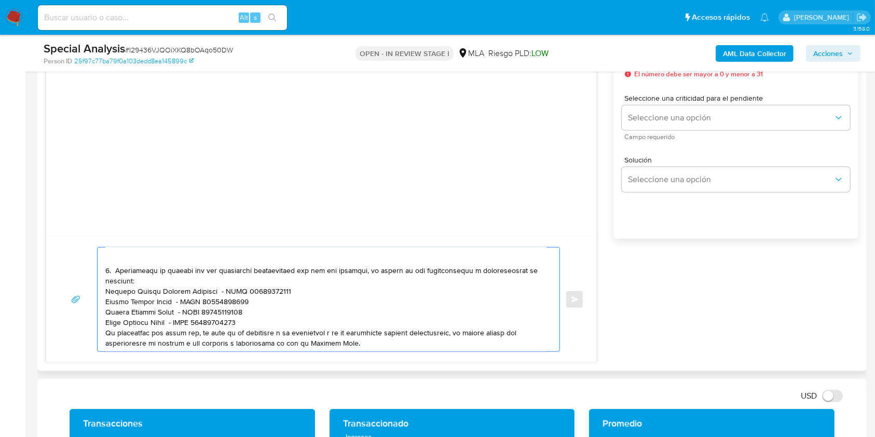
click at [207, 323] on textarea at bounding box center [325, 300] width 441 height 104
paste textarea "0329679234"
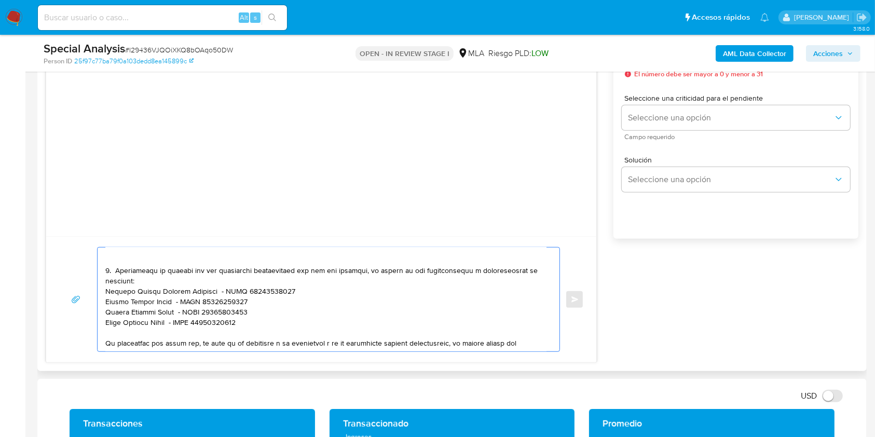
paste textarea "Solange Estefania Siles"
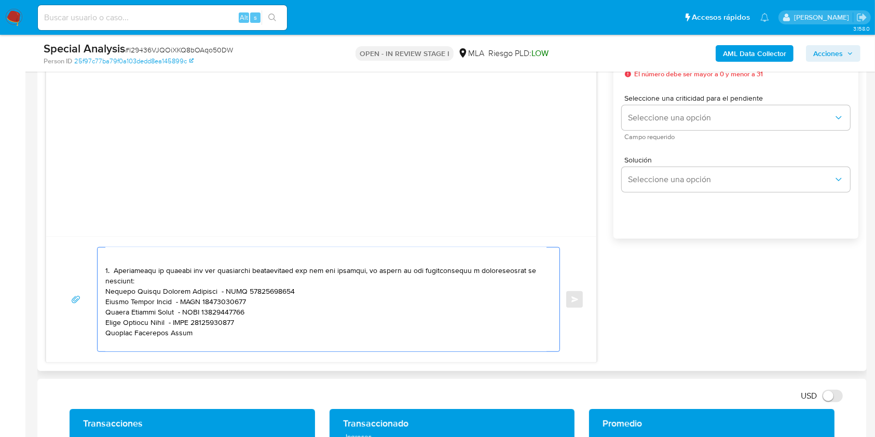
scroll to position [70, 0]
paste textarea "27340631485"
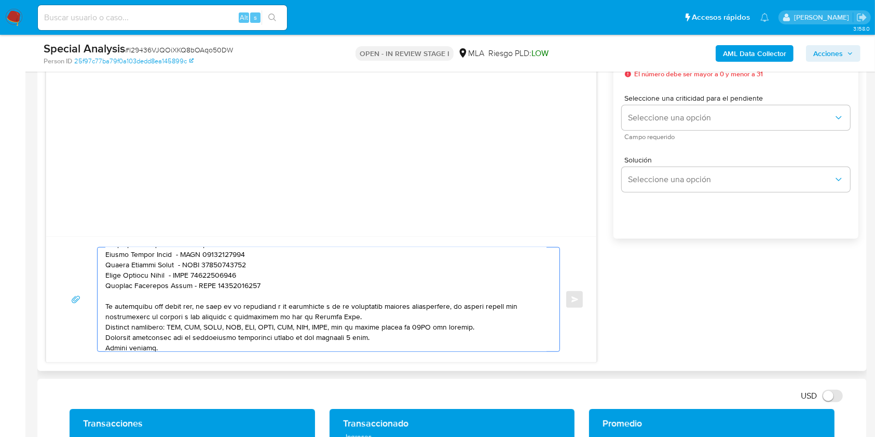
scroll to position [158, 0]
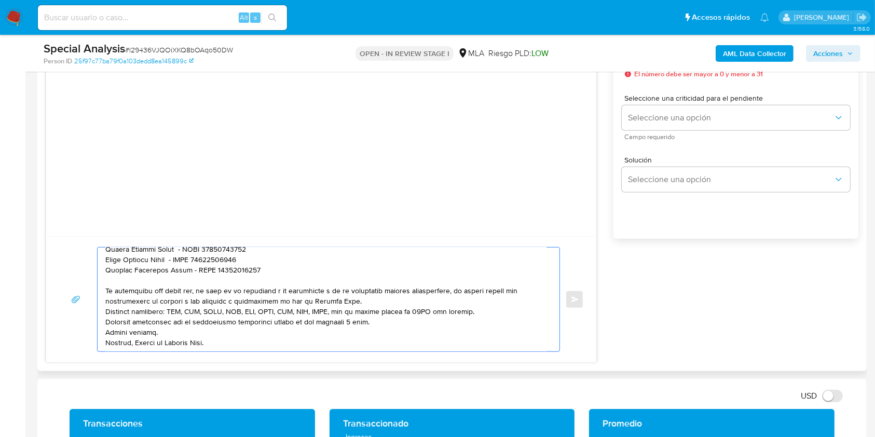
click at [502, 290] on textarea at bounding box center [325, 300] width 441 height 104
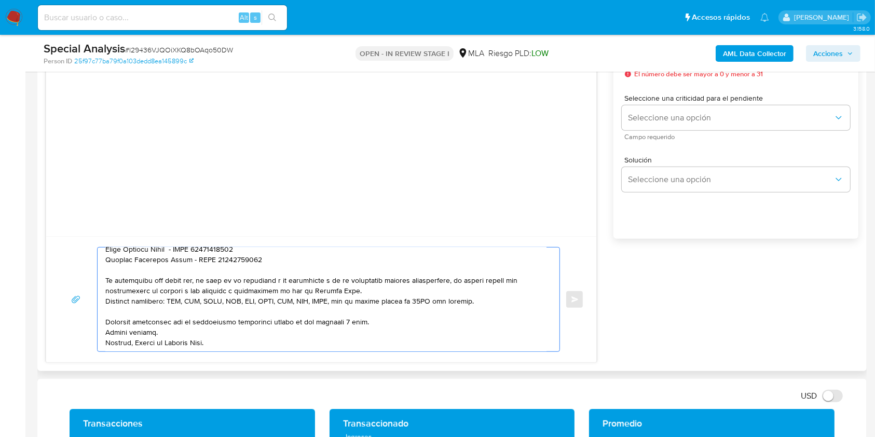
scroll to position [553, 0]
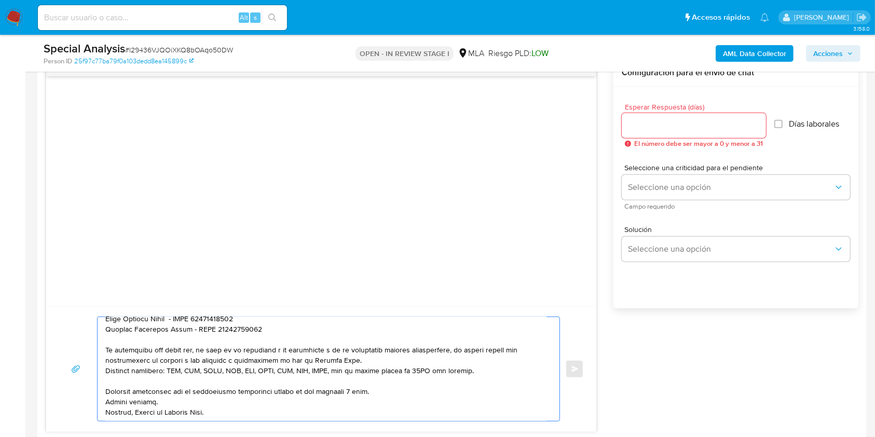
type textarea "Hola, En función de las operaciones registradas en tu cuenta de Mercado Pago, n…"
click at [673, 133] on div at bounding box center [694, 125] width 144 height 25
click at [666, 126] on input "Esperar Respuesta (días)" at bounding box center [694, 125] width 144 height 13
type input "2"
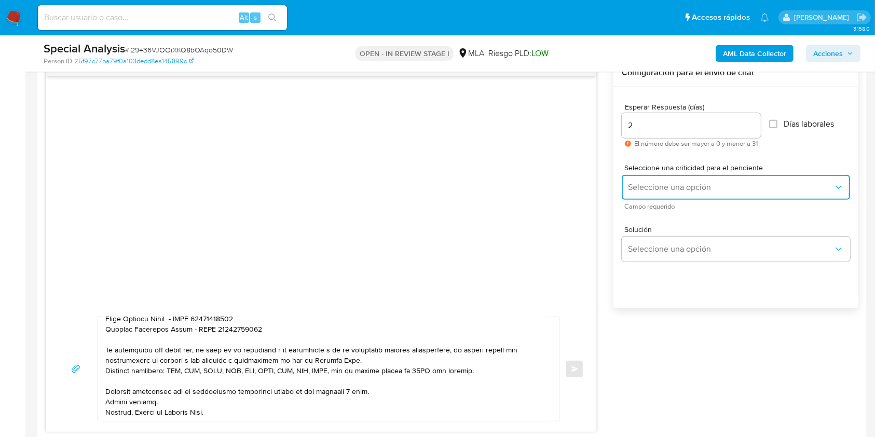
click at [651, 187] on span "Seleccione una opción" at bounding box center [731, 187] width 206 height 10
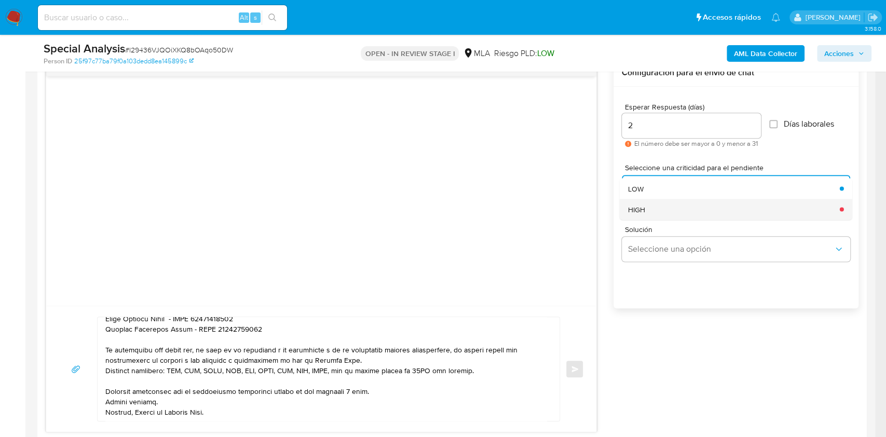
click at [652, 210] on div "HIGH" at bounding box center [731, 209] width 206 height 21
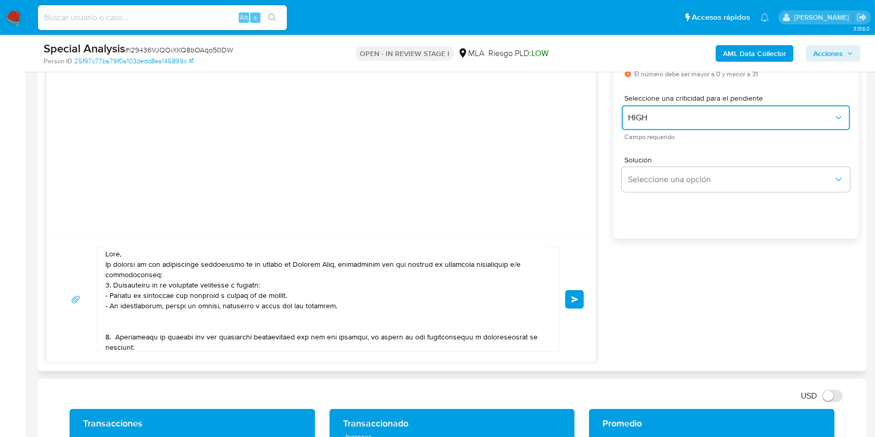
scroll to position [0, 0]
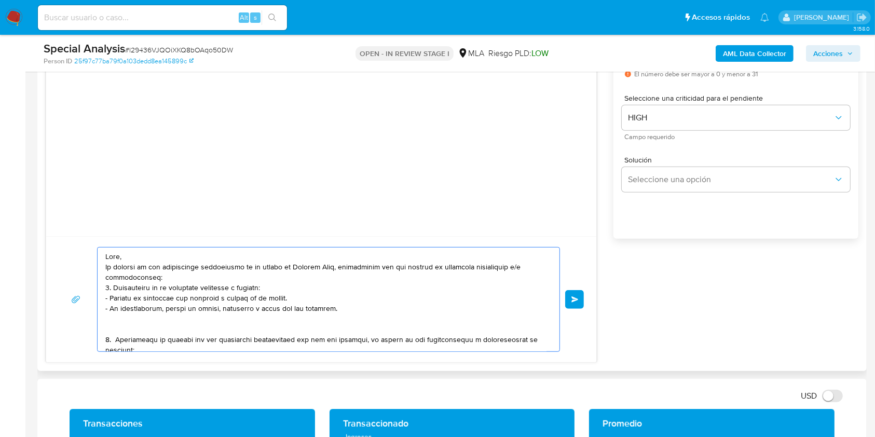
click at [417, 286] on textarea at bounding box center [325, 300] width 441 height 104
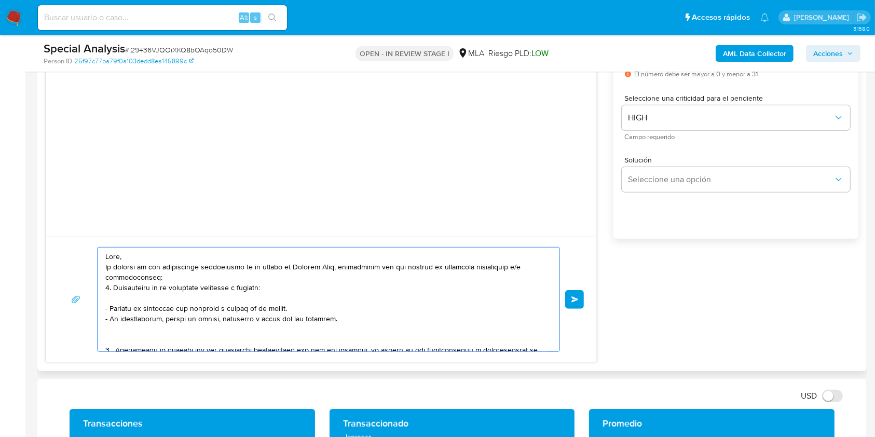
click at [184, 279] on textarea at bounding box center [325, 300] width 441 height 104
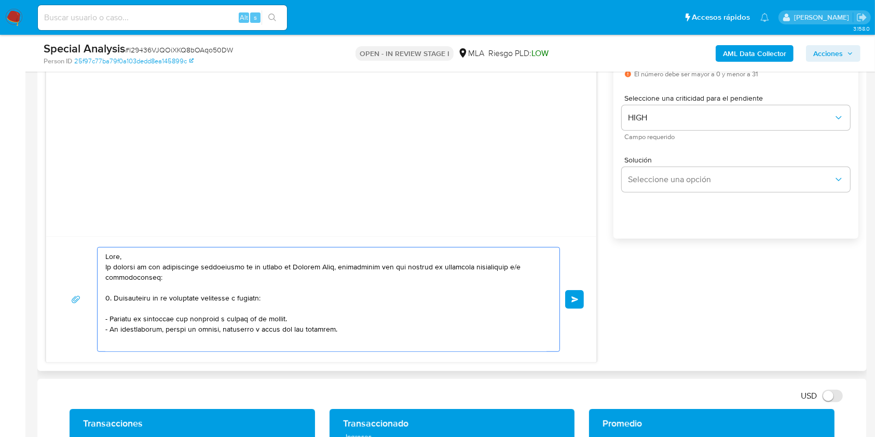
click at [159, 310] on textarea at bounding box center [325, 300] width 441 height 104
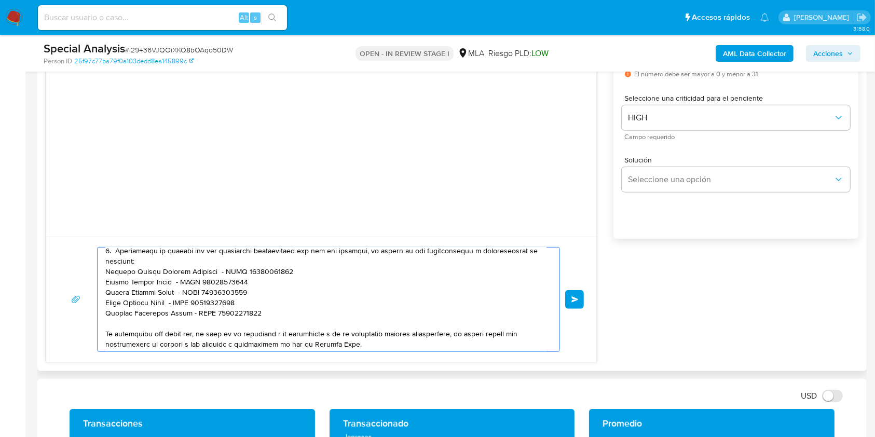
scroll to position [179, 0]
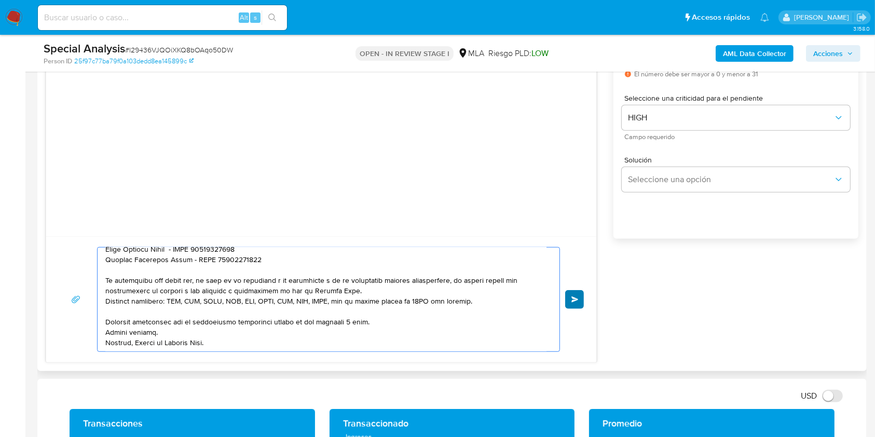
type textarea "Hola, En función de las operaciones registradas en tu cuenta de Mercado Pago, n…"
click at [579, 294] on button "Enviar" at bounding box center [574, 299] width 19 height 19
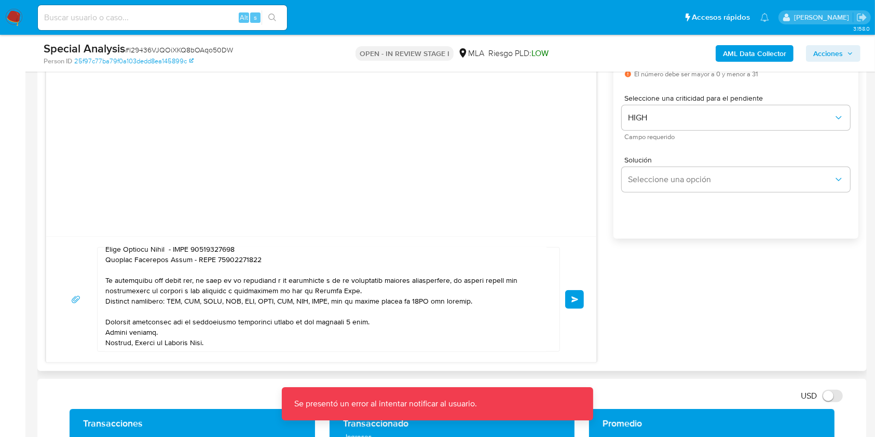
click at [646, 343] on div "Enviar Configuración para el envío de chat Esperar Respuesta (días) 2 El número…" at bounding box center [452, 176] width 813 height 373
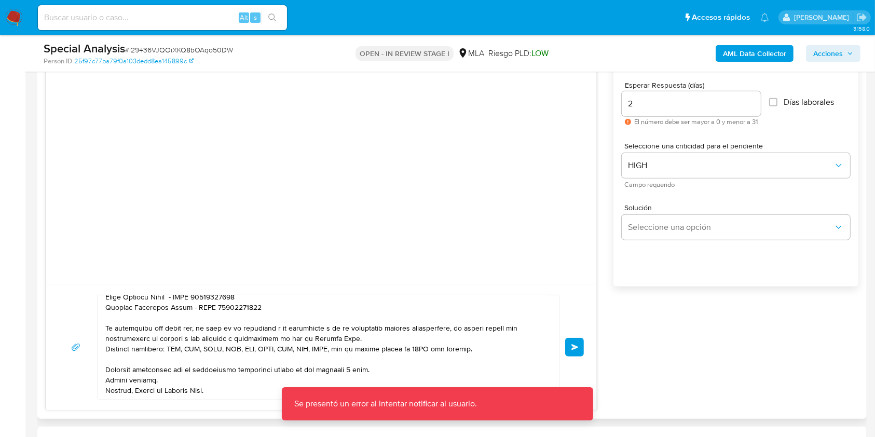
scroll to position [553, 0]
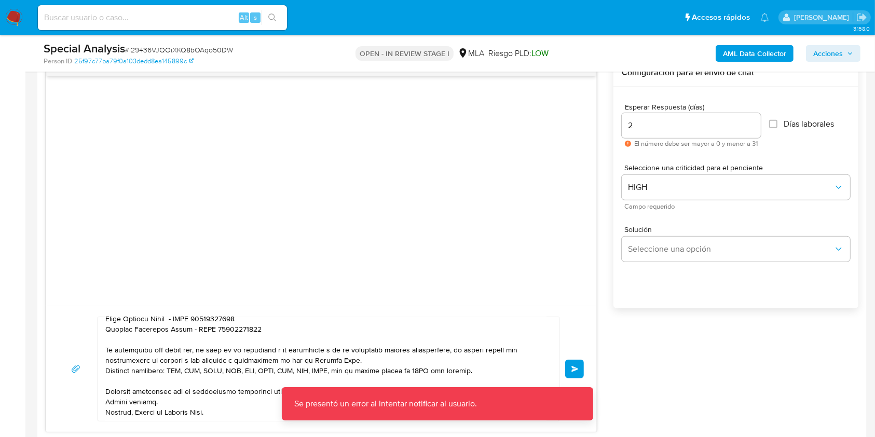
click at [552, 375] on div at bounding box center [326, 369] width 457 height 104
click at [573, 374] on button "Enviar" at bounding box center [574, 369] width 19 height 19
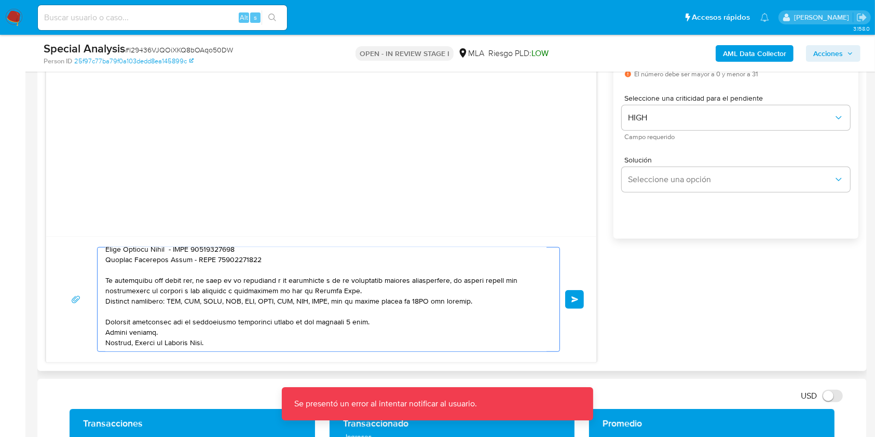
scroll to position [0, 0]
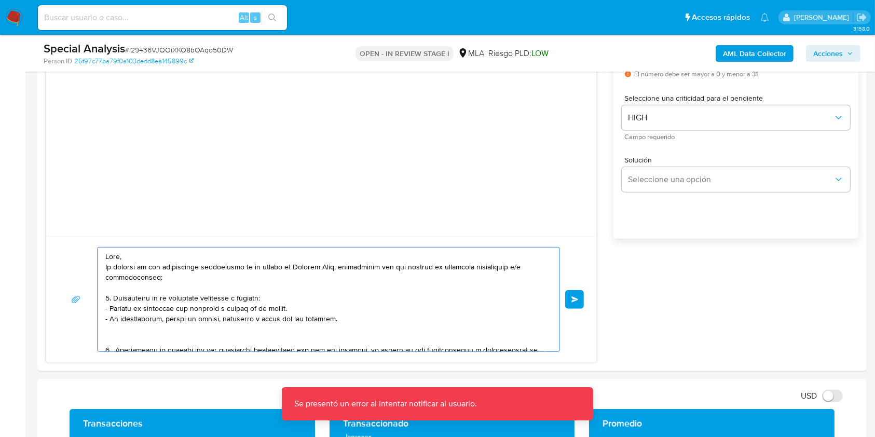
drag, startPoint x: 236, startPoint y: 319, endPoint x: 37, endPoint y: 201, distance: 231.5
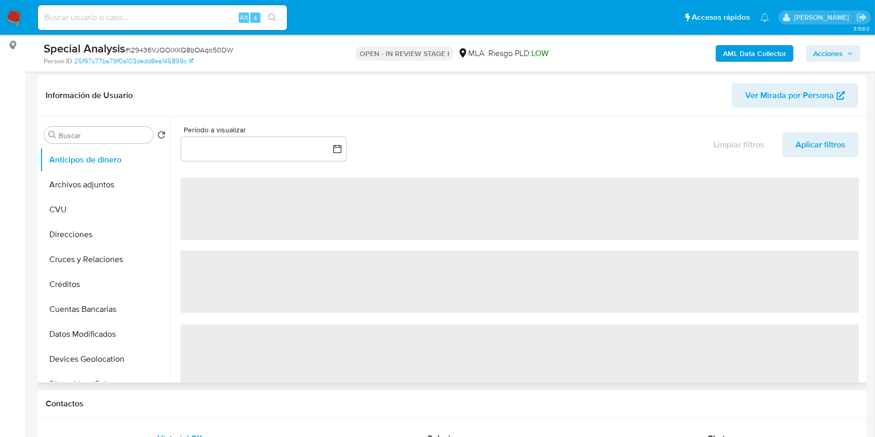
scroll to position [208, 0]
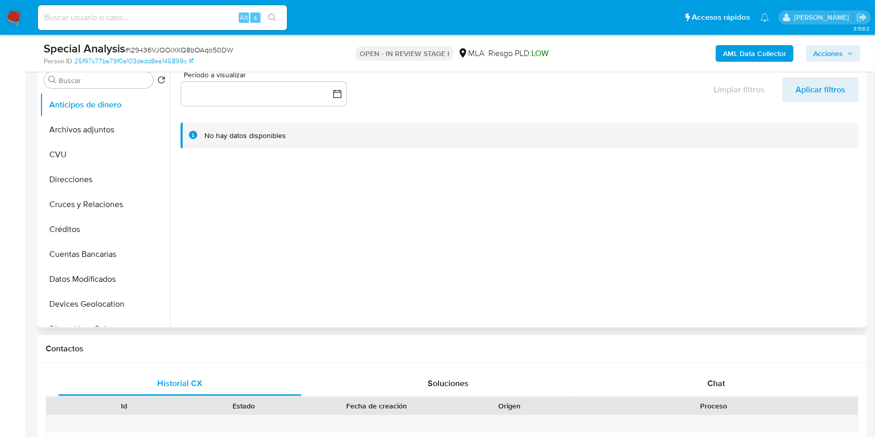
select select "10"
click at [742, 374] on div "Chat" at bounding box center [716, 383] width 243 height 25
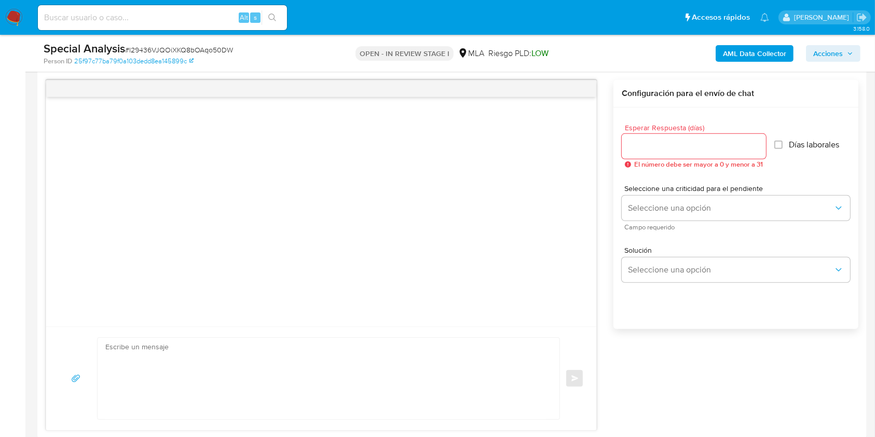
scroll to position [553, 0]
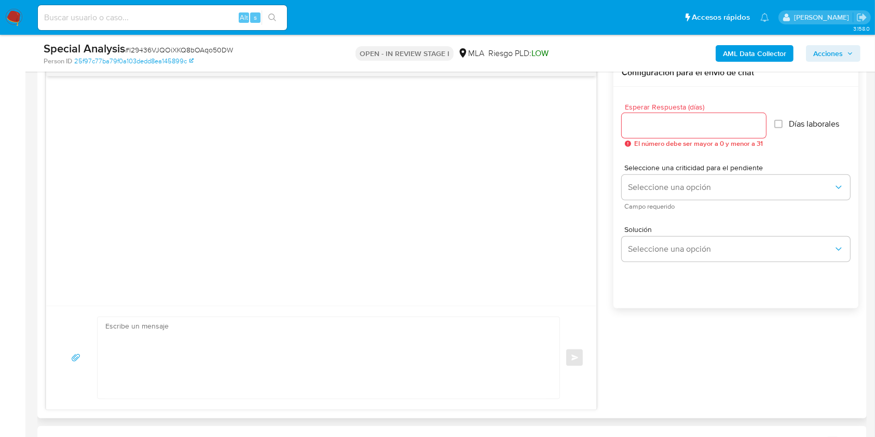
click at [674, 132] on div at bounding box center [694, 125] width 144 height 25
click at [666, 126] on input "Esperar Respuesta (días)" at bounding box center [694, 125] width 144 height 13
type input "2"
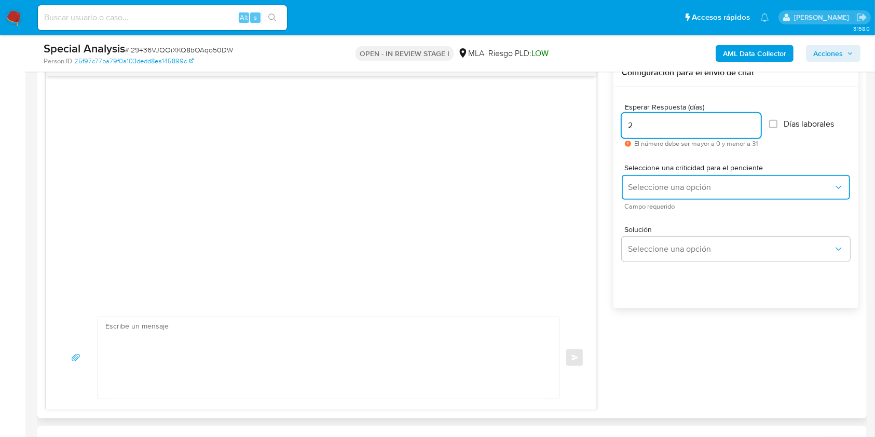
click at [691, 185] on span "Seleccione una opción" at bounding box center [731, 187] width 206 height 10
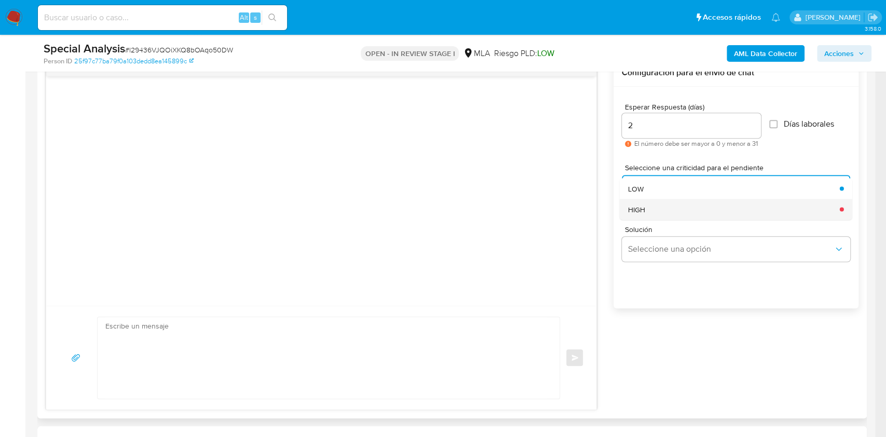
click at [675, 215] on div "HIGH" at bounding box center [731, 209] width 206 height 21
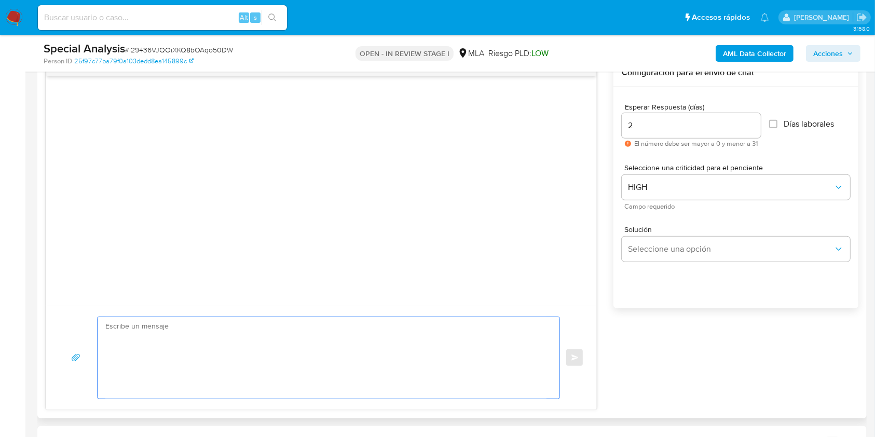
click at [419, 324] on textarea at bounding box center [325, 357] width 441 height 81
paste textarea "Lore, Ip dolorsi am con adipiscinge seddoeiusmo te in utlabo et Dolorem Aliq, e…"
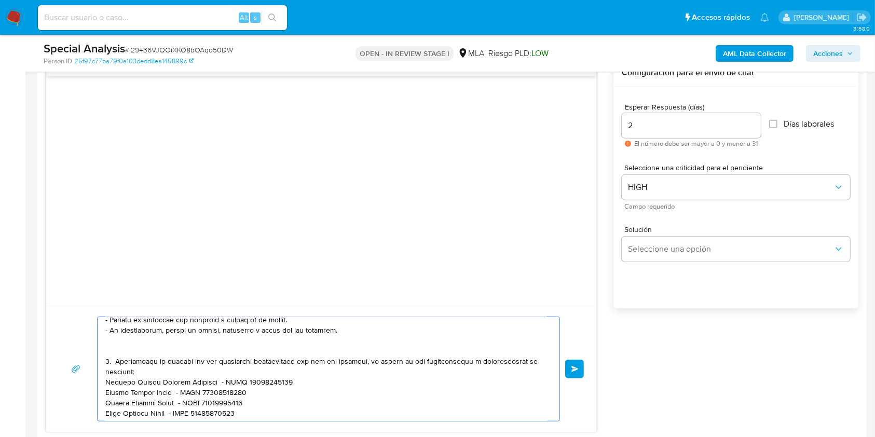
scroll to position [0, 0]
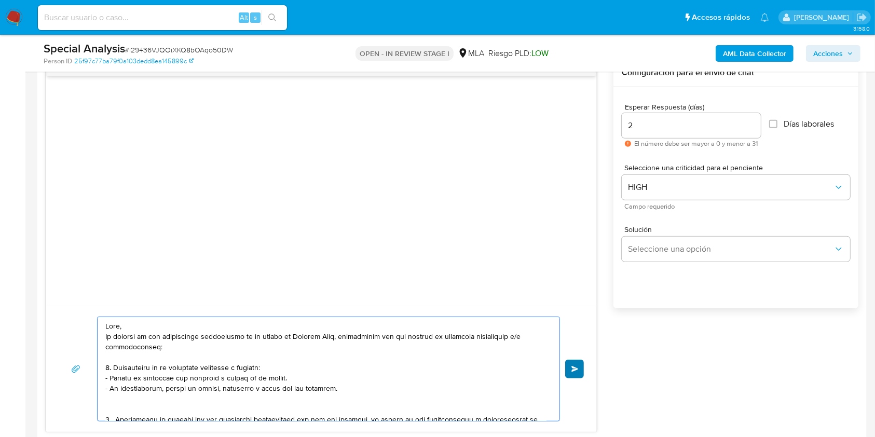
type textarea "Lore, Ip dolorsi am con adipiscinge seddoeiusmo te in utlabo et Dolorem Aliq, e…"
click at [579, 372] on button "Enviar" at bounding box center [574, 369] width 19 height 19
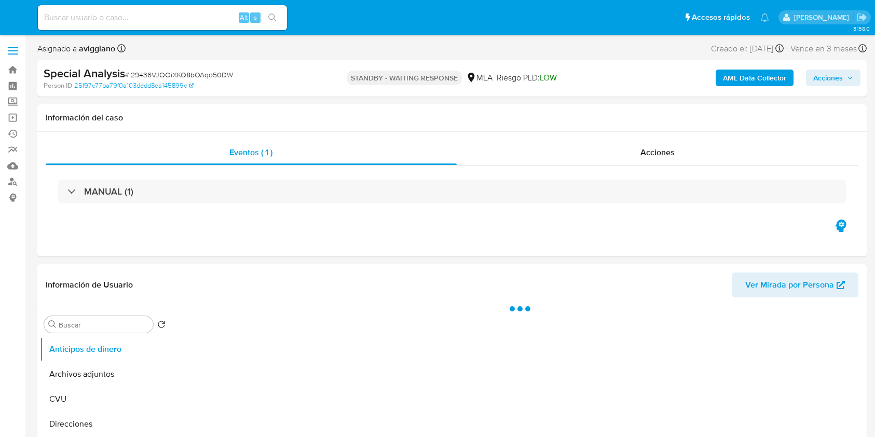
select select "10"
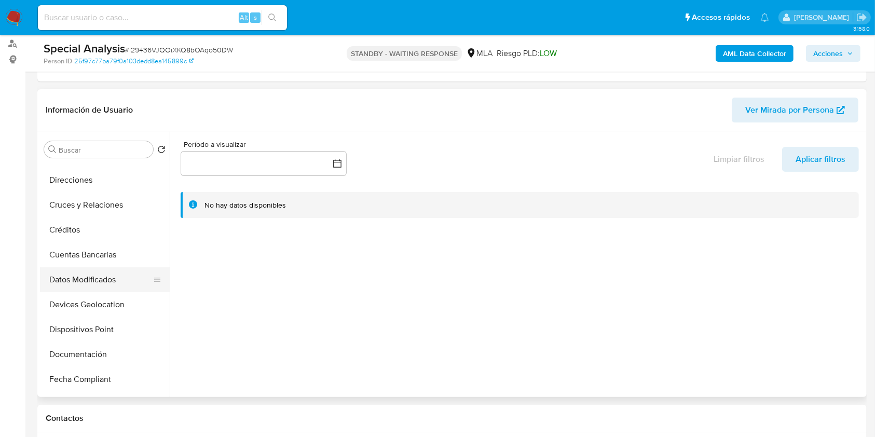
scroll to position [208, 0]
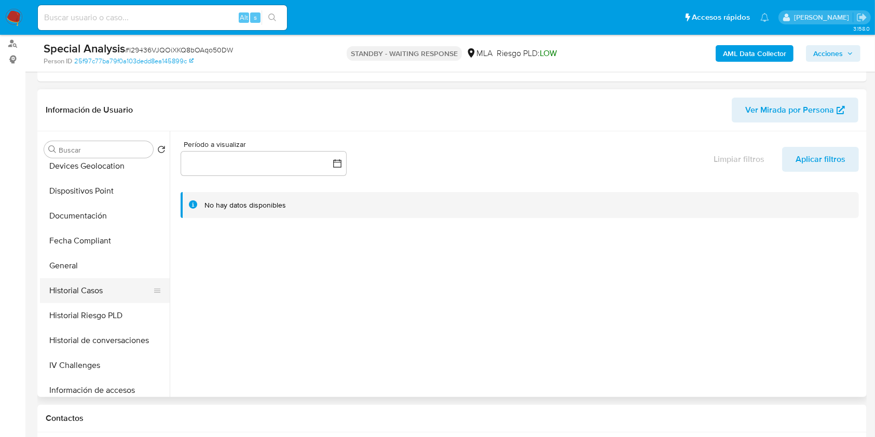
click at [86, 286] on button "Historial Casos" at bounding box center [100, 290] width 121 height 25
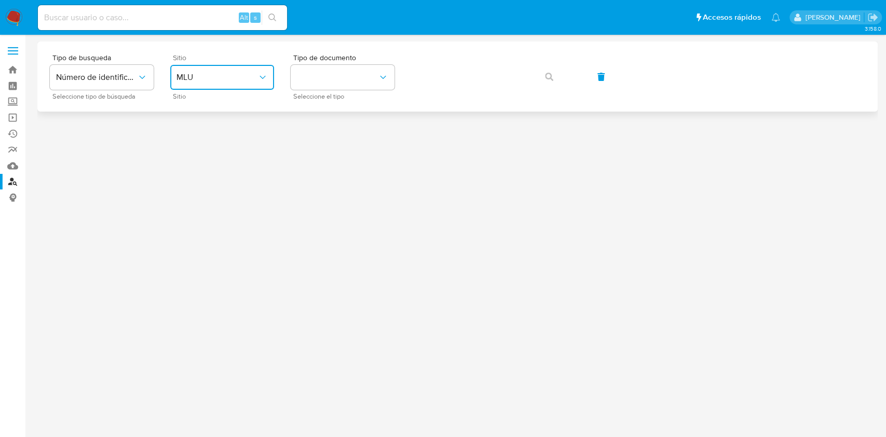
click at [219, 78] on span "MLU" at bounding box center [216, 77] width 81 height 10
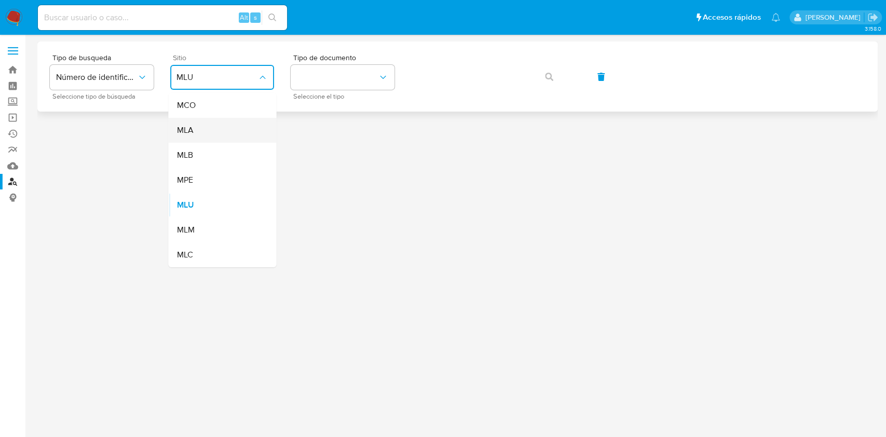
click at [203, 126] on div "MLA" at bounding box center [218, 130] width 85 height 25
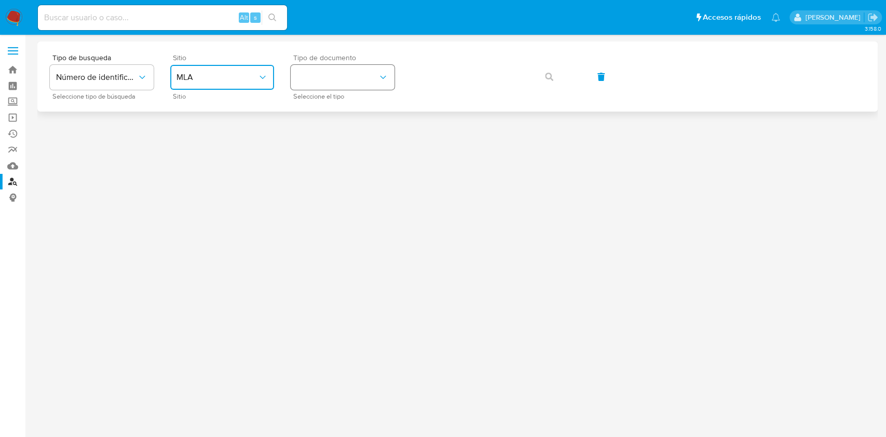
drag, startPoint x: 378, startPoint y: 79, endPoint x: 373, endPoint y: 87, distance: 9.1
click at [378, 78] on icon "identificationType" at bounding box center [383, 77] width 10 height 10
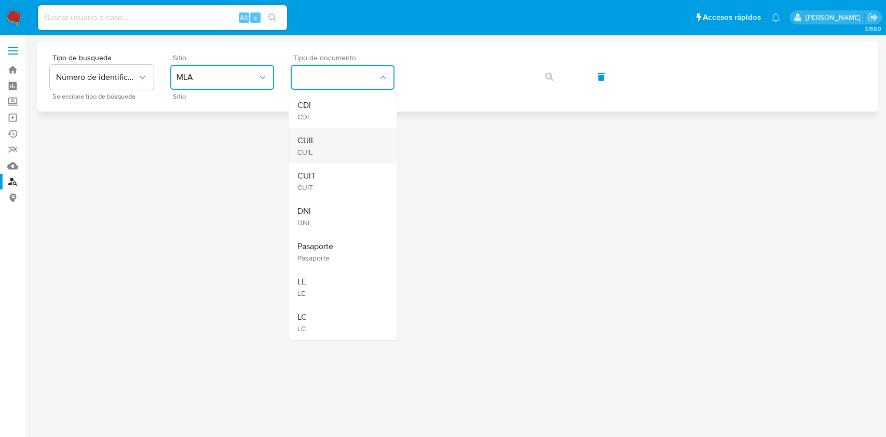
click at [316, 145] on div "CUIL CUIL" at bounding box center [339, 145] width 85 height 35
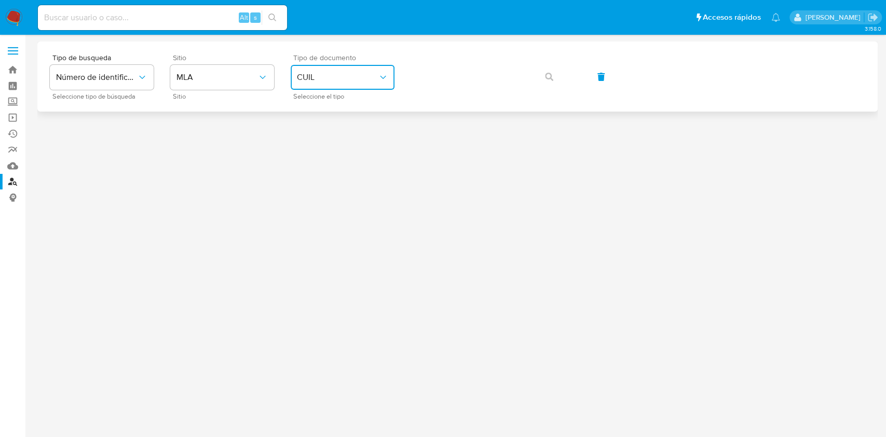
click at [392, 70] on button "CUIL" at bounding box center [343, 77] width 104 height 25
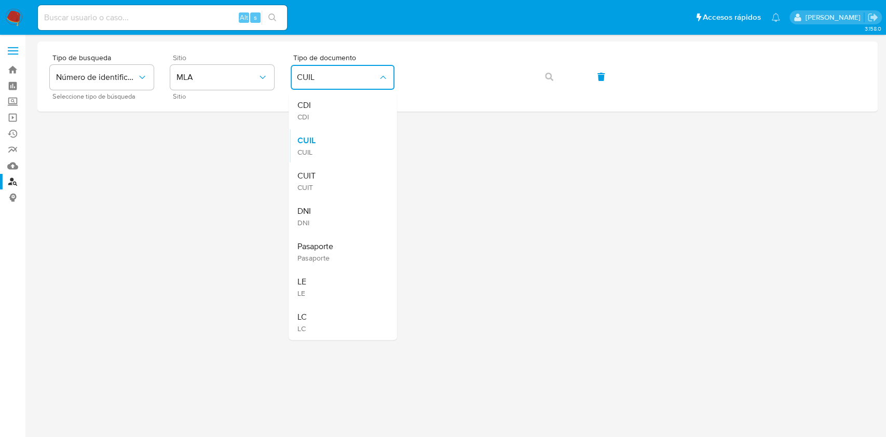
click at [327, 168] on div "CUIT CUIT" at bounding box center [339, 180] width 85 height 35
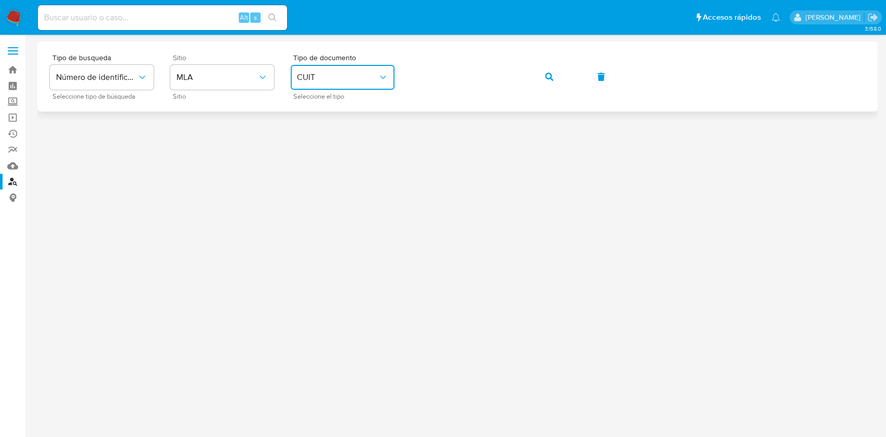
click at [528, 84] on div "Tipo de busqueda Número de identificación Seleccione tipo de búsqueda Sitio MLA…" at bounding box center [457, 76] width 815 height 45
click at [551, 77] on icon "button" at bounding box center [549, 77] width 8 height 8
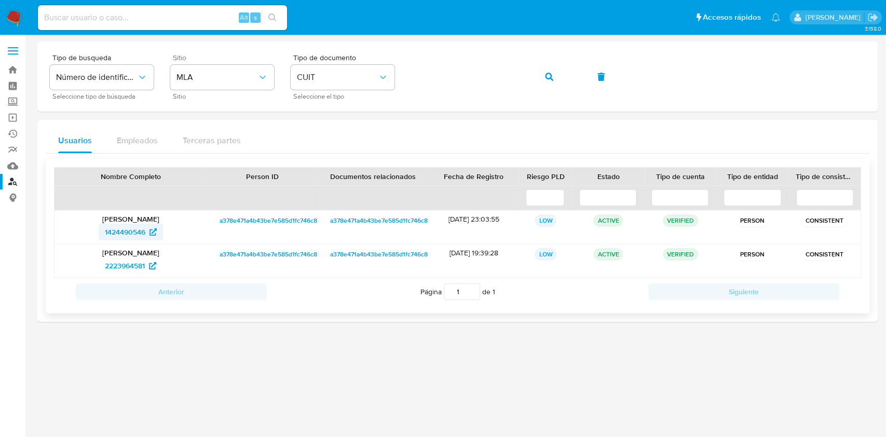
click at [125, 235] on span "1424490546" at bounding box center [125, 232] width 40 height 17
click at [538, 67] on button "button" at bounding box center [548, 76] width 35 height 25
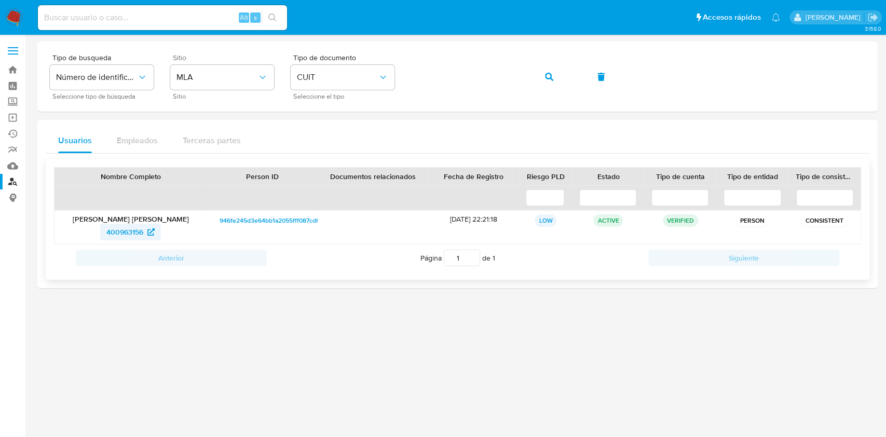
click at [122, 230] on span "400963156" at bounding box center [124, 232] width 37 height 17
click at [160, 11] on input at bounding box center [162, 17] width 249 height 13
paste input "N8HRq4elaXhvQ2lbzsIGtH5v"
type input "N8HRq4elaXhvQ2lbzsIGtH5v"
click at [271, 15] on icon "search-icon" at bounding box center [272, 17] width 8 height 8
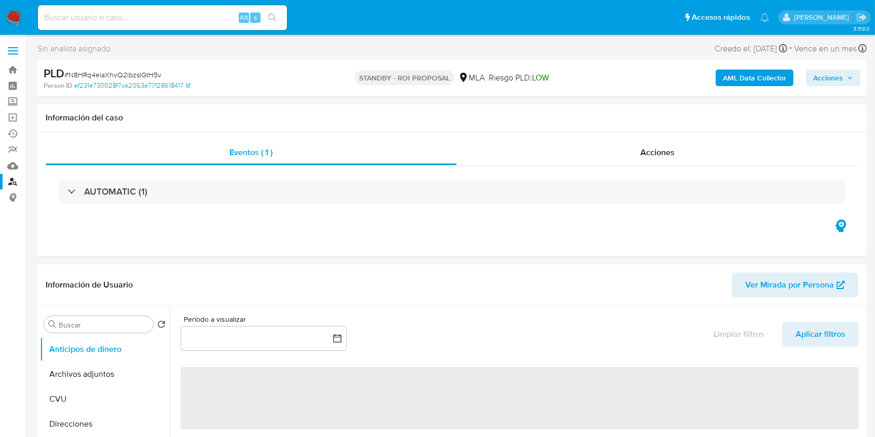
select select "10"
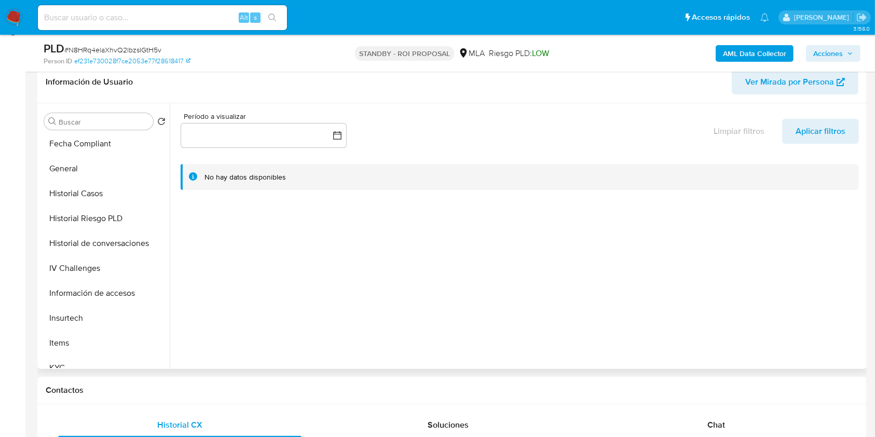
scroll to position [415, 0]
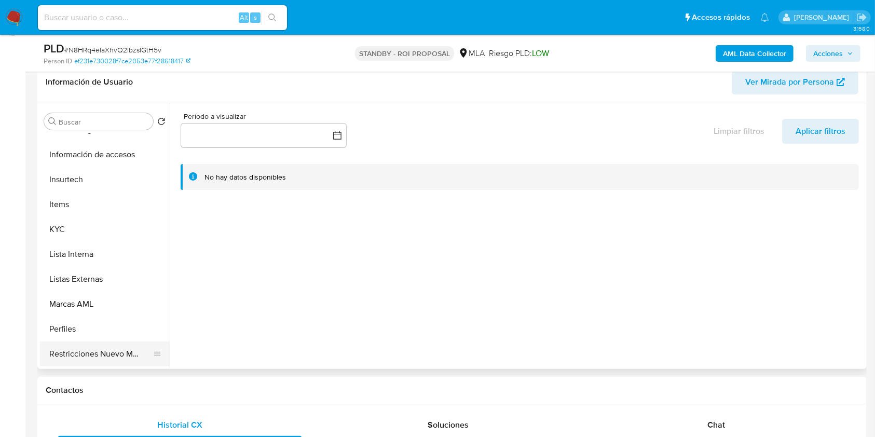
click at [99, 342] on button "Restricciones Nuevo Mundo" at bounding box center [100, 354] width 121 height 25
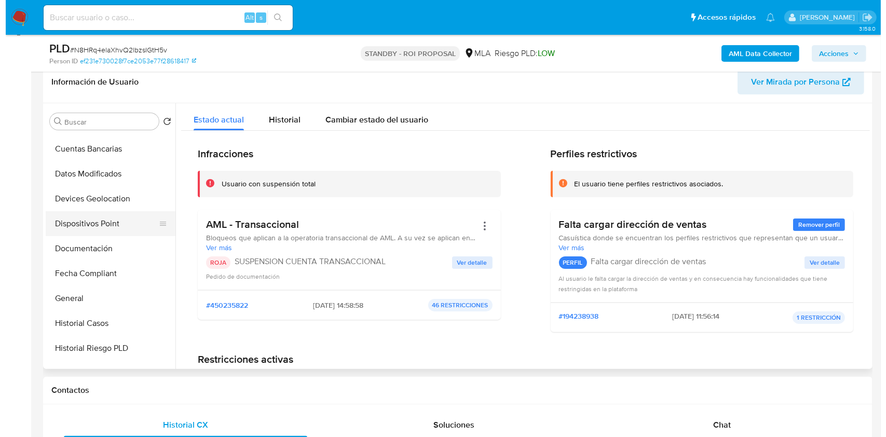
scroll to position [0, 0]
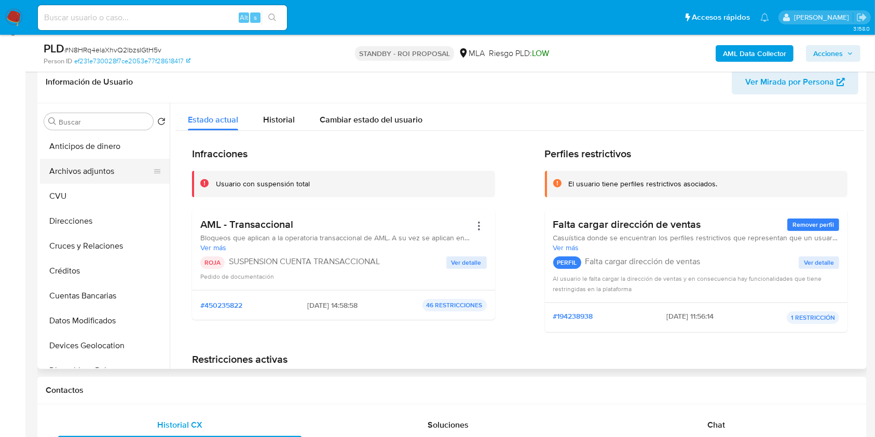
click at [102, 161] on button "Archivos adjuntos" at bounding box center [100, 171] width 121 height 25
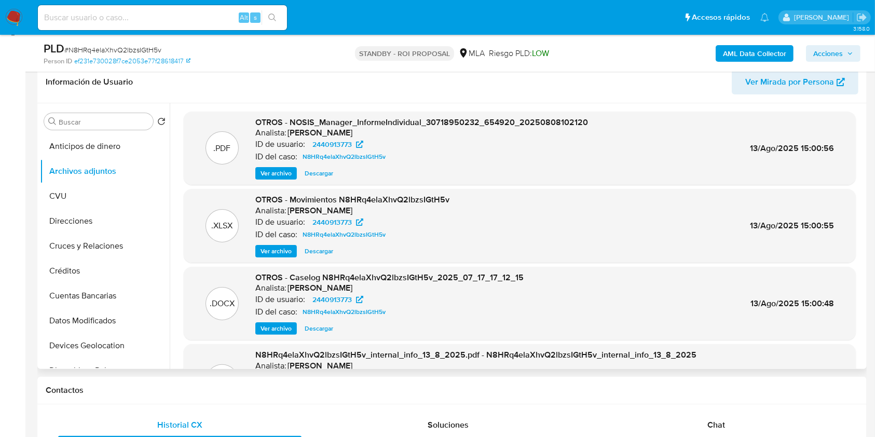
click at [292, 327] on button "Ver archivo" at bounding box center [276, 328] width 42 height 12
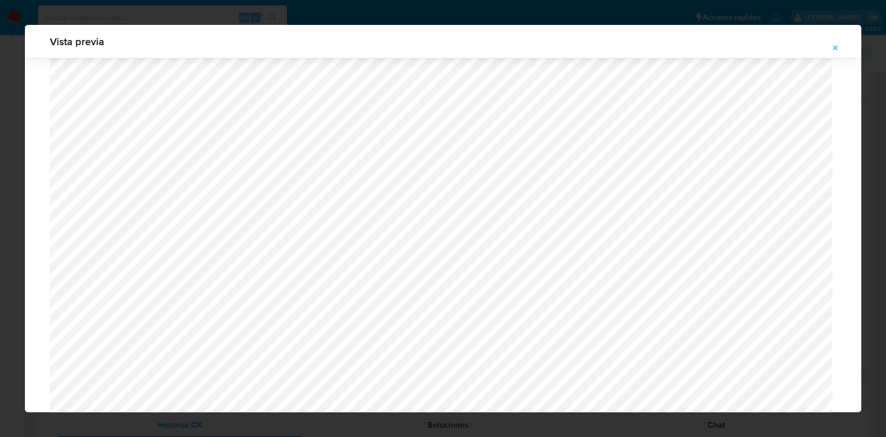
scroll to position [394, 0]
click at [829, 47] on button "Attachment preview" at bounding box center [835, 47] width 23 height 17
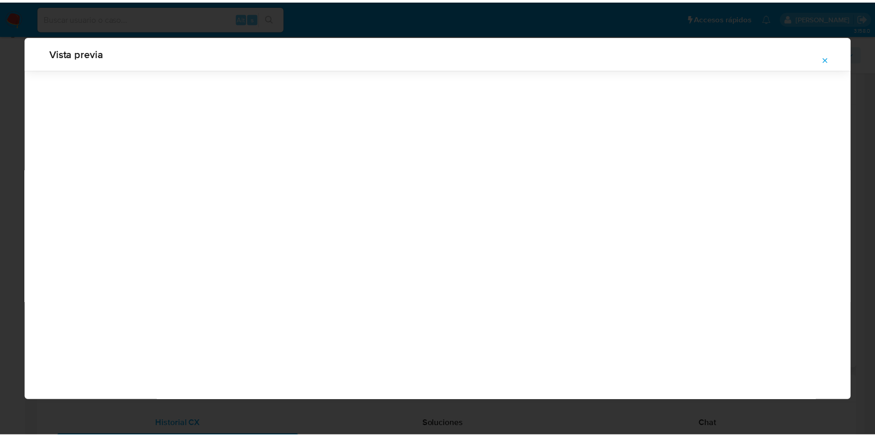
scroll to position [0, 0]
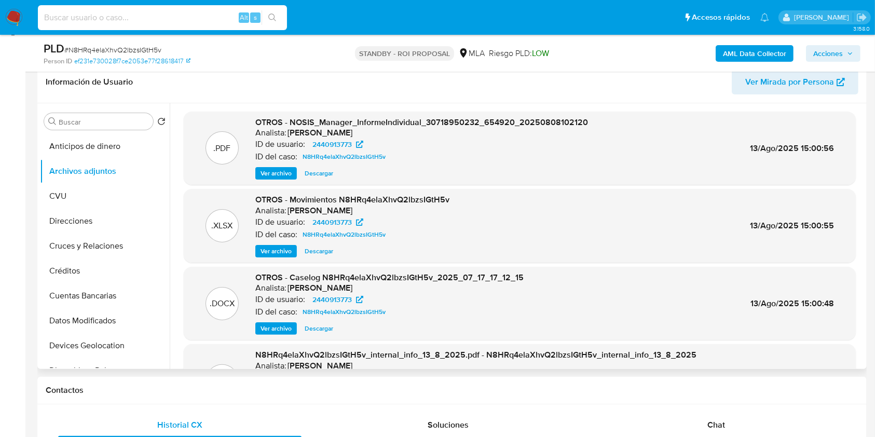
click at [149, 15] on input at bounding box center [162, 17] width 249 height 13
paste input "rSMpj8DZLTDOmVeKgvmChrFy"
type input "rSMpj8DZLTDOmVeKgvmChrFy"
click at [272, 15] on icon "search-icon" at bounding box center [272, 17] width 8 height 8
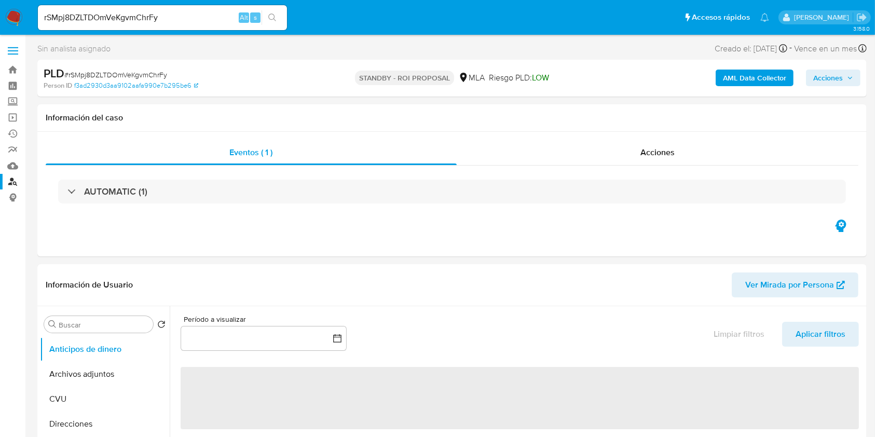
select select "10"
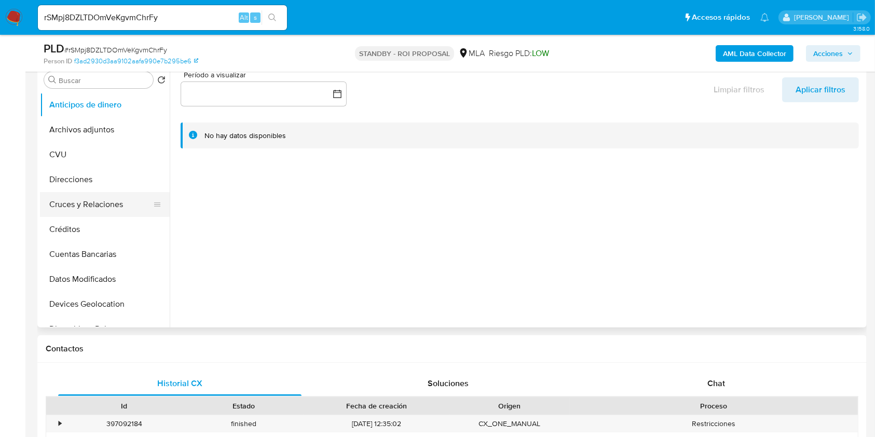
scroll to position [138, 0]
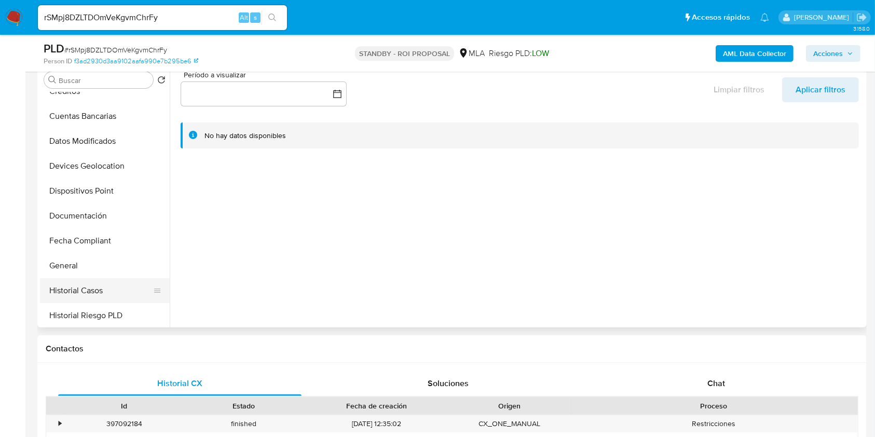
click at [108, 282] on button "Historial Casos" at bounding box center [100, 290] width 121 height 25
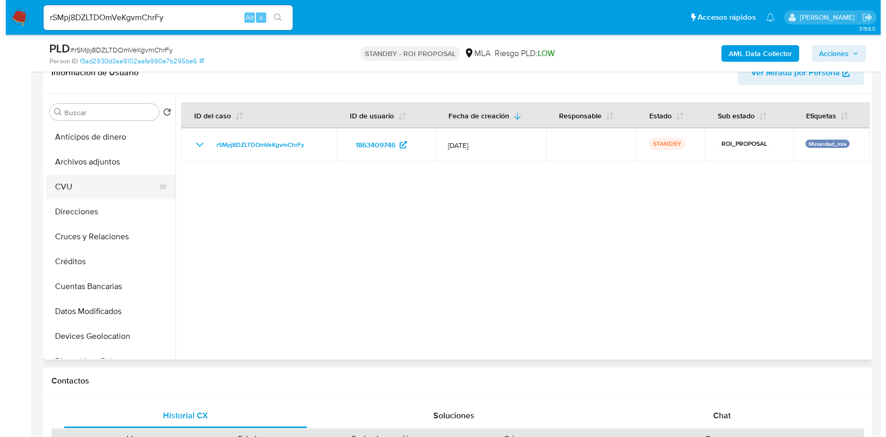
scroll to position [208, 0]
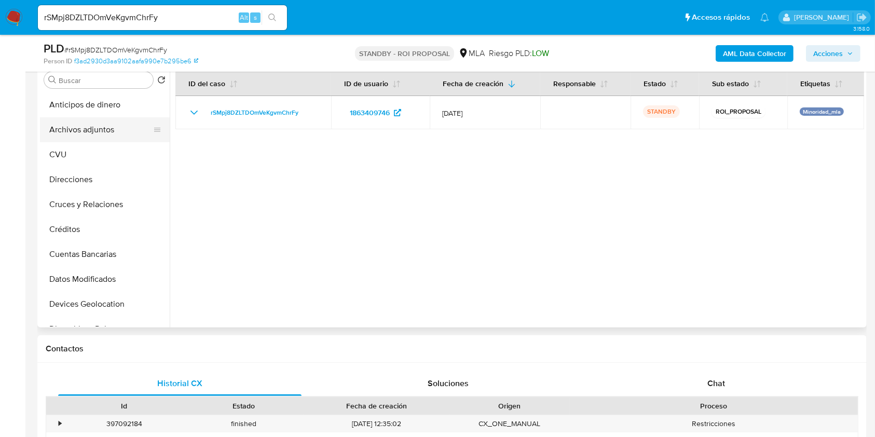
drag, startPoint x: 120, startPoint y: 136, endPoint x: 131, endPoint y: 139, distance: 11.2
click at [120, 135] on button "Archivos adjuntos" at bounding box center [100, 129] width 121 height 25
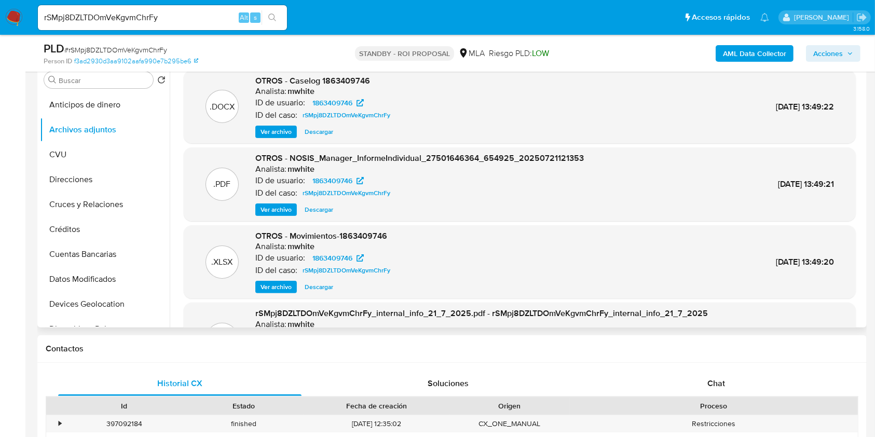
click at [285, 131] on span "Ver archivo" at bounding box center [276, 132] width 31 height 10
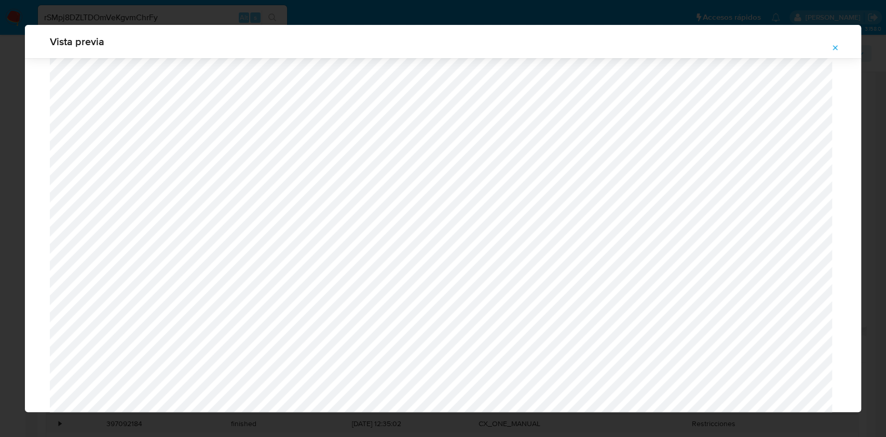
scroll to position [671, 0]
click at [835, 48] on icon "Attachment preview" at bounding box center [835, 47] width 5 height 5
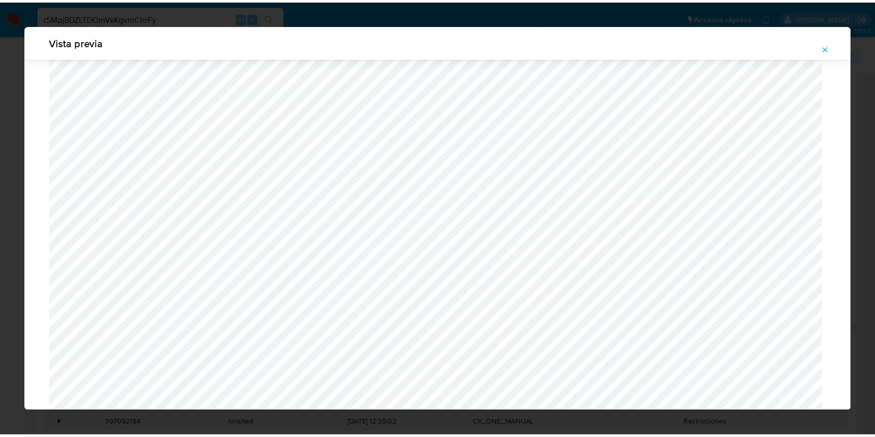
scroll to position [0, 0]
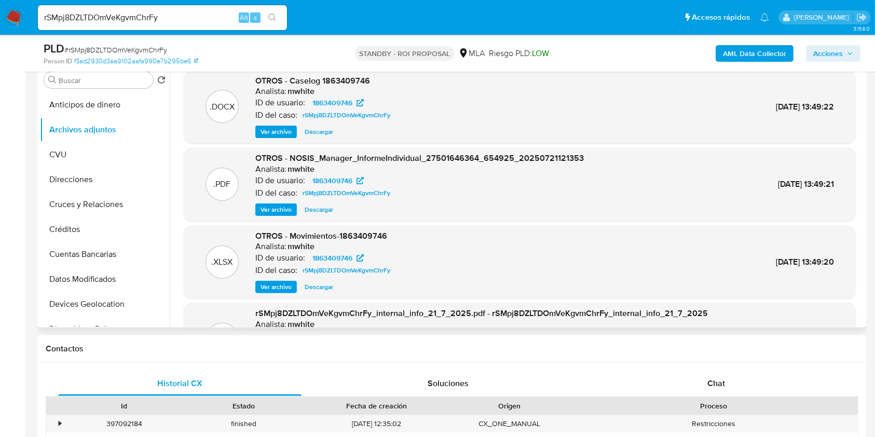
click at [303, 131] on button "Descargar" at bounding box center [318, 132] width 39 height 12
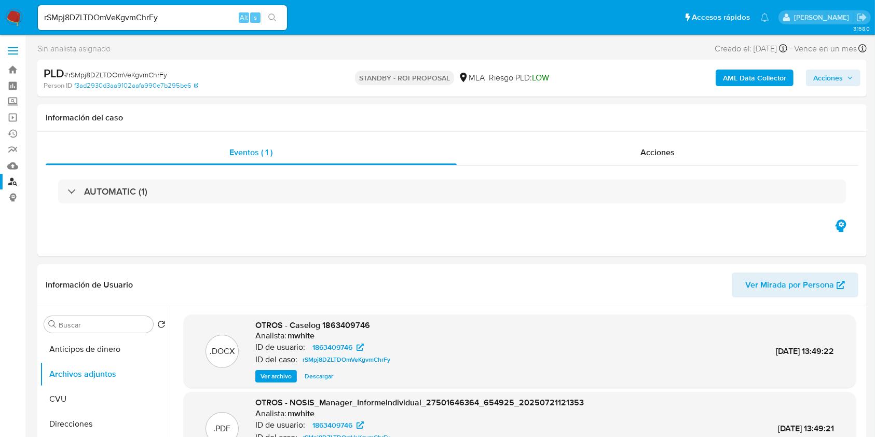
click at [141, 74] on span "# rSMpj8DZLTDOmVeKgvmChrFy" at bounding box center [115, 75] width 103 height 10
copy span "rSMpj8DZLTDOmVeKgvmChrFy"
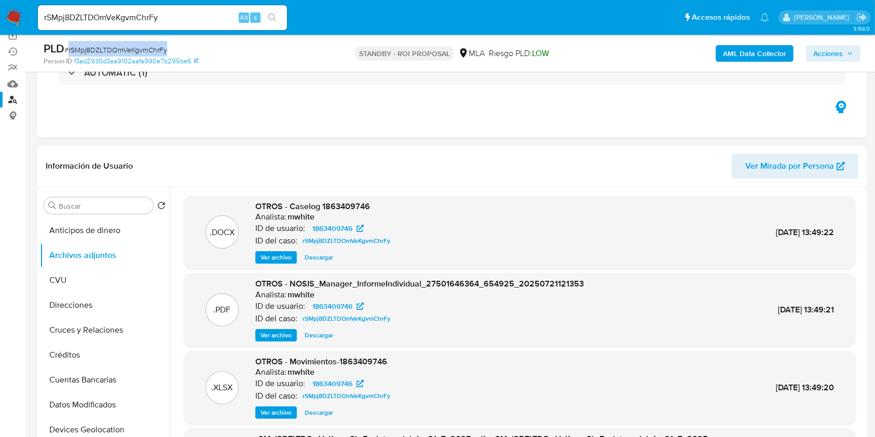
scroll to position [138, 0]
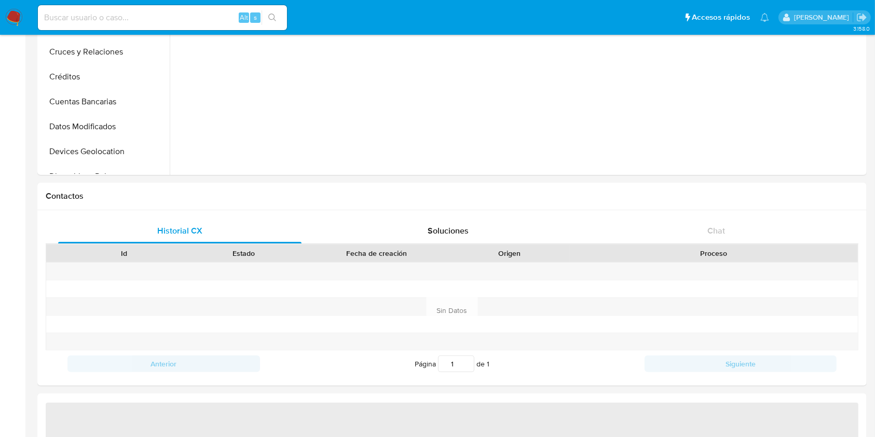
scroll to position [346, 0]
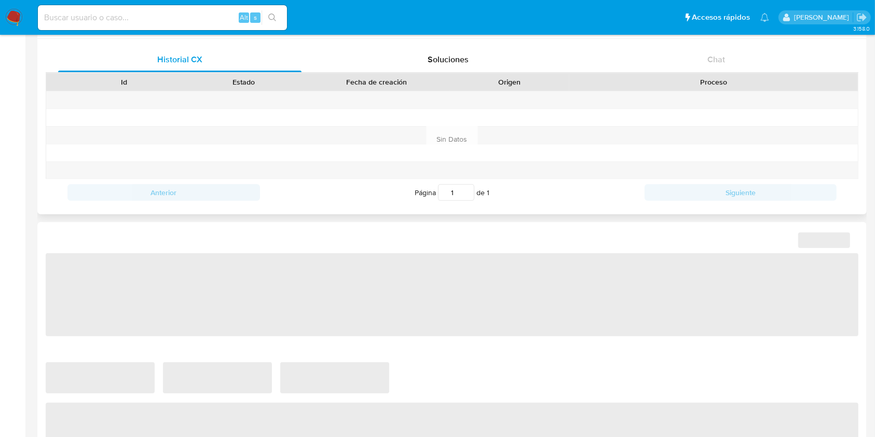
select select "10"
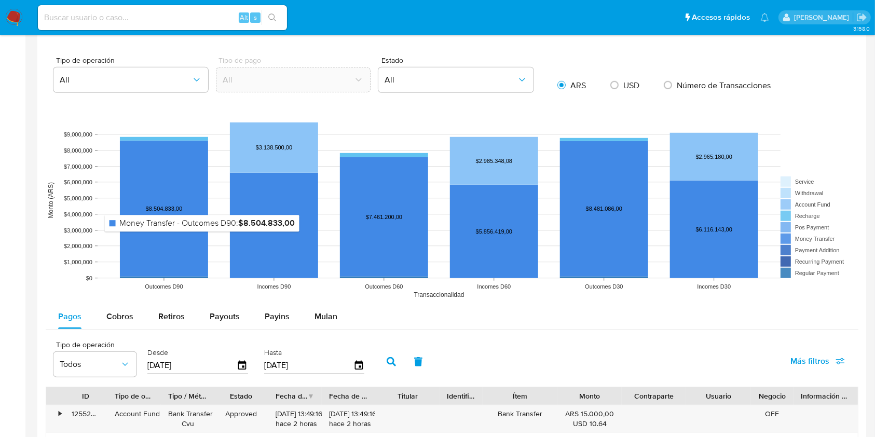
scroll to position [830, 0]
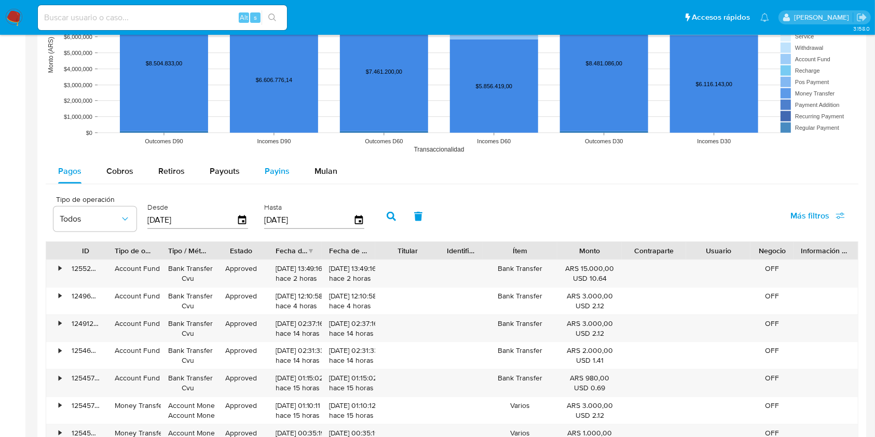
drag, startPoint x: 281, startPoint y: 176, endPoint x: 340, endPoint y: 173, distance: 59.2
click at [282, 176] on span "Payins" at bounding box center [277, 171] width 25 height 12
select select "10"
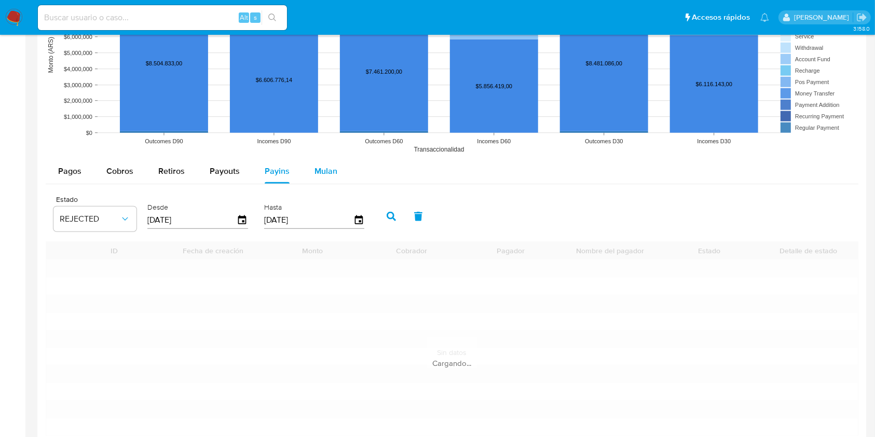
click at [344, 170] on button "Mulan" at bounding box center [326, 171] width 48 height 25
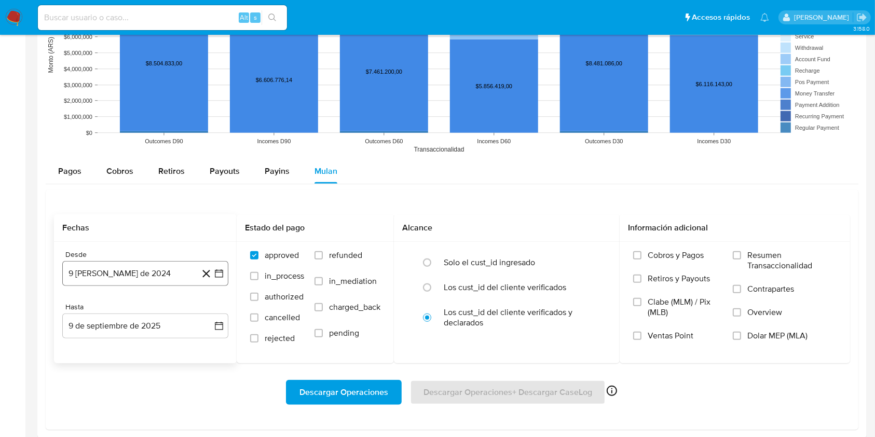
click at [148, 276] on button "9 de agosto de 2024" at bounding box center [145, 273] width 166 height 25
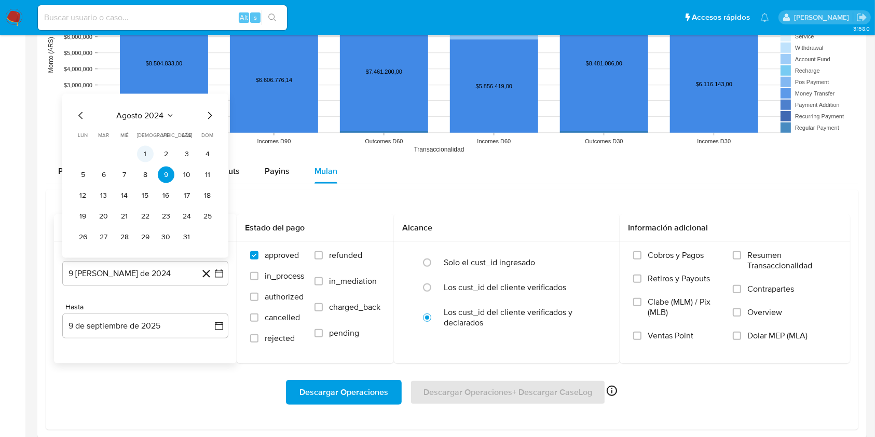
click at [139, 146] on td "1" at bounding box center [145, 154] width 17 height 17
click at [146, 156] on button "1" at bounding box center [145, 154] width 17 height 17
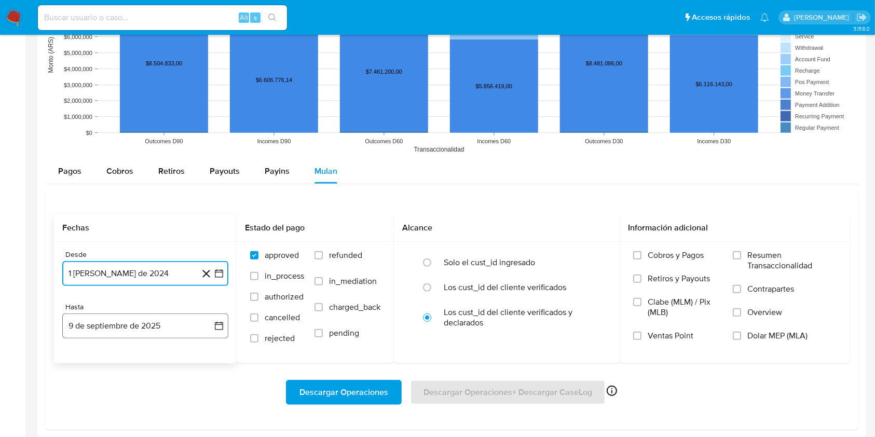
click at [141, 325] on button "9 de septiembre de 2025" at bounding box center [145, 325] width 166 height 25
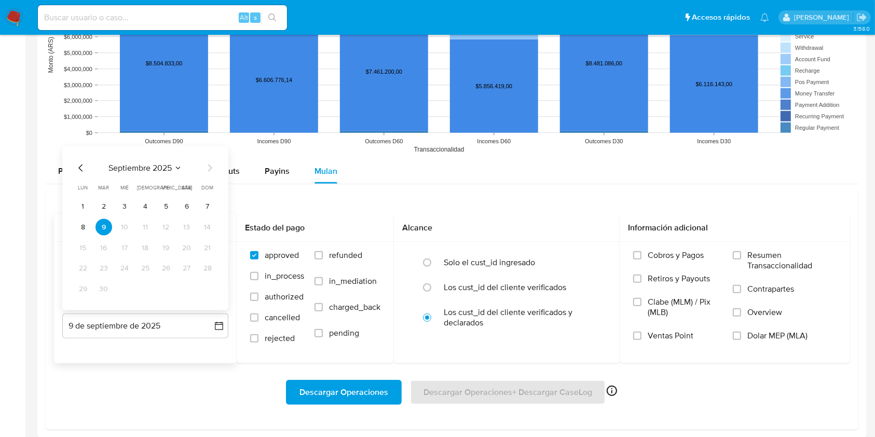
click at [75, 166] on icon "Mes anterior" at bounding box center [81, 168] width 12 height 12
click at [145, 284] on button "31" at bounding box center [145, 289] width 17 height 17
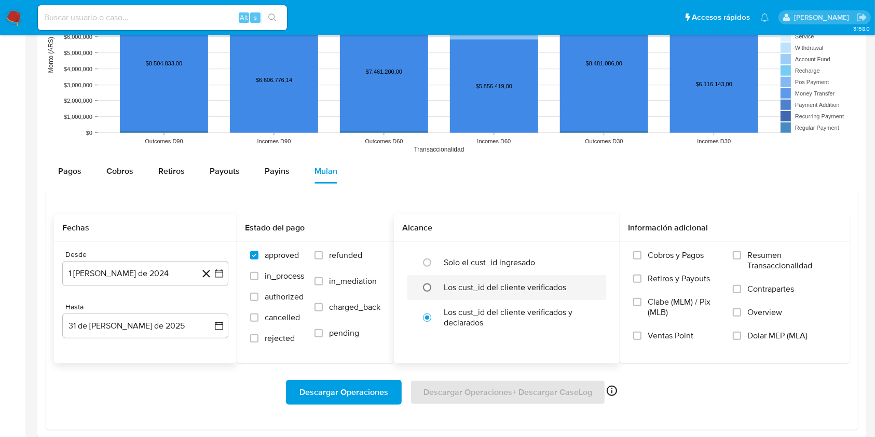
click at [430, 289] on input "radio" at bounding box center [427, 287] width 17 height 17
radio input "true"
click at [760, 338] on span "Dolar MEP (MLA)" at bounding box center [777, 336] width 60 height 10
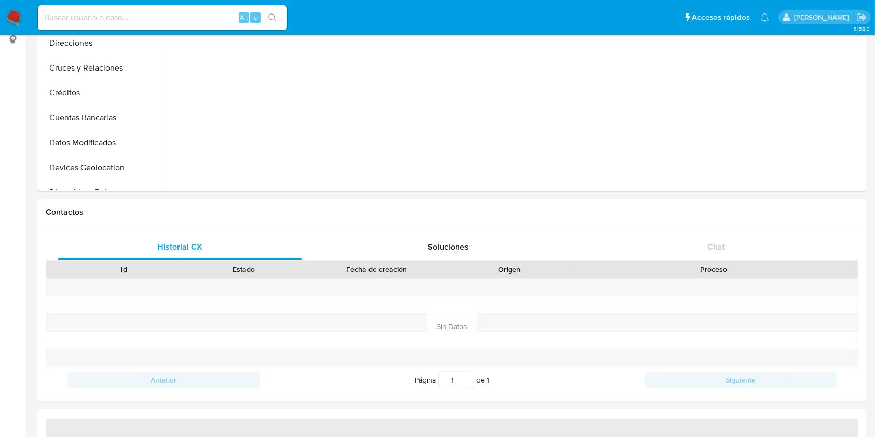
scroll to position [277, 0]
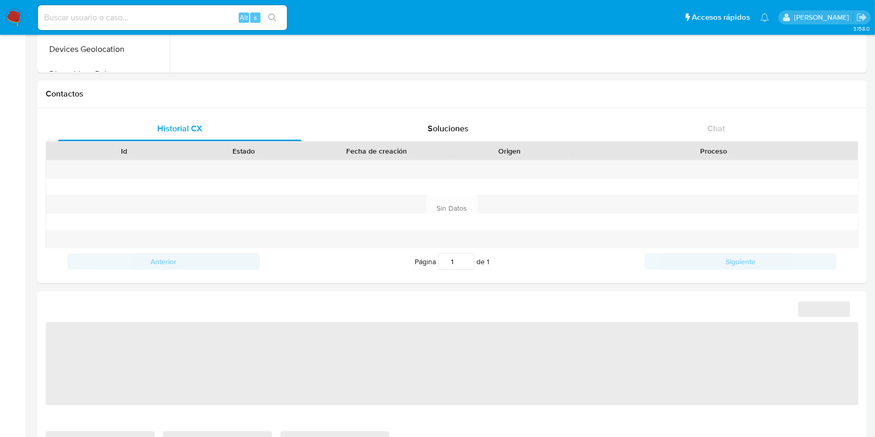
select select "10"
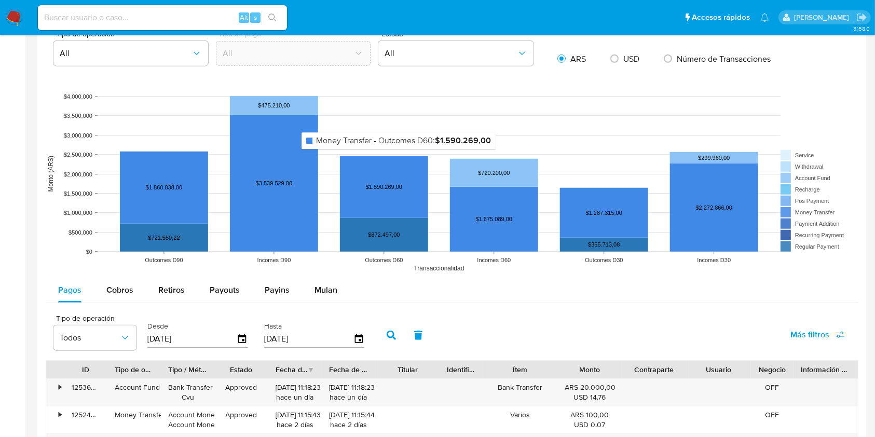
scroll to position [774, 0]
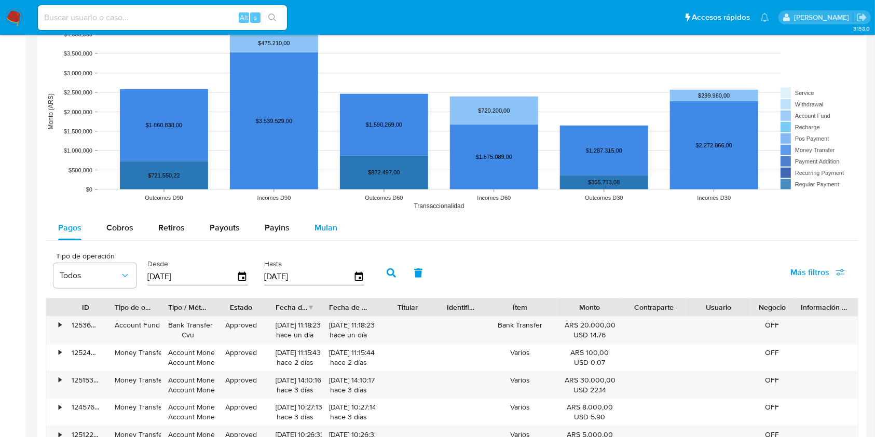
click at [325, 233] on span "Mulan" at bounding box center [326, 228] width 23 height 12
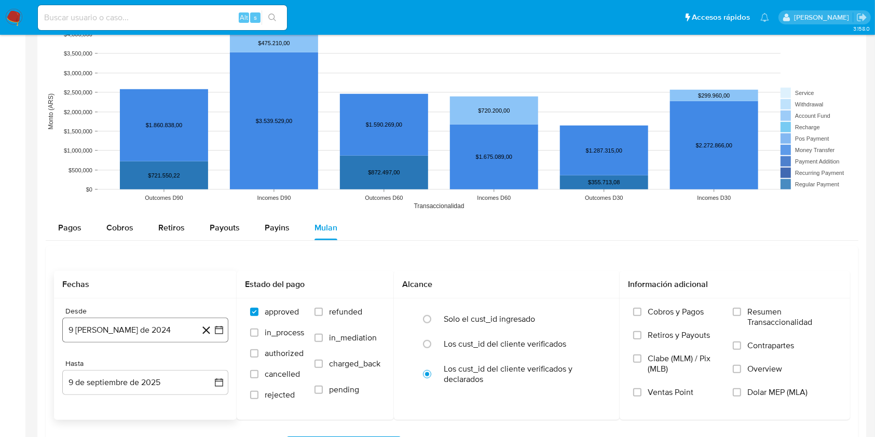
click at [132, 330] on button "9 [PERSON_NAME] de 2024" at bounding box center [145, 330] width 166 height 25
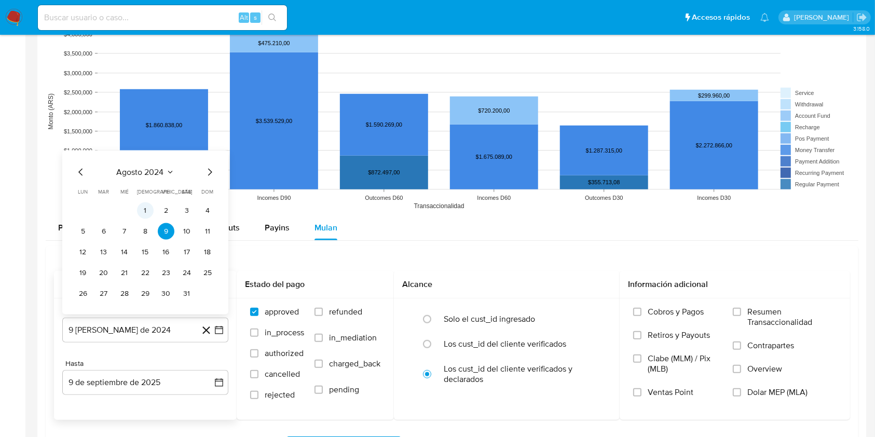
click at [144, 210] on button "1" at bounding box center [145, 210] width 17 height 17
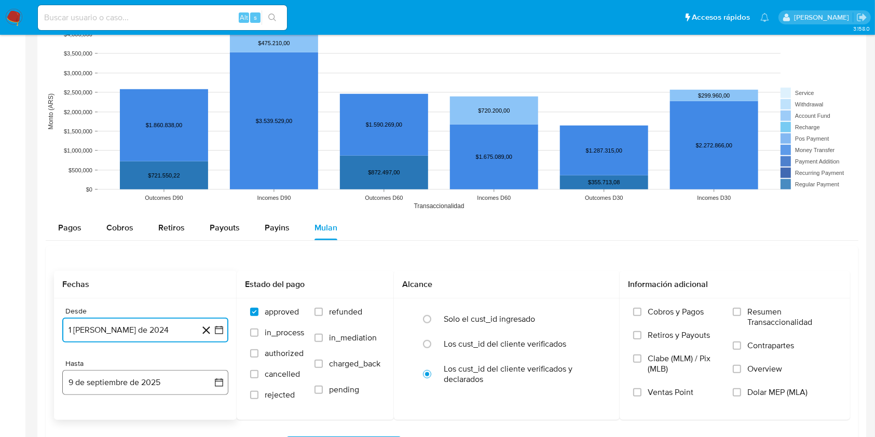
click at [132, 384] on button "9 de septiembre de 2025" at bounding box center [145, 382] width 166 height 25
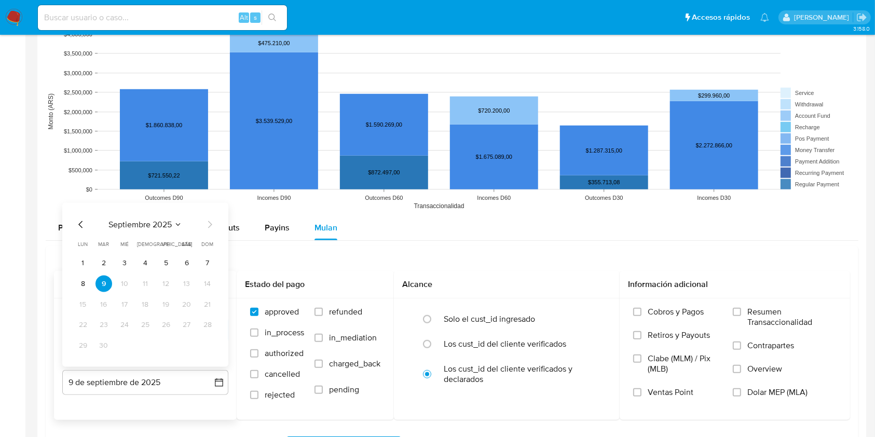
click at [77, 221] on icon "Mes anterior" at bounding box center [81, 225] width 12 height 12
click at [78, 222] on icon "Mes anterior" at bounding box center [81, 225] width 12 height 12
click at [143, 346] on button "31" at bounding box center [145, 346] width 17 height 17
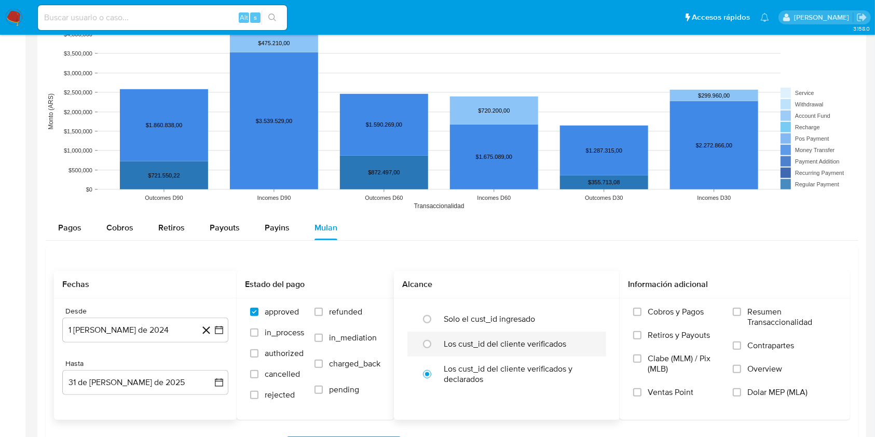
click at [475, 343] on label "Los cust_id del cliente verificados" at bounding box center [505, 344] width 122 height 10
click at [435, 343] on input "radio" at bounding box center [427, 344] width 17 height 17
radio input "true"
click at [729, 392] on div "Cobros y Pagos Retiros y Payouts Clabe (MLM) / Pix (MLB) Ventas Point Resumen T…" at bounding box center [735, 359] width 214 height 104
click at [733, 394] on input "Dolar MEP (MLA)" at bounding box center [737, 392] width 8 height 8
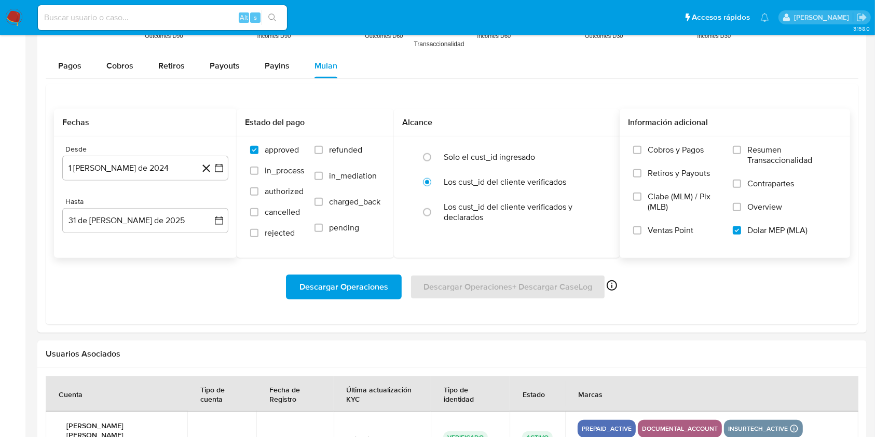
scroll to position [981, 0]
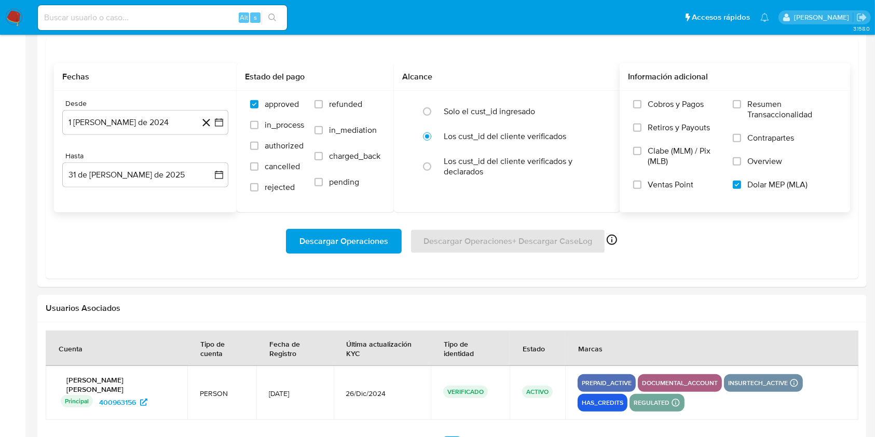
click at [315, 241] on span "Descargar Operaciones" at bounding box center [343, 241] width 89 height 23
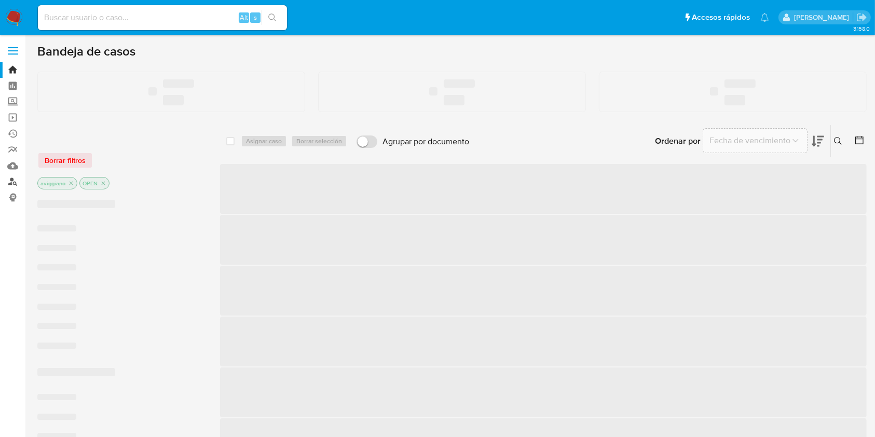
click at [10, 185] on link "Buscador de personas" at bounding box center [62, 182] width 124 height 16
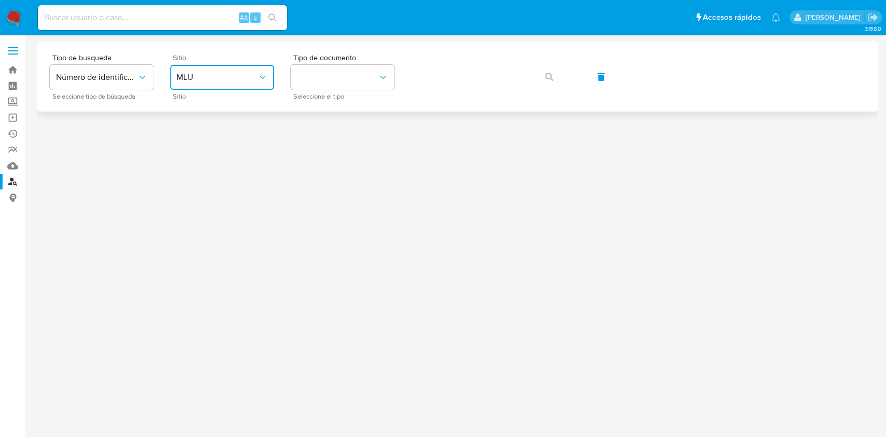
click at [232, 82] on span "MLU" at bounding box center [216, 77] width 81 height 10
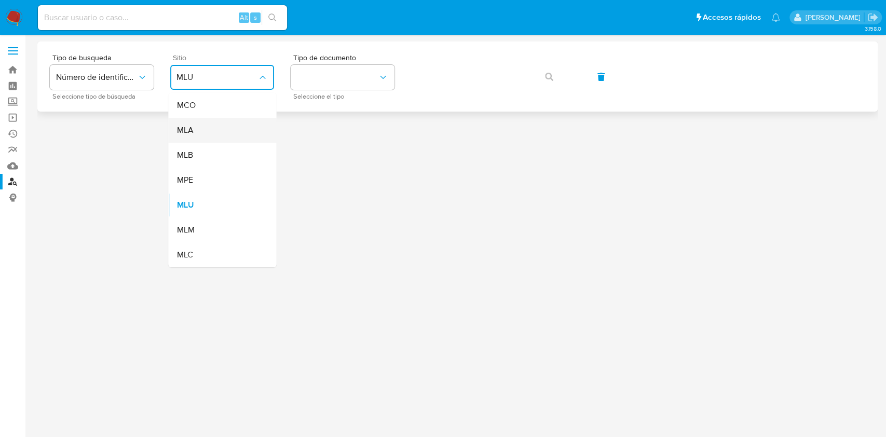
click at [205, 119] on div "MLA" at bounding box center [218, 130] width 85 height 25
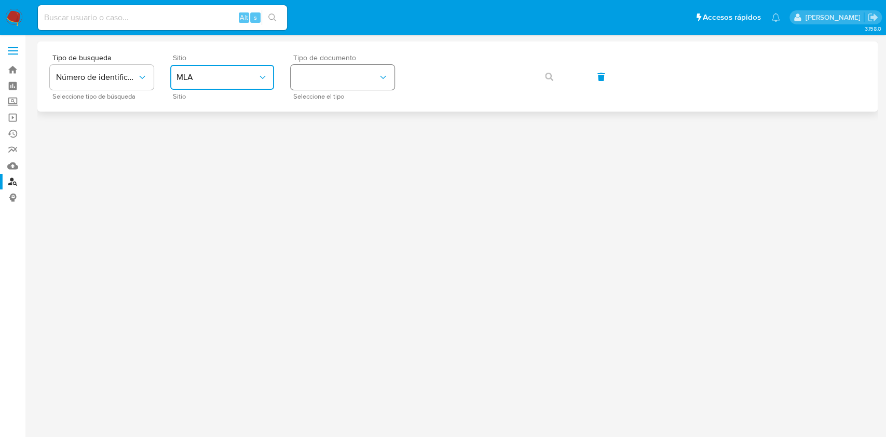
click at [329, 69] on button "identificationType" at bounding box center [343, 77] width 104 height 25
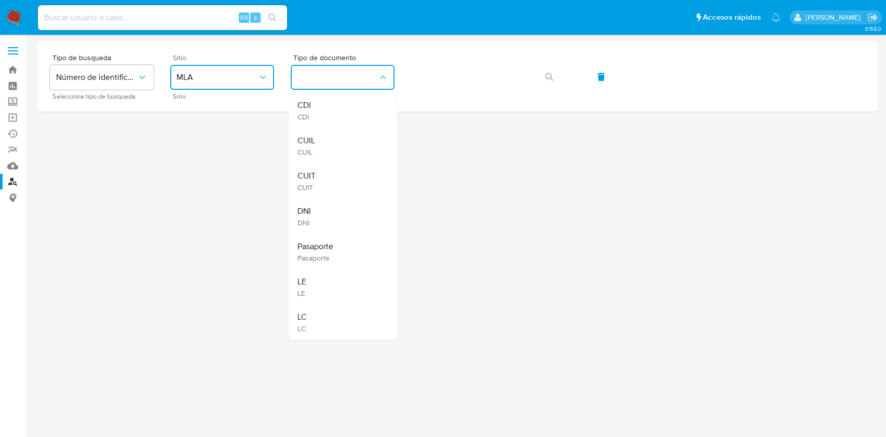
click at [320, 170] on div "CUIT CUIT" at bounding box center [339, 180] width 85 height 35
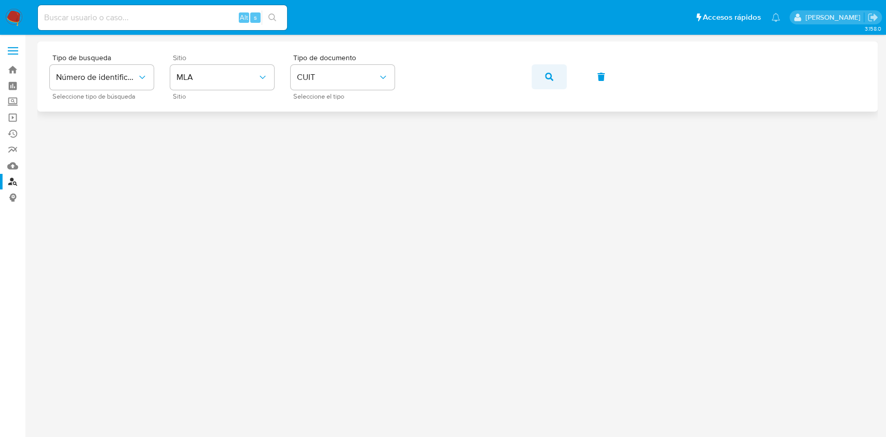
click at [547, 75] on icon "button" at bounding box center [549, 77] width 8 height 8
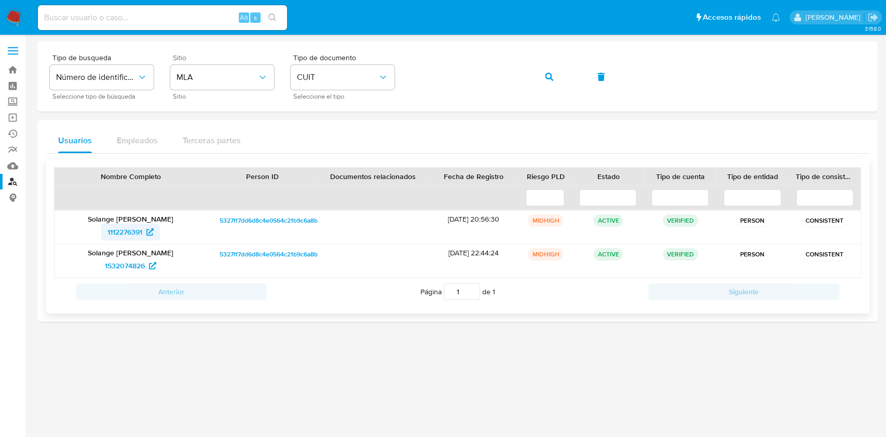
click at [120, 238] on span "1112276391" at bounding box center [124, 232] width 35 height 17
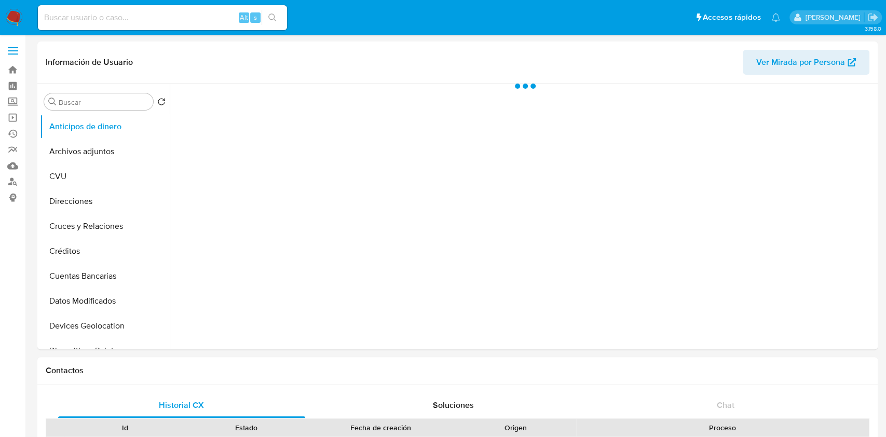
select select "10"
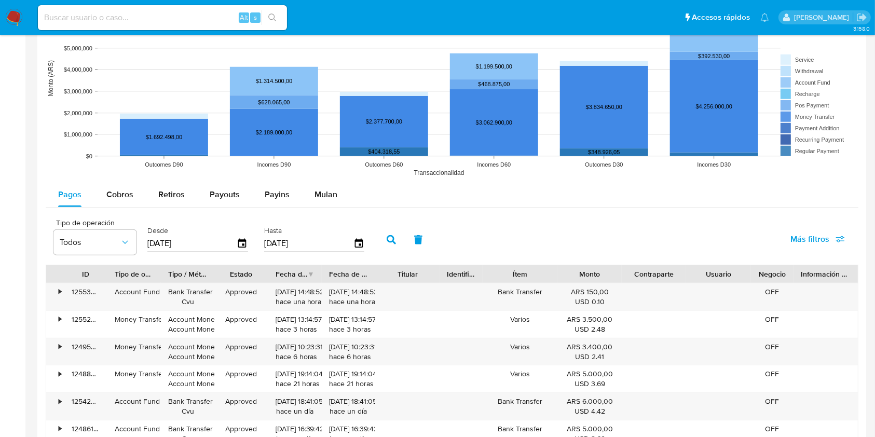
scroll to position [804, 0]
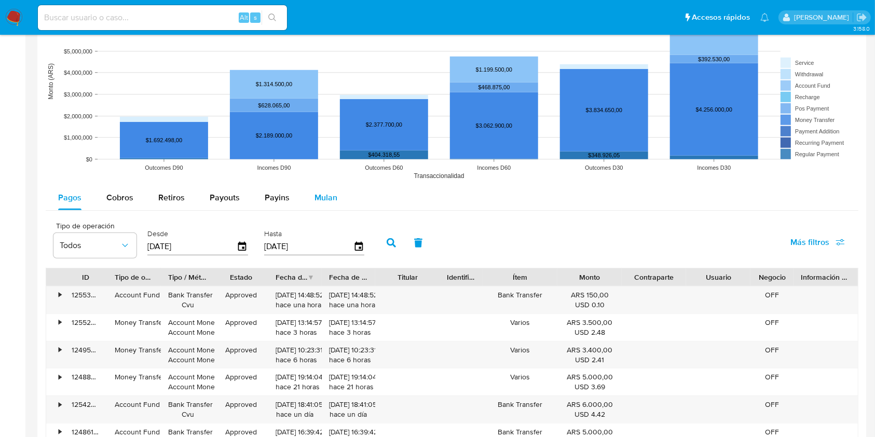
click at [310, 197] on button "Mulan" at bounding box center [326, 197] width 48 height 25
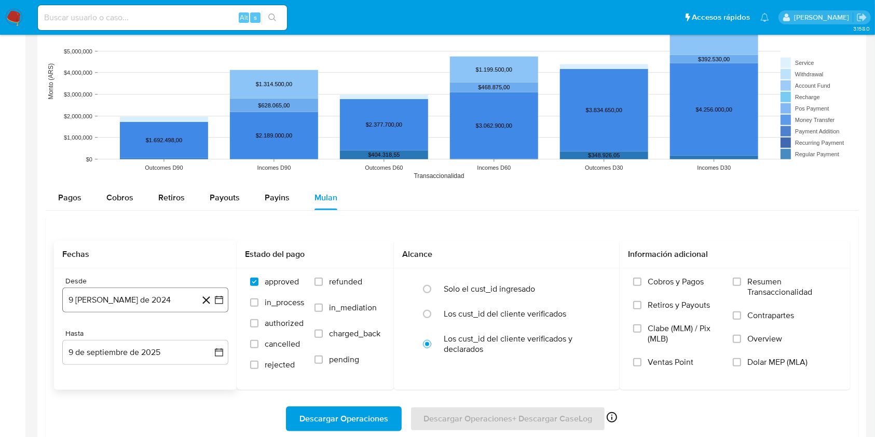
click at [162, 292] on button "9 [PERSON_NAME] de 2024" at bounding box center [145, 300] width 166 height 25
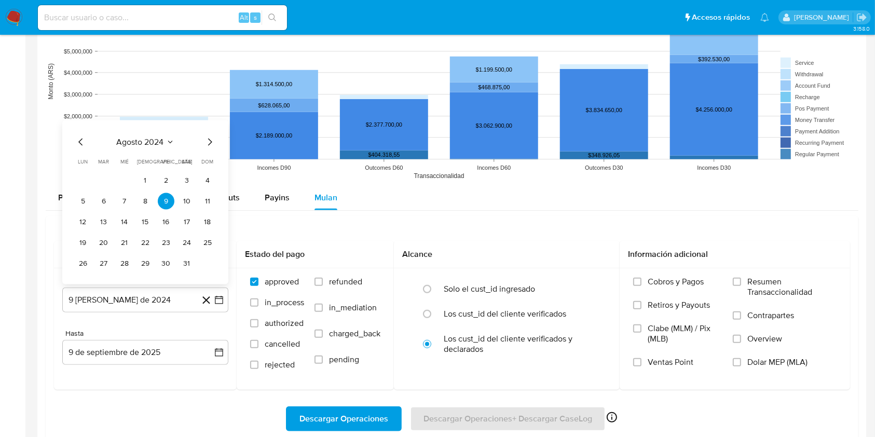
click at [140, 179] on button "1" at bounding box center [145, 180] width 17 height 17
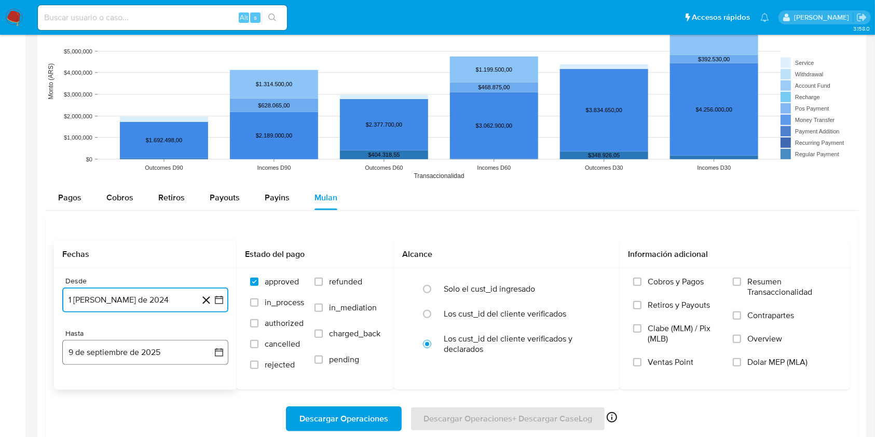
click at [121, 364] on button "9 de septiembre de 2025" at bounding box center [145, 352] width 166 height 25
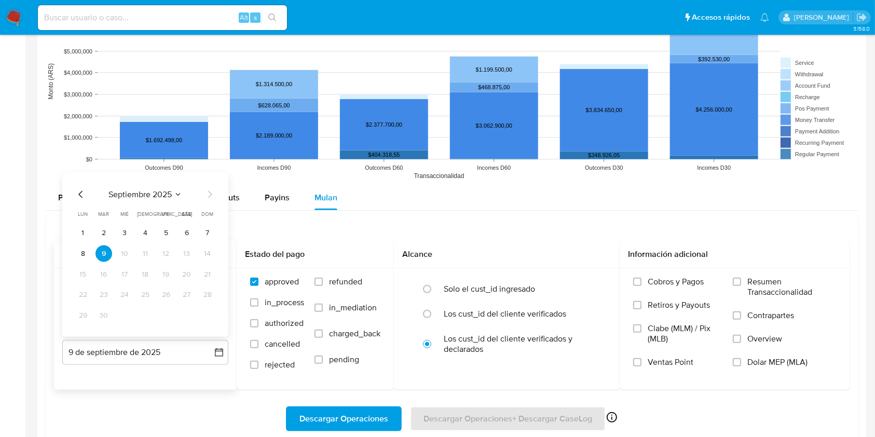
click at [75, 195] on icon "Mes anterior" at bounding box center [81, 194] width 12 height 12
click at [146, 313] on button "31" at bounding box center [145, 316] width 17 height 17
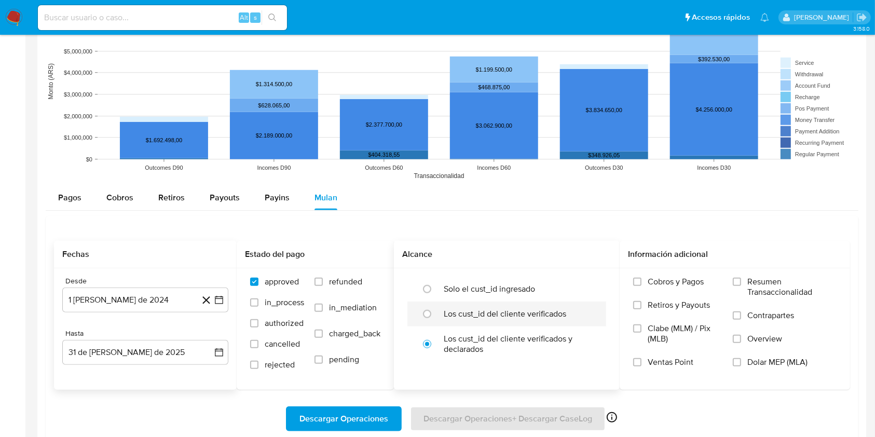
click at [504, 309] on label "Los cust_id del cliente verificados" at bounding box center [505, 314] width 122 height 10
click at [435, 308] on input "radio" at bounding box center [427, 314] width 17 height 17
radio input "true"
click at [753, 360] on span "Dolar MEP (MLA)" at bounding box center [777, 362] width 60 height 10
click at [741, 360] on input "Dolar MEP (MLA)" at bounding box center [737, 362] width 8 height 8
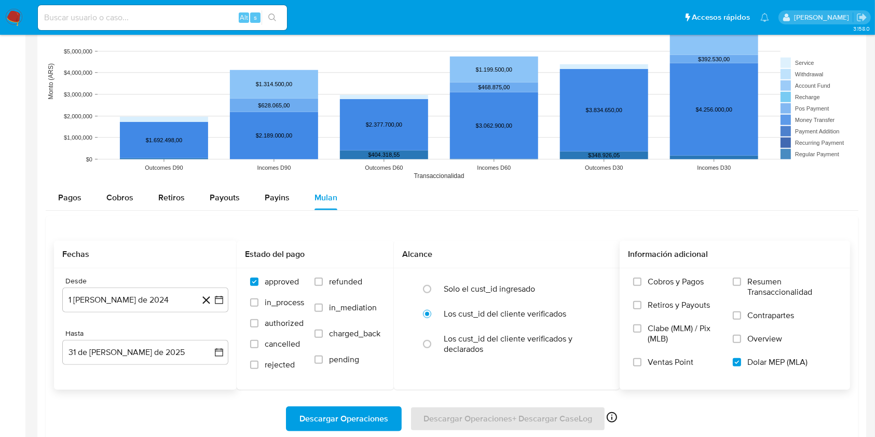
click at [353, 413] on span "Descargar Operaciones" at bounding box center [343, 418] width 89 height 23
click at [145, 340] on button "31 de [PERSON_NAME] de 2025" at bounding box center [145, 352] width 166 height 25
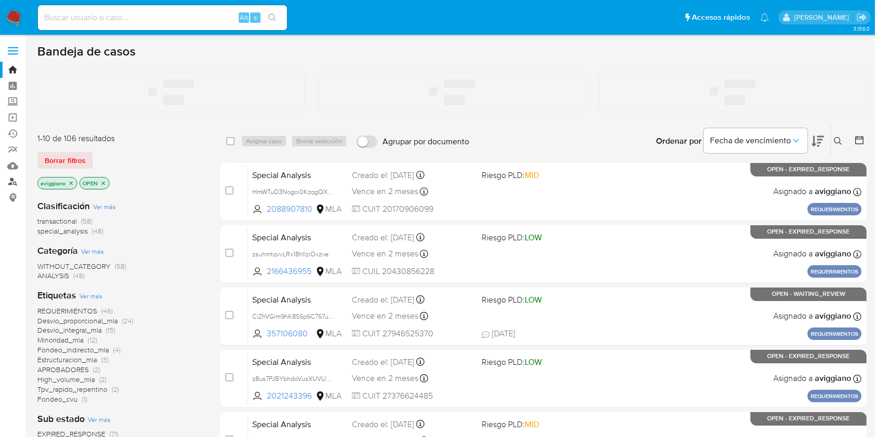
click at [12, 184] on link "Buscador de personas" at bounding box center [62, 182] width 124 height 16
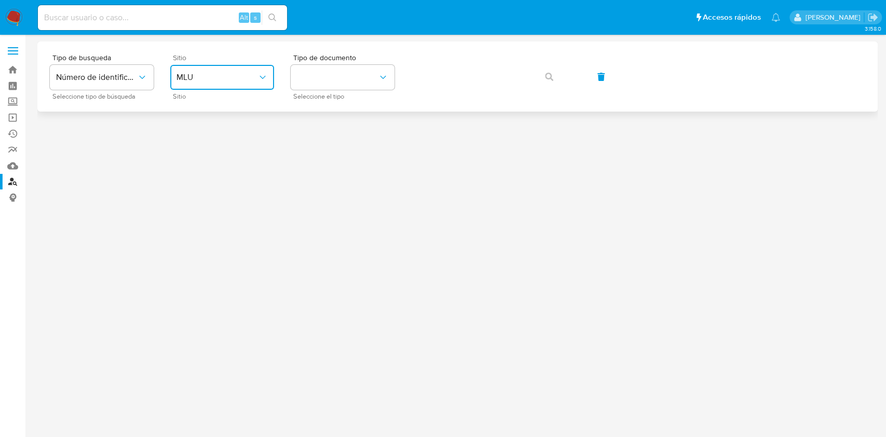
click at [206, 83] on button "MLU" at bounding box center [222, 77] width 104 height 25
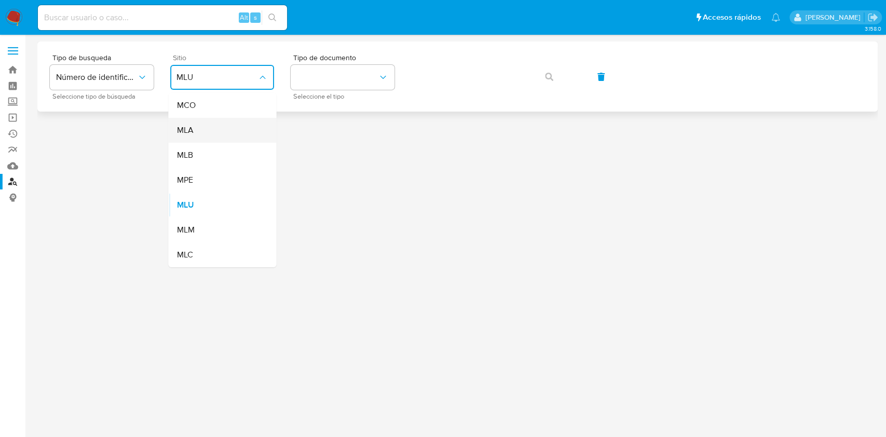
click at [201, 128] on div "MLA" at bounding box center [218, 130] width 85 height 25
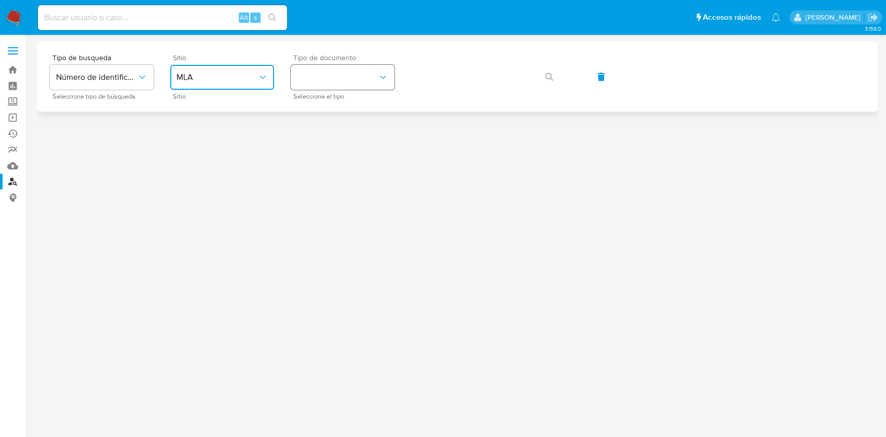
click at [337, 81] on button "identificationType" at bounding box center [343, 77] width 104 height 25
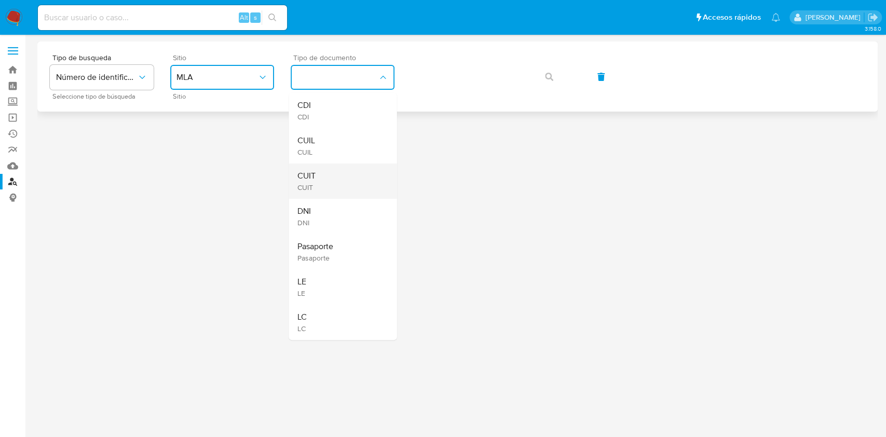
click at [324, 170] on div "CUIT CUIT" at bounding box center [339, 180] width 85 height 35
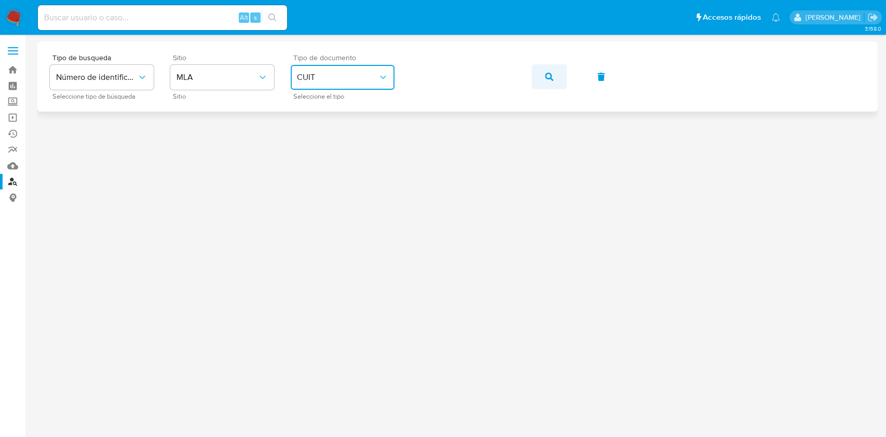
click at [541, 74] on button "button" at bounding box center [548, 76] width 35 height 25
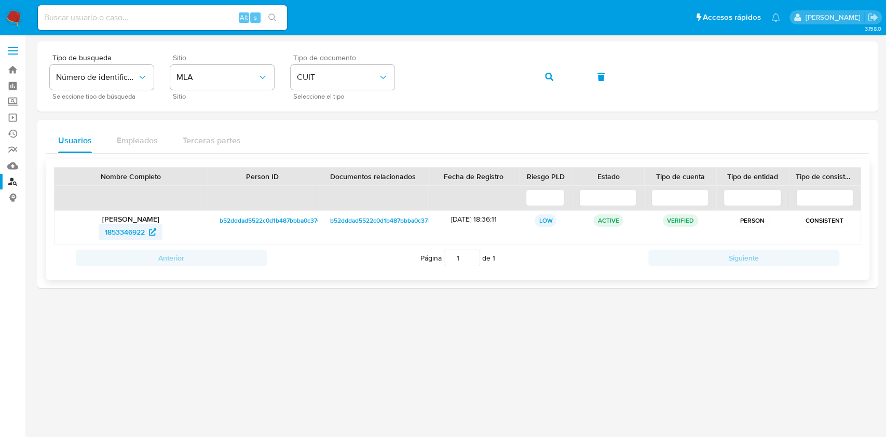
click at [128, 234] on span "1853346922" at bounding box center [125, 232] width 40 height 17
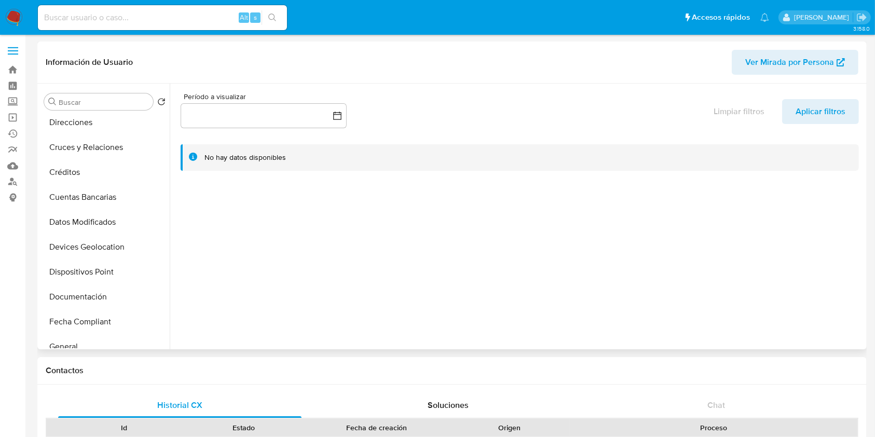
scroll to position [138, 0]
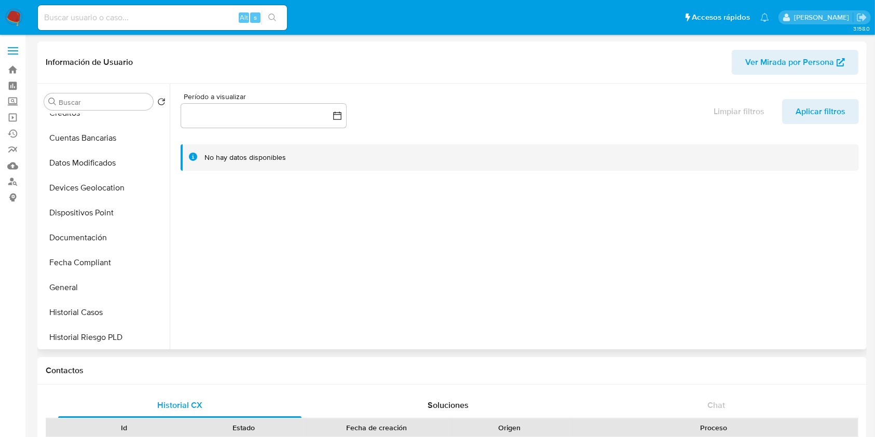
select select "10"
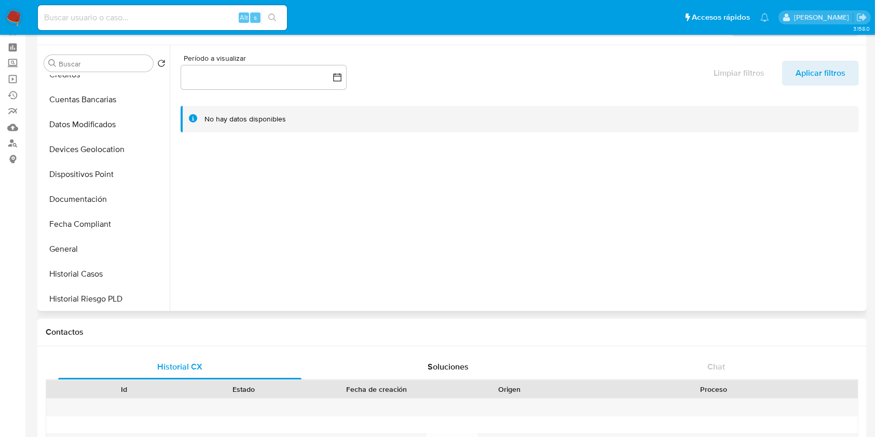
scroll to position [0, 0]
